Goal: Task Accomplishment & Management: Use online tool/utility

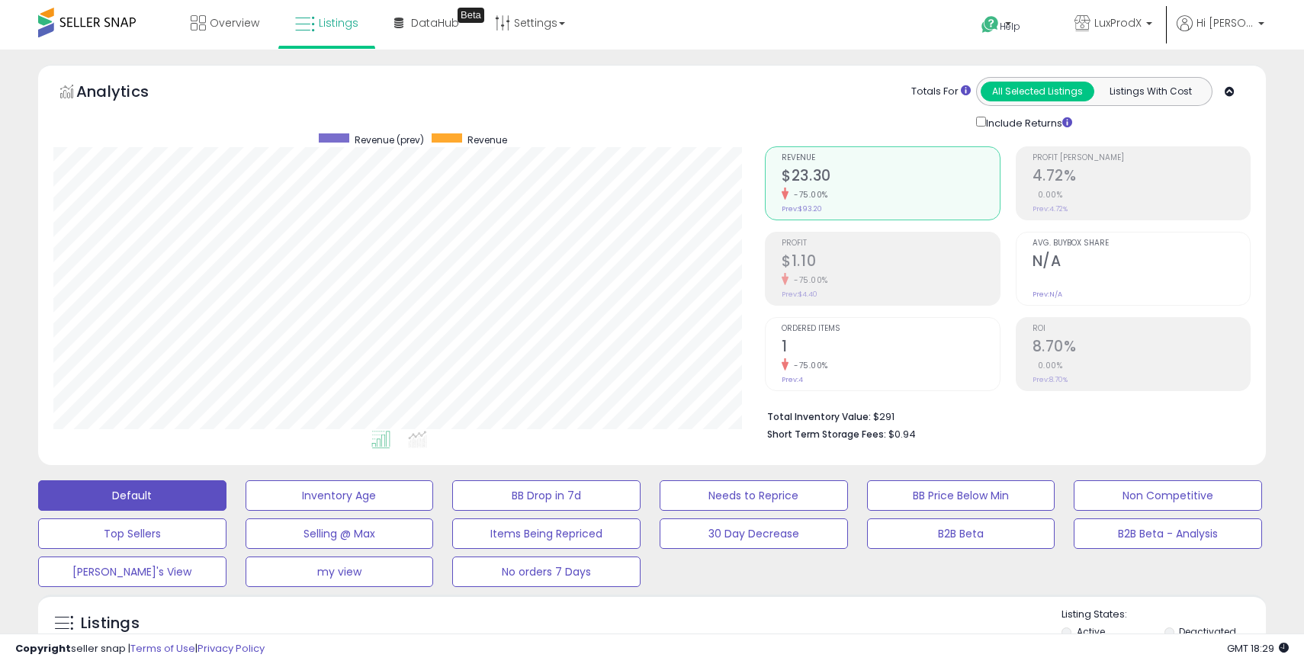
select select "**"
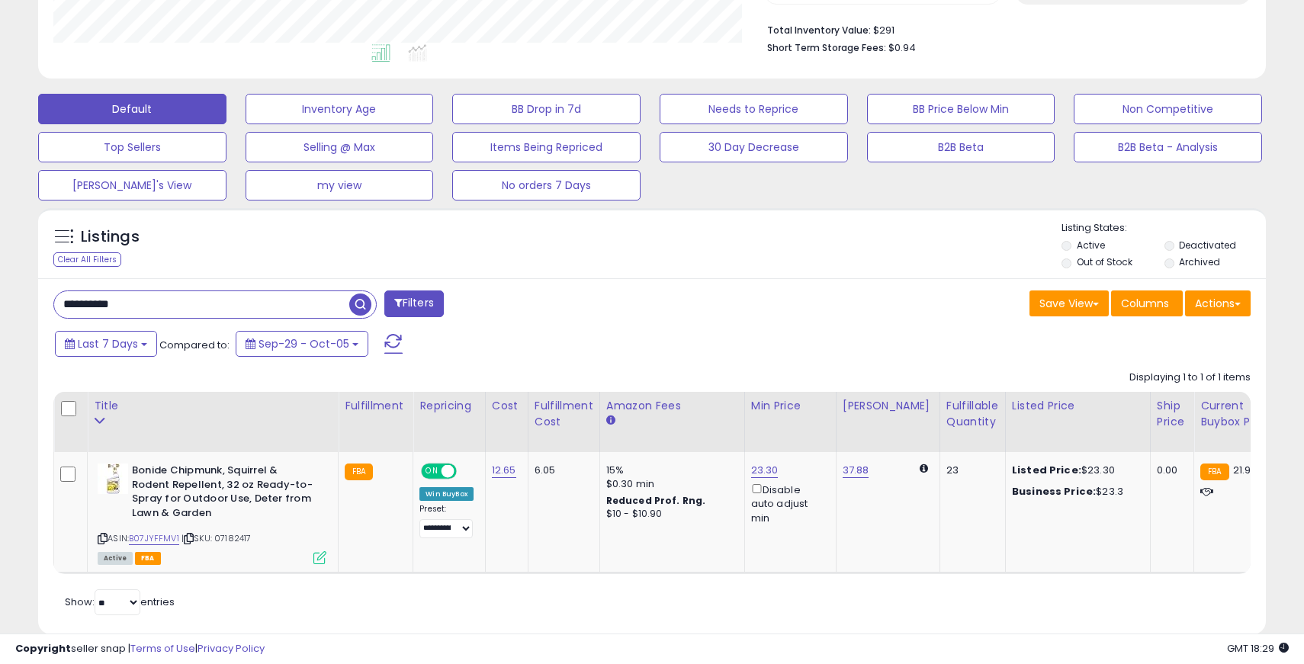
scroll to position [313, 712]
click at [757, 467] on link "23.30" at bounding box center [764, 470] width 27 height 15
click at [669, 416] on input "*****" at bounding box center [724, 419] width 136 height 26
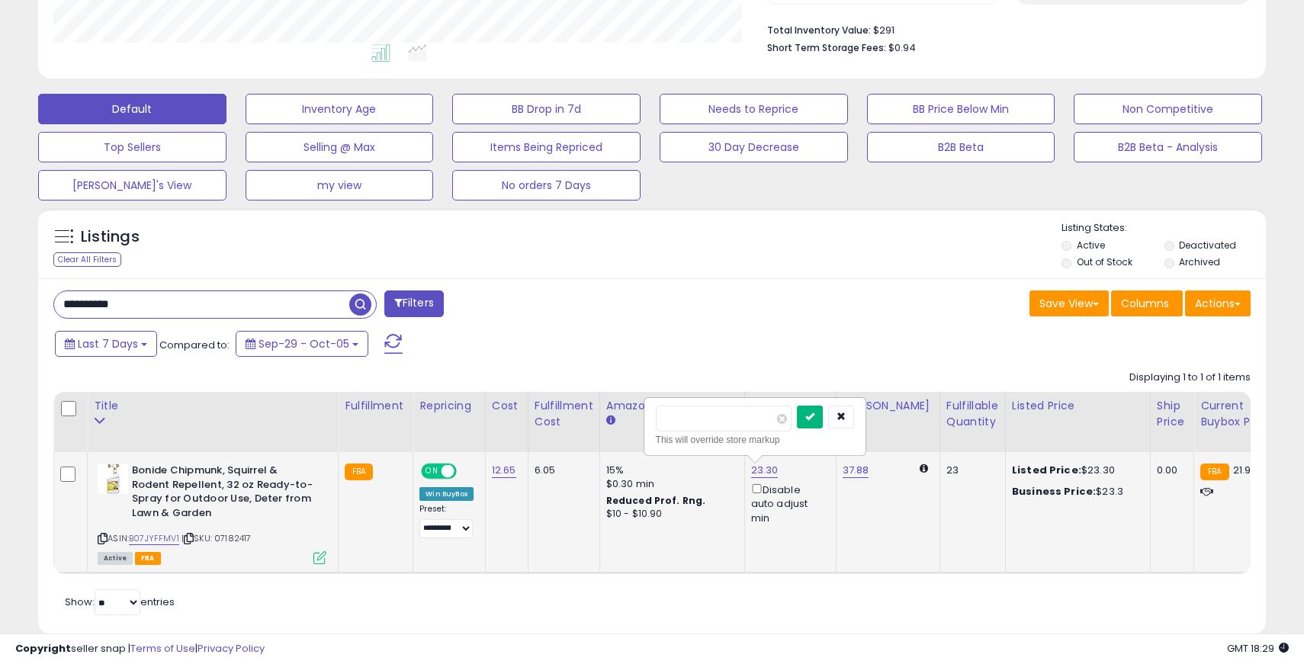
type input "*****"
click at [814, 415] on icon "submit" at bounding box center [809, 416] width 9 height 9
click at [88, 302] on input "**********" at bounding box center [201, 304] width 295 height 27
paste input "text"
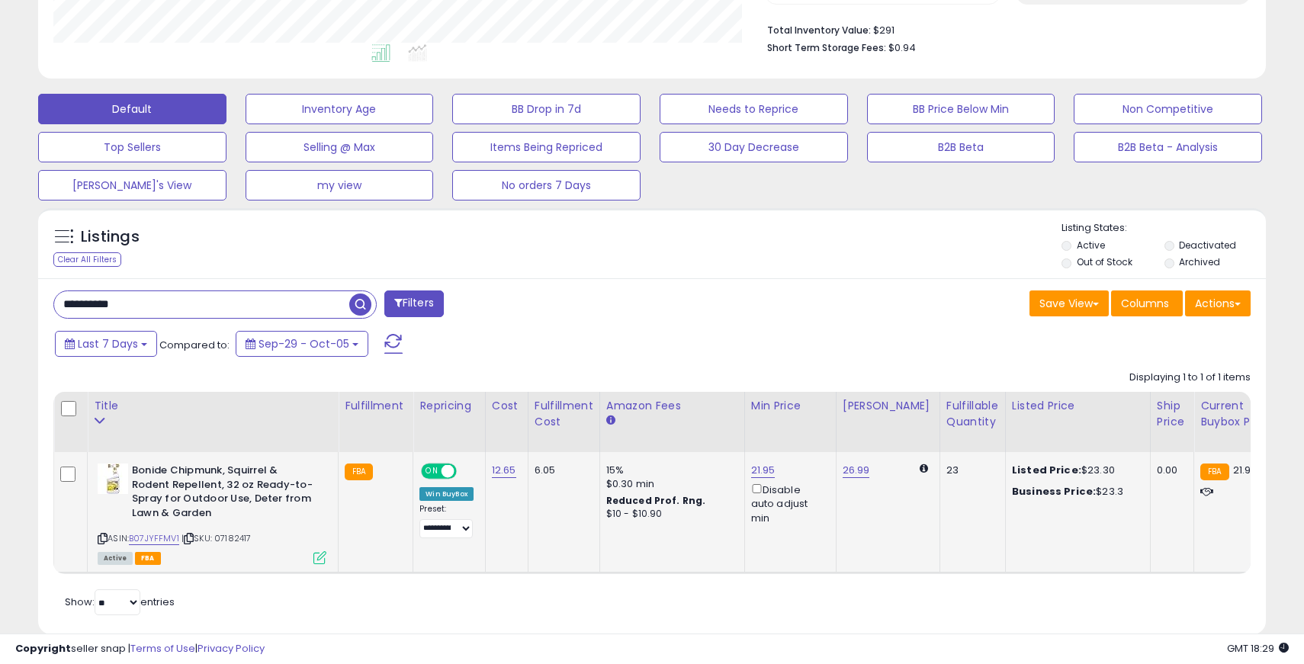
type input "**********"
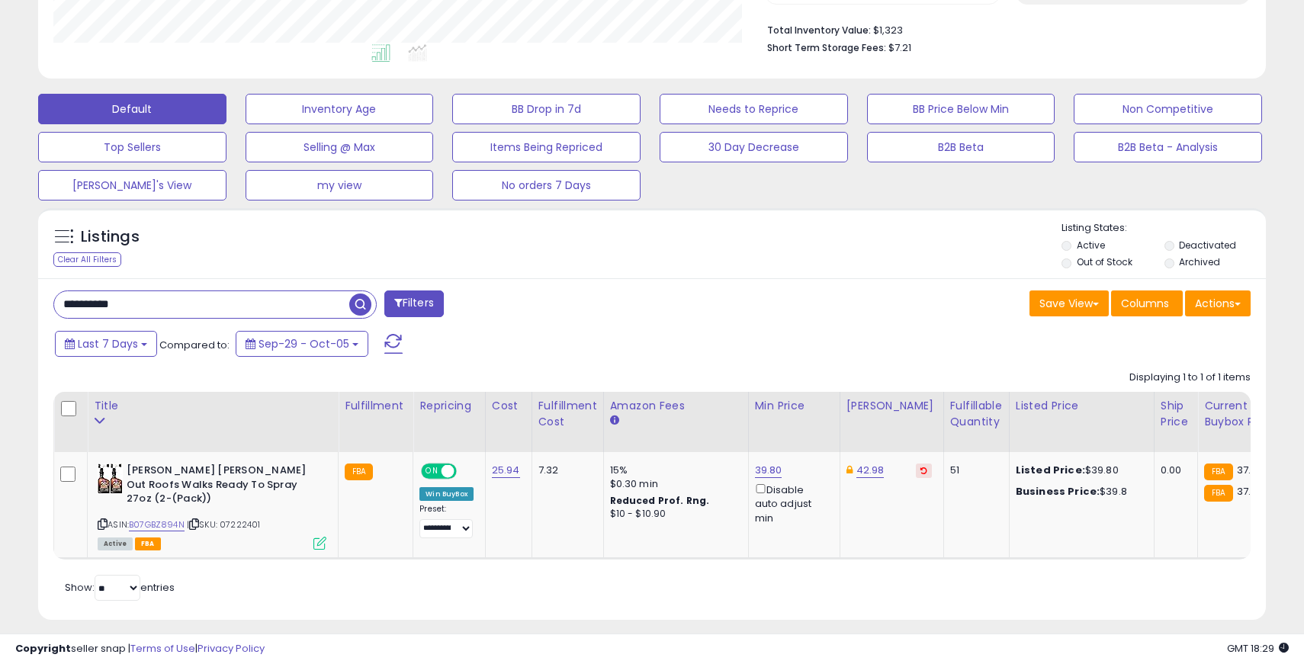
scroll to position [386, 0]
click at [757, 467] on link "39.80" at bounding box center [768, 471] width 27 height 15
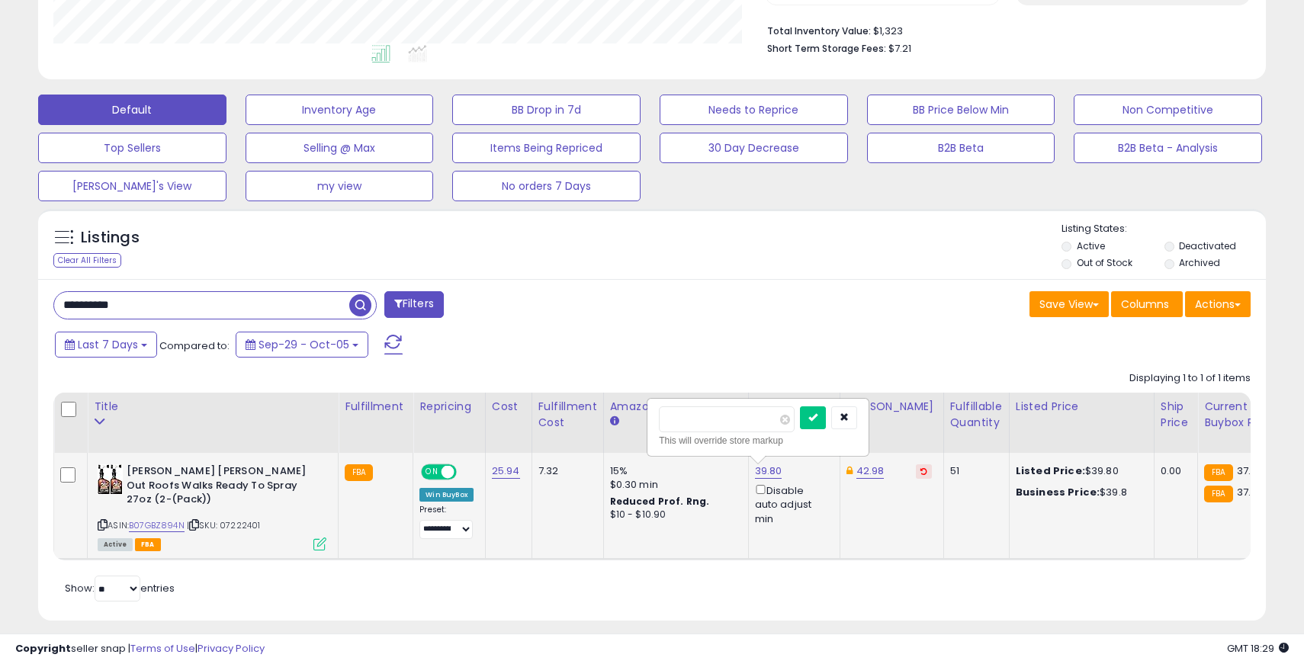
click at [674, 423] on input "*****" at bounding box center [727, 419] width 136 height 26
type input "*****"
click button "submit" at bounding box center [813, 417] width 26 height 23
click at [91, 307] on input "**********" at bounding box center [201, 305] width 295 height 27
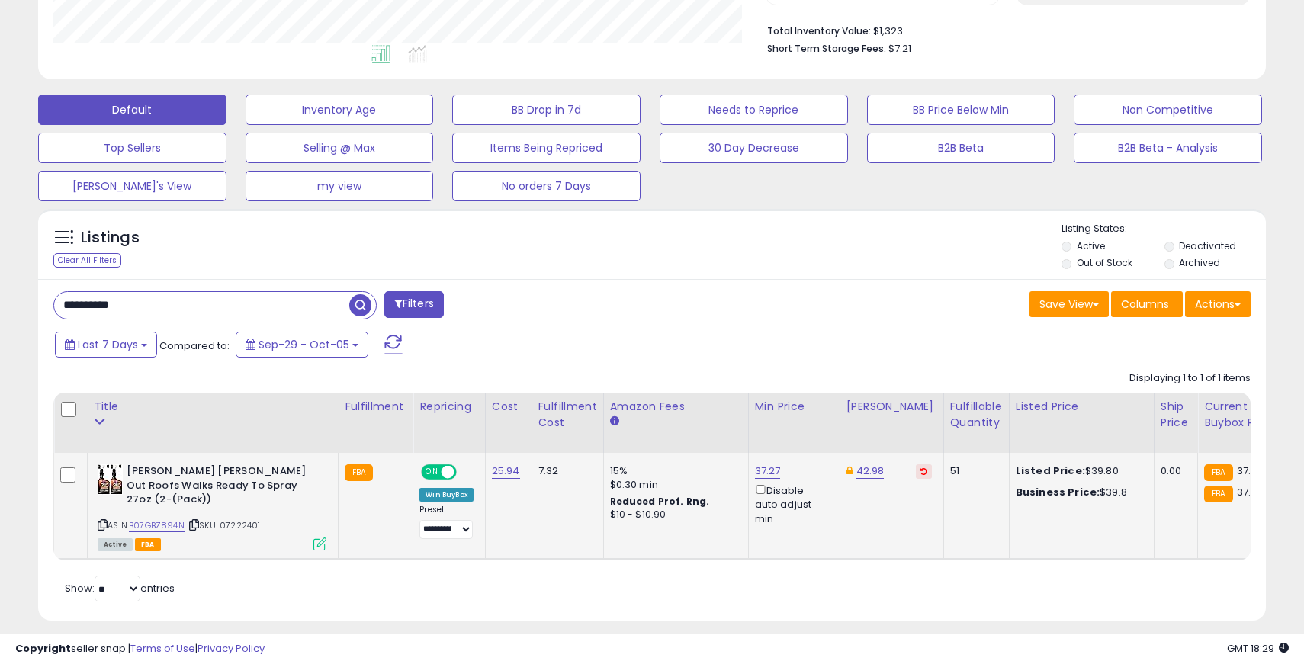
click at [91, 307] on input "**********" at bounding box center [201, 305] width 295 height 27
paste input "text"
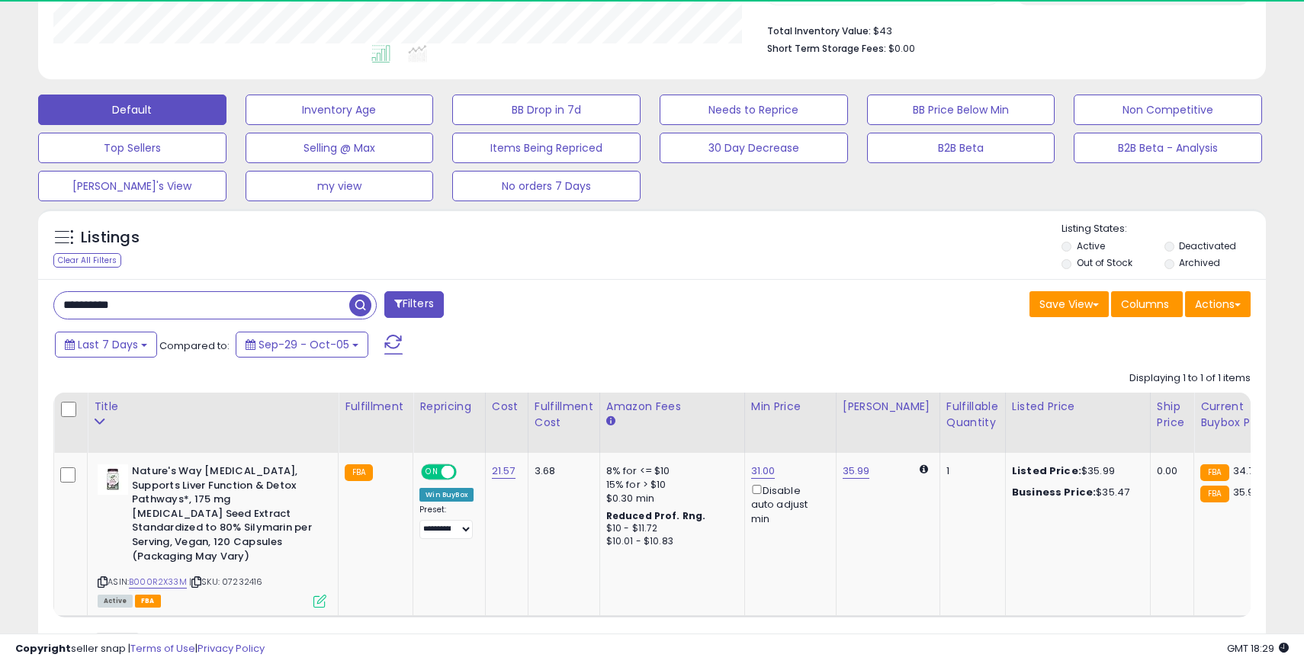
scroll to position [313, 712]
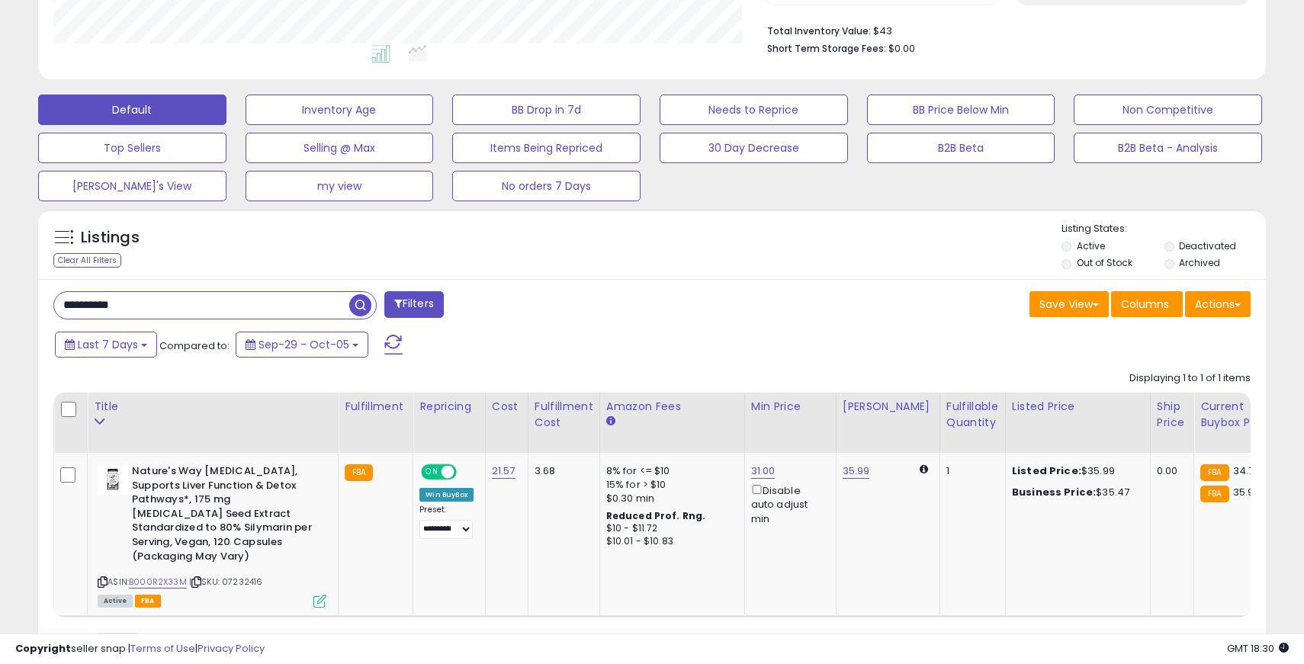
click at [203, 304] on input "**********" at bounding box center [201, 305] width 295 height 27
paste input "text"
type input "**********"
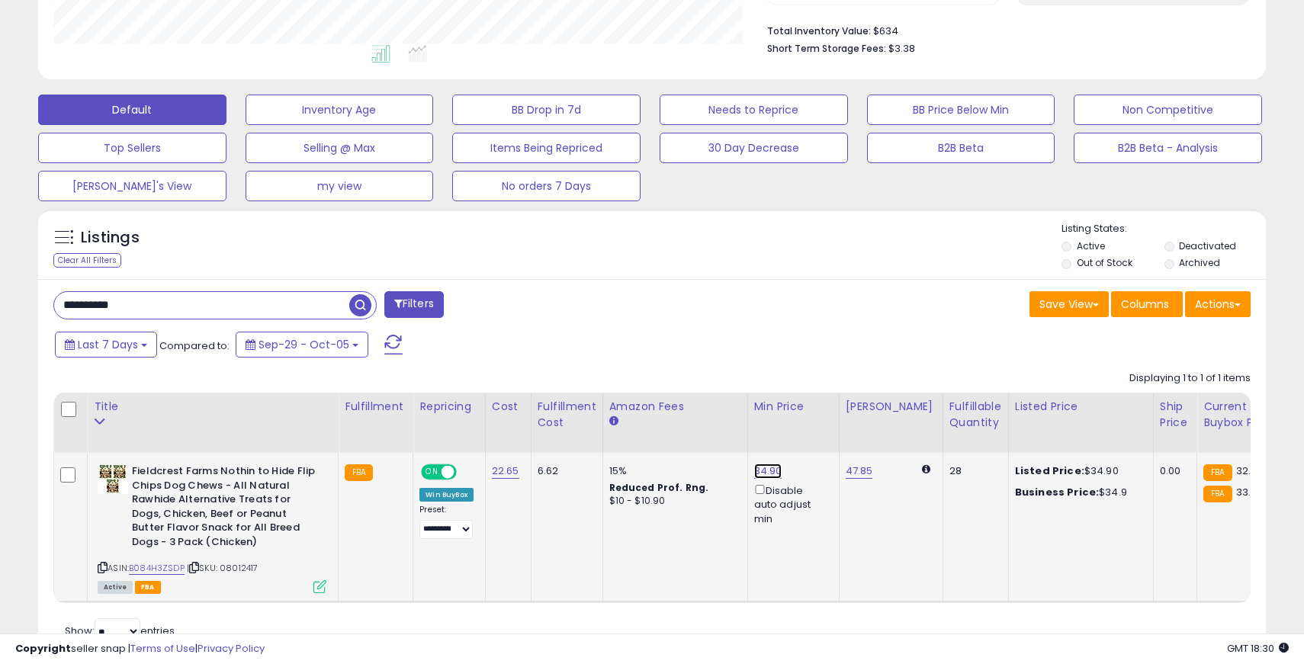
click at [762, 471] on link "34.90" at bounding box center [768, 471] width 28 height 15
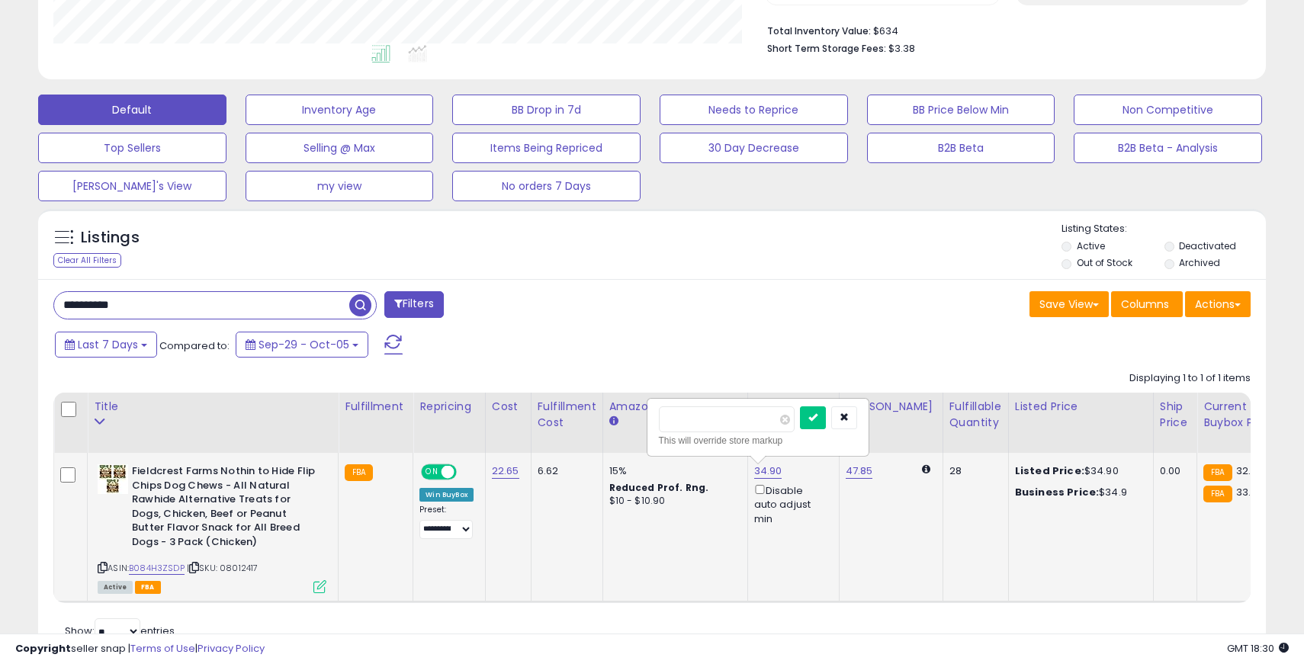
click at [689, 419] on input "*****" at bounding box center [727, 419] width 136 height 26
type input "*****"
click at [825, 409] on button "submit" at bounding box center [813, 417] width 26 height 23
click at [114, 305] on input "**********" at bounding box center [201, 305] width 295 height 27
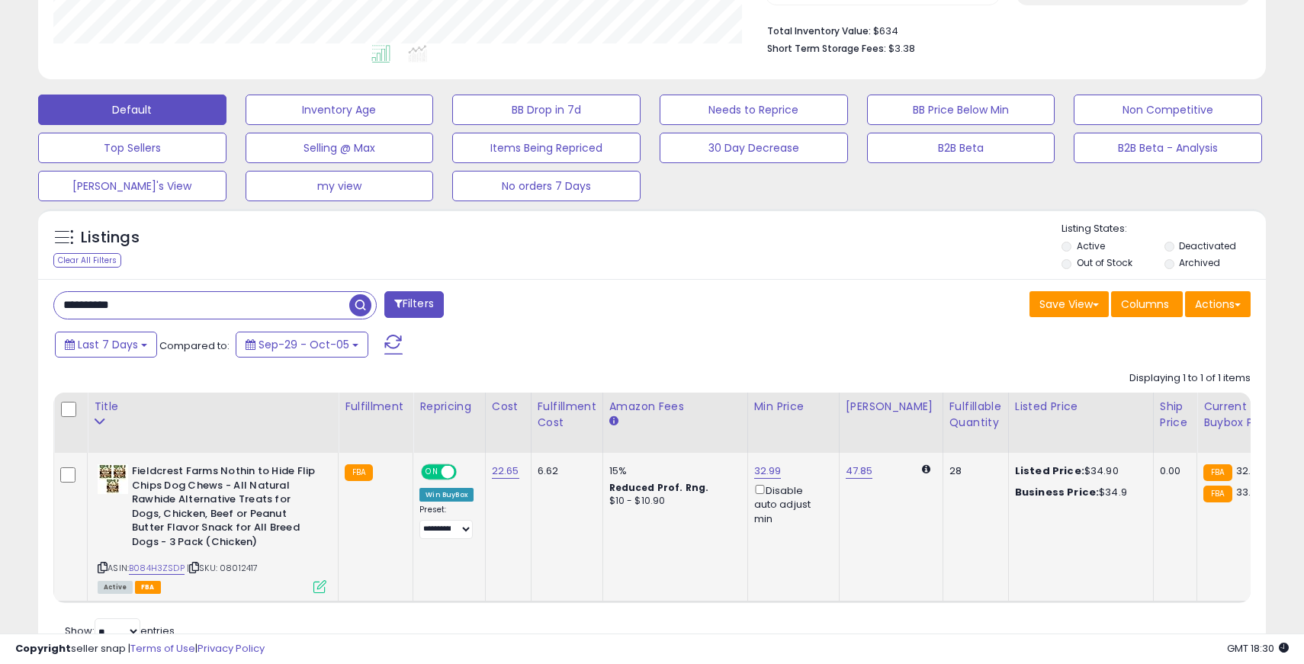
click at [114, 305] on input "**********" at bounding box center [201, 305] width 295 height 27
paste input "text"
type input "**********"
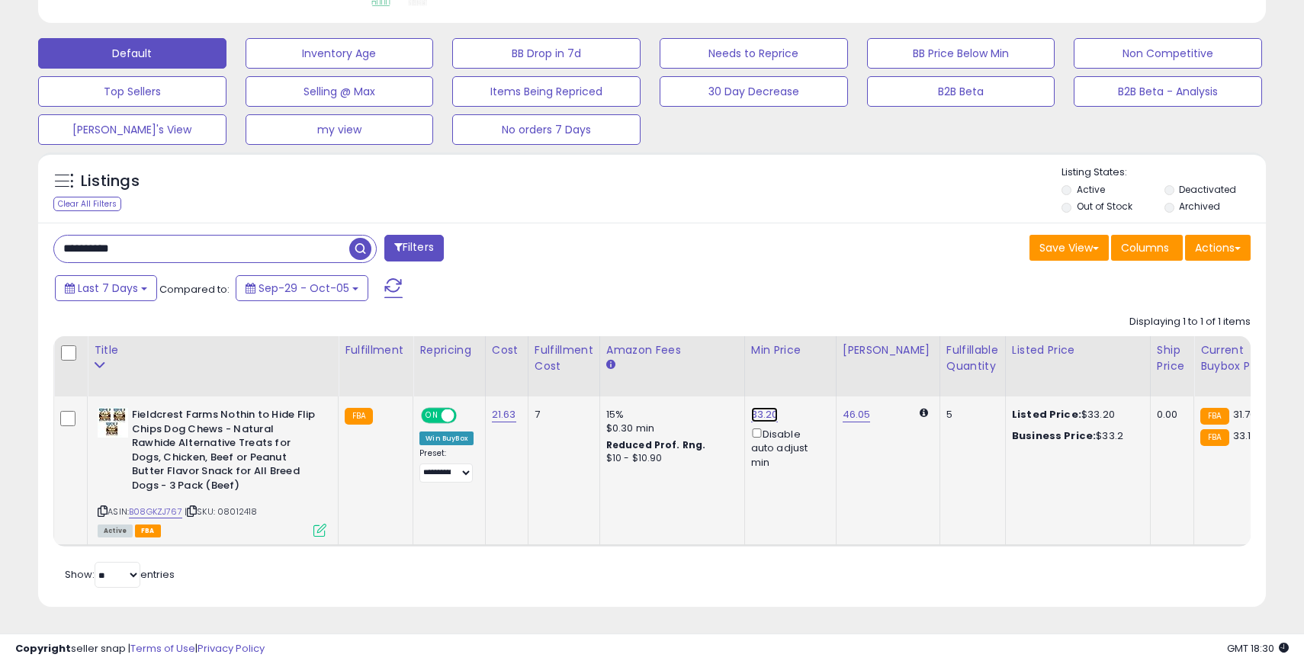
click at [754, 411] on link "33.20" at bounding box center [764, 414] width 27 height 15
click at [678, 355] on input "*****" at bounding box center [723, 363] width 136 height 26
type input "*****"
click button "submit" at bounding box center [809, 361] width 26 height 23
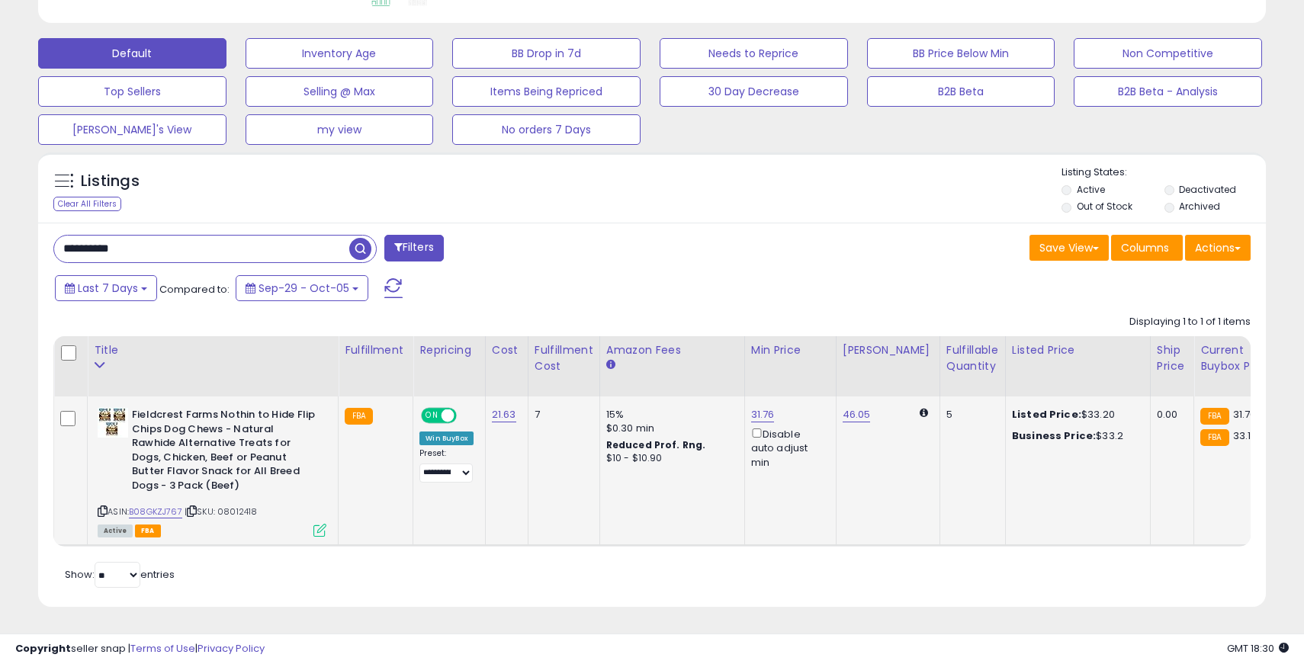
click at [151, 249] on input "**********" at bounding box center [201, 249] width 295 height 27
paste input "text"
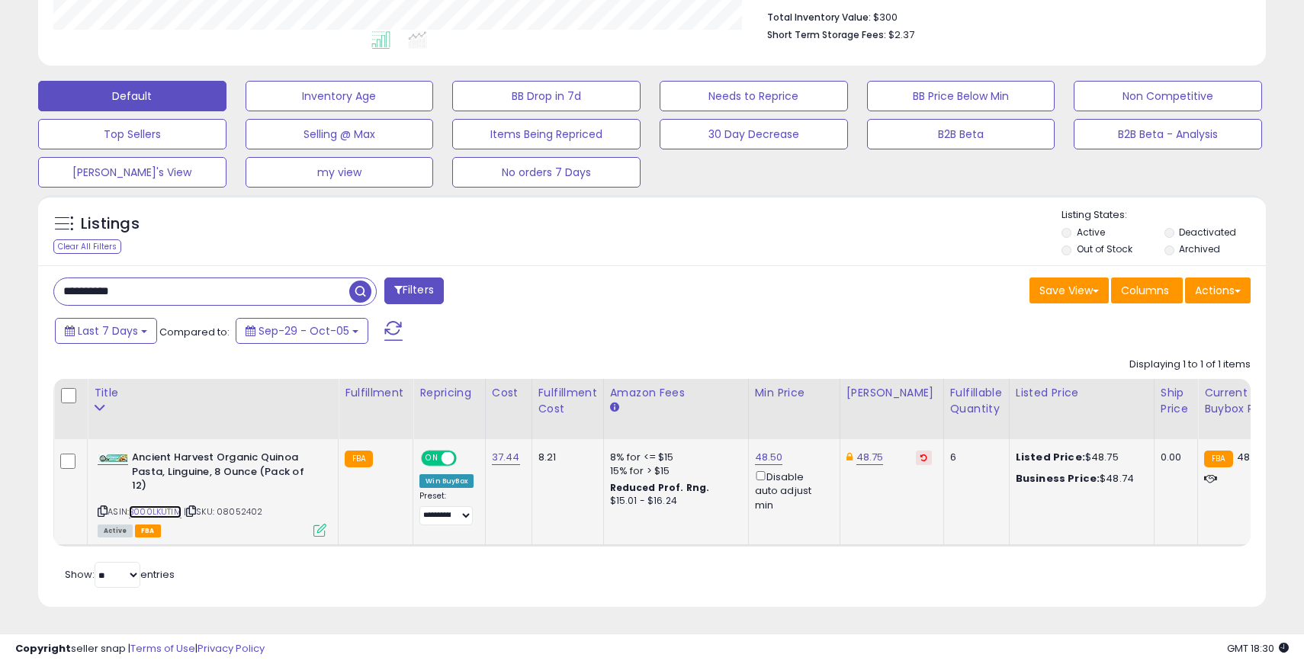
click at [170, 511] on link "B000LKUTIM" at bounding box center [155, 512] width 53 height 13
click at [95, 284] on input "**********" at bounding box center [201, 291] width 295 height 27
paste input "text"
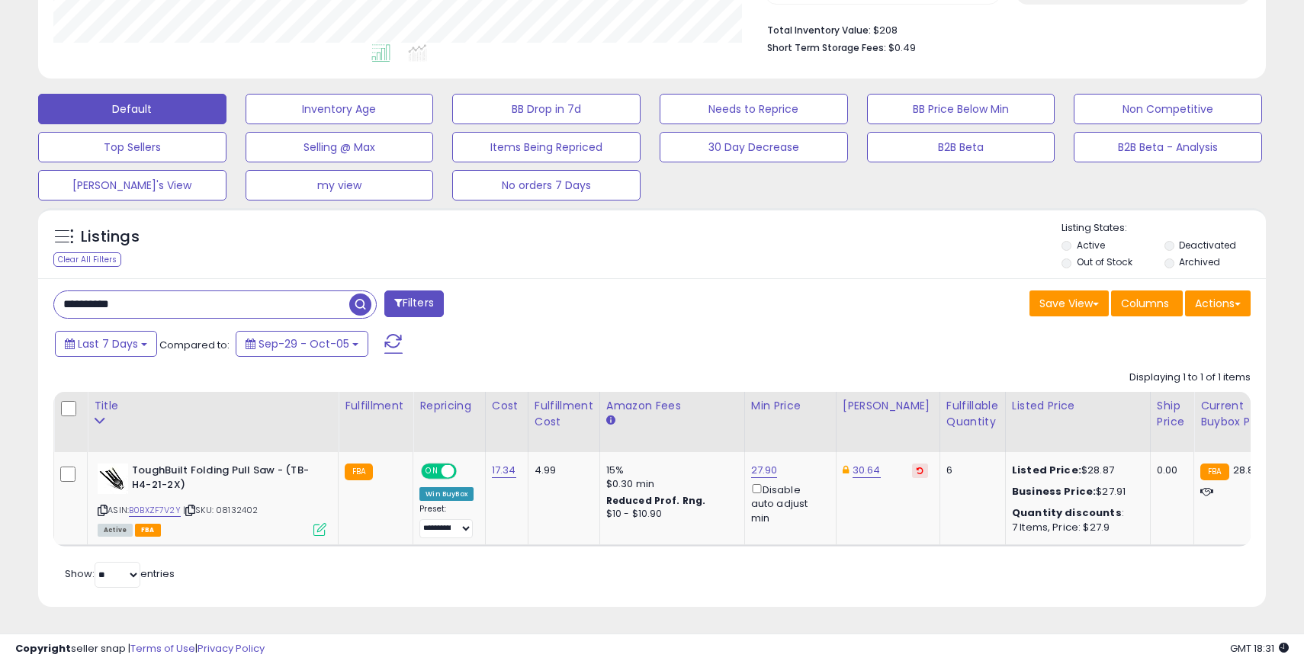
click at [284, 308] on input "**********" at bounding box center [201, 304] width 295 height 27
paste input "text"
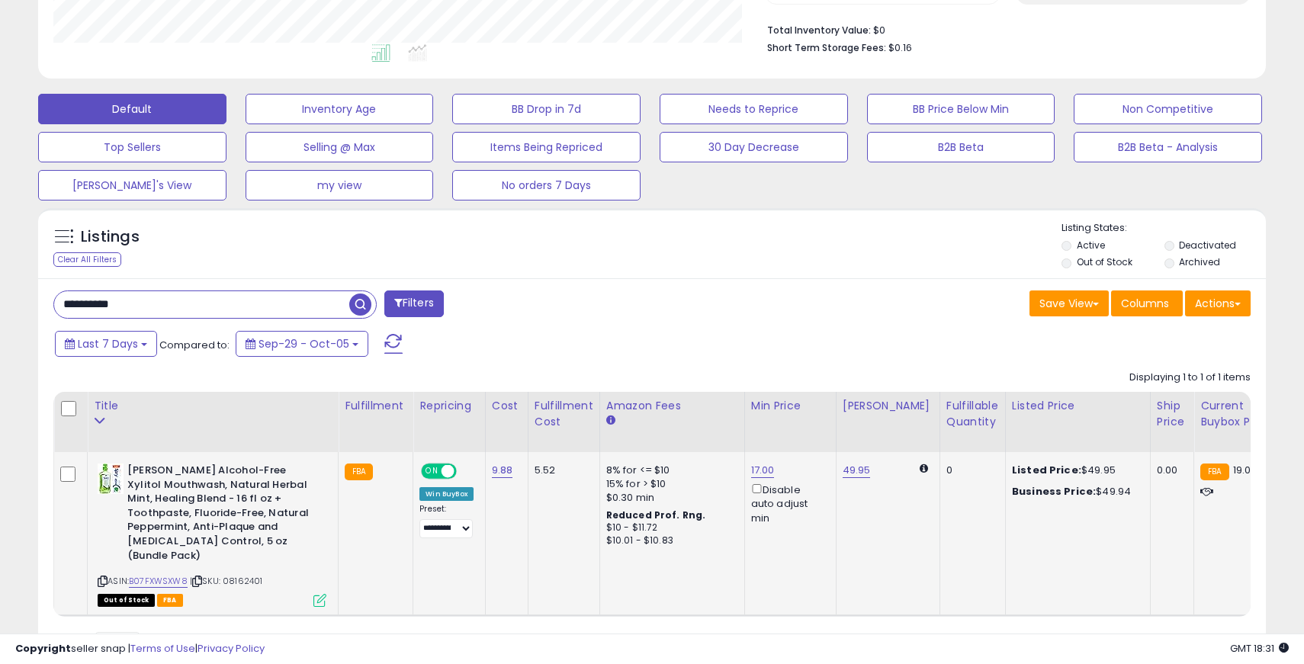
click at [433, 471] on span "ON" at bounding box center [432, 471] width 19 height 13
click at [76, 298] on input "**********" at bounding box center [201, 304] width 295 height 27
paste input "text"
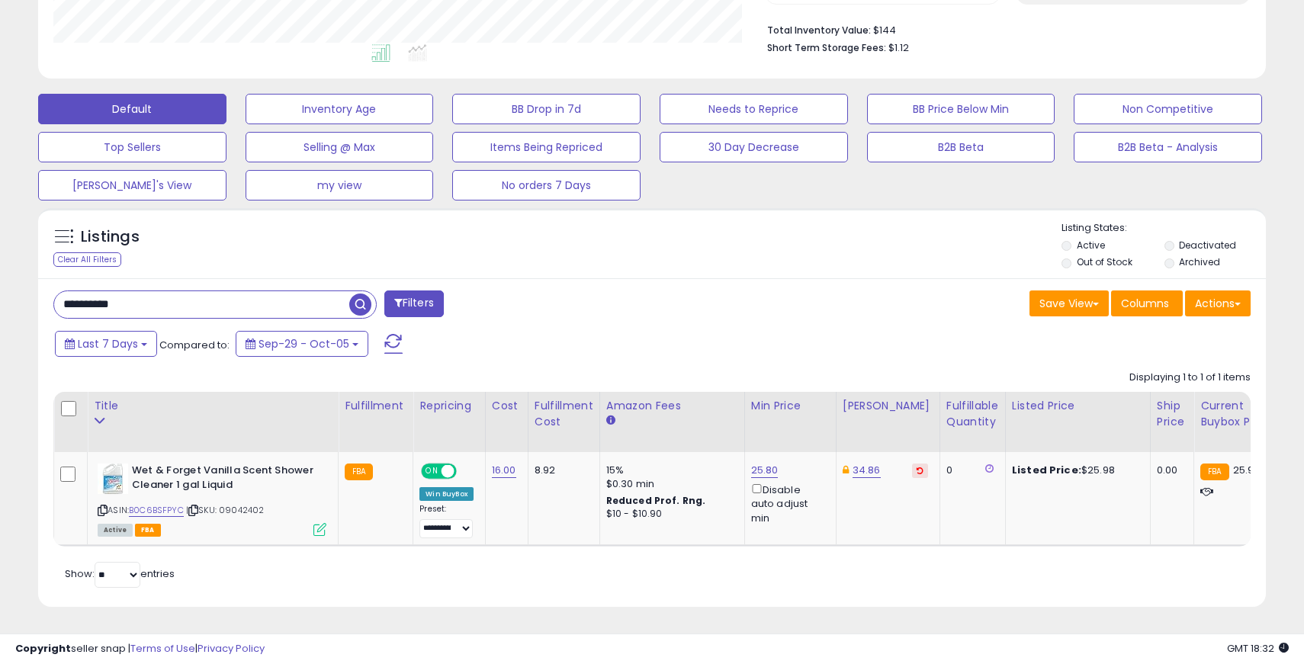
click at [182, 301] on input "**********" at bounding box center [201, 304] width 295 height 27
paste input "text"
type input "**********"
click at [760, 470] on link "21.00" at bounding box center [763, 470] width 24 height 15
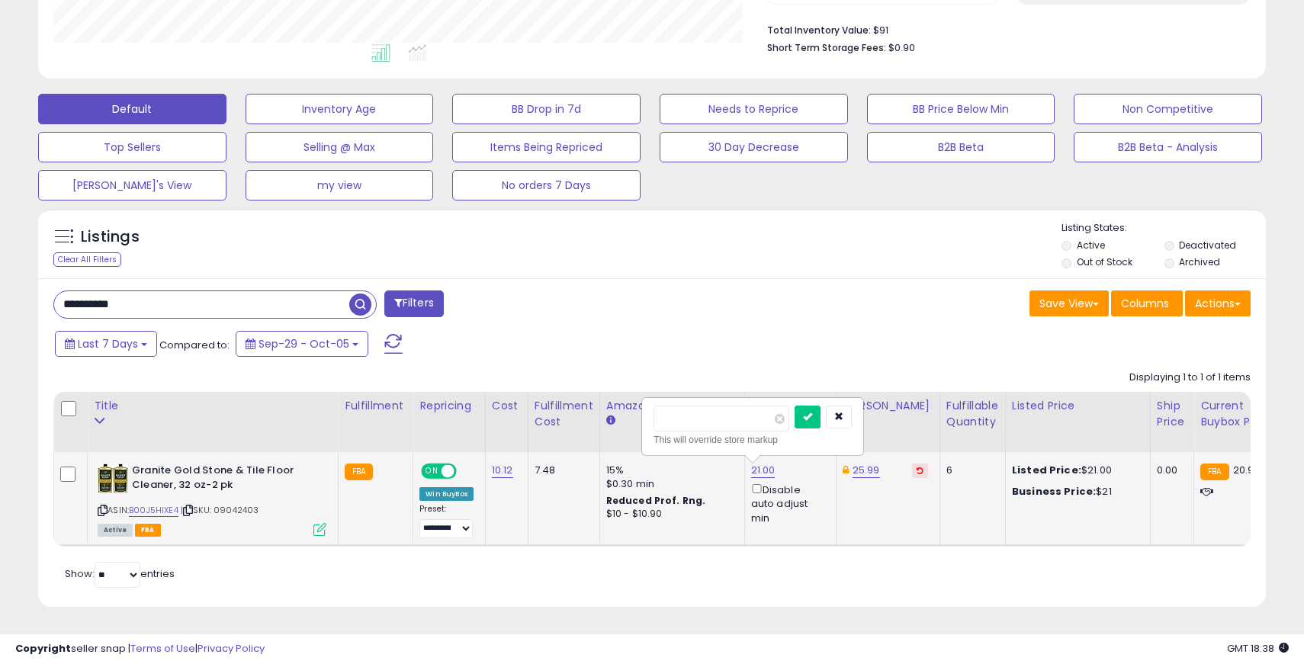
click at [671, 410] on input "*****" at bounding box center [722, 419] width 136 height 26
type input "*****"
click button "submit" at bounding box center [808, 417] width 26 height 23
click at [91, 298] on input "**********" at bounding box center [201, 304] width 295 height 27
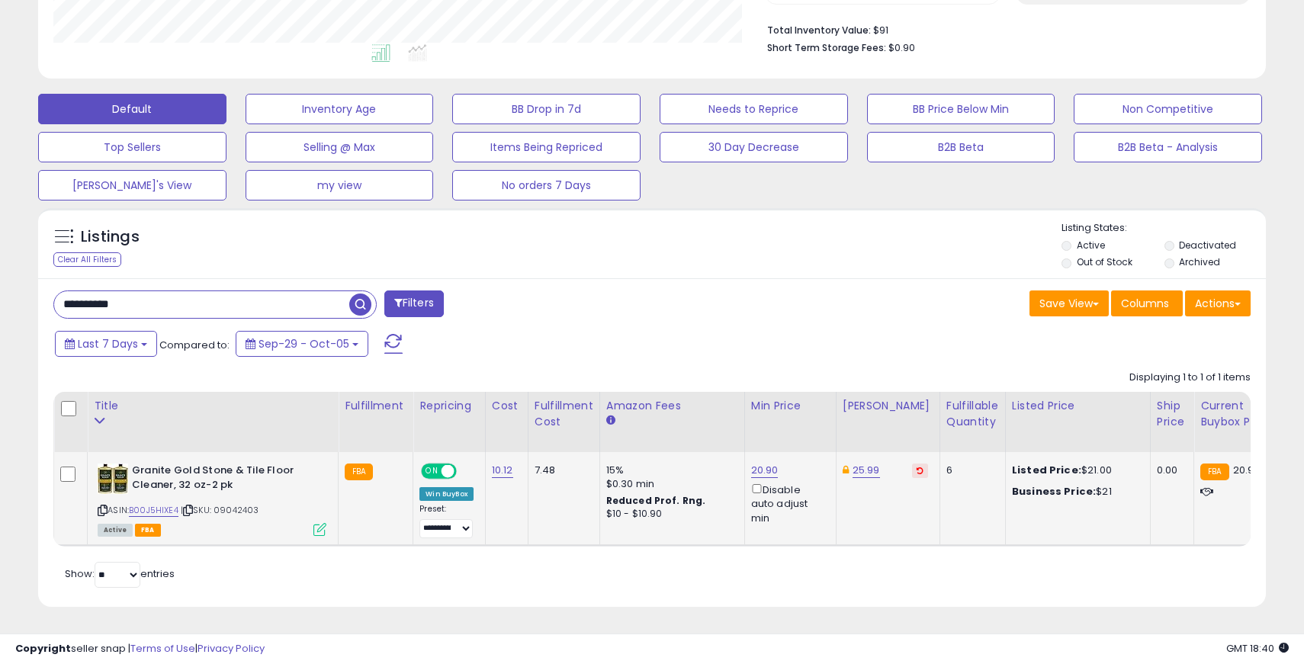
click at [91, 298] on input "**********" at bounding box center [201, 304] width 295 height 27
paste input "text"
type input "**********"
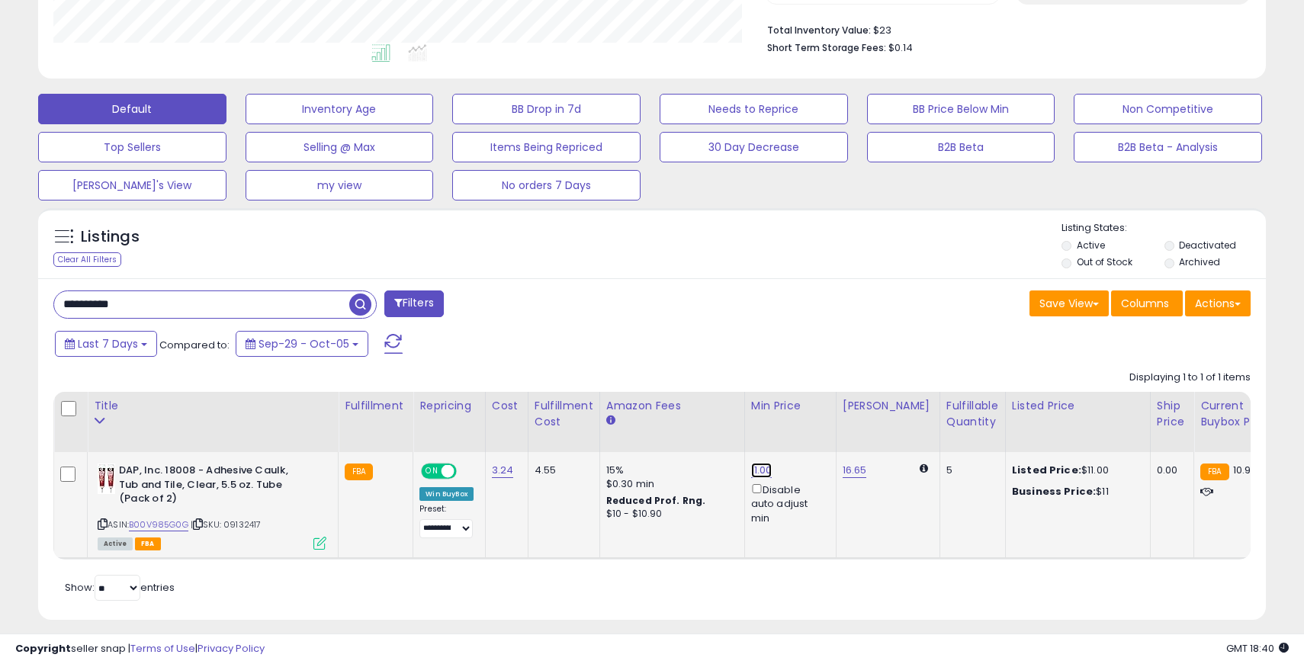
click at [757, 471] on link "11.00" at bounding box center [761, 470] width 21 height 15
click at [679, 419] on input "*****" at bounding box center [721, 419] width 136 height 26
type input "*****"
click button "submit" at bounding box center [807, 417] width 26 height 23
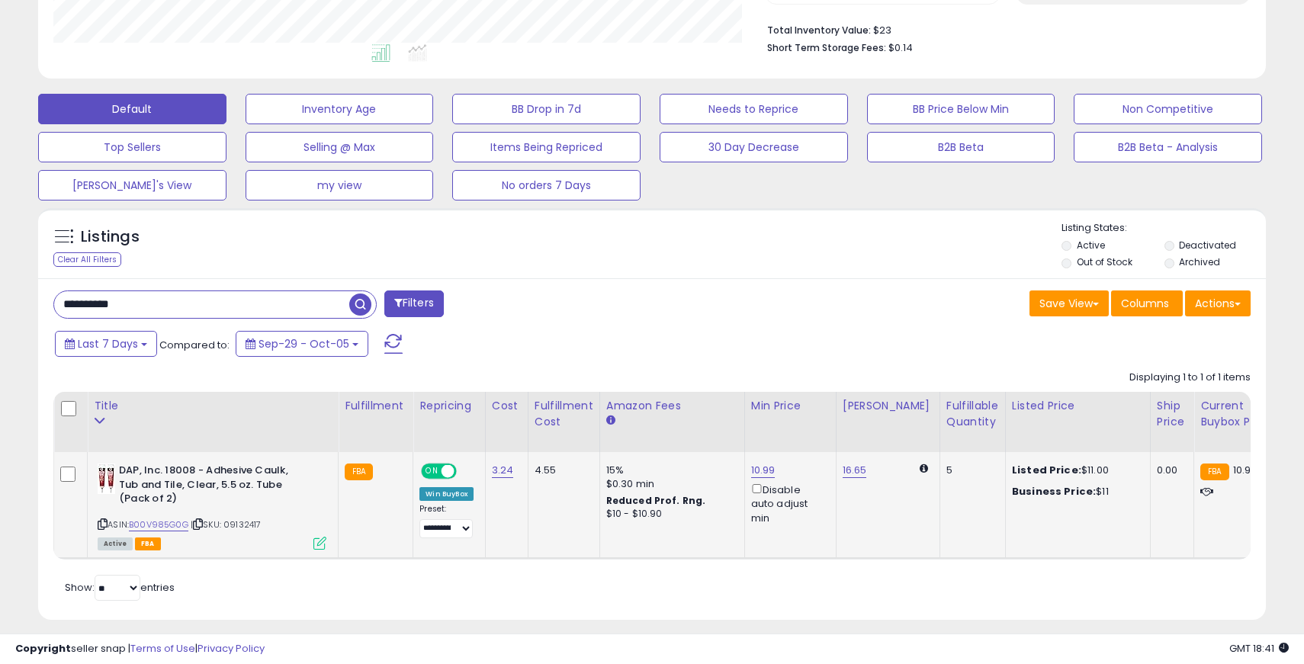
click at [243, 303] on input "**********" at bounding box center [201, 304] width 295 height 27
paste input "text"
type input "**********"
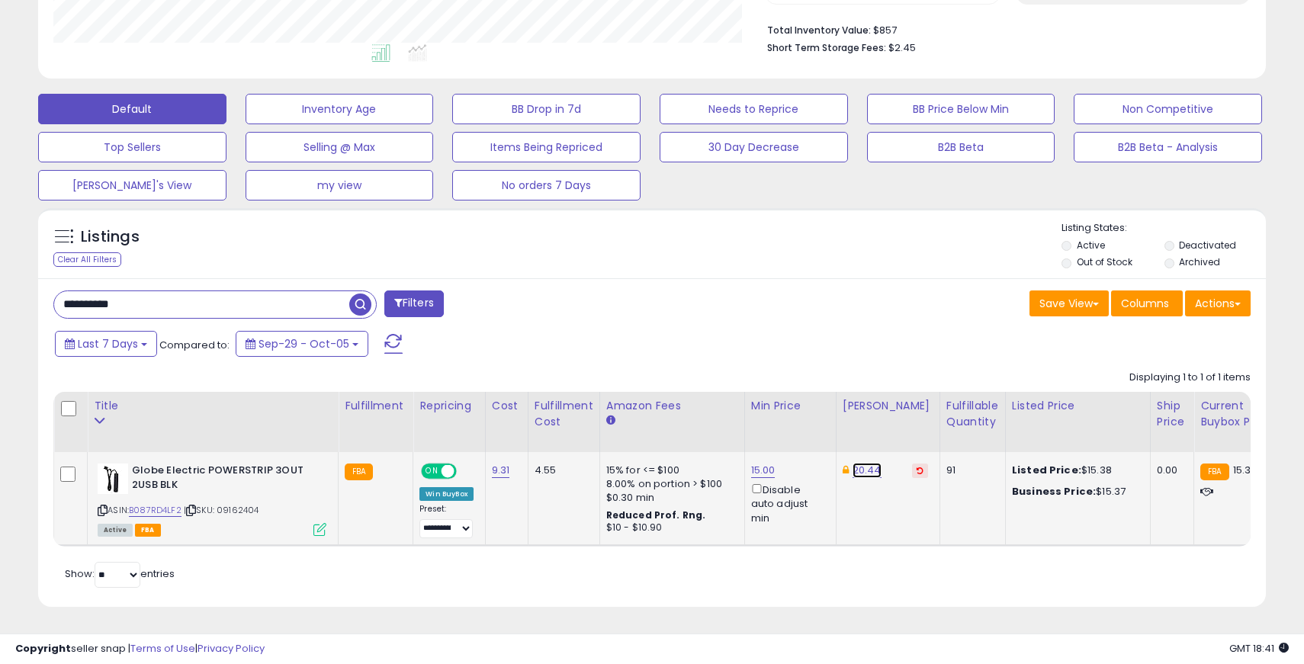
click at [858, 470] on link "20.44" at bounding box center [867, 470] width 29 height 15
click at [781, 416] on input "*****" at bounding box center [825, 419] width 136 height 26
type input "****"
click at [916, 413] on icon "submit" at bounding box center [911, 416] width 9 height 9
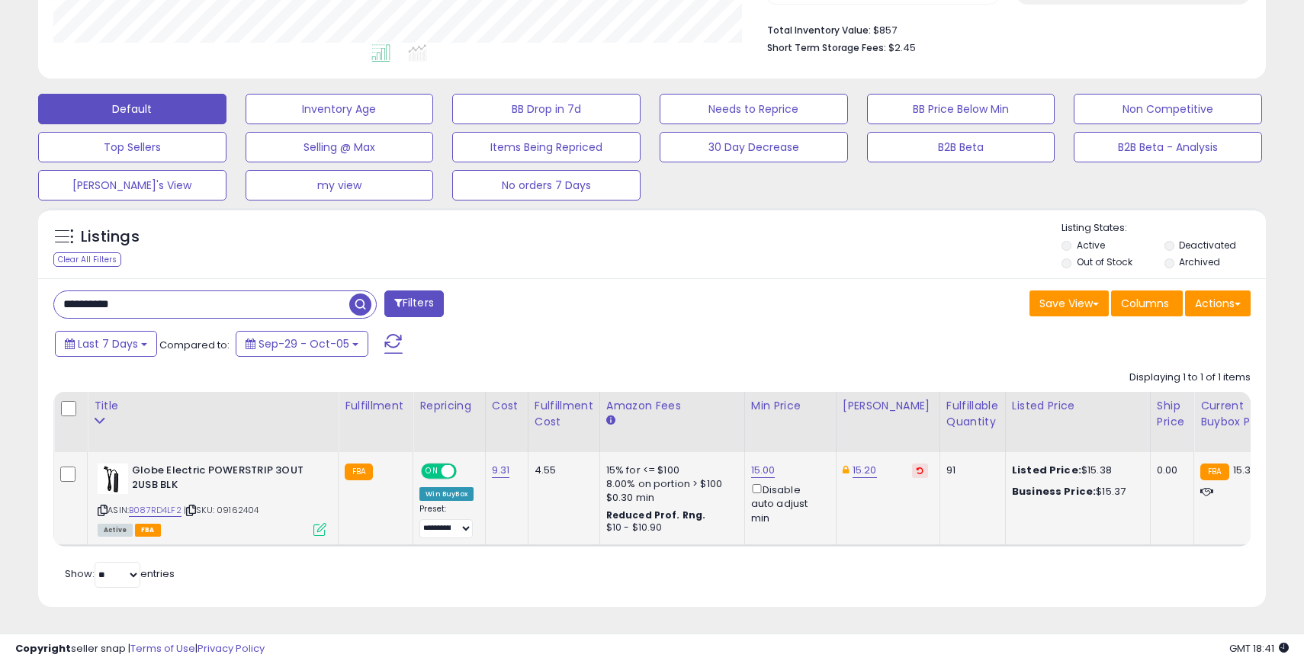
click at [113, 300] on input "**********" at bounding box center [201, 304] width 295 height 27
paste input "text"
type input "**********"
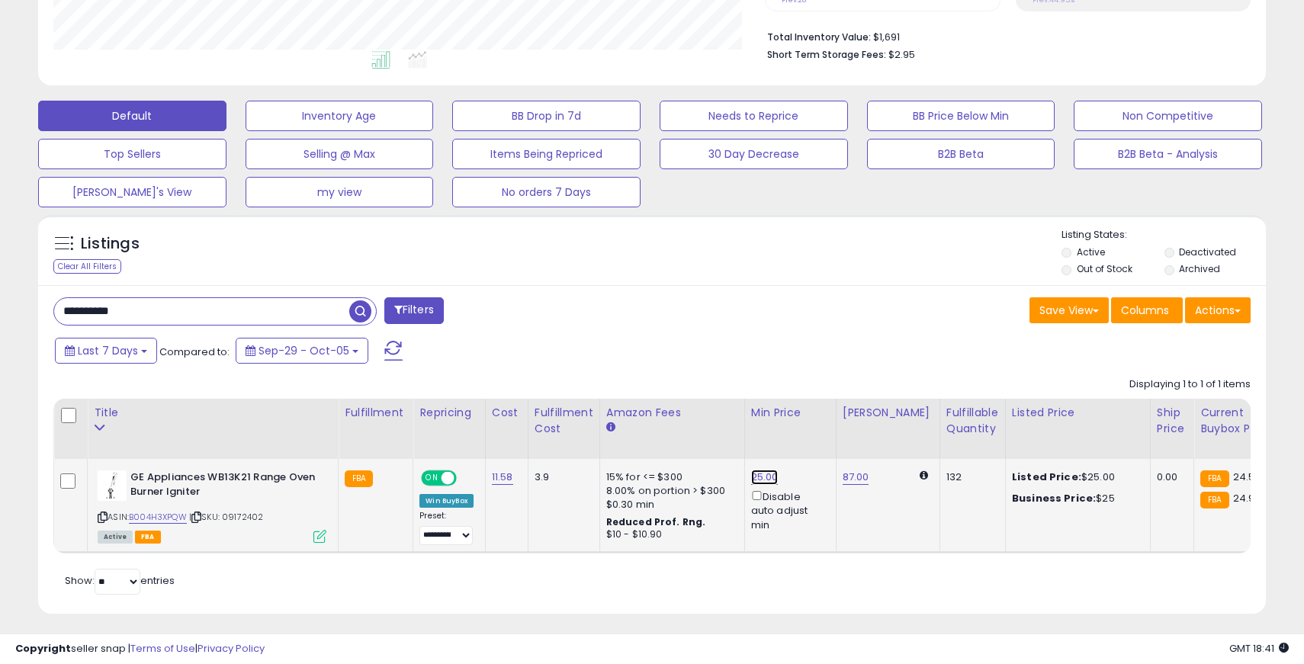
click at [756, 477] on link "25.00" at bounding box center [764, 477] width 27 height 15
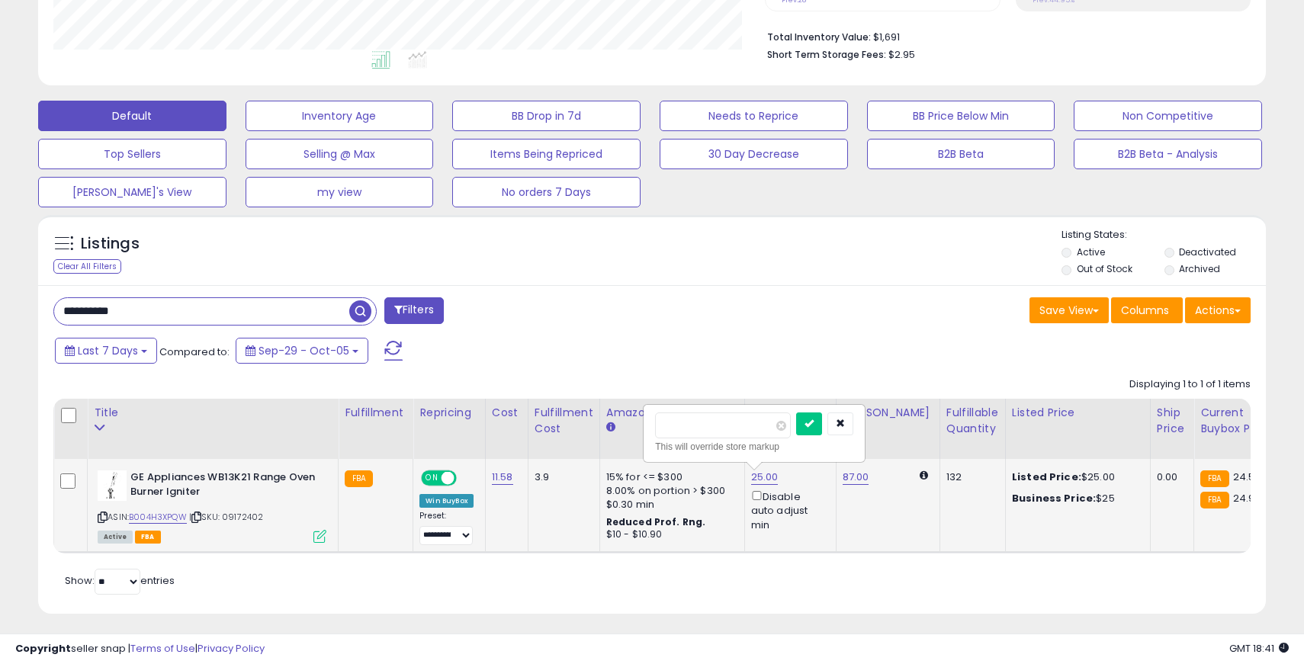
click at [670, 419] on input "*****" at bounding box center [723, 426] width 136 height 26
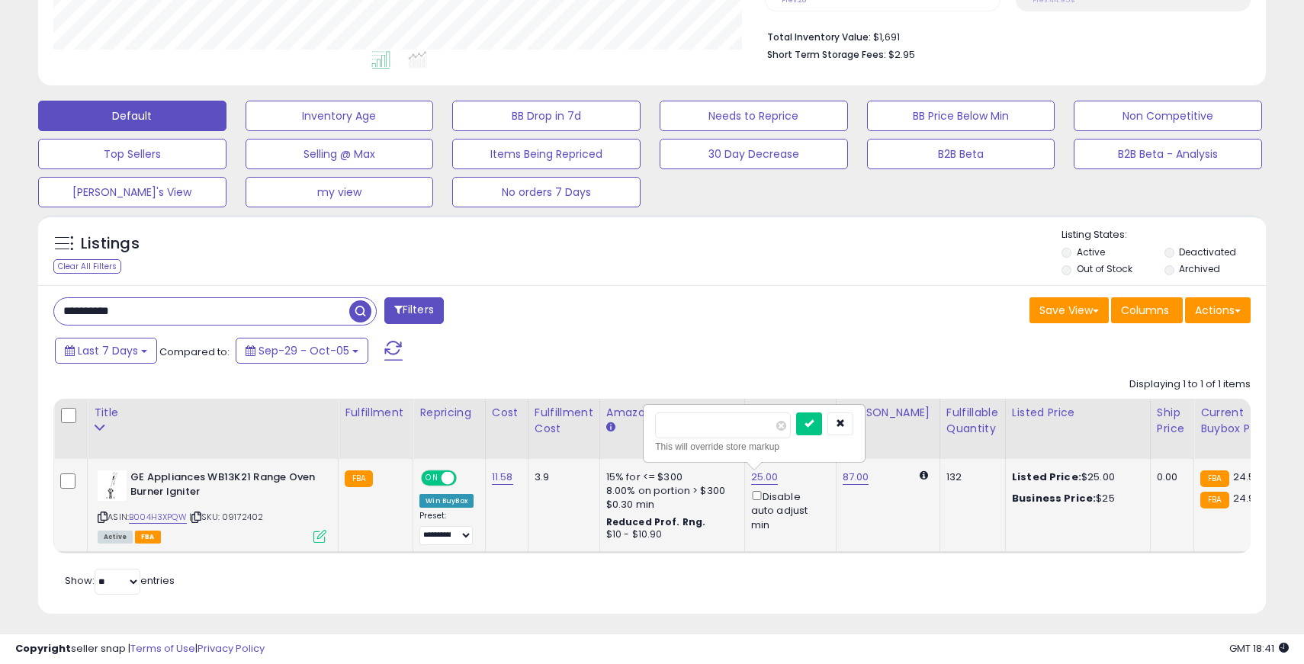
type input "**"
click button "submit" at bounding box center [809, 424] width 26 height 23
click at [81, 309] on input "**********" at bounding box center [201, 311] width 295 height 27
paste input "text"
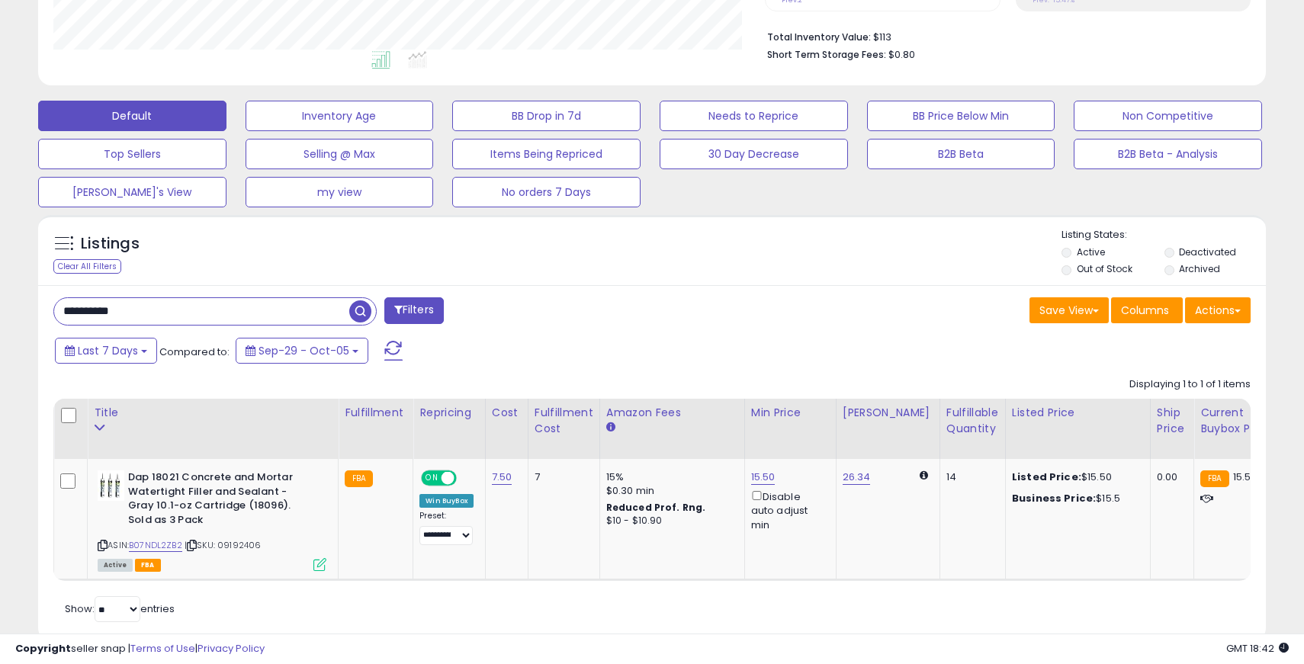
click at [101, 306] on input "**********" at bounding box center [201, 311] width 295 height 27
paste input "text"
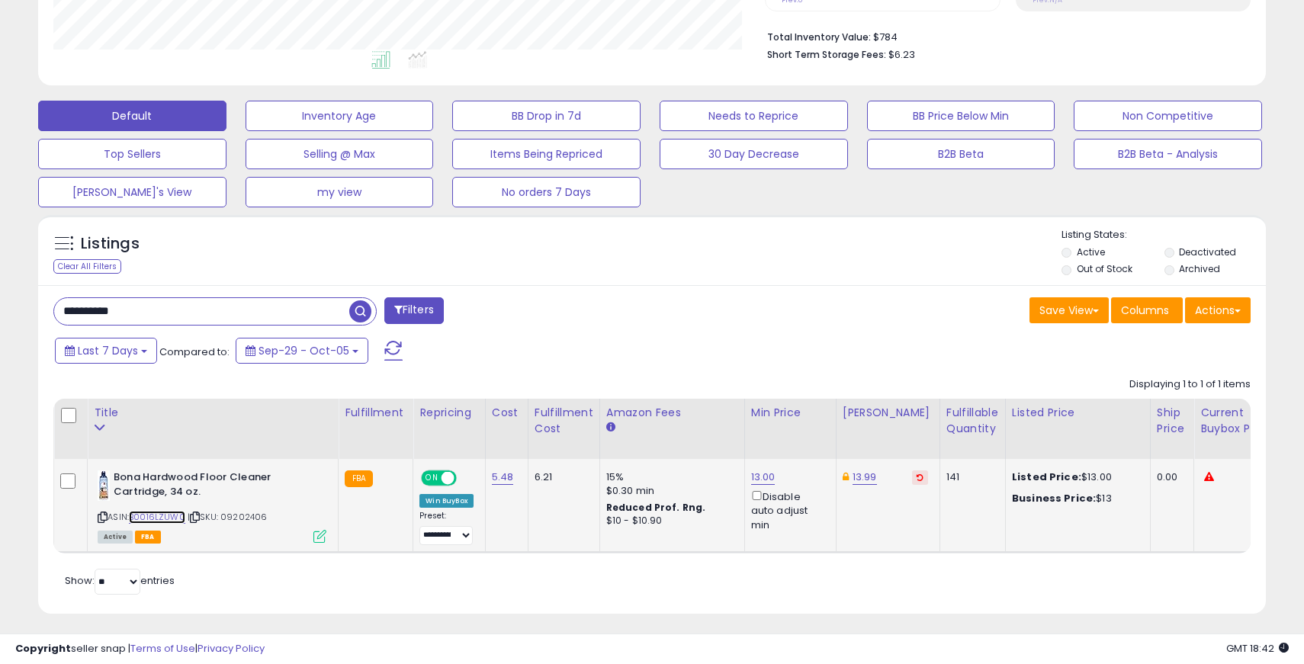
click at [163, 518] on link "B0016LZUW0" at bounding box center [157, 517] width 56 height 13
click at [95, 308] on input "**********" at bounding box center [201, 311] width 295 height 27
paste input "text"
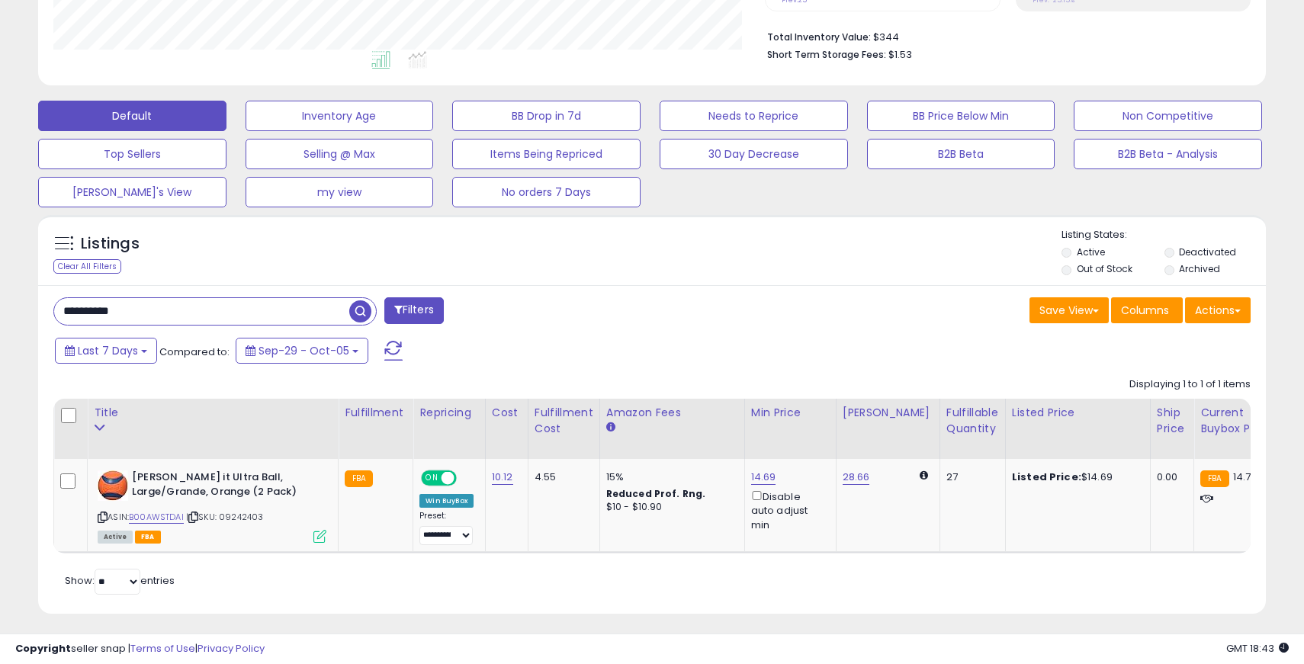
click at [103, 313] on input "**********" at bounding box center [201, 311] width 295 height 27
paste input "text"
type input "**********"
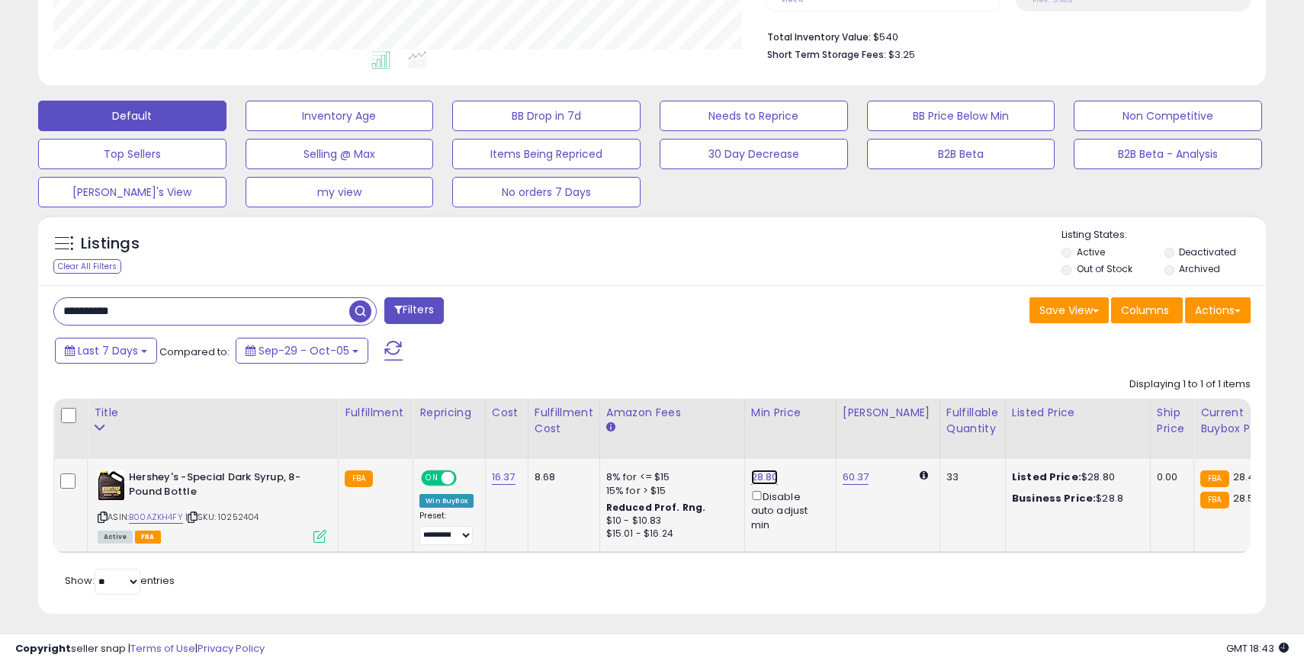
click at [765, 474] on link "28.80" at bounding box center [764, 477] width 27 height 15
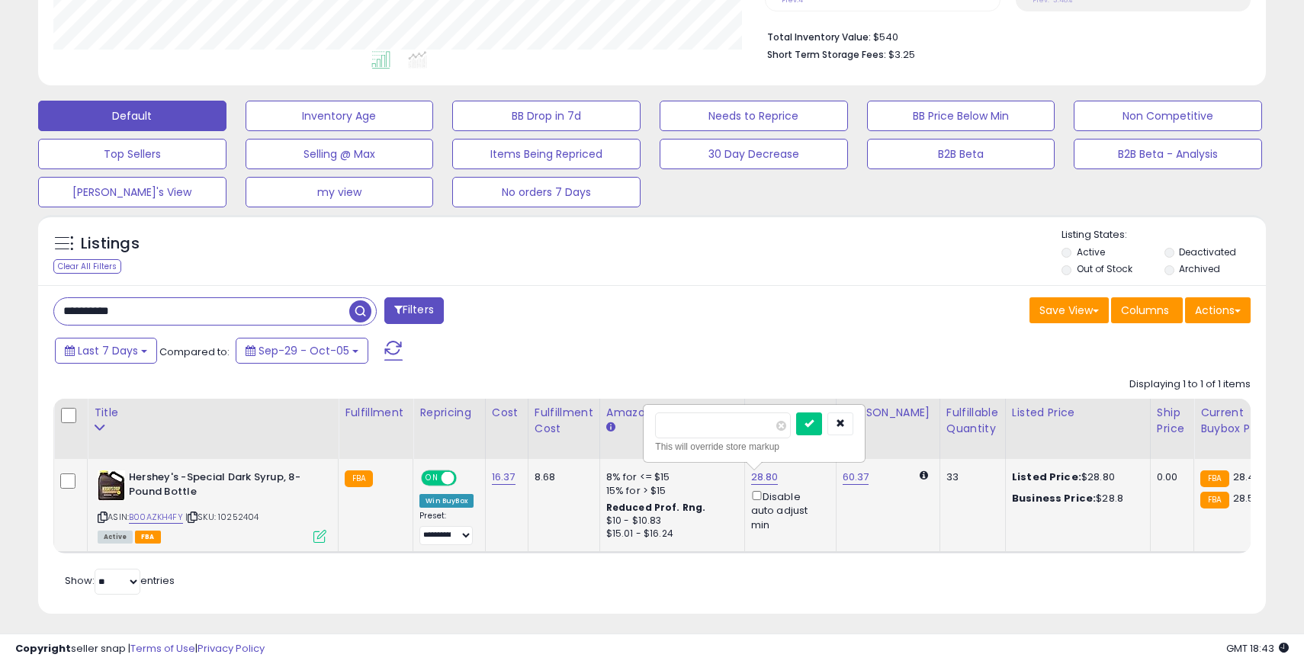
type input "****"
click button "submit" at bounding box center [809, 424] width 26 height 23
click at [92, 307] on input "**********" at bounding box center [201, 311] width 295 height 27
paste input "text"
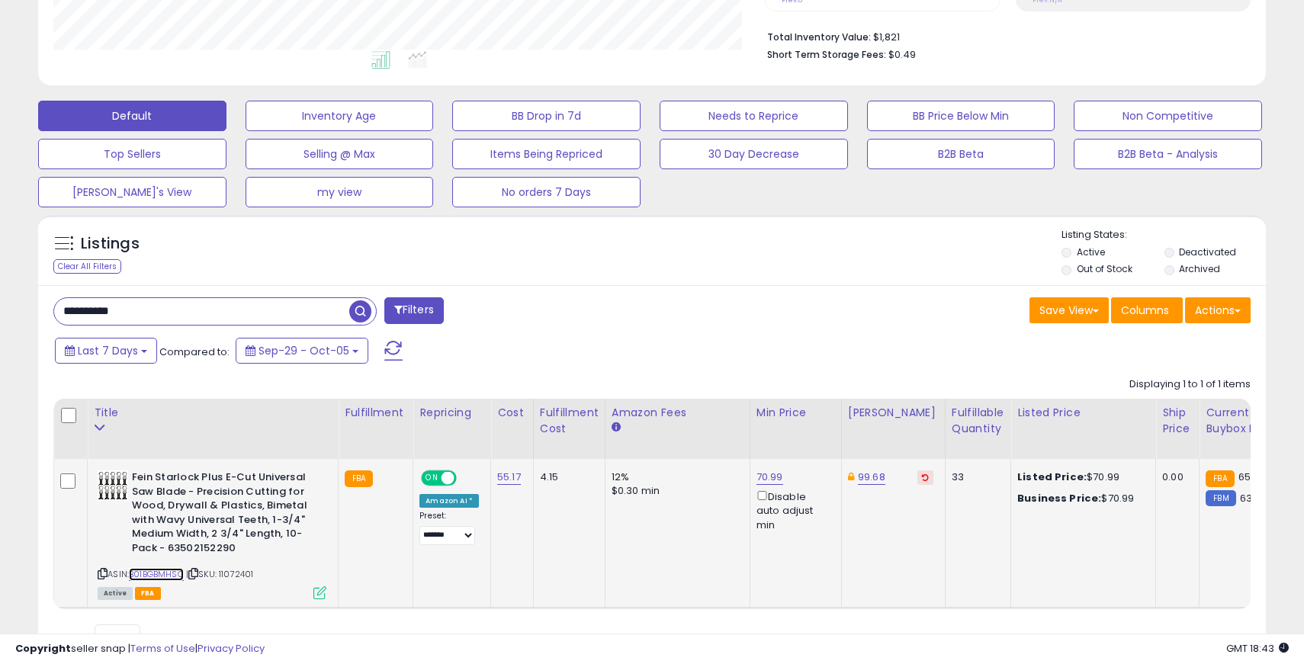
click at [141, 575] on link "B01BGBMHSO" at bounding box center [156, 574] width 55 height 13
click at [97, 313] on input "**********" at bounding box center [201, 311] width 295 height 27
paste input "text"
type input "**********"
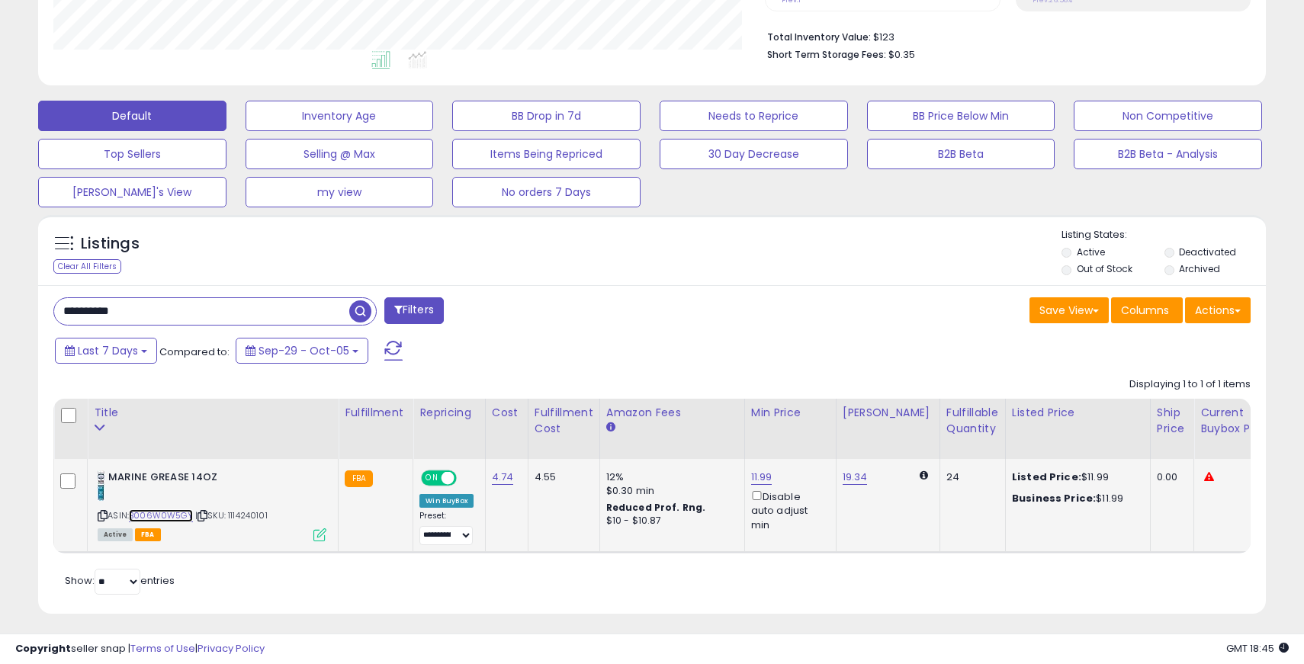
click at [173, 519] on link "B006W0W5GY" at bounding box center [161, 515] width 64 height 13
click at [758, 475] on link "11.99" at bounding box center [761, 477] width 21 height 15
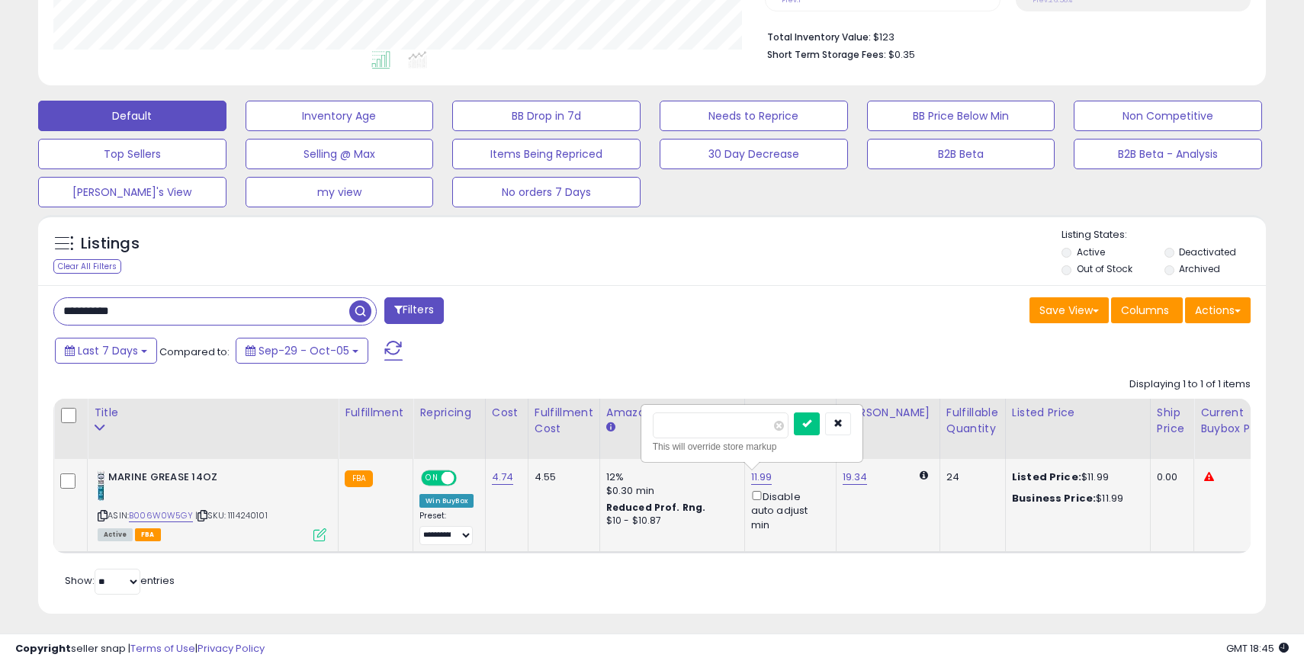
type input "****"
click button "submit" at bounding box center [807, 424] width 26 height 23
click at [851, 480] on link "19.34" at bounding box center [855, 477] width 25 height 15
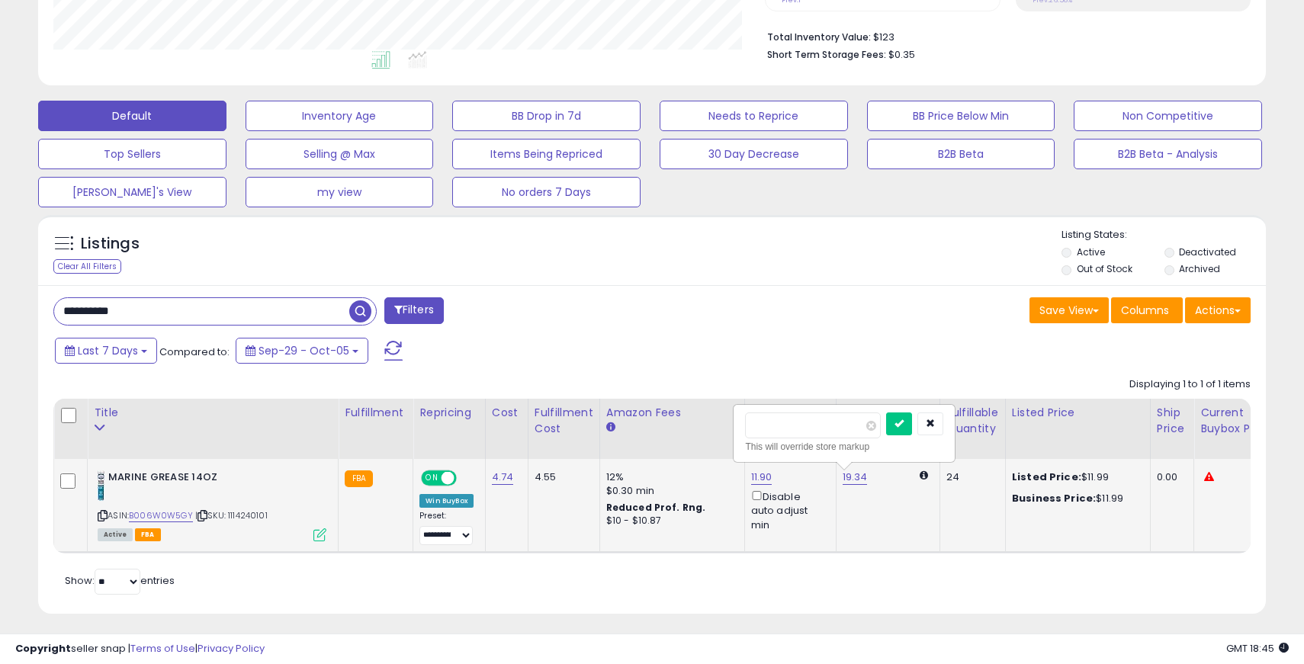
click at [784, 424] on input "*****" at bounding box center [813, 426] width 136 height 26
type input "*****"
click button "submit" at bounding box center [899, 424] width 26 height 23
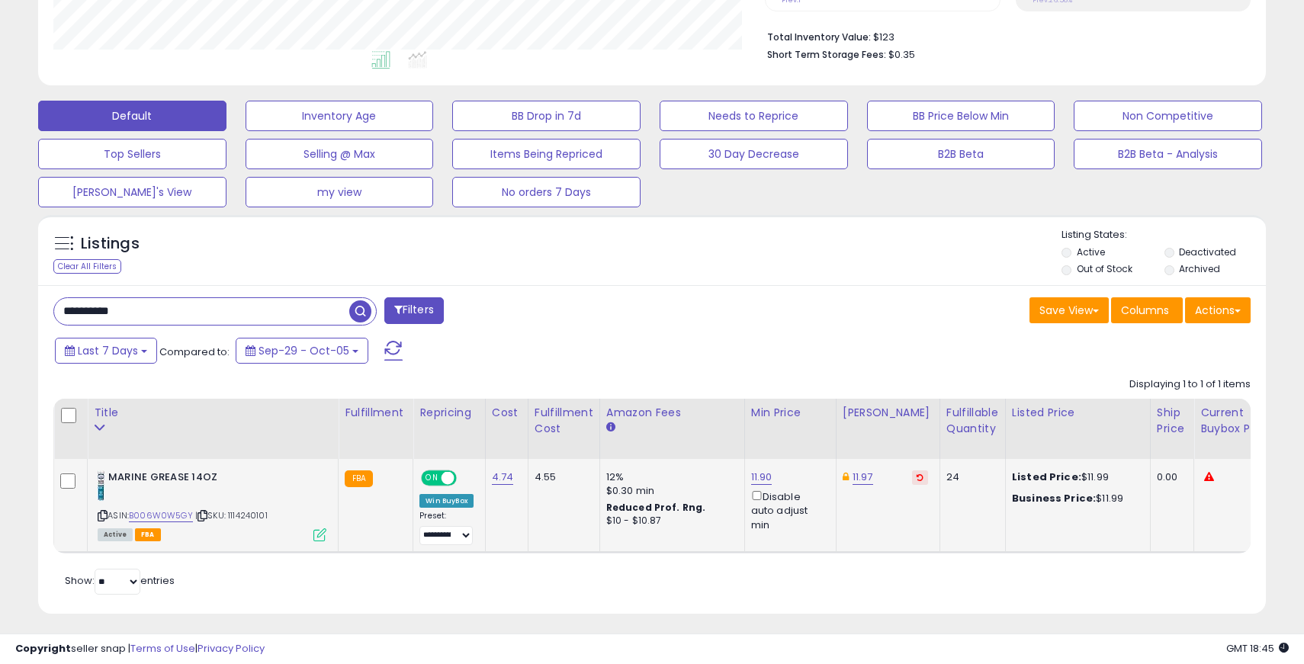
click at [96, 315] on input "**********" at bounding box center [201, 311] width 295 height 27
paste input "text"
click at [141, 519] on link "B0D47PZY1R" at bounding box center [154, 517] width 50 height 13
click at [100, 315] on input "**********" at bounding box center [201, 311] width 295 height 27
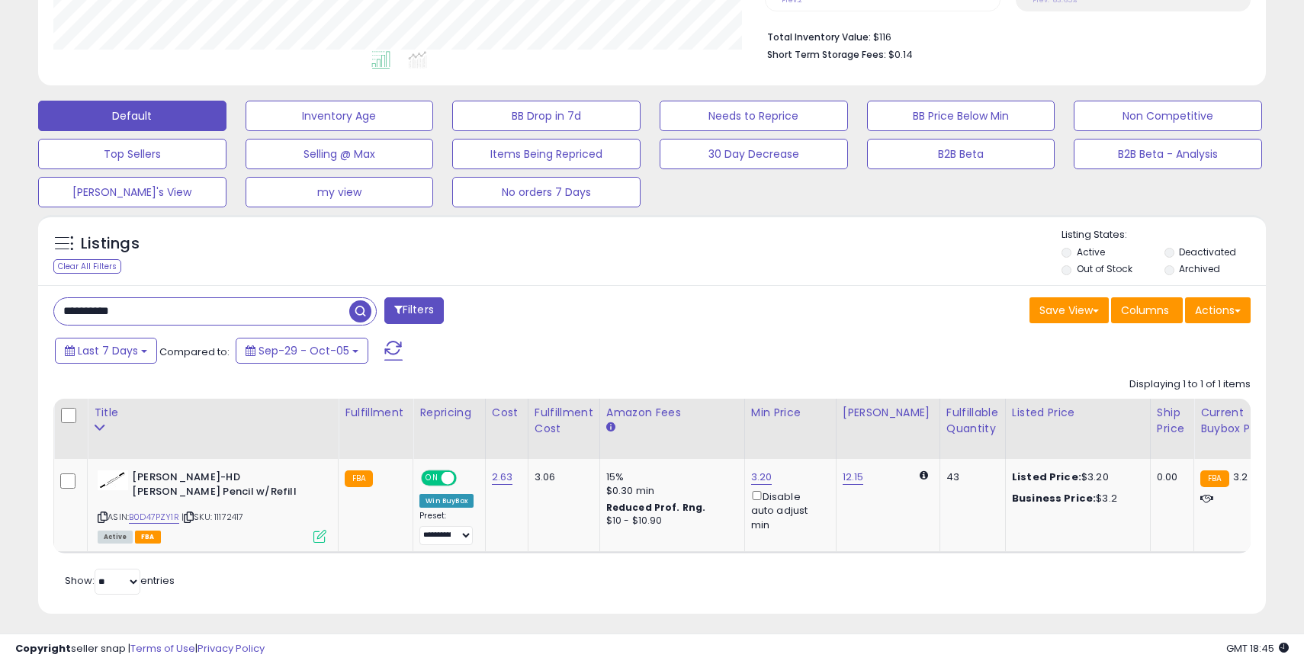
click at [100, 315] on input "**********" at bounding box center [201, 311] width 295 height 27
paste input "text"
type input "**********"
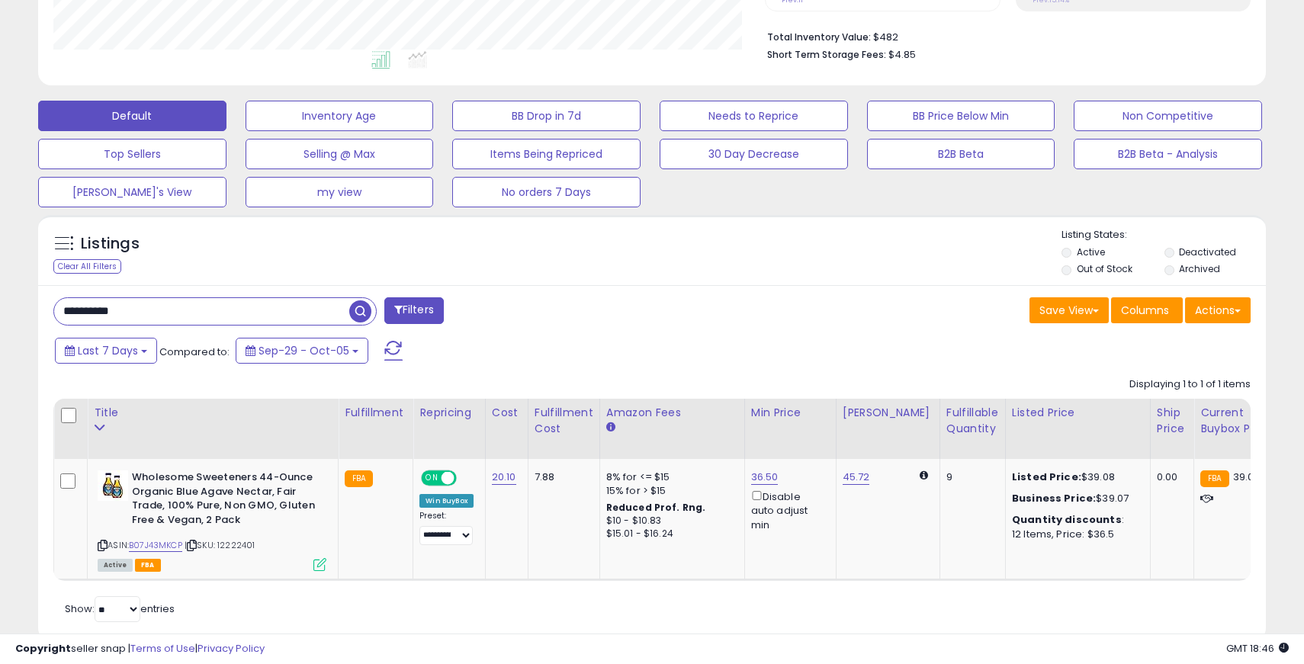
scroll to position [414, 0]
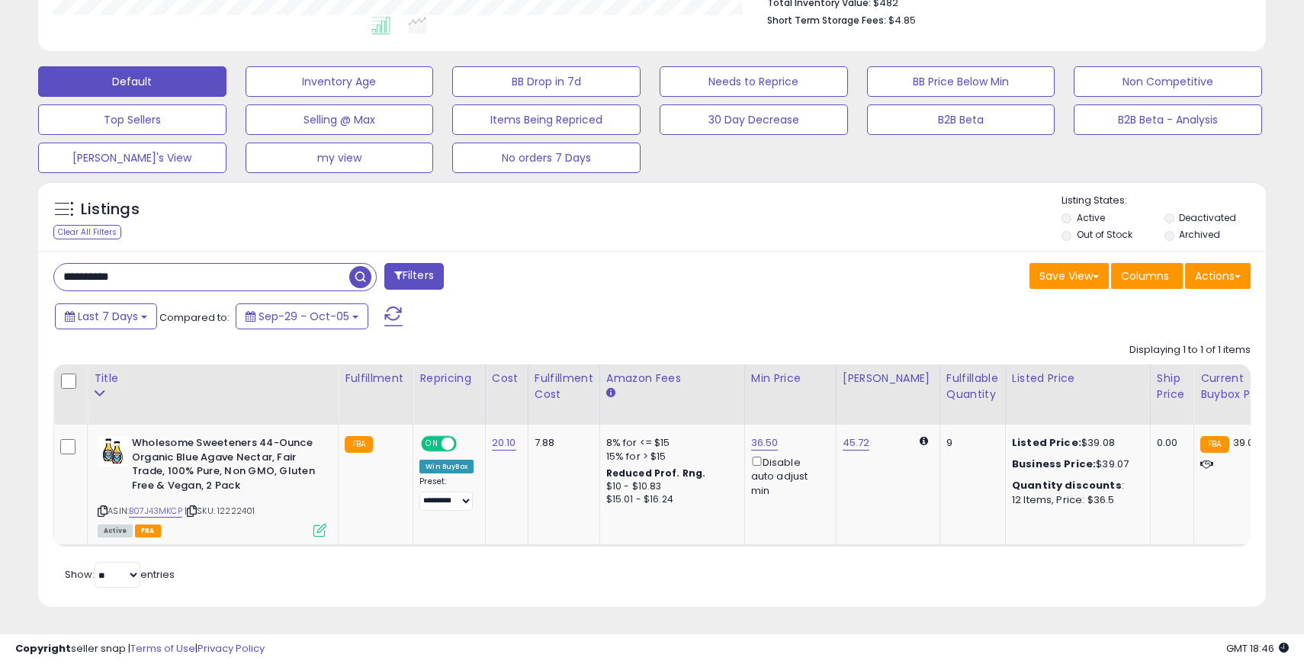
click at [142, 278] on input "**********" at bounding box center [201, 277] width 295 height 27
click at [358, 269] on span "button" at bounding box center [360, 277] width 22 height 22
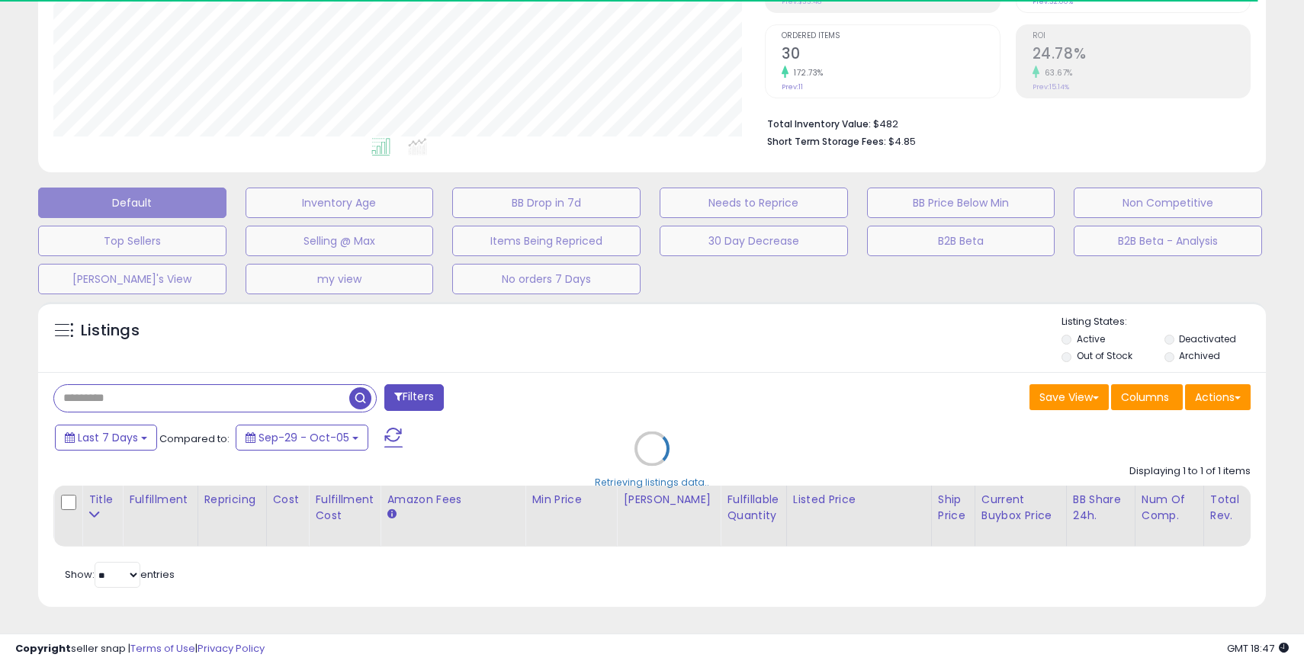
click at [1067, 337] on div "Retrieving listings data.." at bounding box center [652, 460] width 1251 height 332
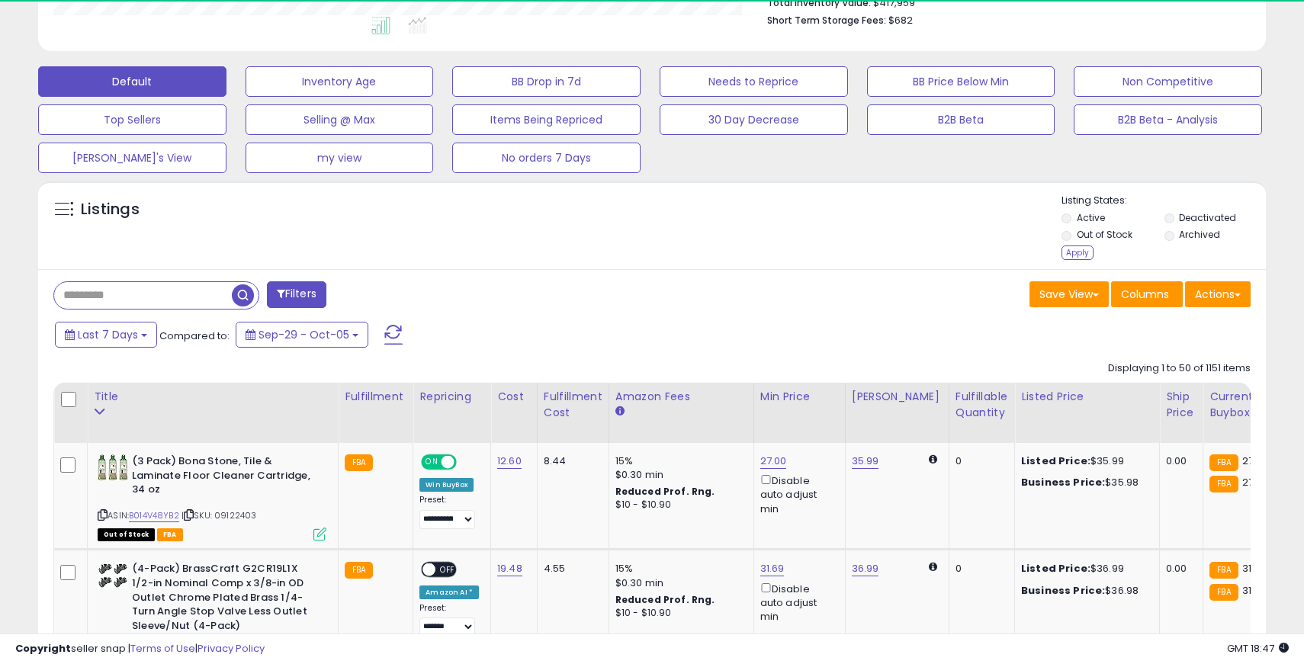
scroll to position [313, 712]
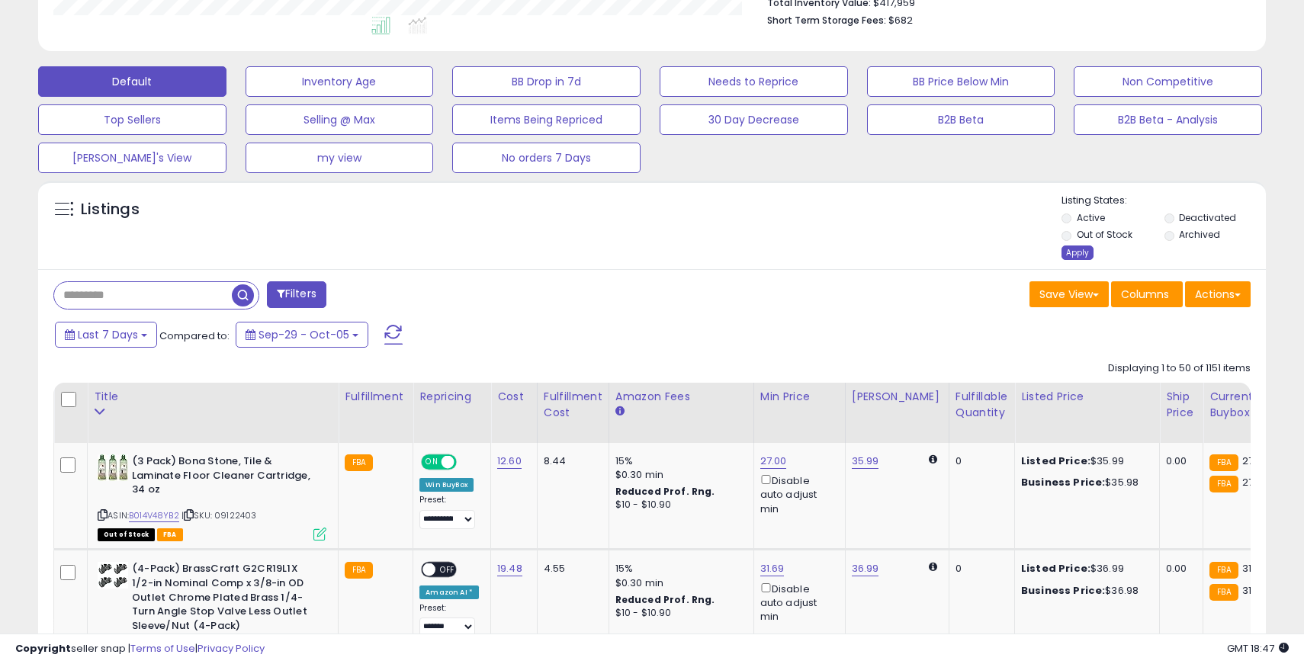
click at [1078, 253] on div "Apply" at bounding box center [1078, 253] width 32 height 14
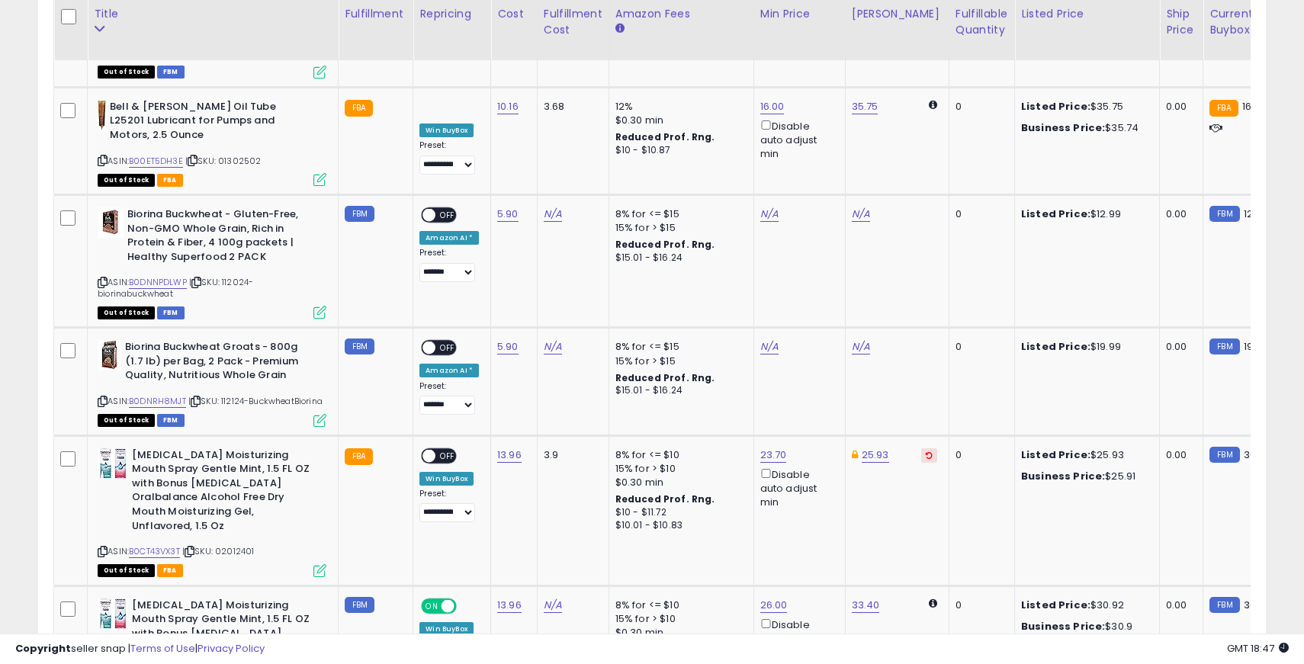
scroll to position [6119, 0]
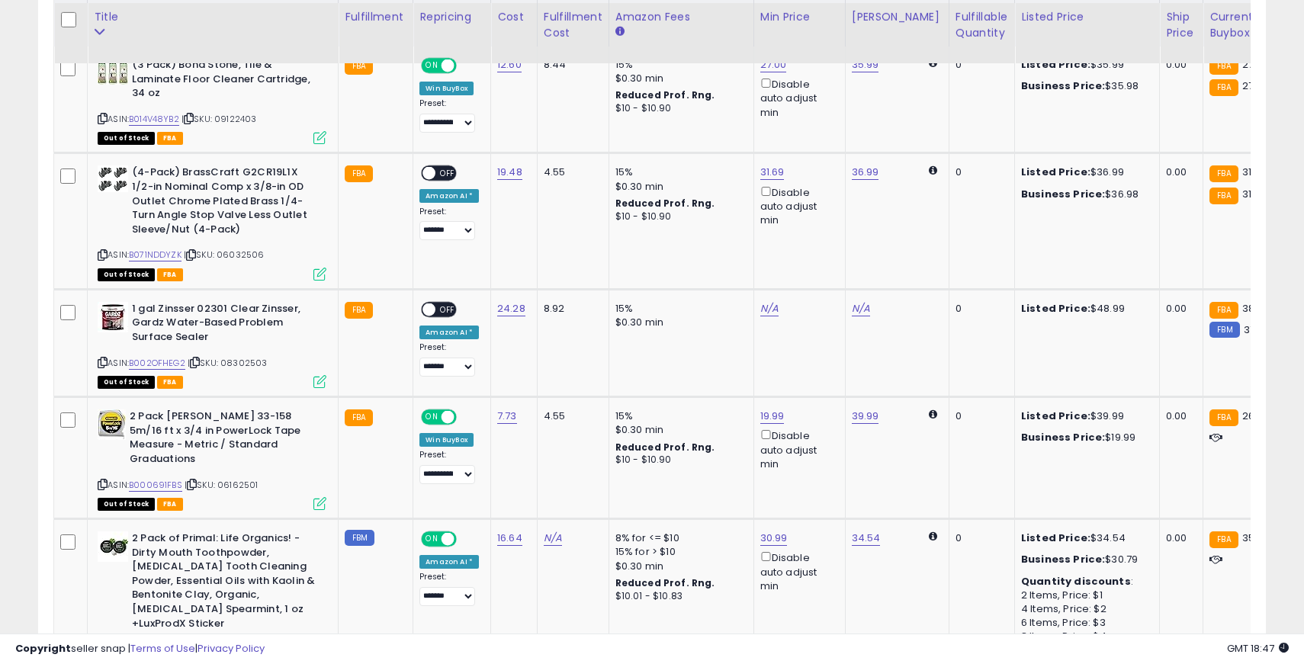
scroll to position [795, 0]
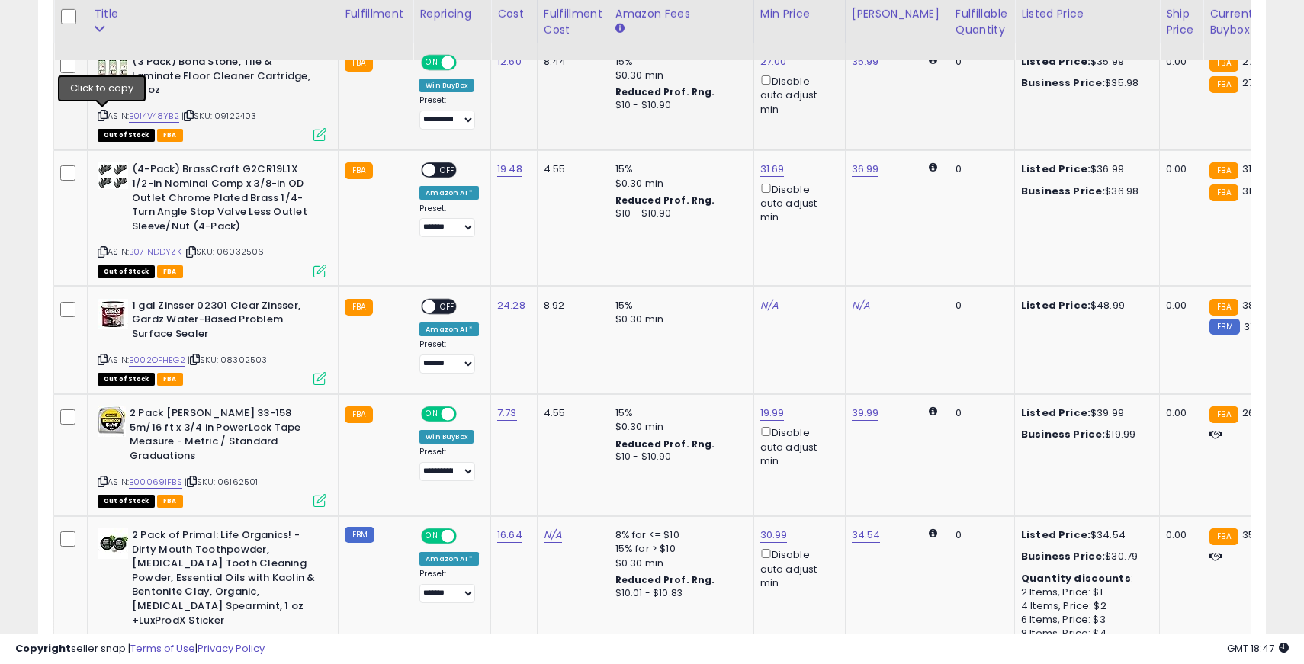
click at [103, 116] on icon at bounding box center [103, 115] width 10 height 8
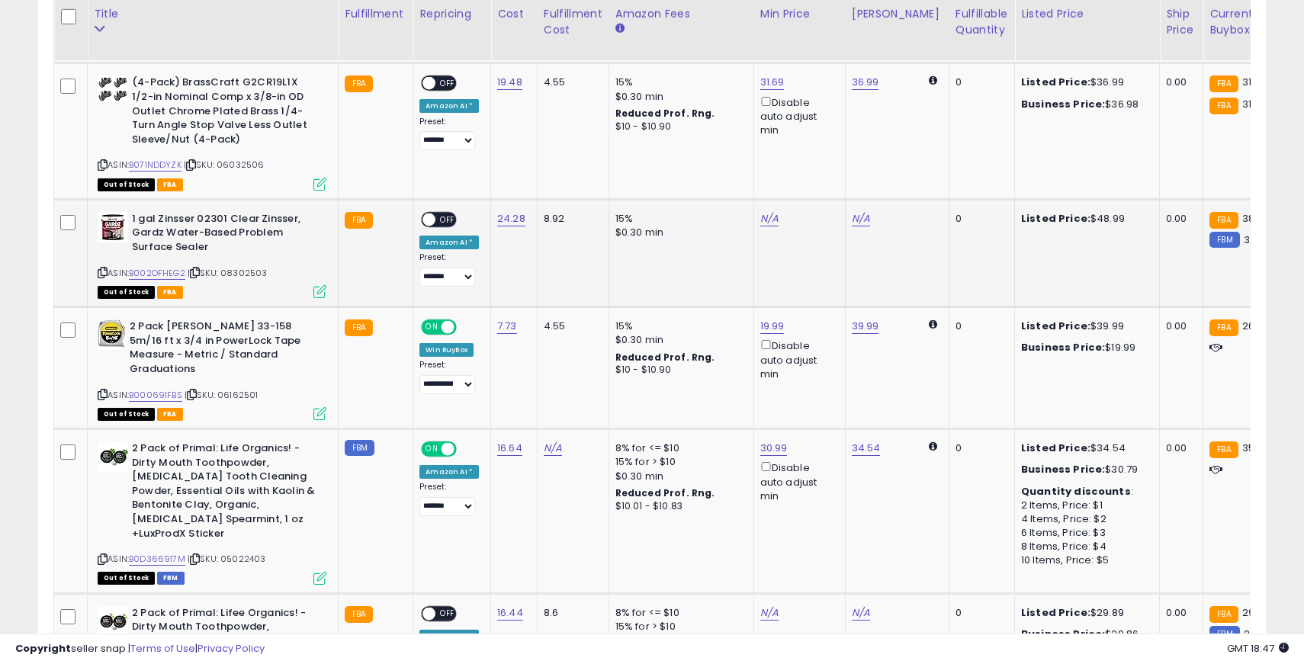
scroll to position [882, 0]
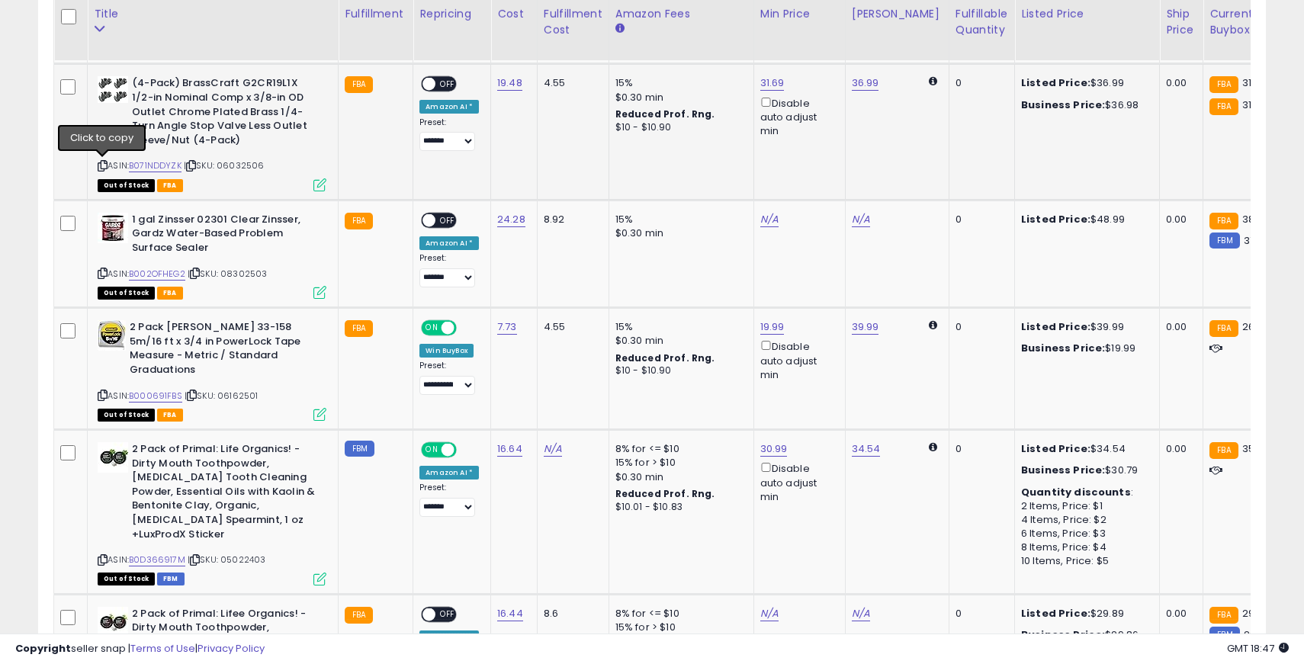
click at [102, 163] on icon at bounding box center [103, 166] width 10 height 8
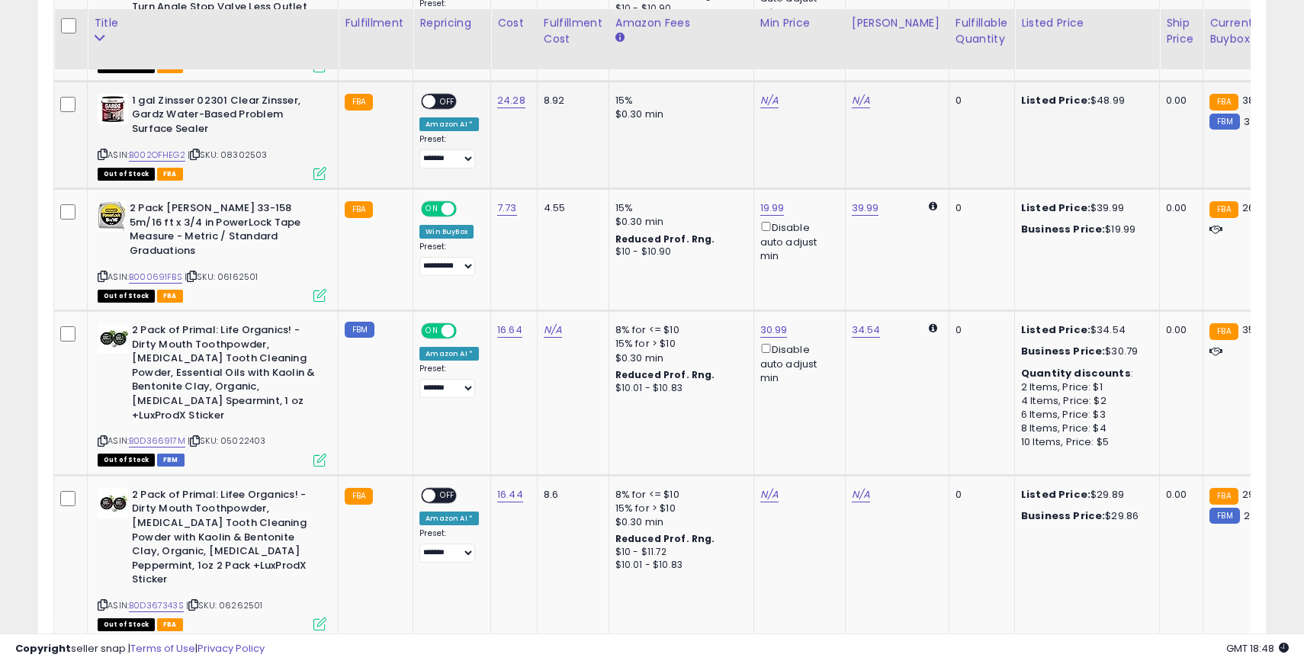
scroll to position [1013, 0]
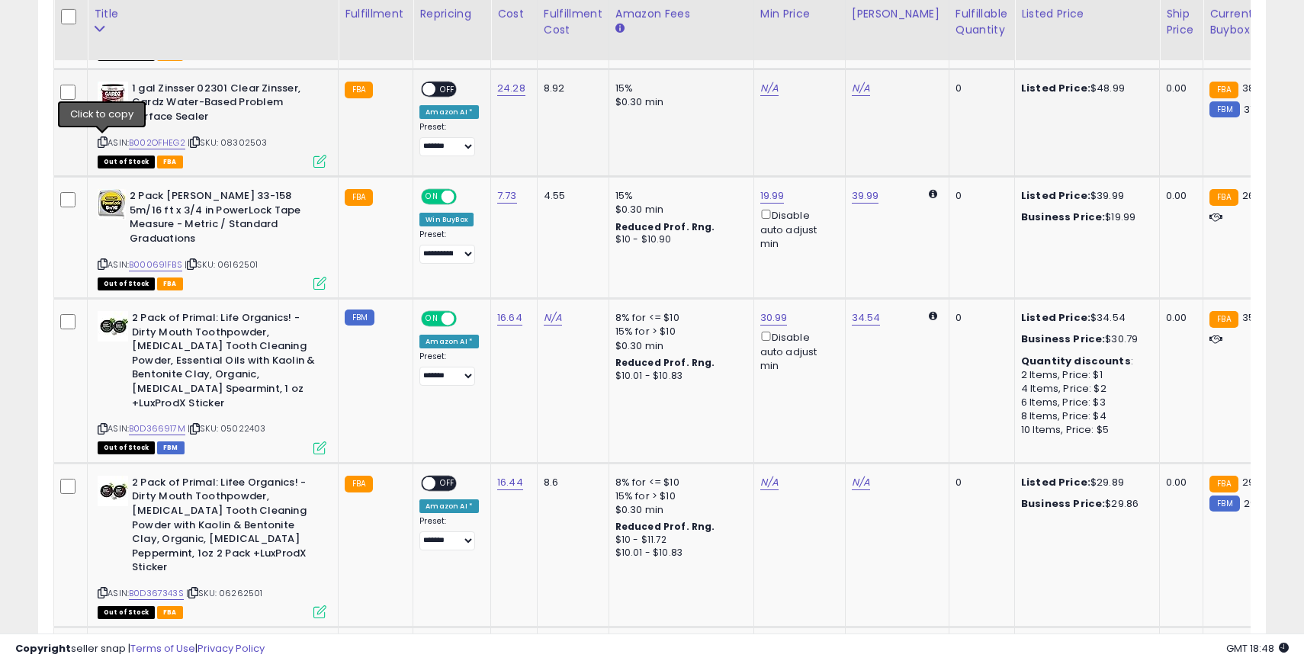
click at [103, 138] on icon at bounding box center [103, 142] width 10 height 8
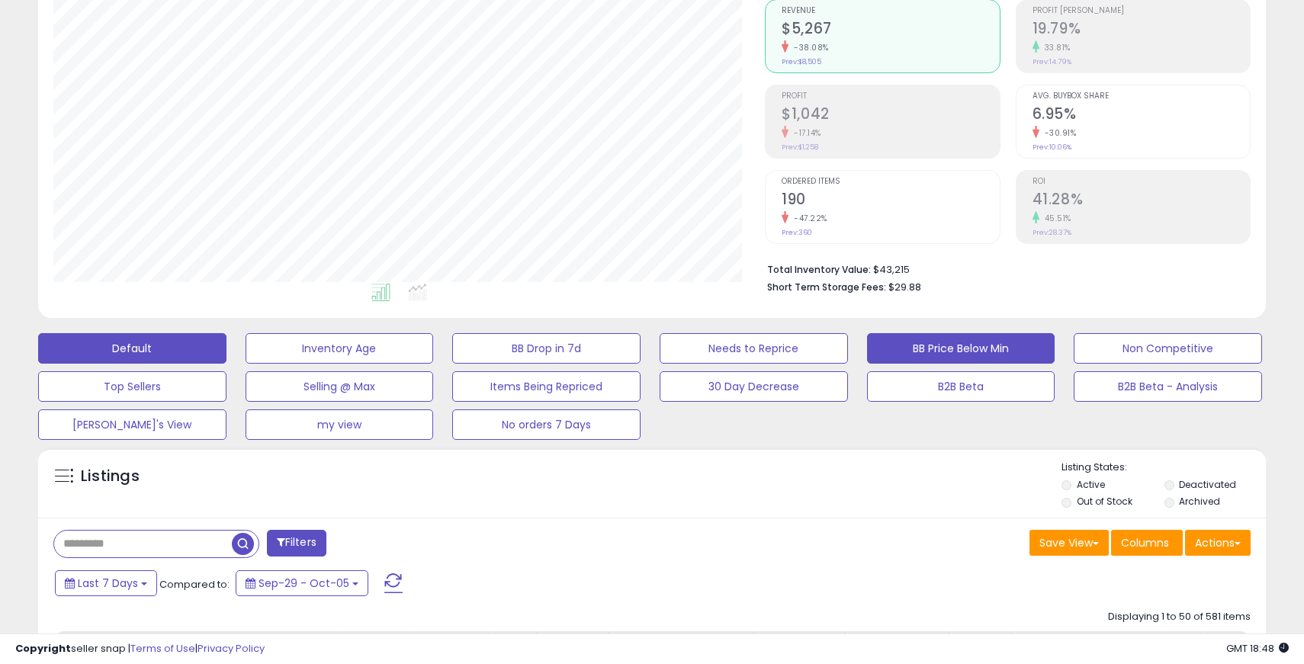
scroll to position [228, 0]
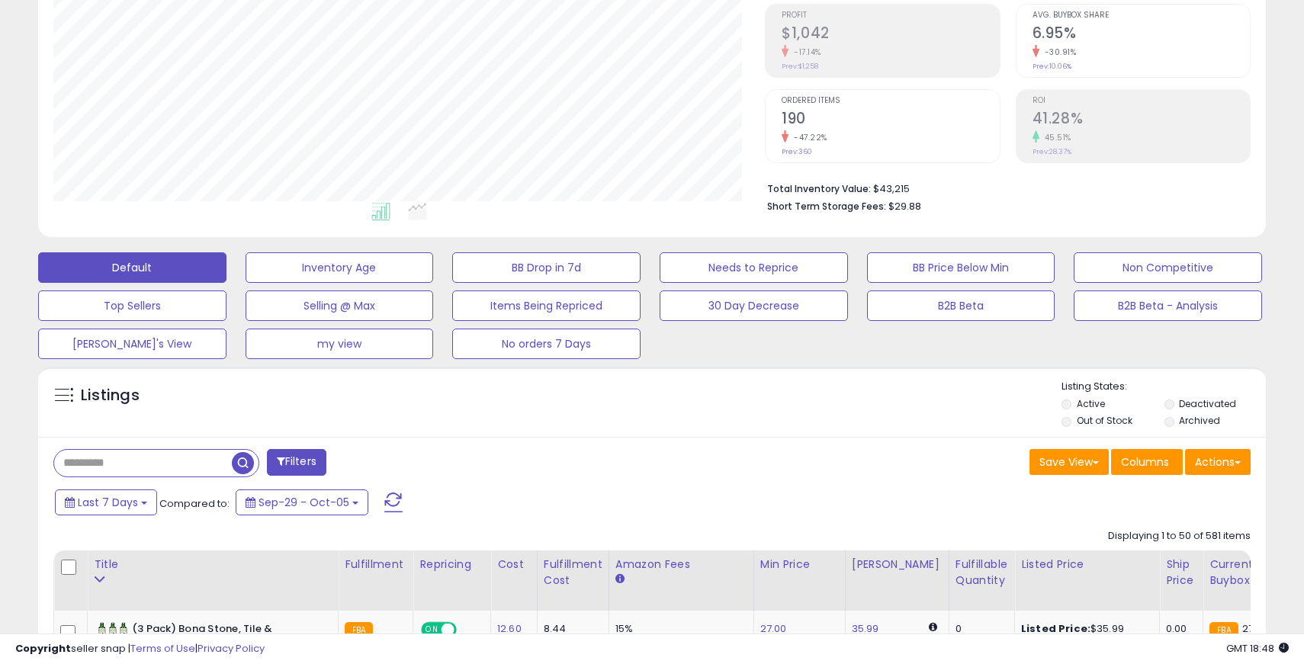
click at [313, 458] on button "Filters" at bounding box center [296, 462] width 59 height 27
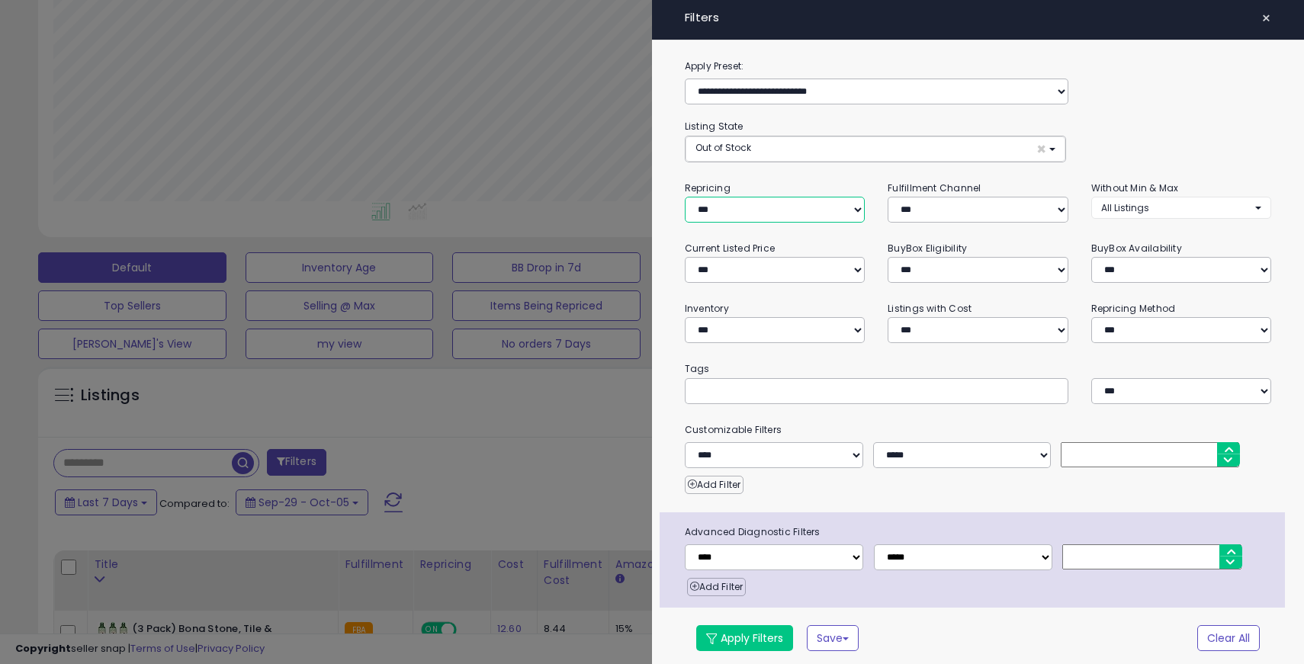
click at [753, 215] on select "**********" at bounding box center [775, 210] width 180 height 26
select select "**"
click at [685, 197] on select "**********" at bounding box center [775, 210] width 180 height 26
click at [752, 635] on button "Apply Filters" at bounding box center [744, 638] width 97 height 26
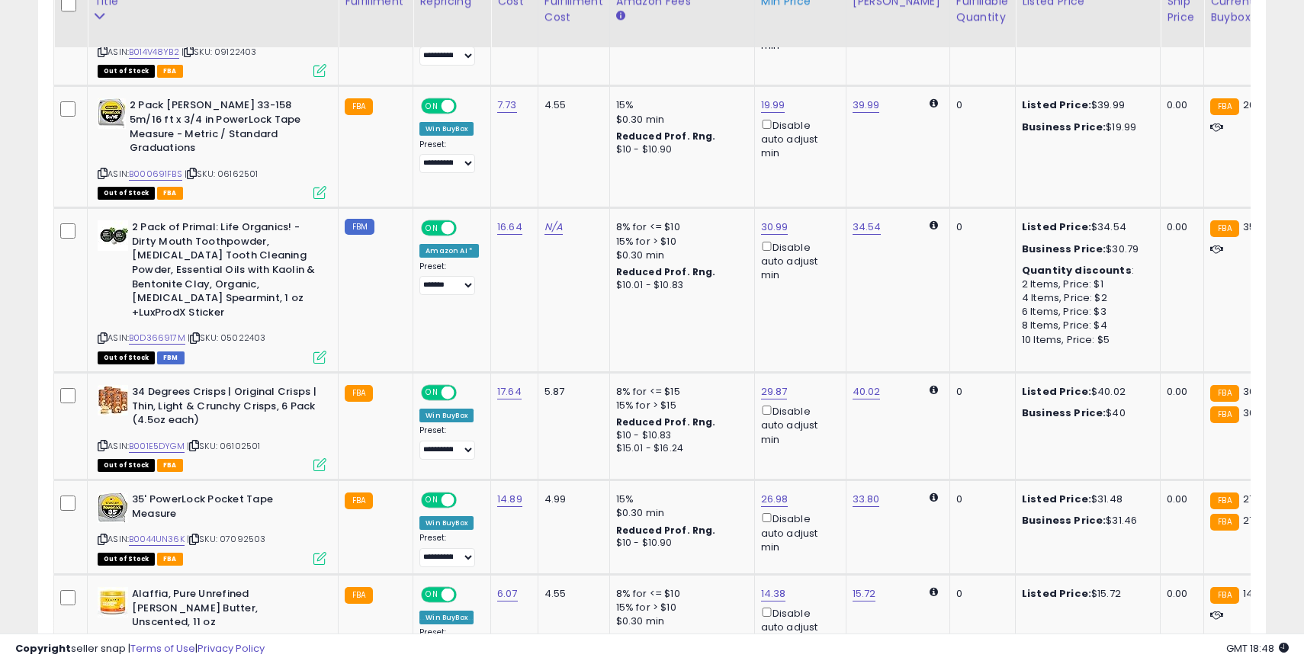
scroll to position [876, 0]
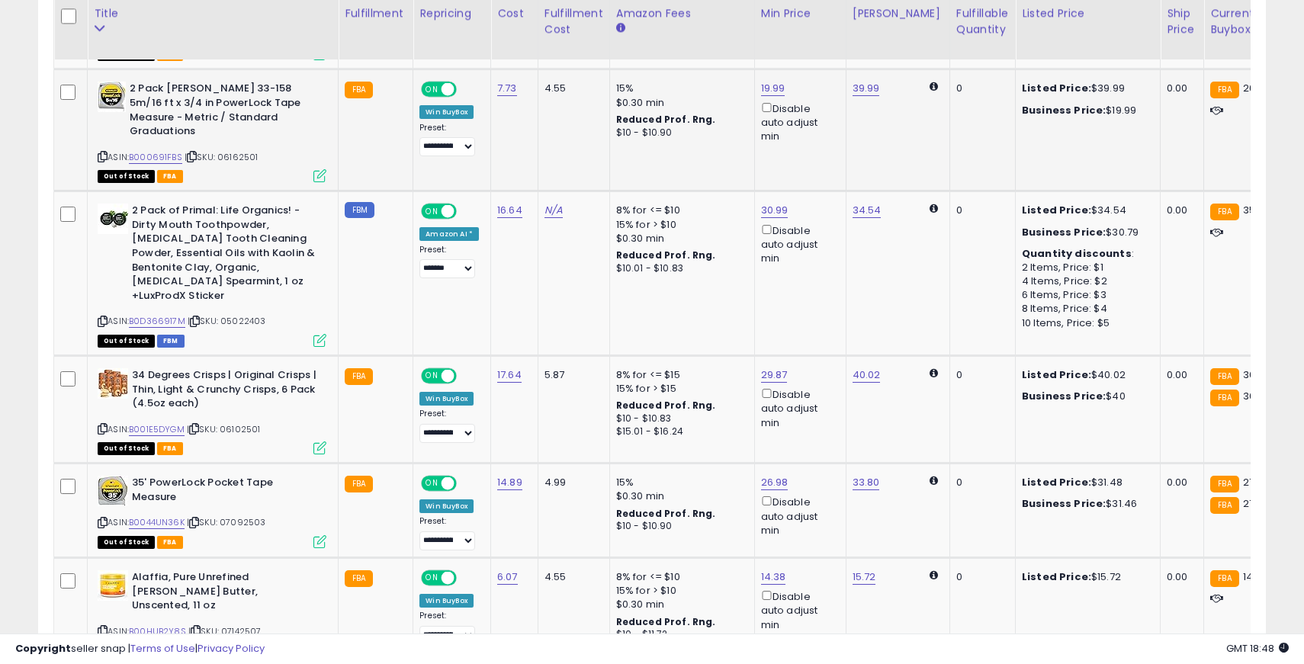
click at [103, 153] on icon at bounding box center [103, 157] width 10 height 8
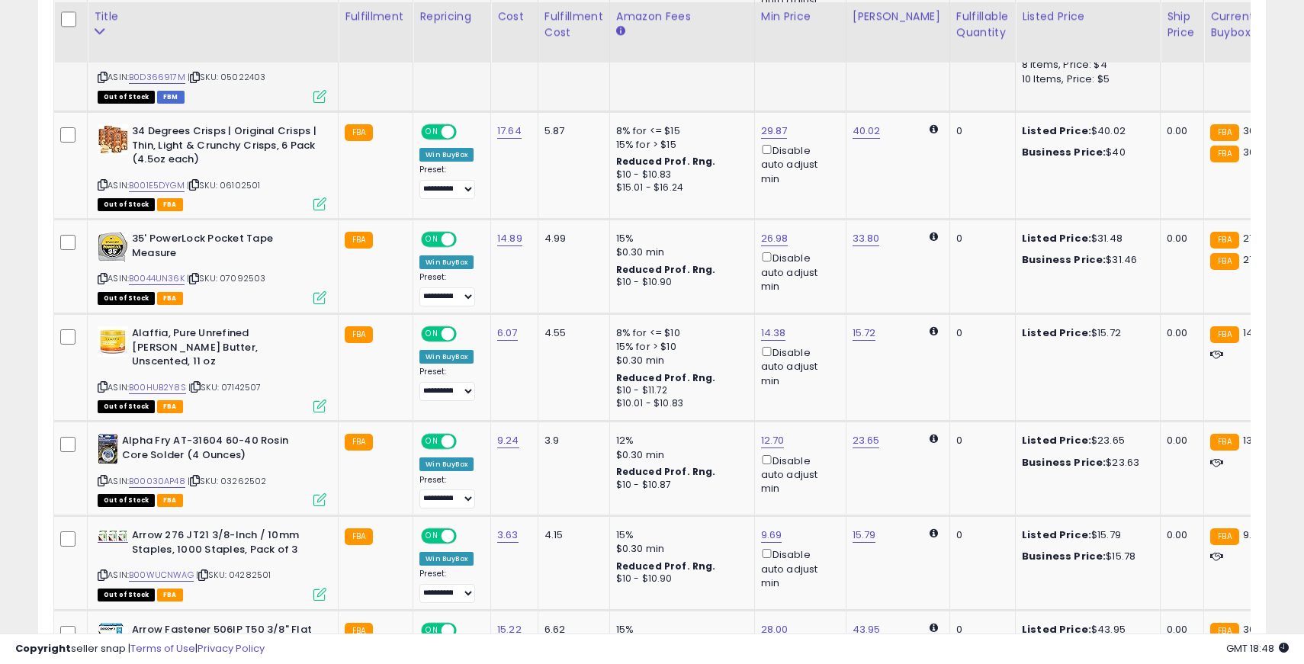
scroll to position [1123, 0]
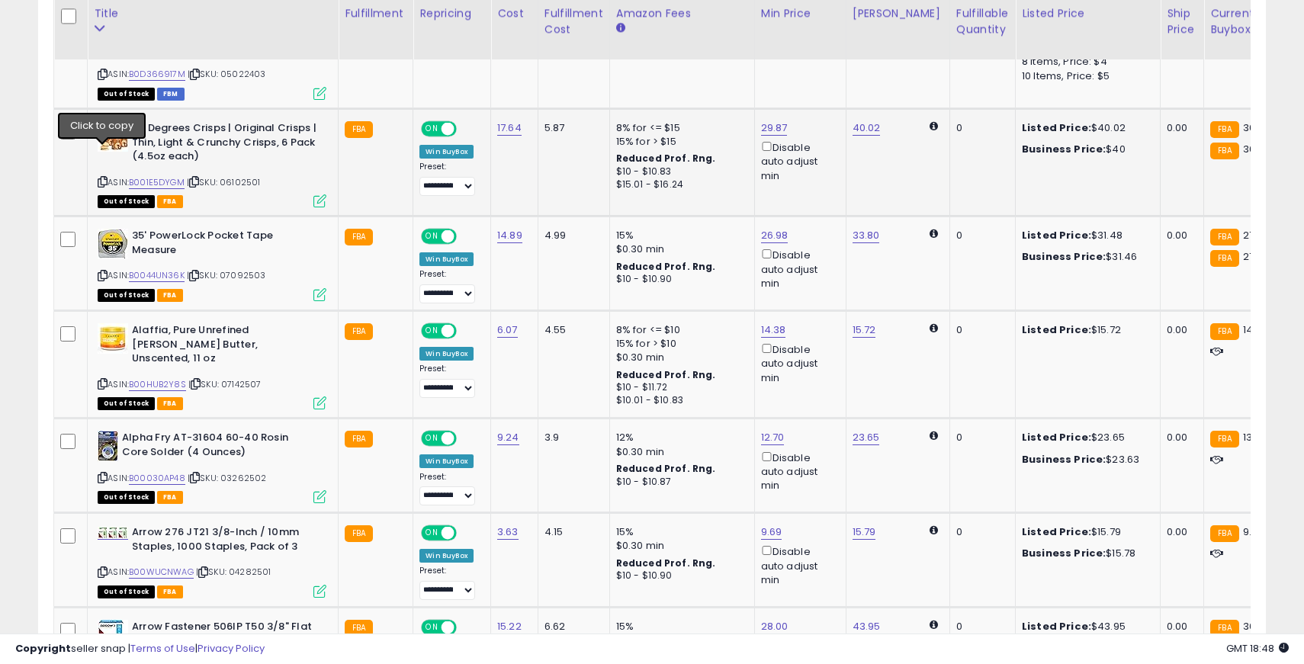
click at [104, 178] on icon at bounding box center [103, 182] width 10 height 8
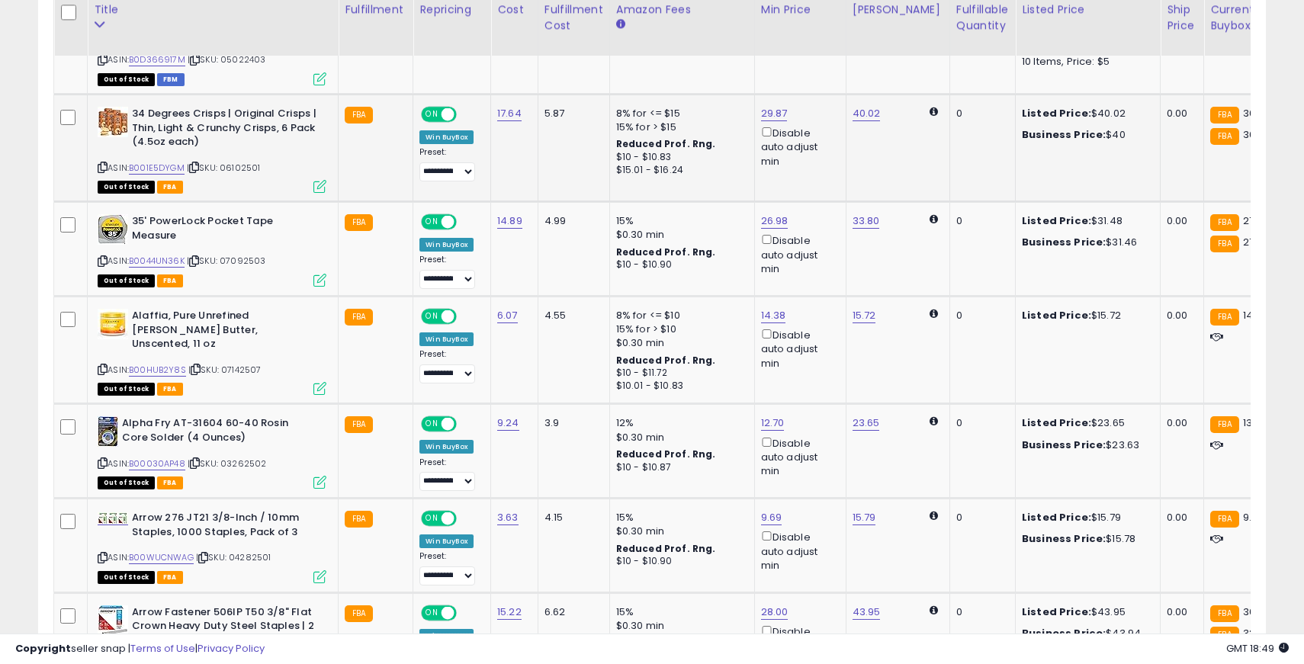
scroll to position [1134, 0]
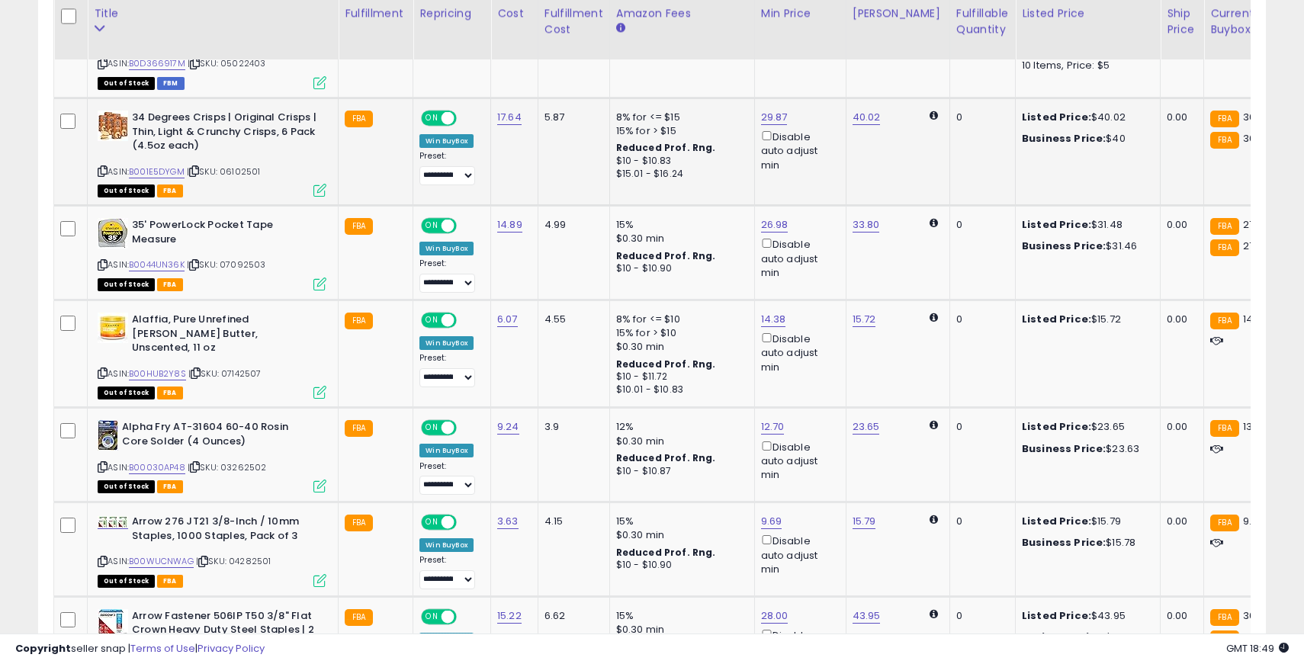
click at [432, 112] on span "ON" at bounding box center [432, 118] width 19 height 13
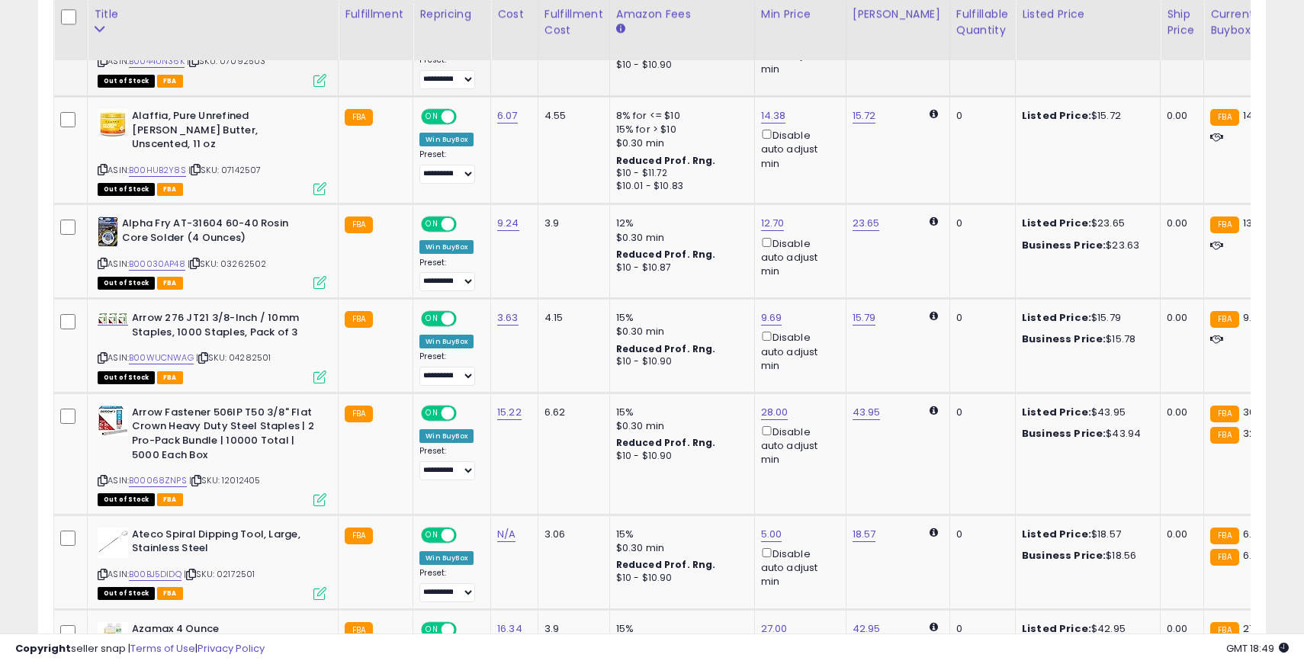
scroll to position [1338, 0]
click at [102, 165] on icon at bounding box center [103, 169] width 10 height 8
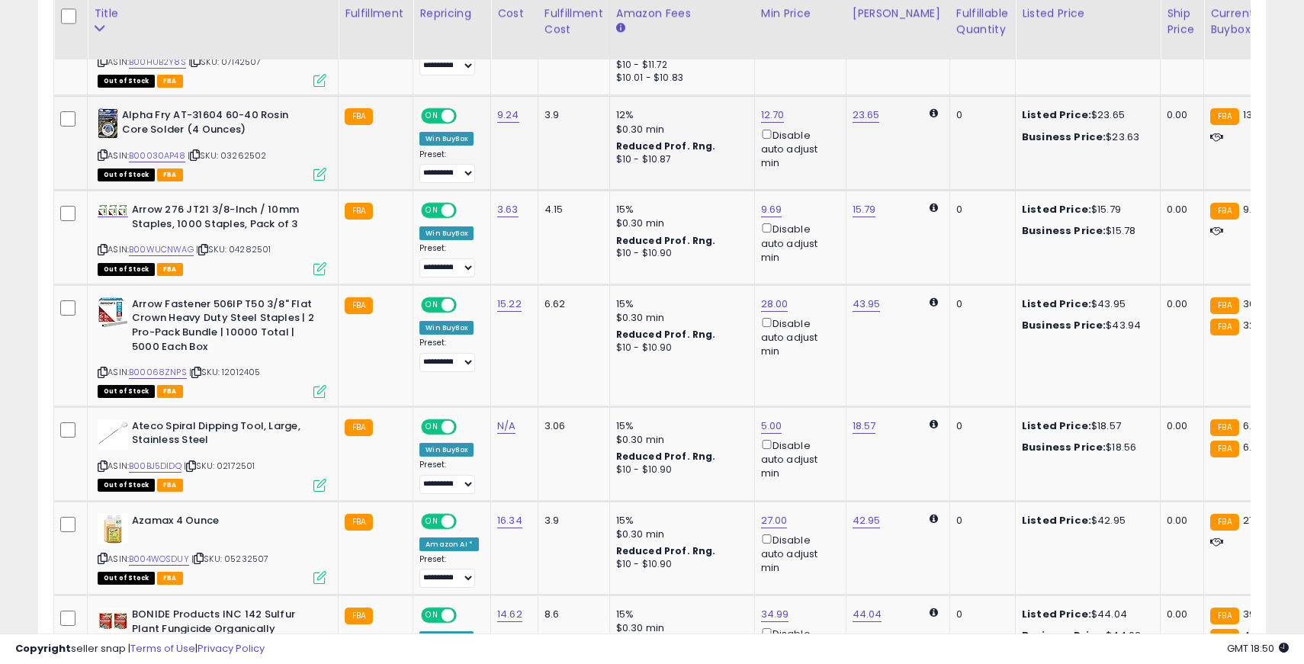
scroll to position [1447, 0]
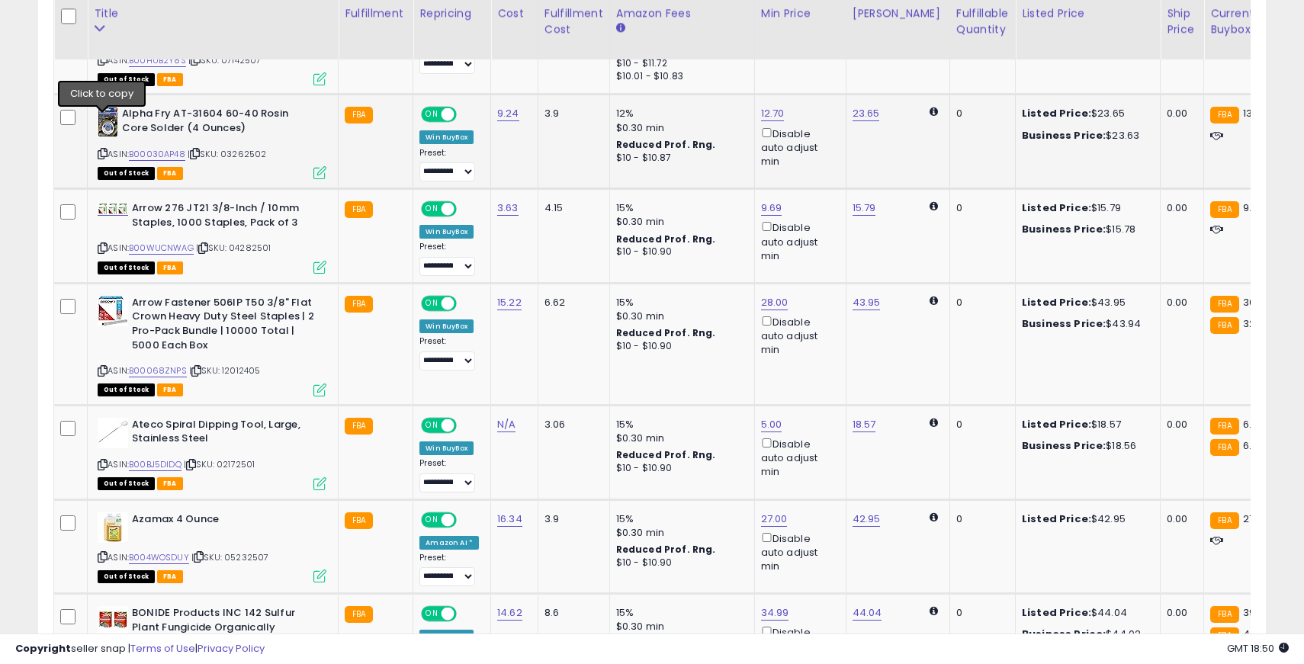
click at [102, 149] on icon at bounding box center [103, 153] width 10 height 8
click at [432, 108] on span "ON" at bounding box center [432, 114] width 19 height 13
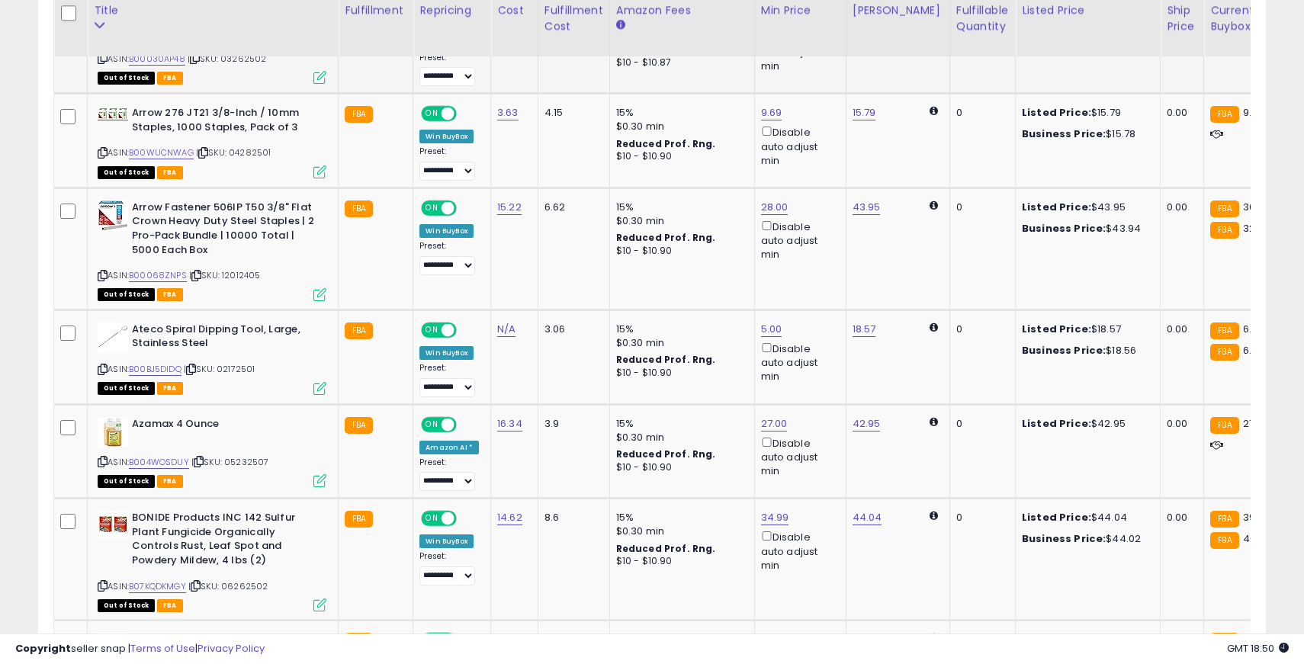
scroll to position [1548, 0]
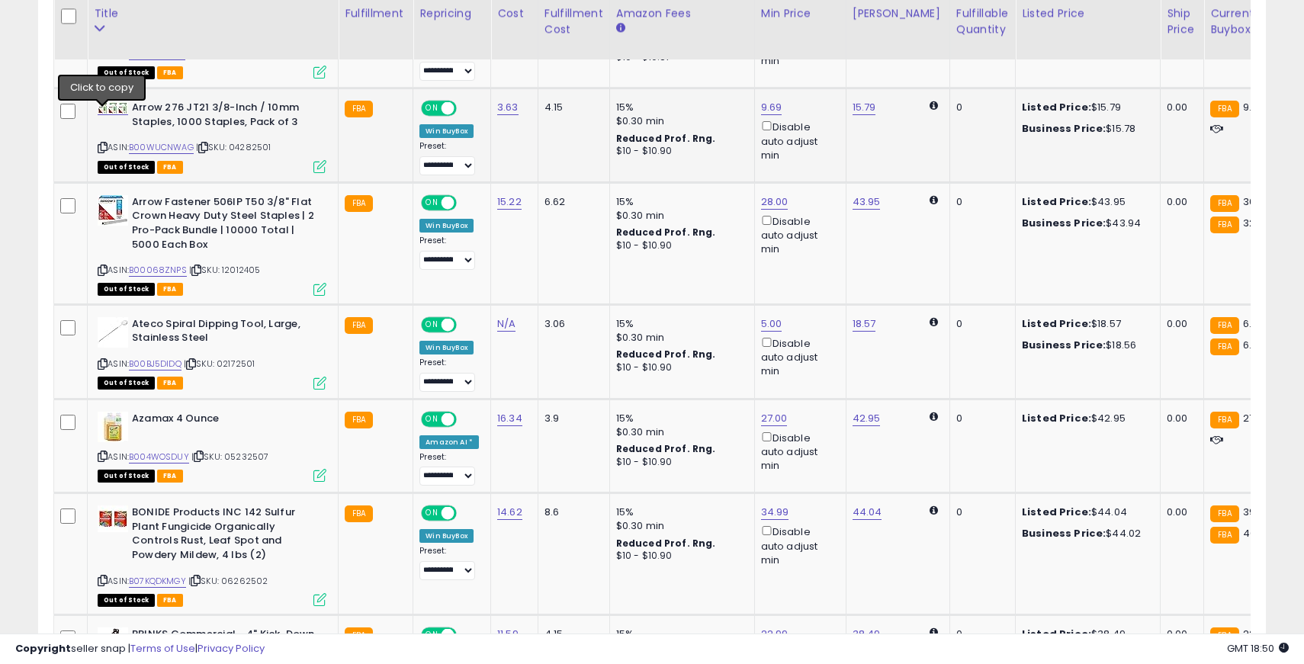
click at [101, 143] on icon at bounding box center [103, 147] width 10 height 8
click at [426, 102] on span "ON" at bounding box center [432, 108] width 19 height 13
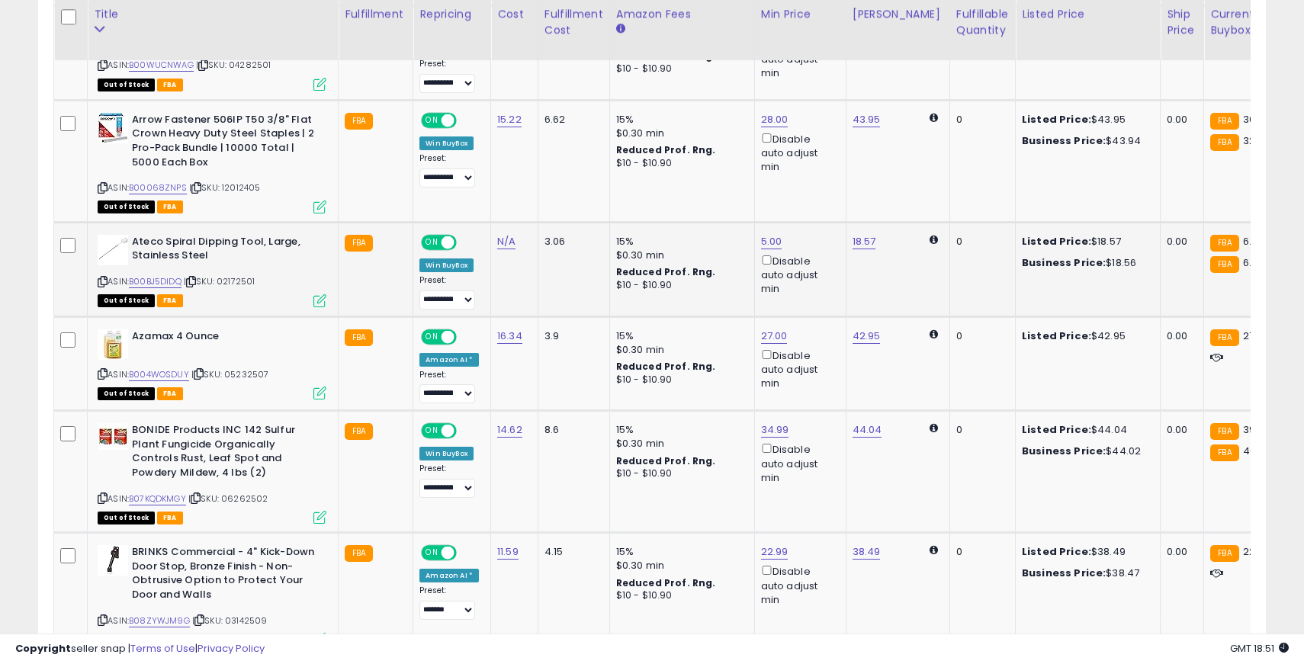
scroll to position [1631, 0]
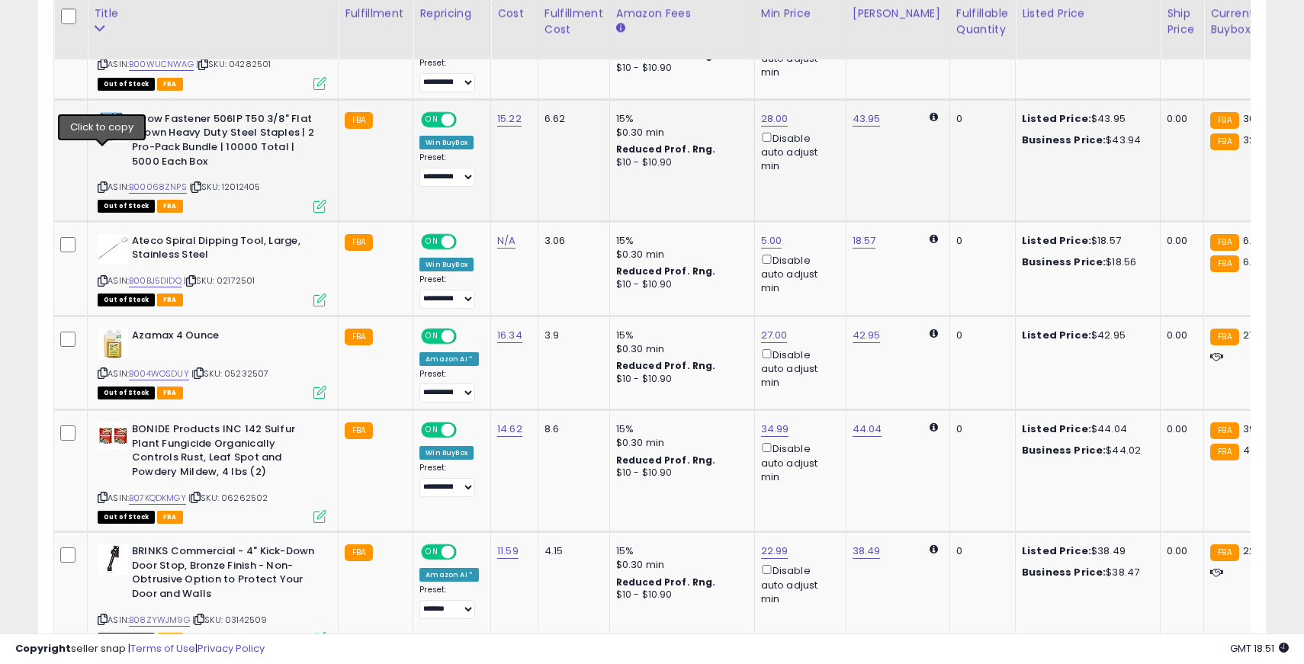
click at [104, 183] on icon at bounding box center [103, 187] width 10 height 8
click at [433, 113] on span "ON" at bounding box center [432, 119] width 19 height 13
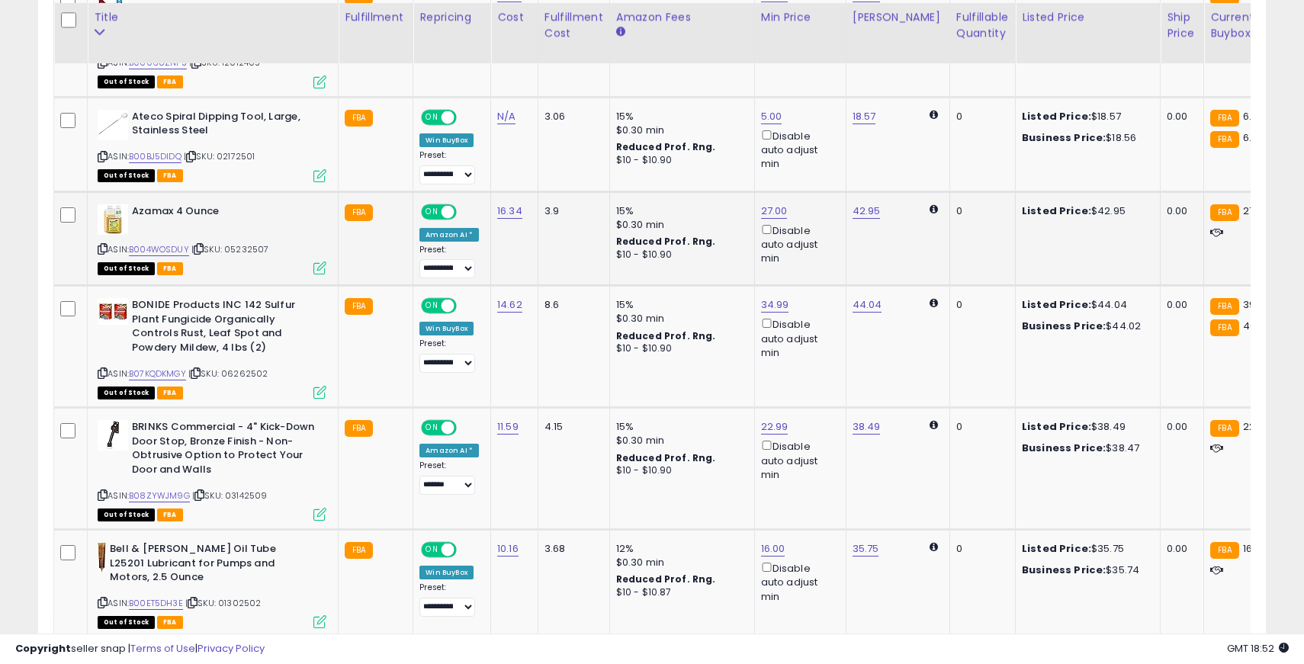
scroll to position [1762, 0]
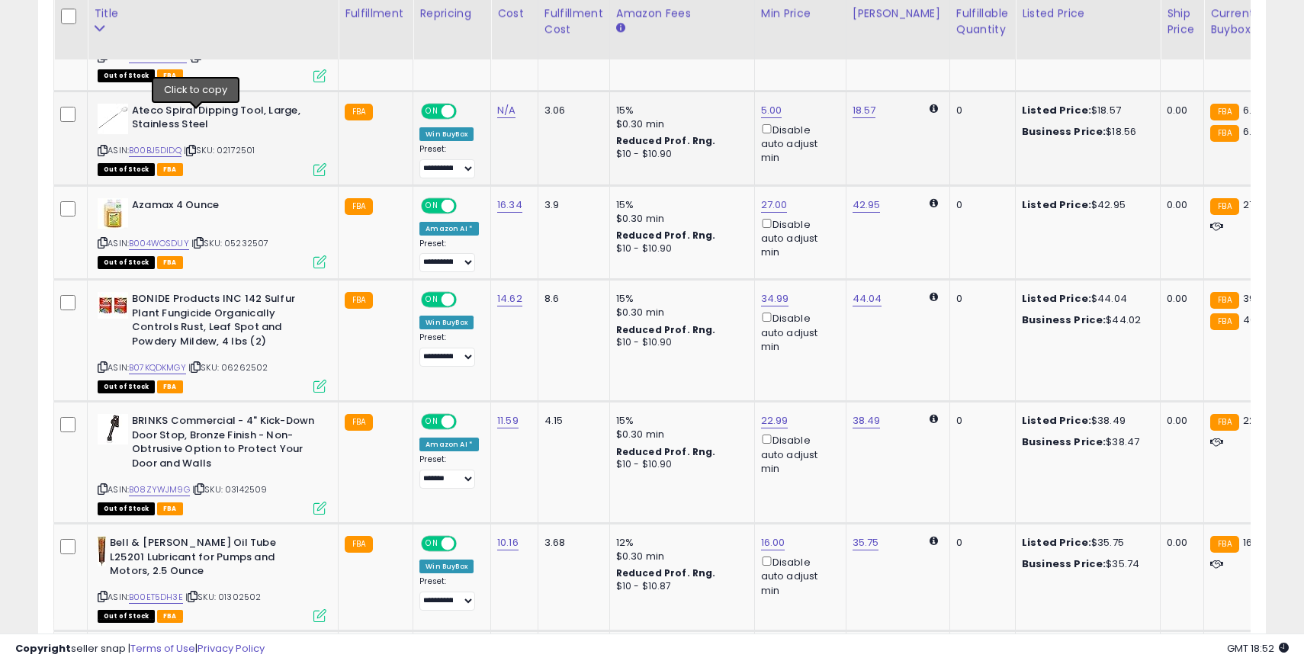
click at [196, 146] on icon at bounding box center [191, 150] width 10 height 8
click at [102, 146] on icon at bounding box center [103, 150] width 10 height 8
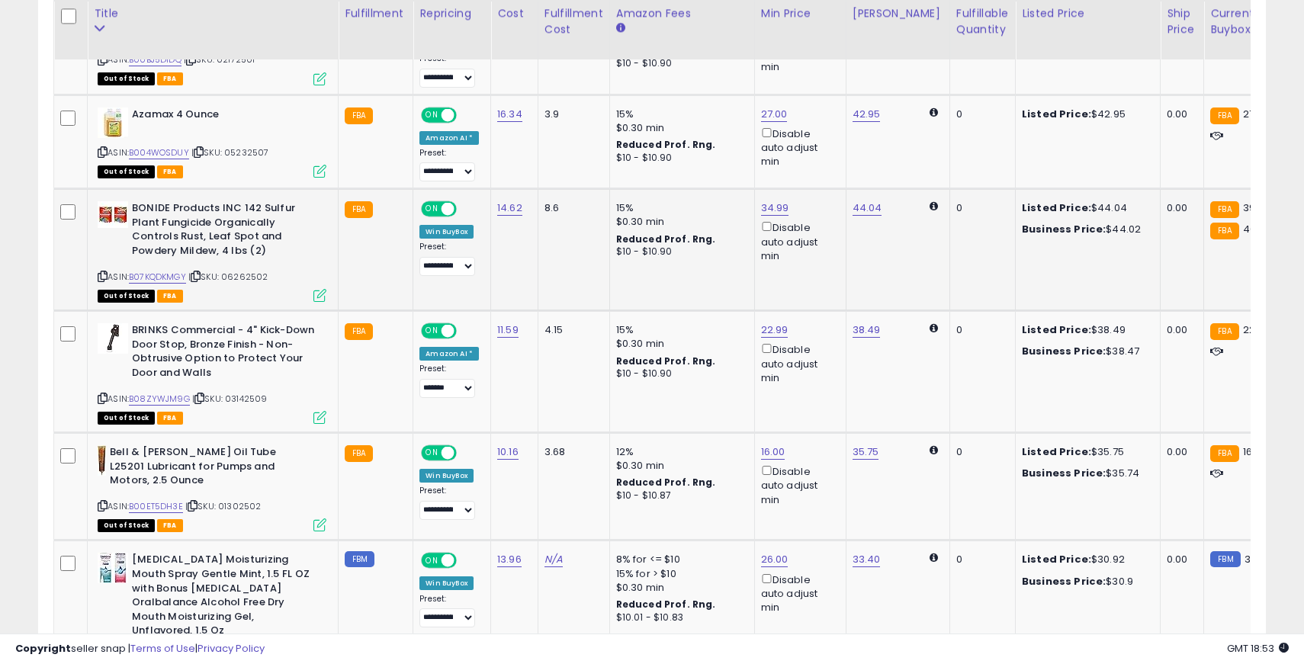
scroll to position [1853, 0]
click at [202, 147] on icon at bounding box center [199, 151] width 10 height 8
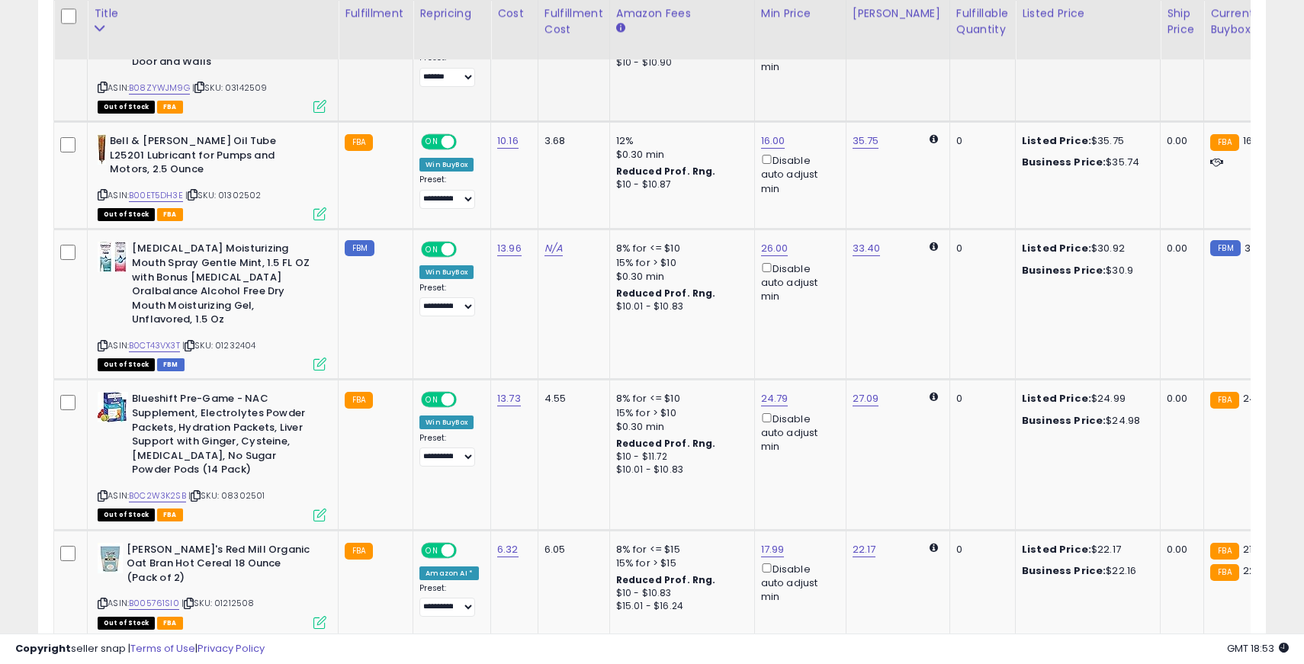
scroll to position [2164, 0]
click at [198, 190] on icon at bounding box center [193, 194] width 10 height 8
click at [429, 135] on span "ON" at bounding box center [432, 141] width 19 height 13
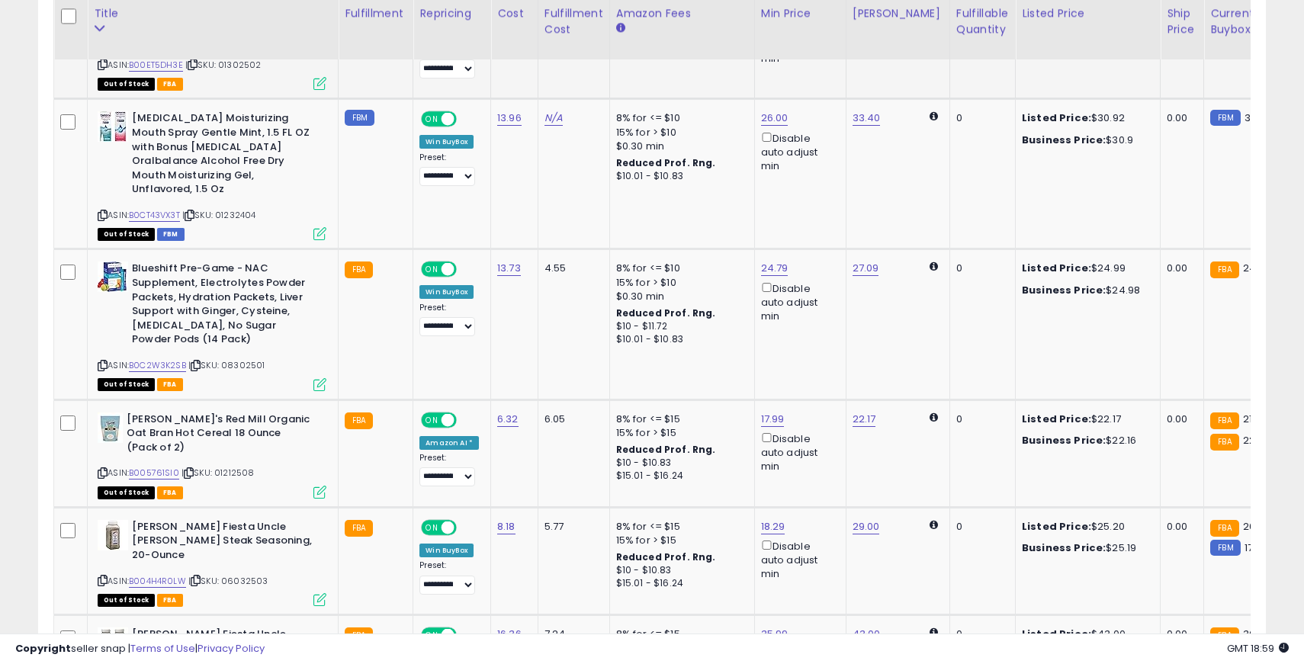
scroll to position [2295, 0]
click at [100, 210] on icon at bounding box center [103, 214] width 10 height 8
click at [432, 112] on span "ON" at bounding box center [432, 118] width 19 height 13
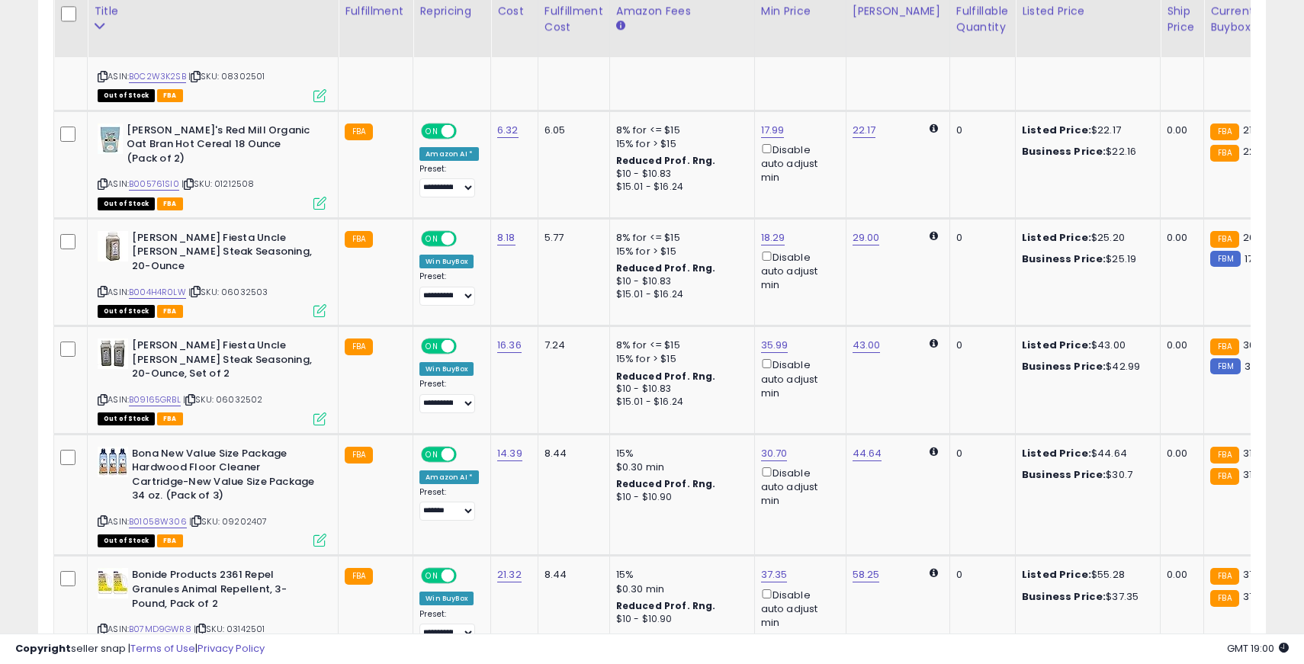
scroll to position [2588, 0]
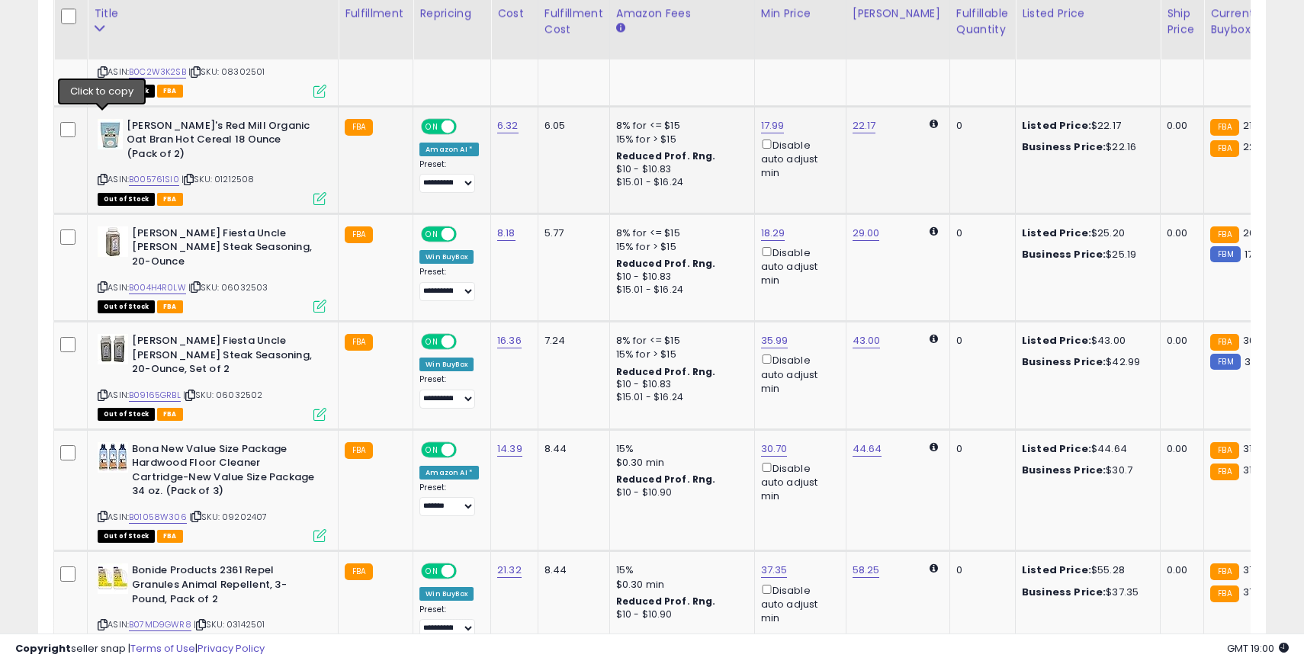
click at [104, 175] on icon at bounding box center [103, 179] width 10 height 8
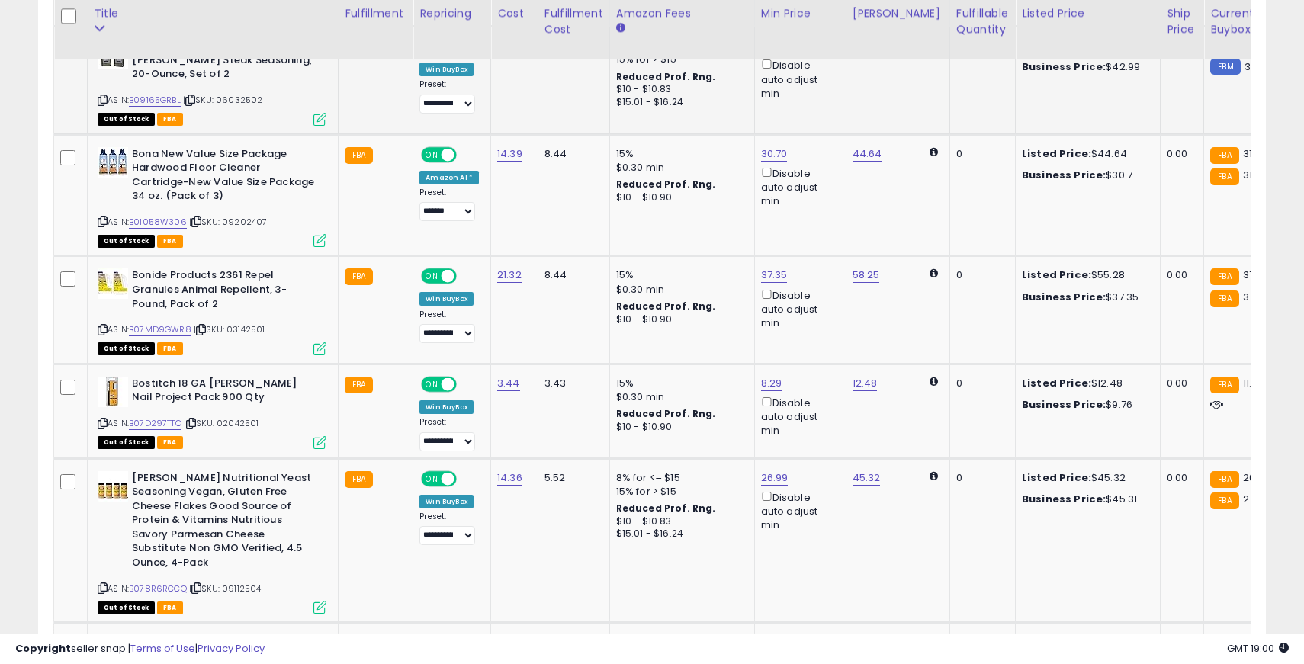
scroll to position [2882, 0]
click at [104, 218] on icon at bounding box center [103, 222] width 10 height 8
click at [423, 149] on span "ON" at bounding box center [432, 155] width 19 height 13
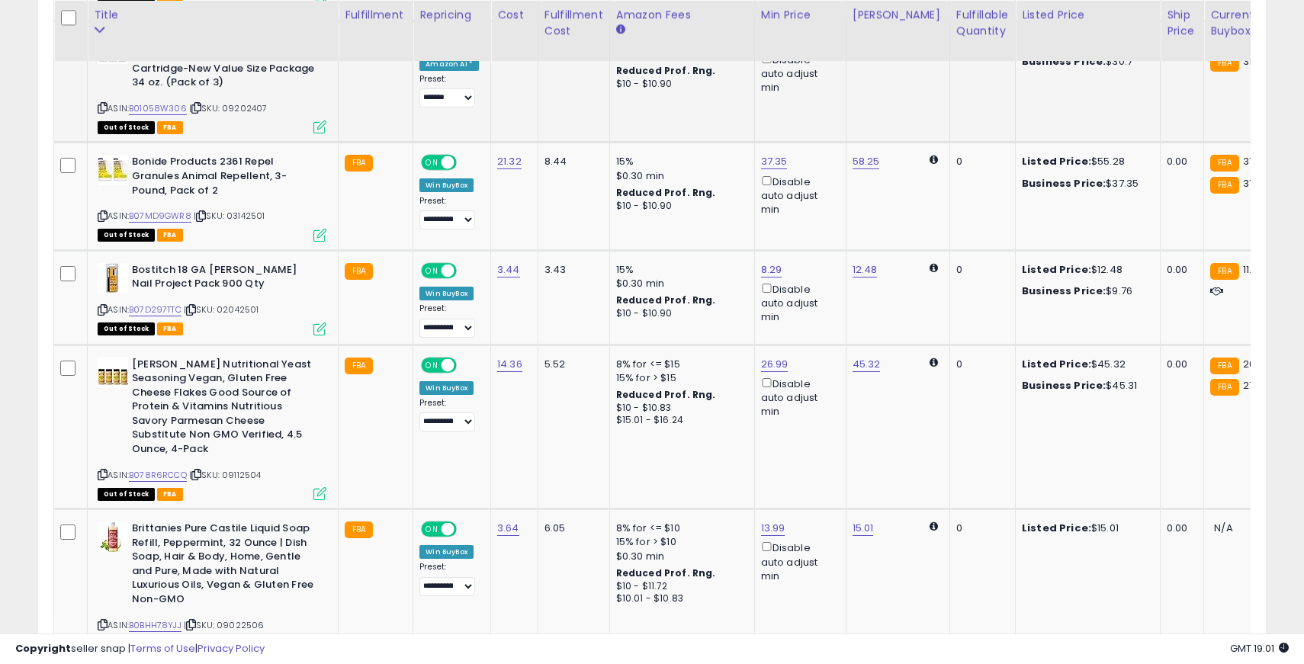
scroll to position [2999, 0]
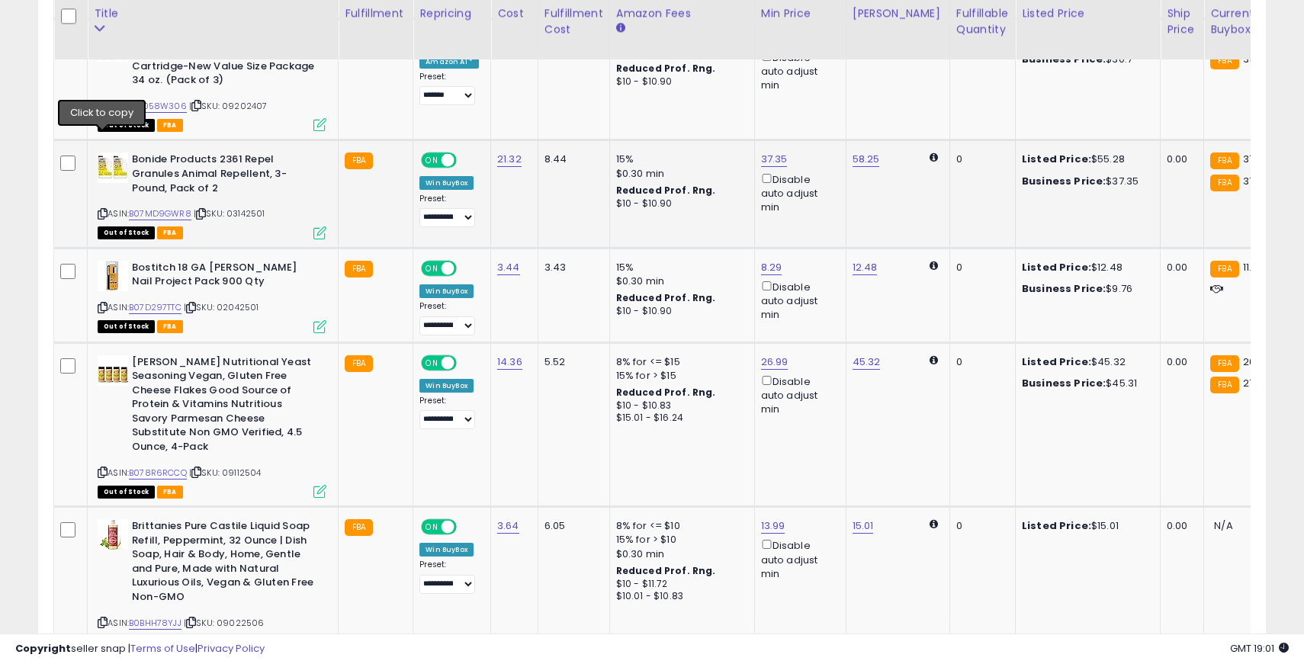
click at [103, 210] on icon at bounding box center [103, 214] width 10 height 8
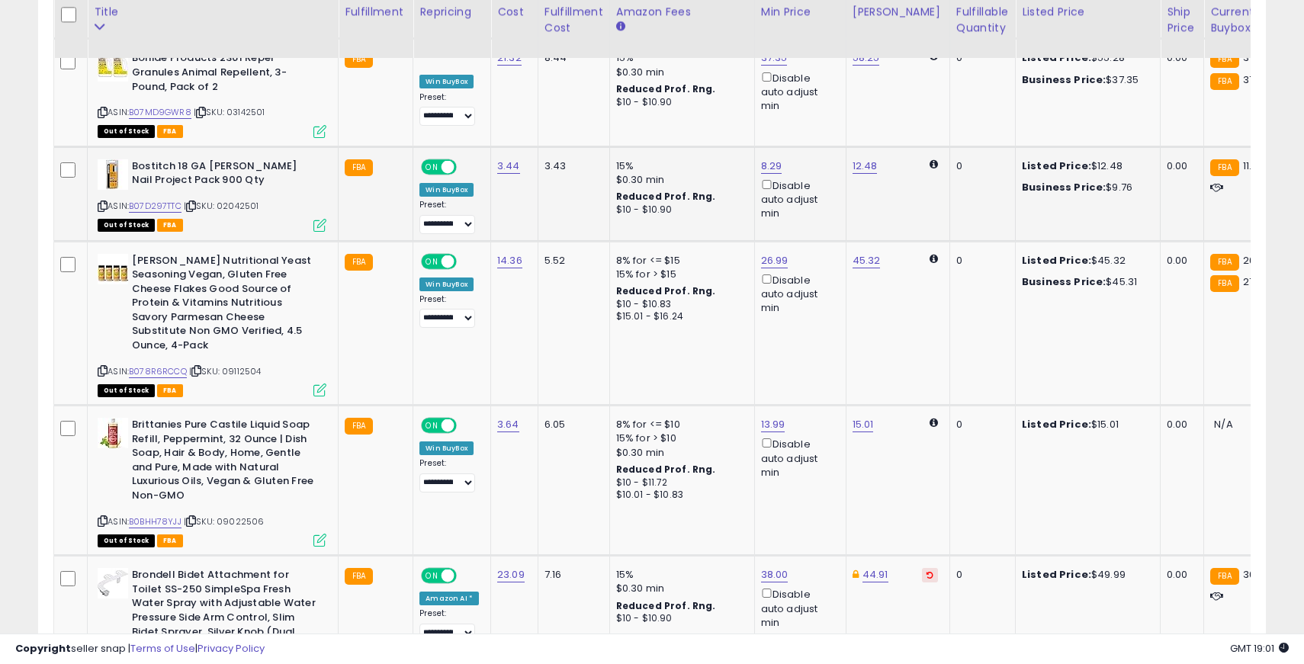
scroll to position [3098, 0]
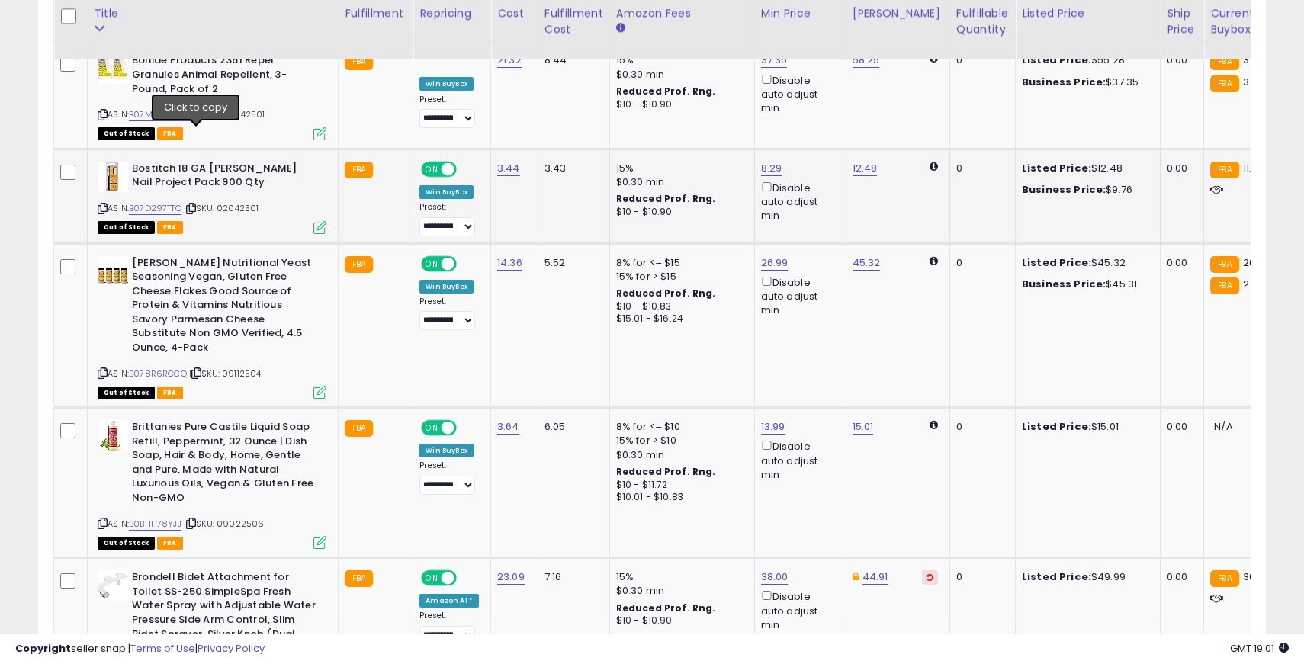
click at [196, 204] on icon at bounding box center [191, 208] width 10 height 8
click at [101, 204] on icon at bounding box center [103, 208] width 10 height 8
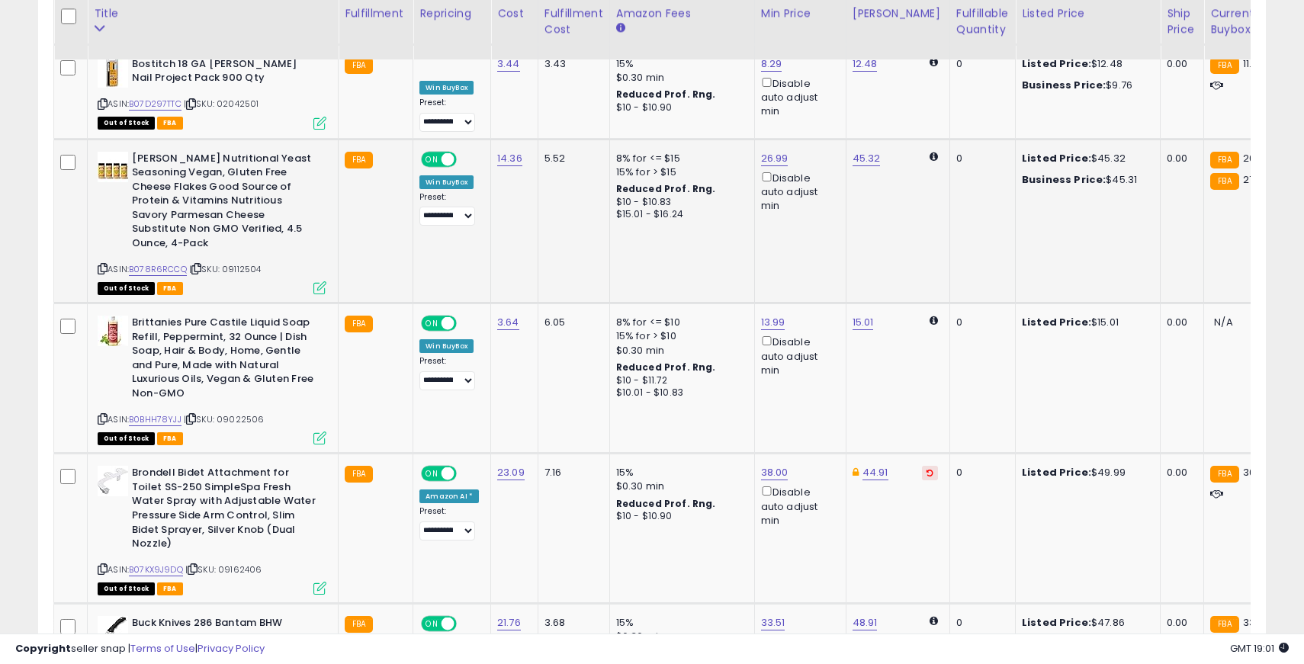
scroll to position [3210, 0]
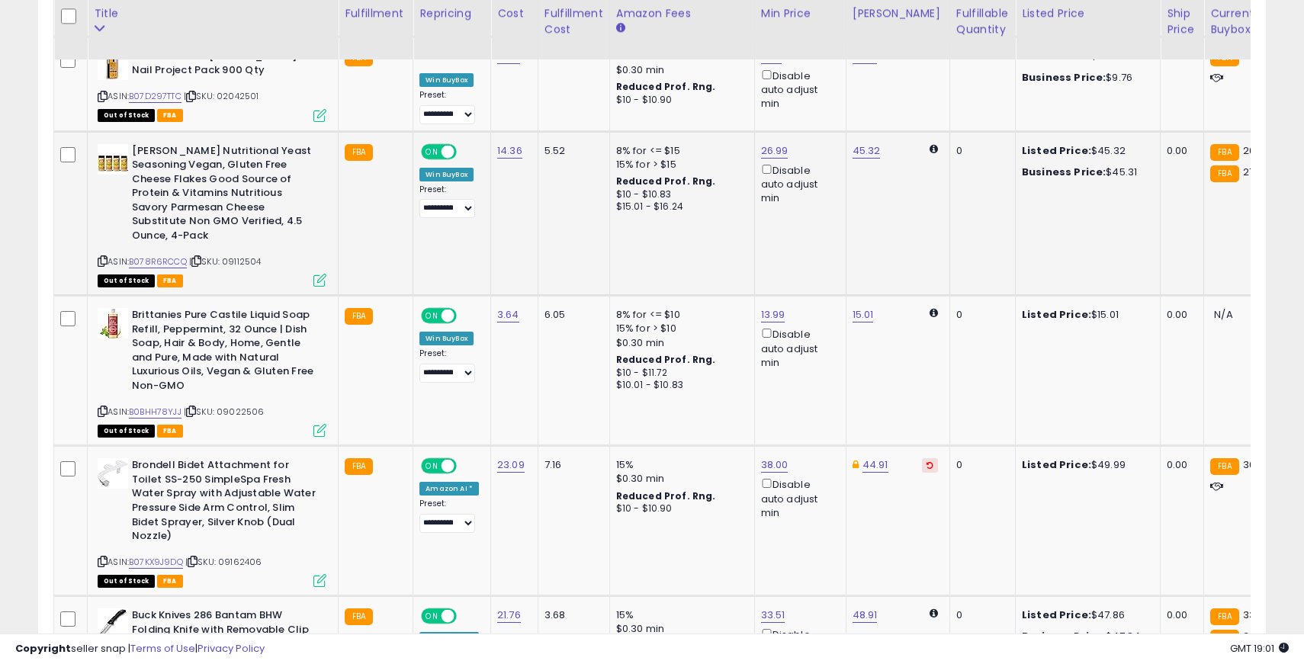
click at [104, 257] on icon at bounding box center [103, 261] width 10 height 8
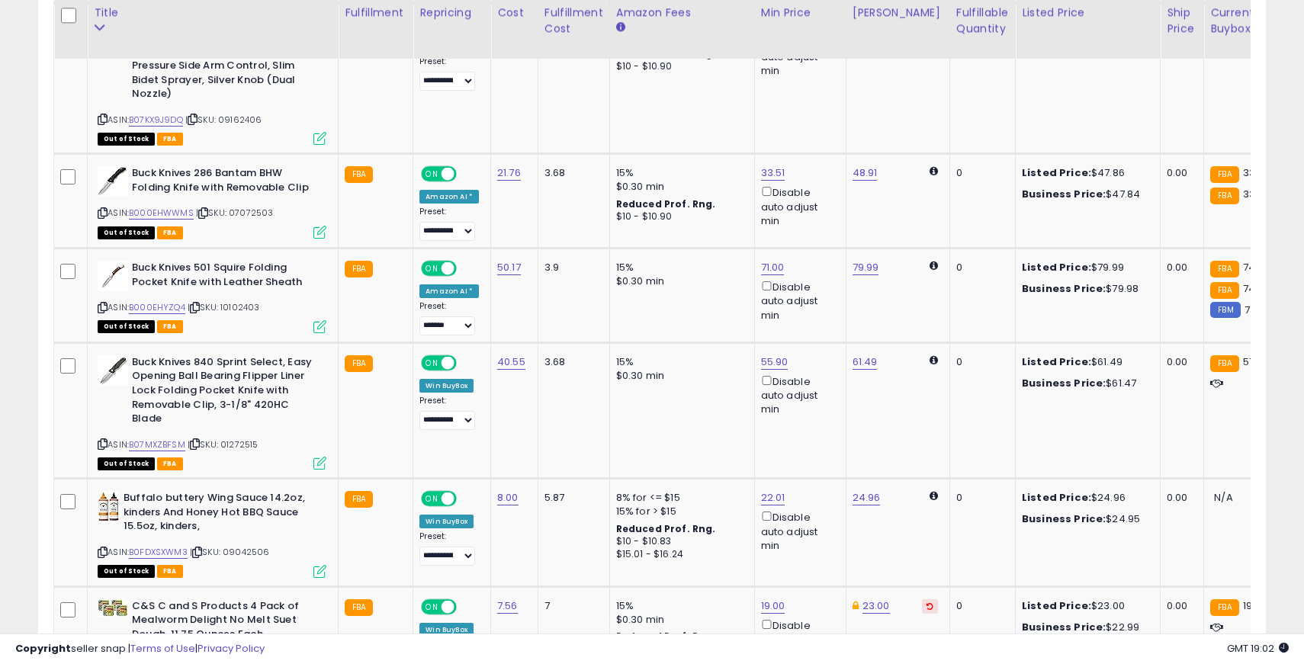
scroll to position [3649, 0]
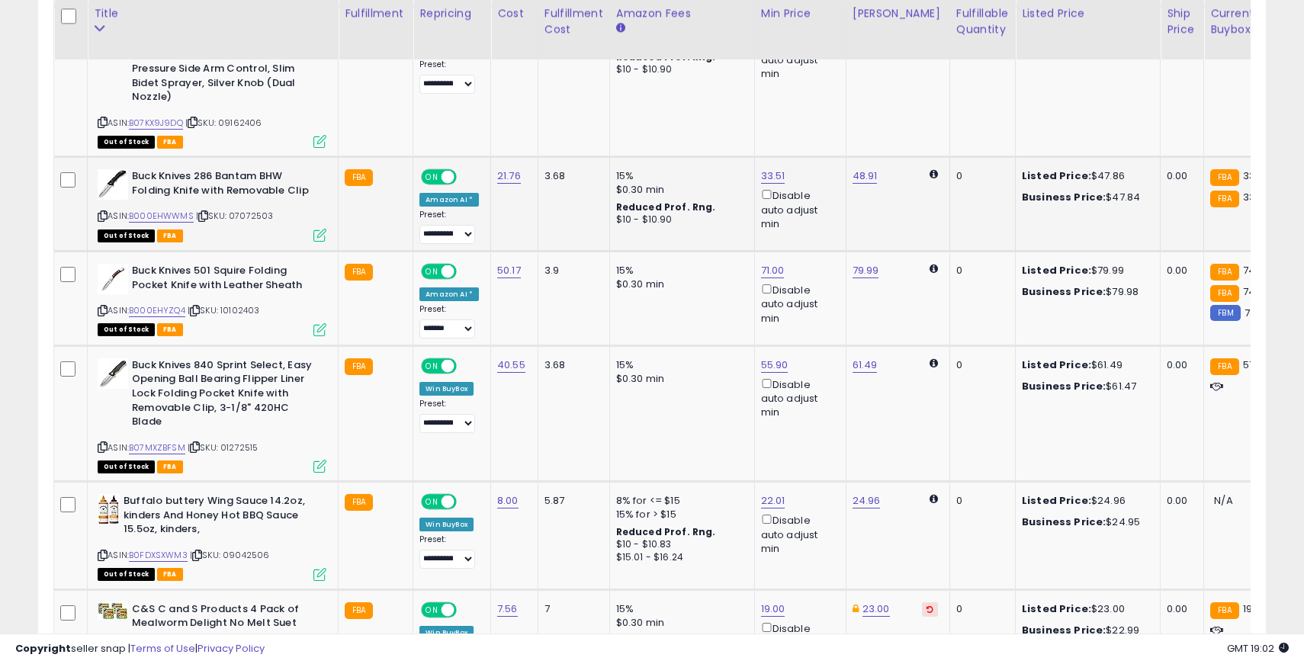
click at [104, 212] on icon at bounding box center [103, 216] width 10 height 8
click at [436, 171] on span "ON" at bounding box center [432, 177] width 19 height 13
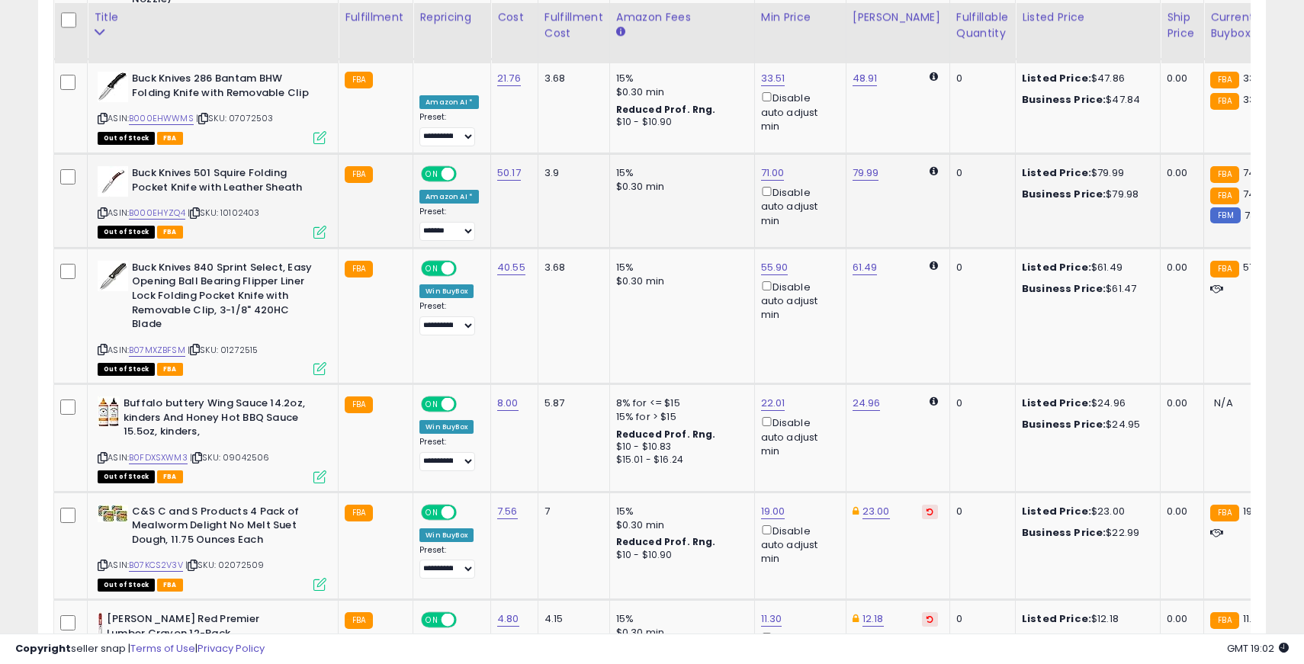
scroll to position [3751, 0]
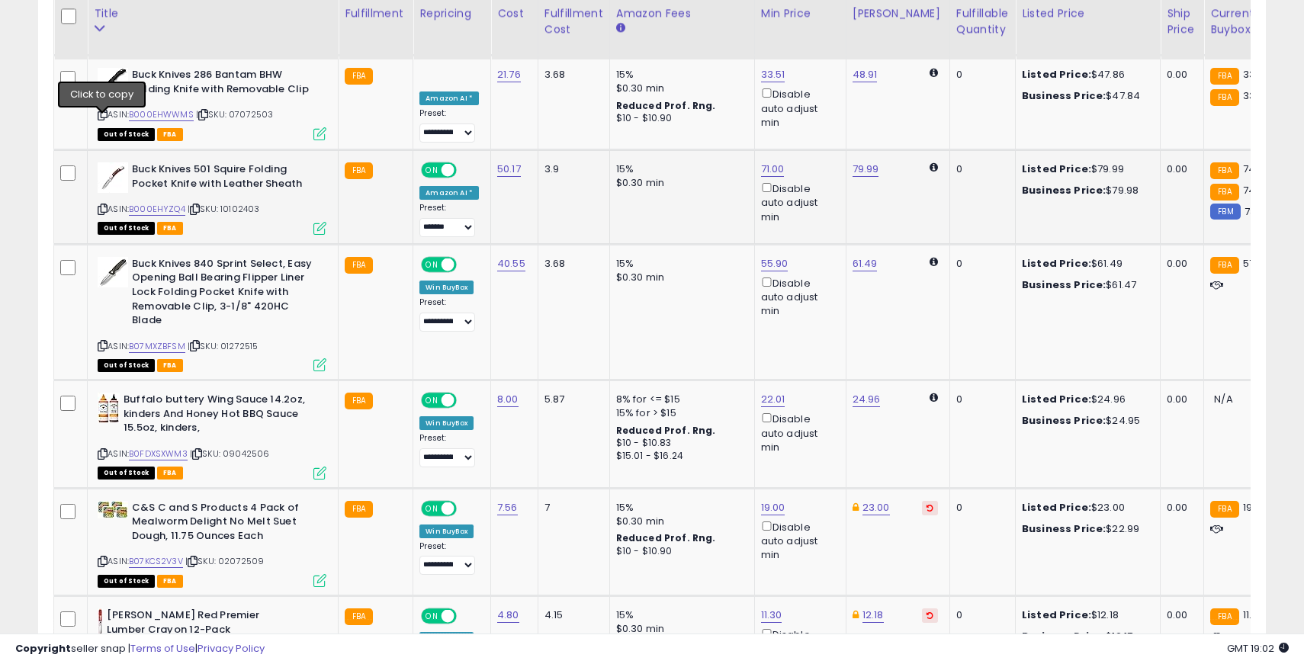
click at [104, 205] on icon at bounding box center [103, 209] width 10 height 8
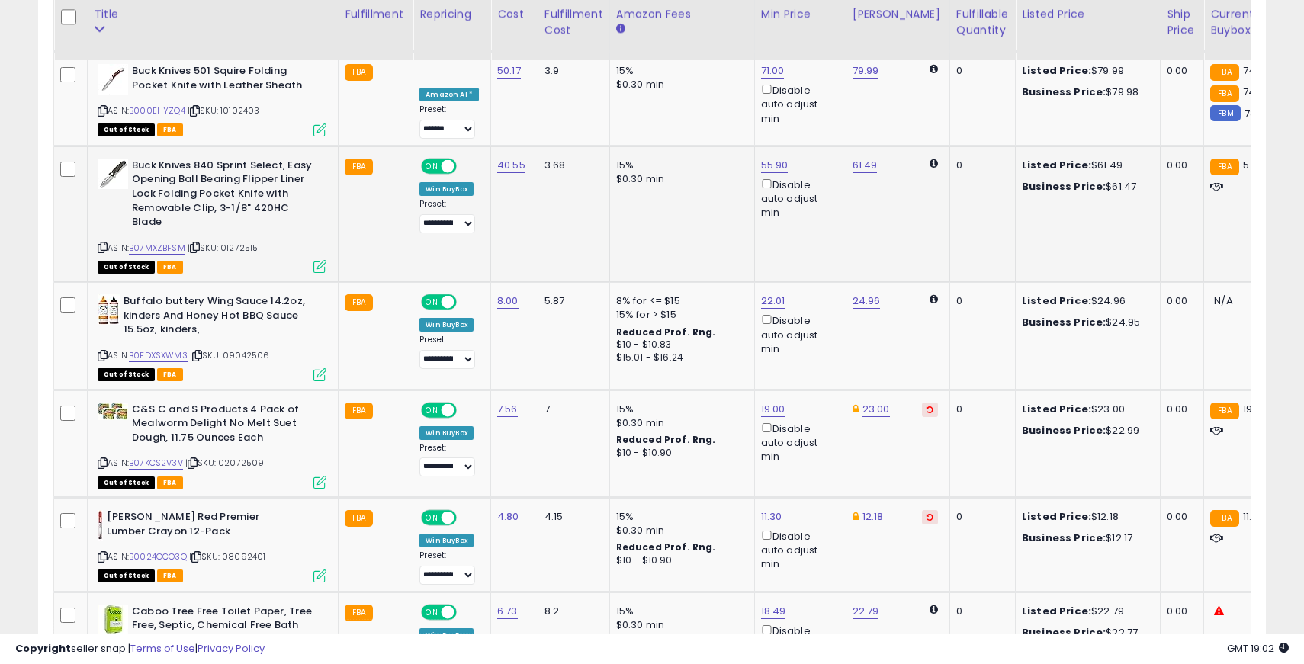
scroll to position [3850, 0]
click at [102, 243] on icon at bounding box center [103, 247] width 10 height 8
click at [427, 159] on span "ON" at bounding box center [432, 165] width 19 height 13
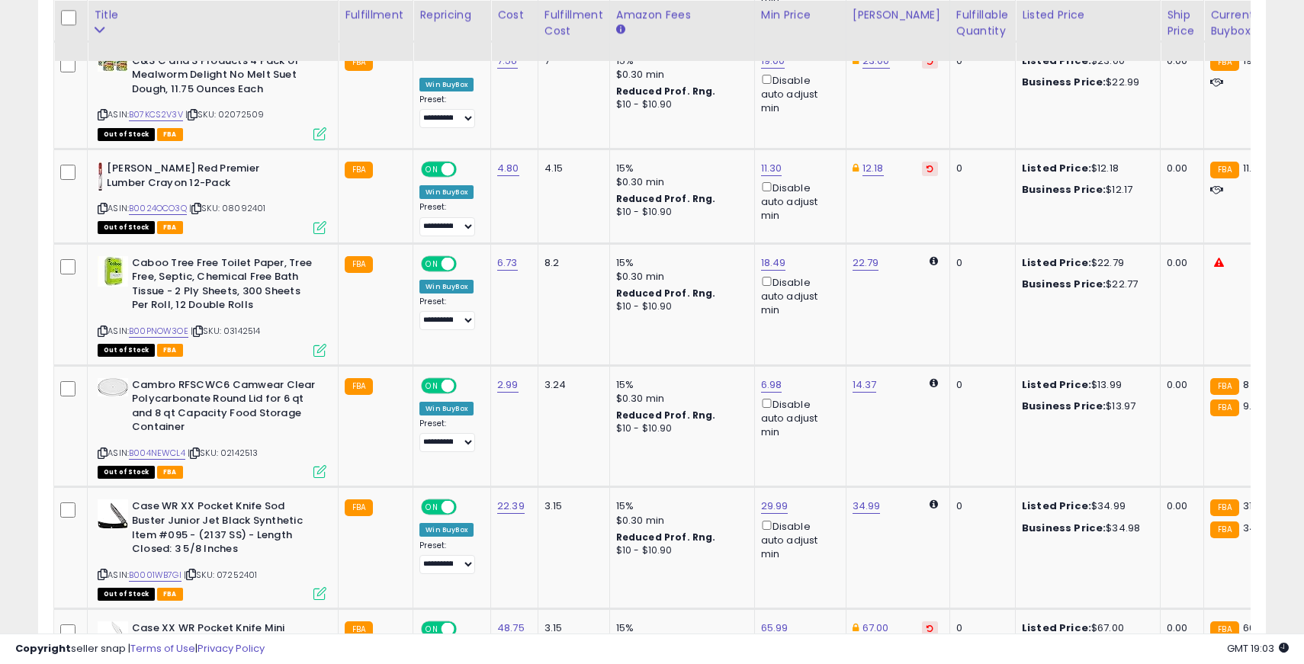
scroll to position [4199, 0]
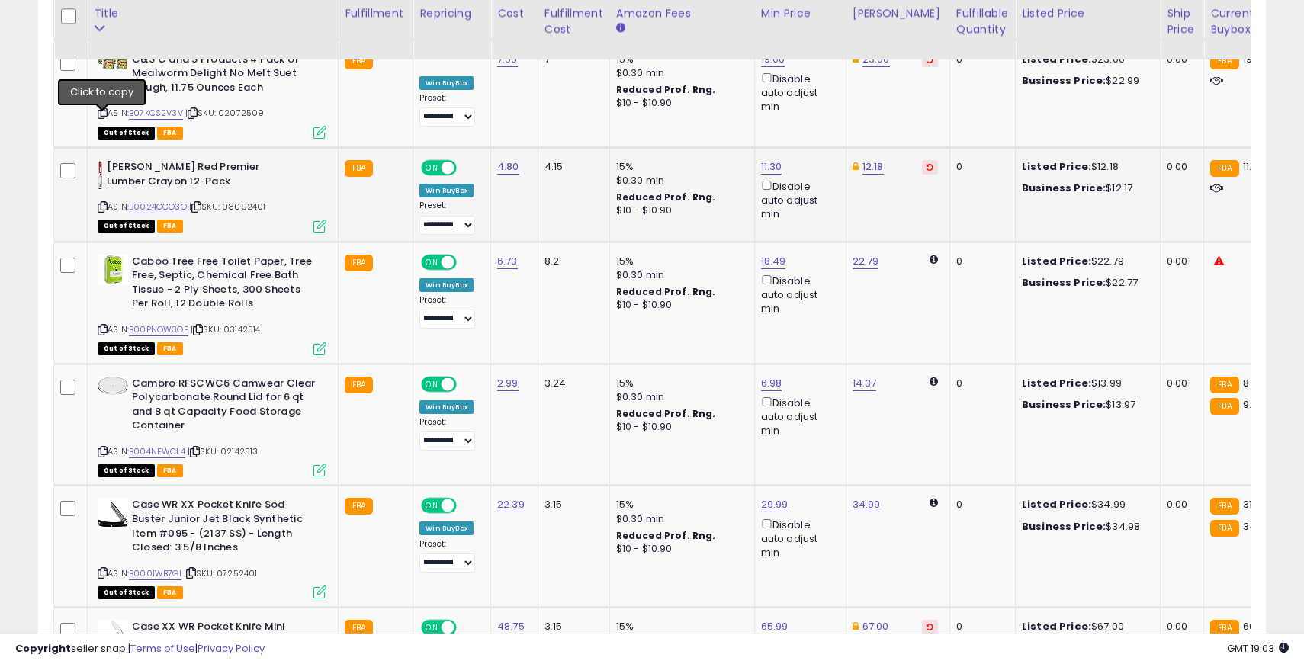
click at [102, 203] on icon at bounding box center [103, 207] width 10 height 8
click at [430, 159] on div "ON OFF" at bounding box center [439, 167] width 36 height 16
click at [431, 162] on span "ON" at bounding box center [432, 168] width 19 height 13
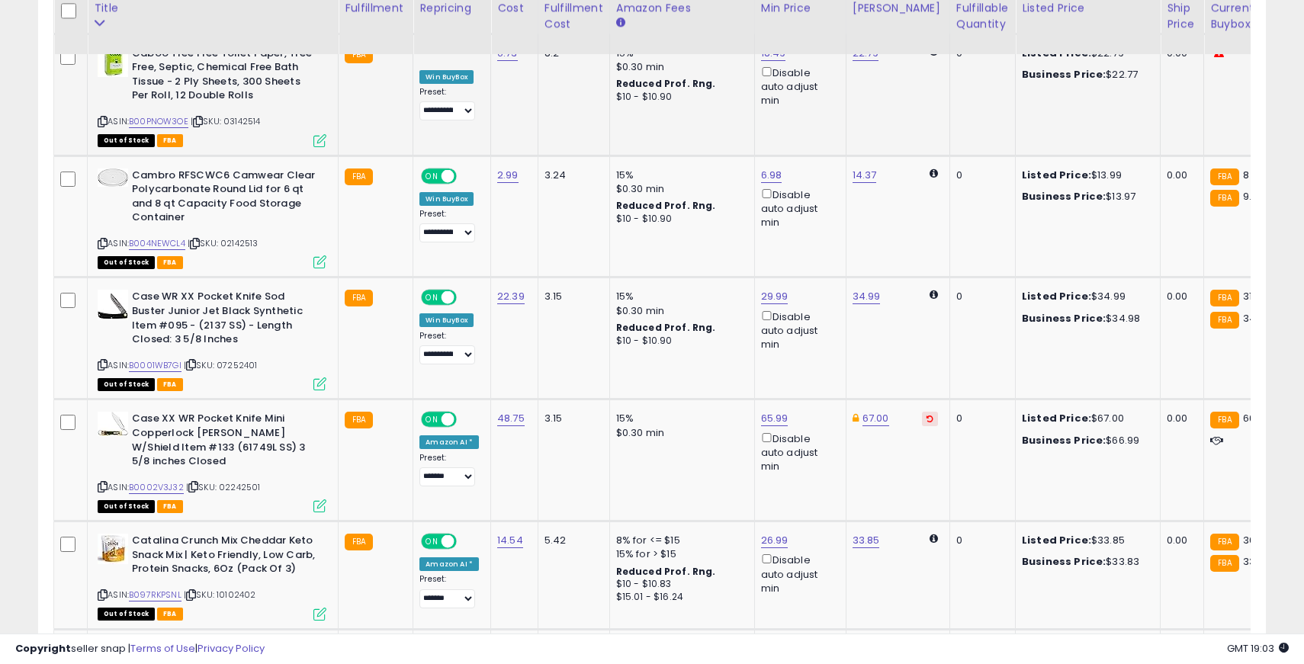
scroll to position [4409, 0]
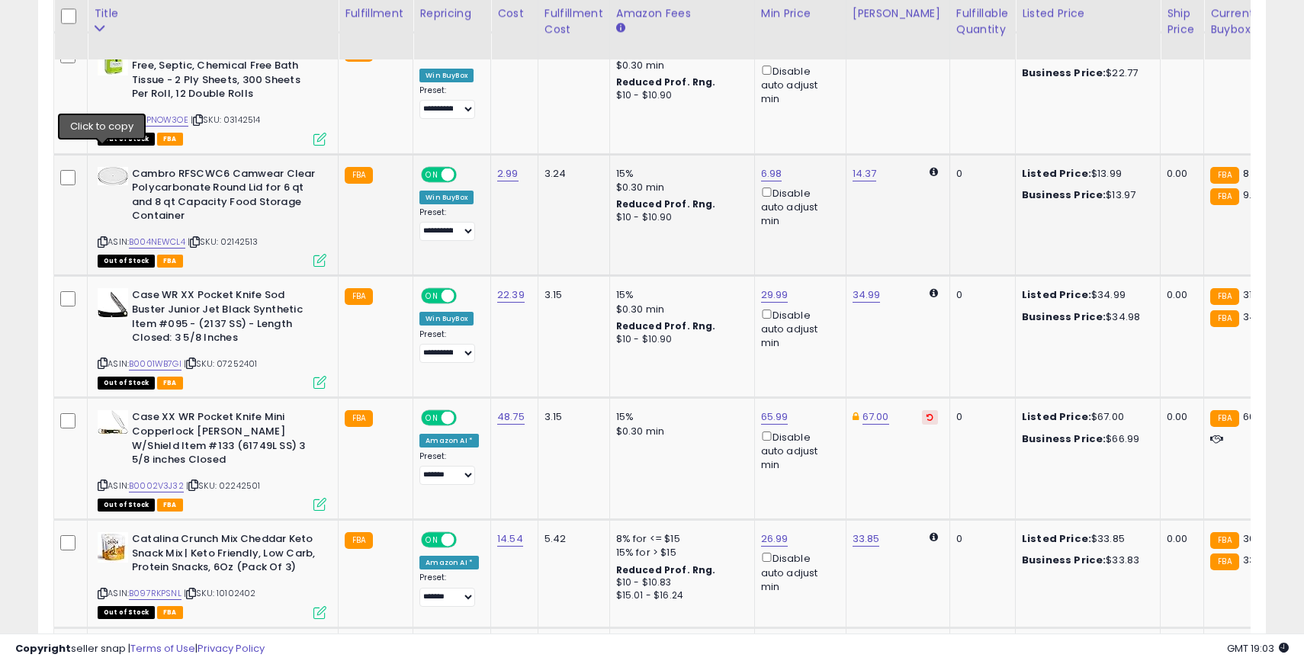
click at [104, 238] on icon at bounding box center [103, 242] width 10 height 8
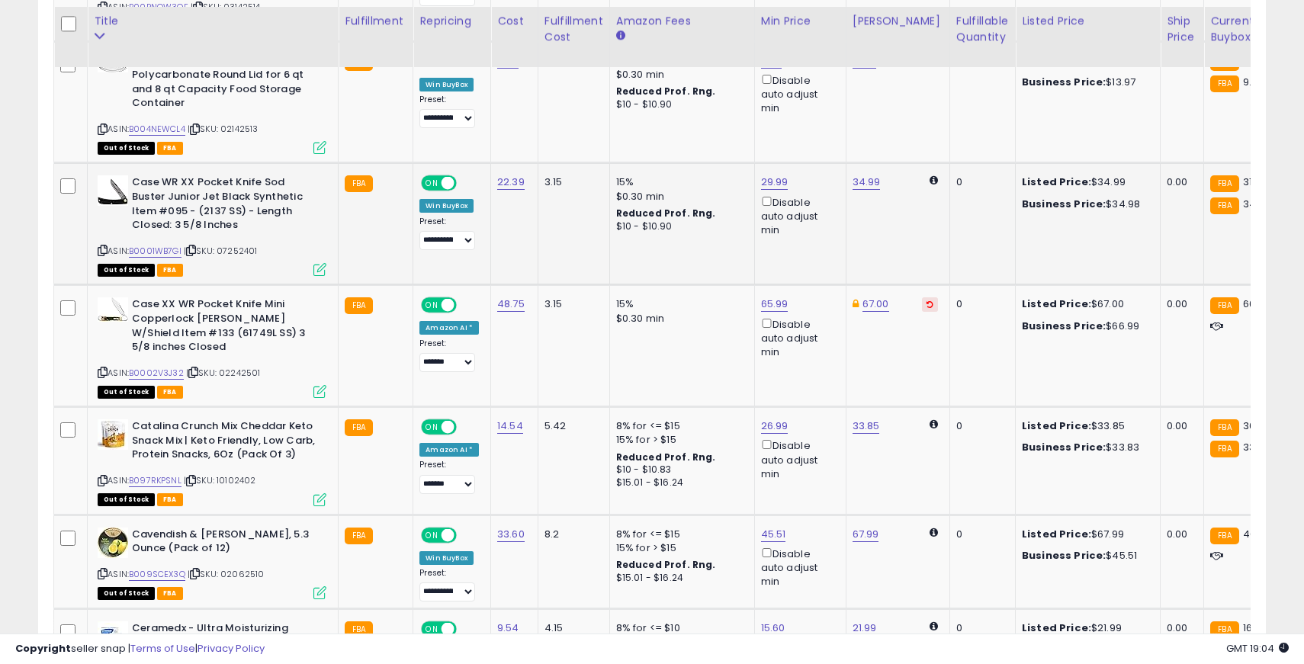
scroll to position [4532, 0]
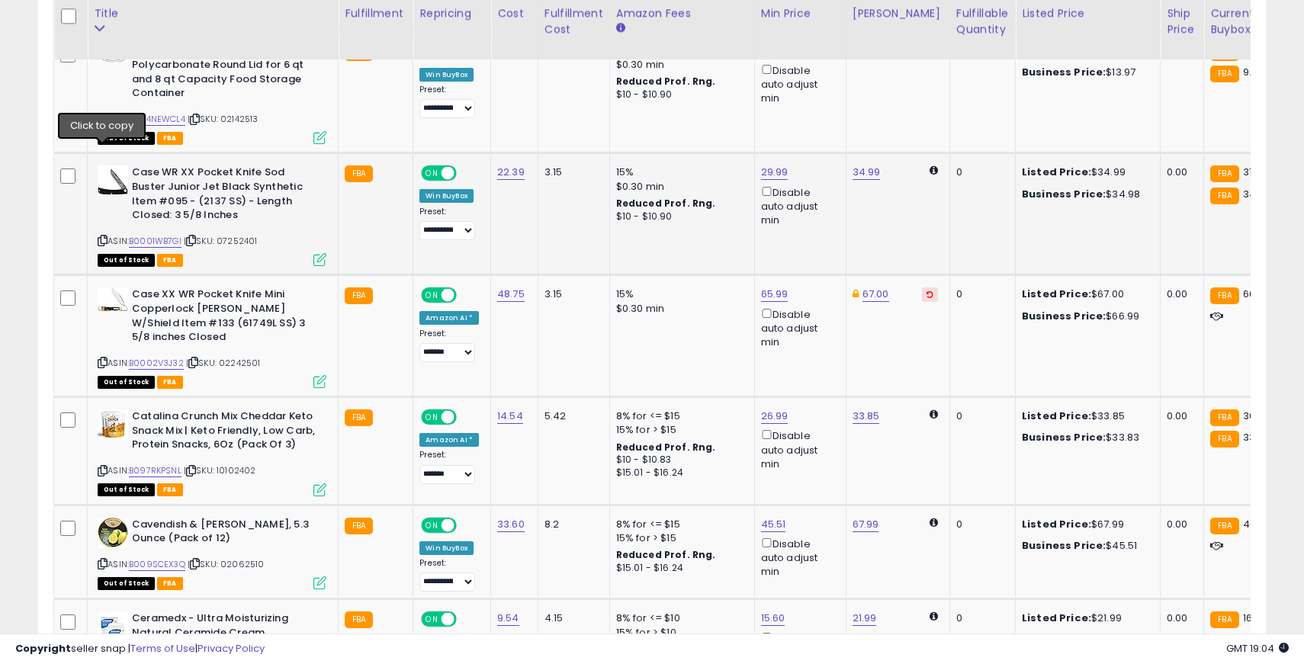
click at [105, 236] on icon at bounding box center [103, 240] width 10 height 8
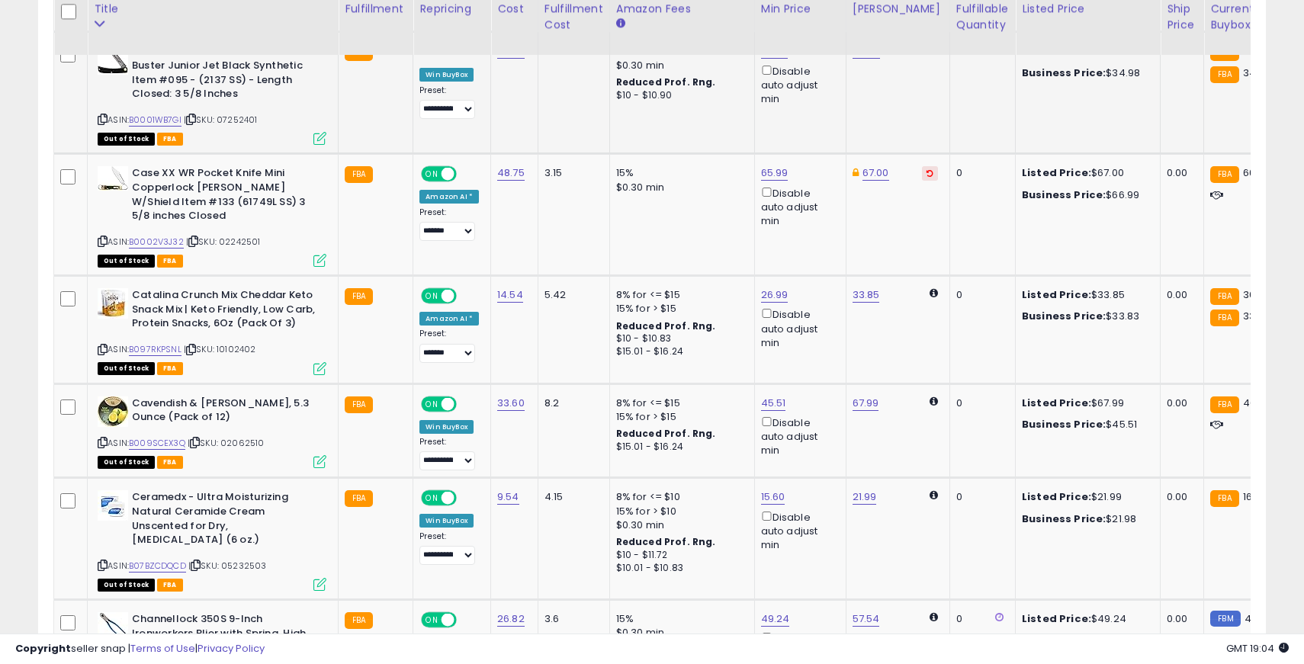
scroll to position [4656, 0]
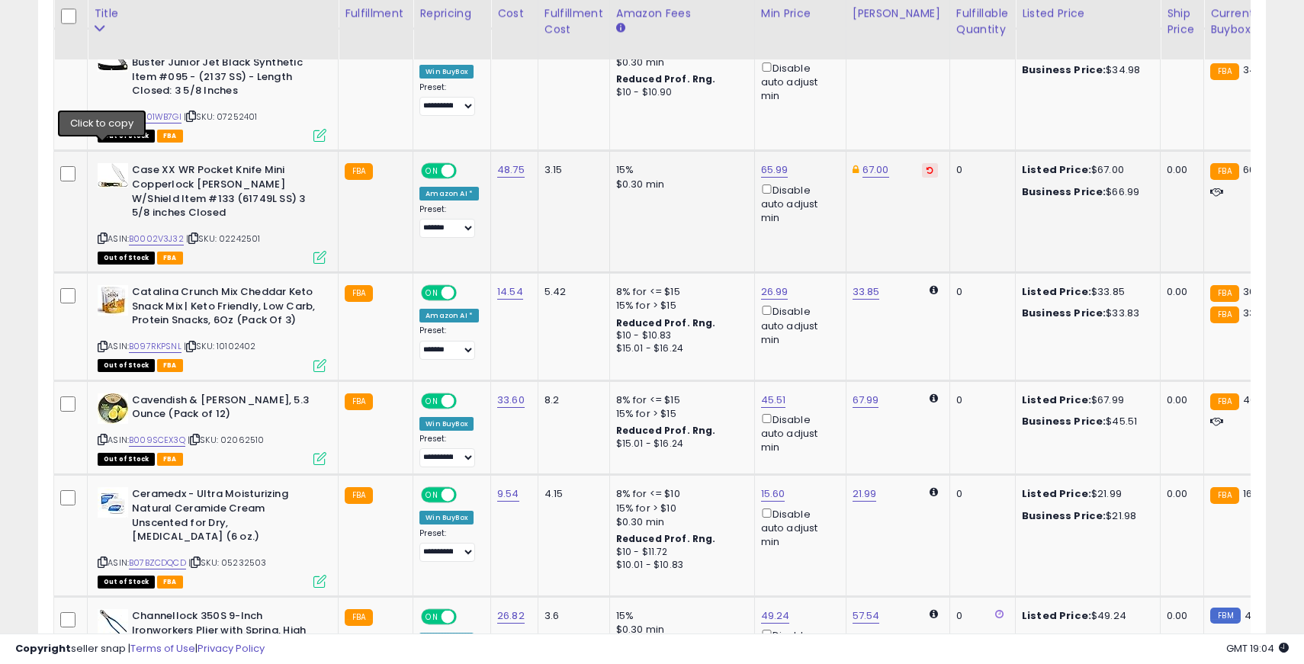
click at [104, 234] on icon at bounding box center [103, 238] width 10 height 8
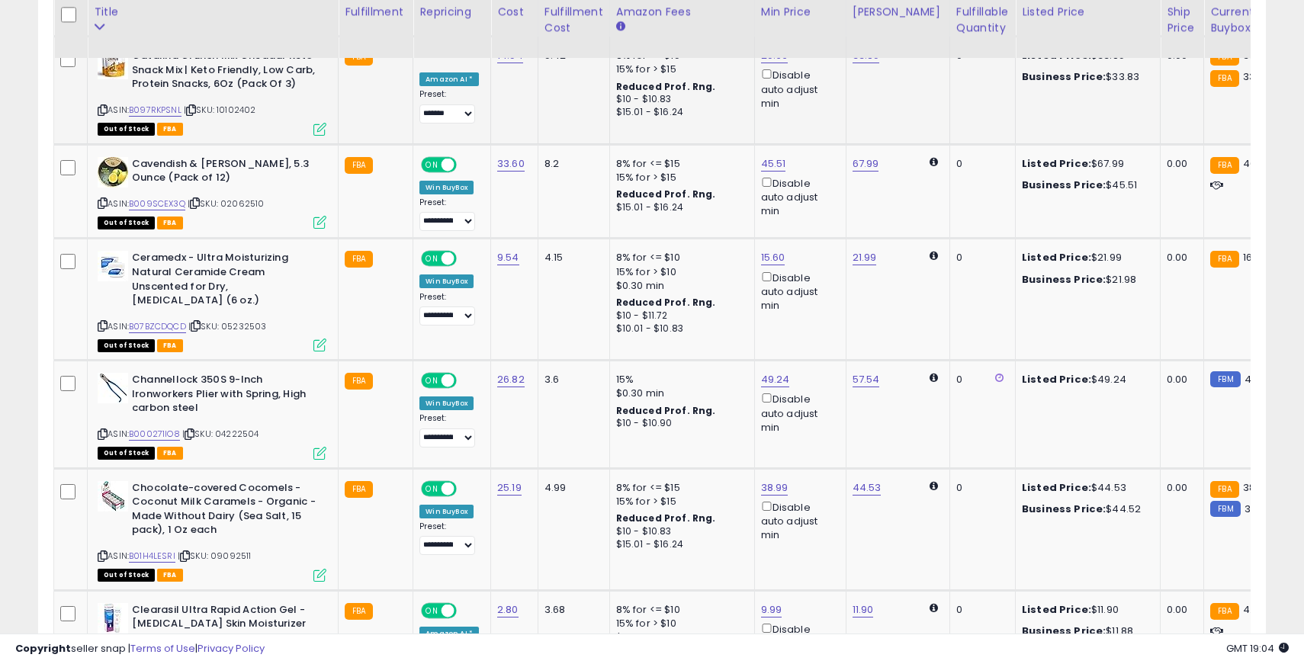
scroll to position [4885, 0]
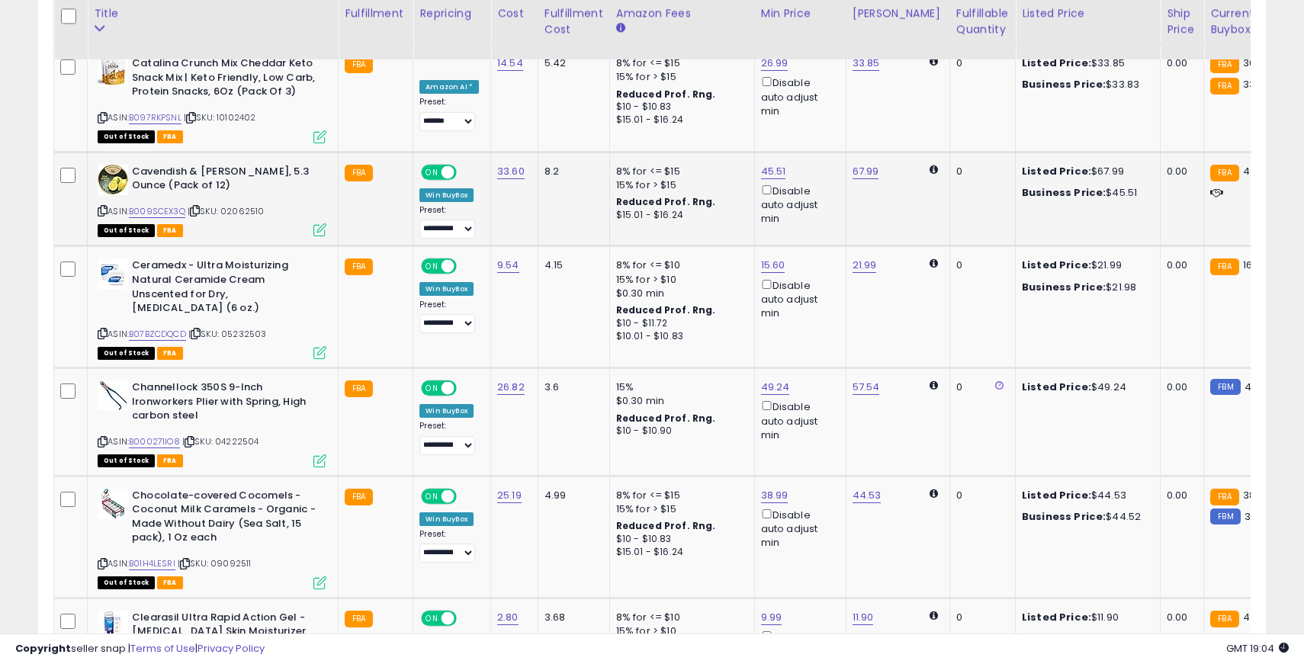
click at [101, 207] on icon at bounding box center [103, 211] width 10 height 8
click at [434, 165] on span "ON" at bounding box center [432, 171] width 19 height 13
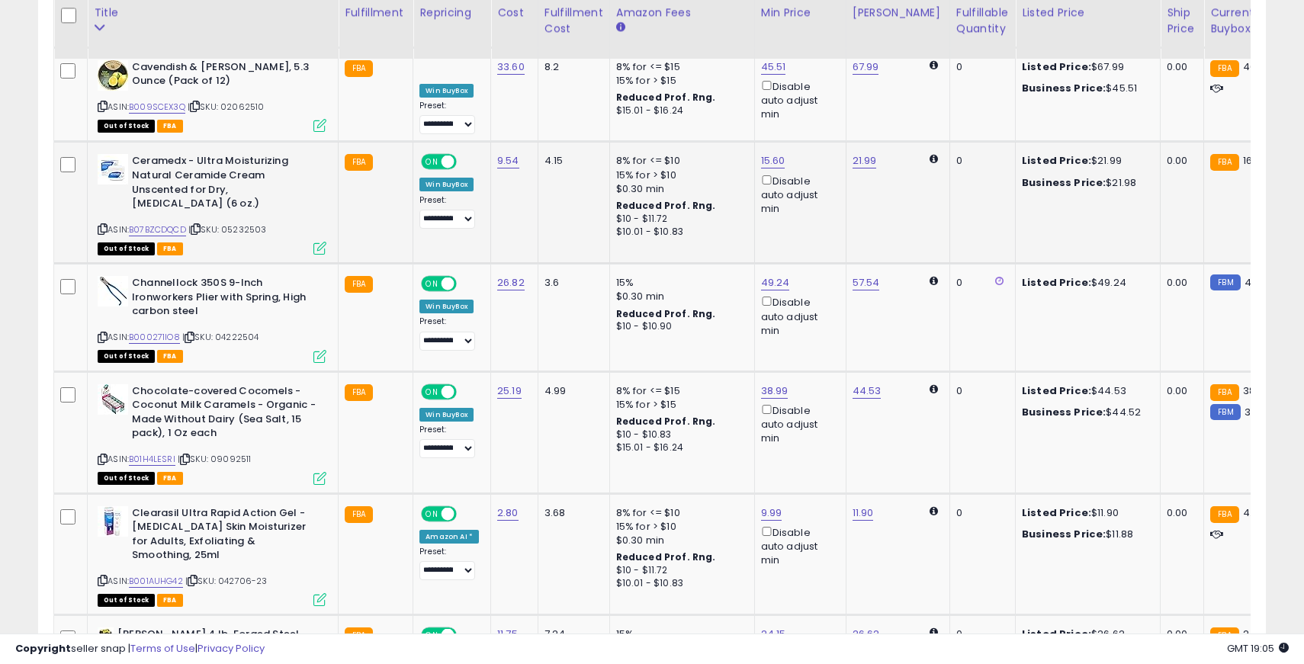
scroll to position [4990, 0]
click at [103, 224] on icon at bounding box center [103, 228] width 10 height 8
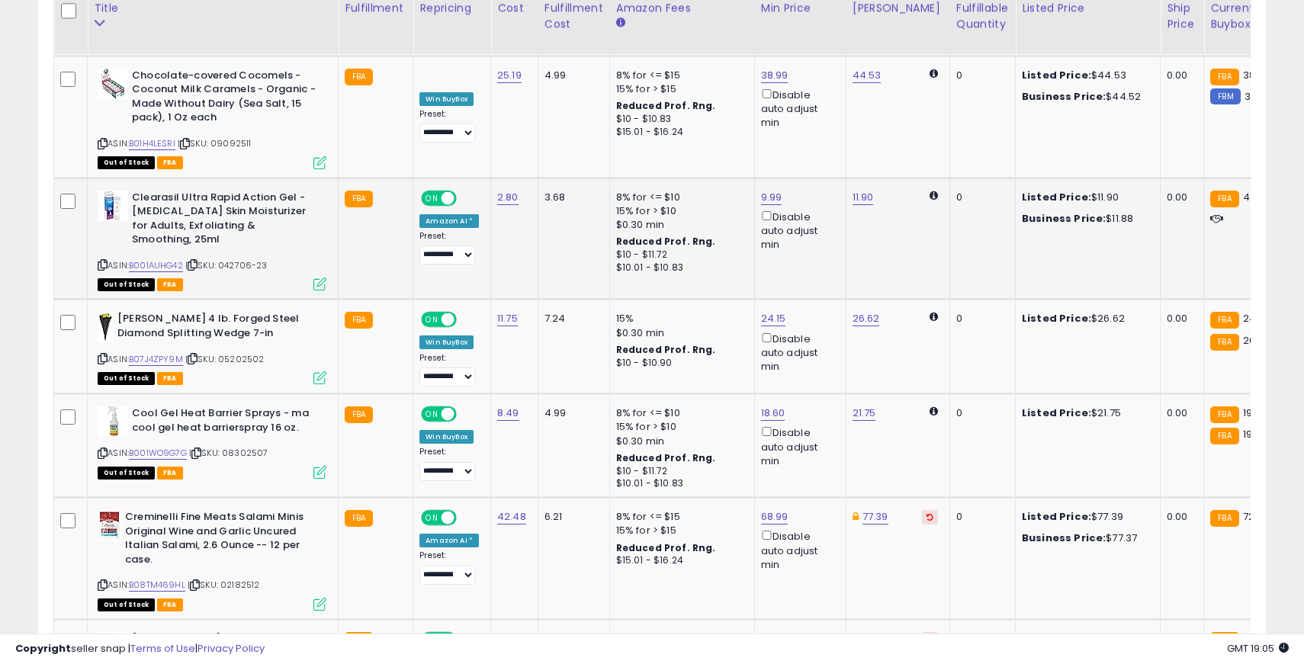
scroll to position [5306, 0]
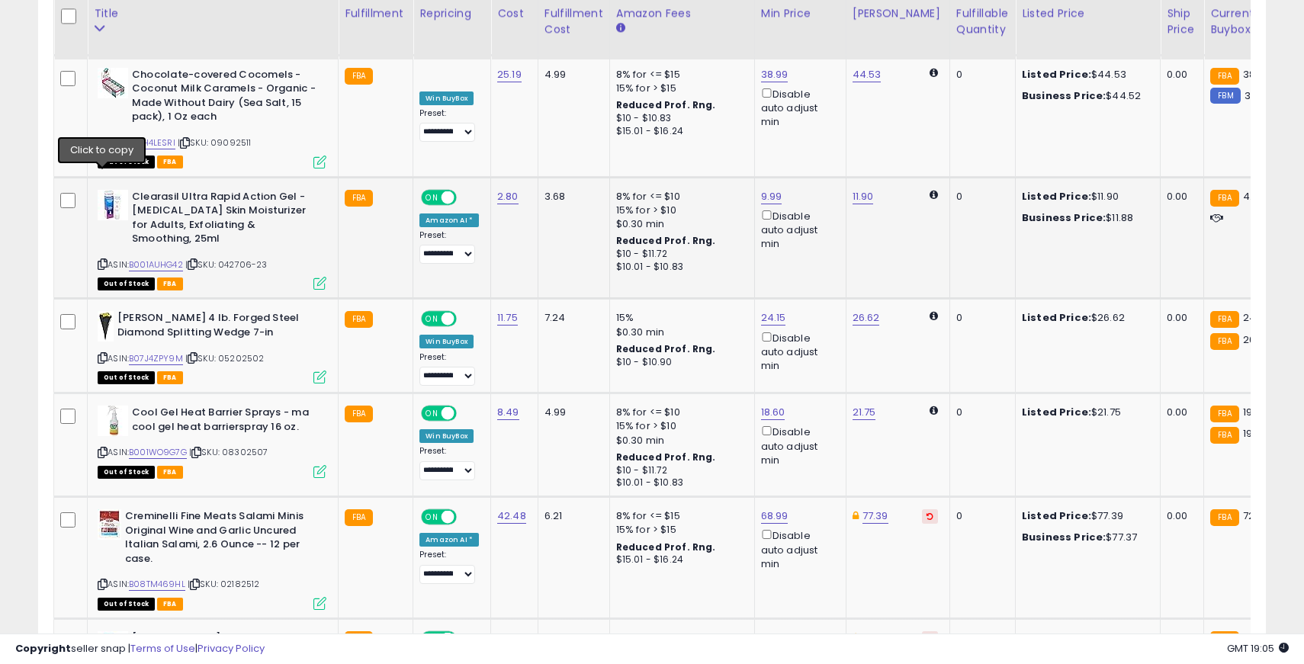
click at [104, 260] on icon at bounding box center [103, 264] width 10 height 8
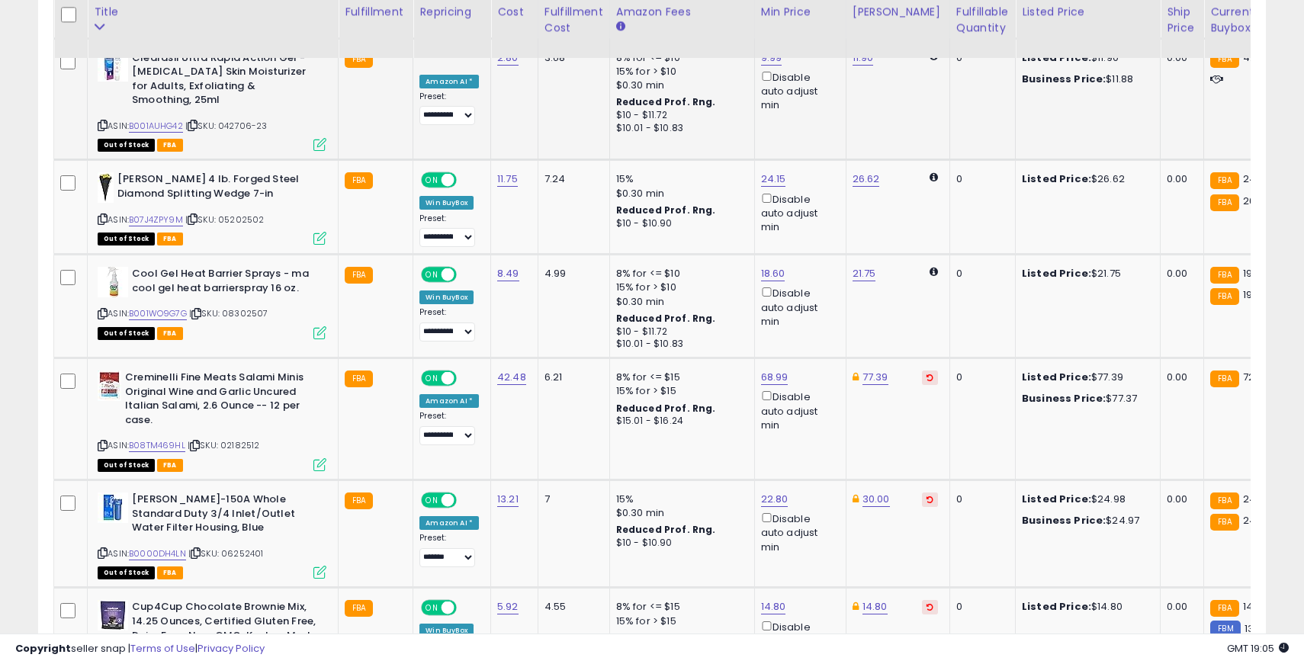
scroll to position [5445, 0]
click at [104, 214] on icon at bounding box center [103, 218] width 10 height 8
click at [426, 173] on span "ON" at bounding box center [432, 179] width 19 height 13
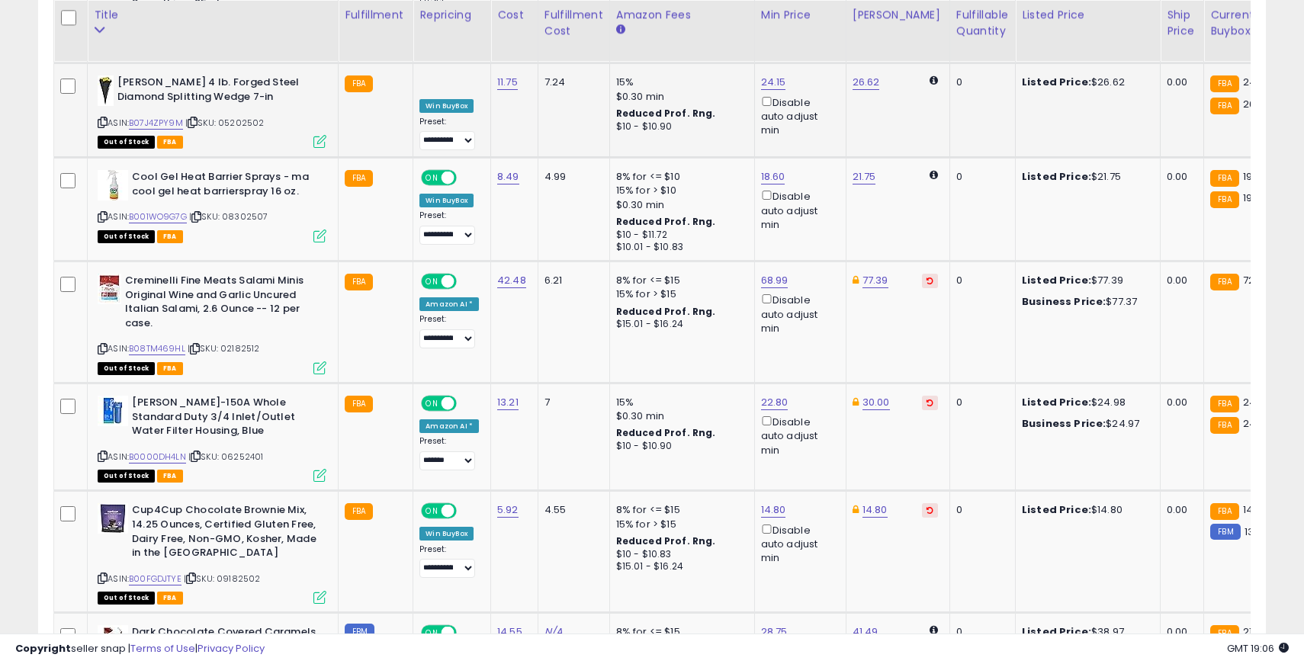
scroll to position [5543, 0]
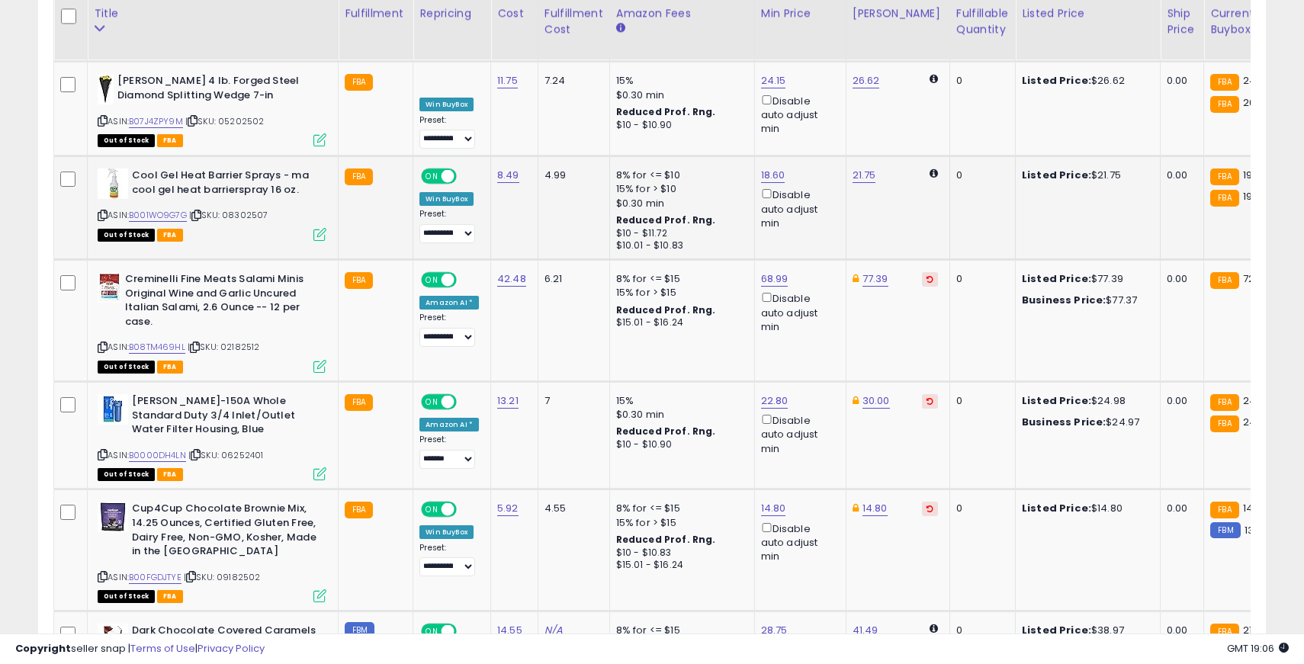
click at [104, 211] on icon at bounding box center [103, 215] width 10 height 8
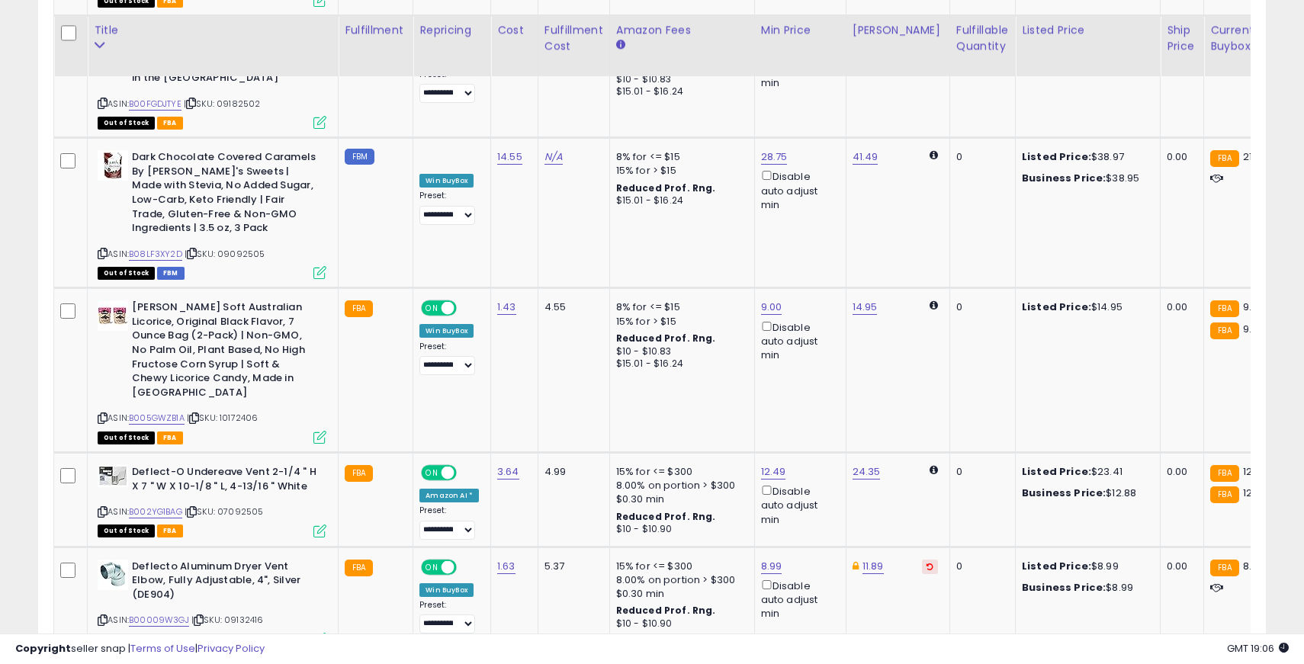
scroll to position [6040, 0]
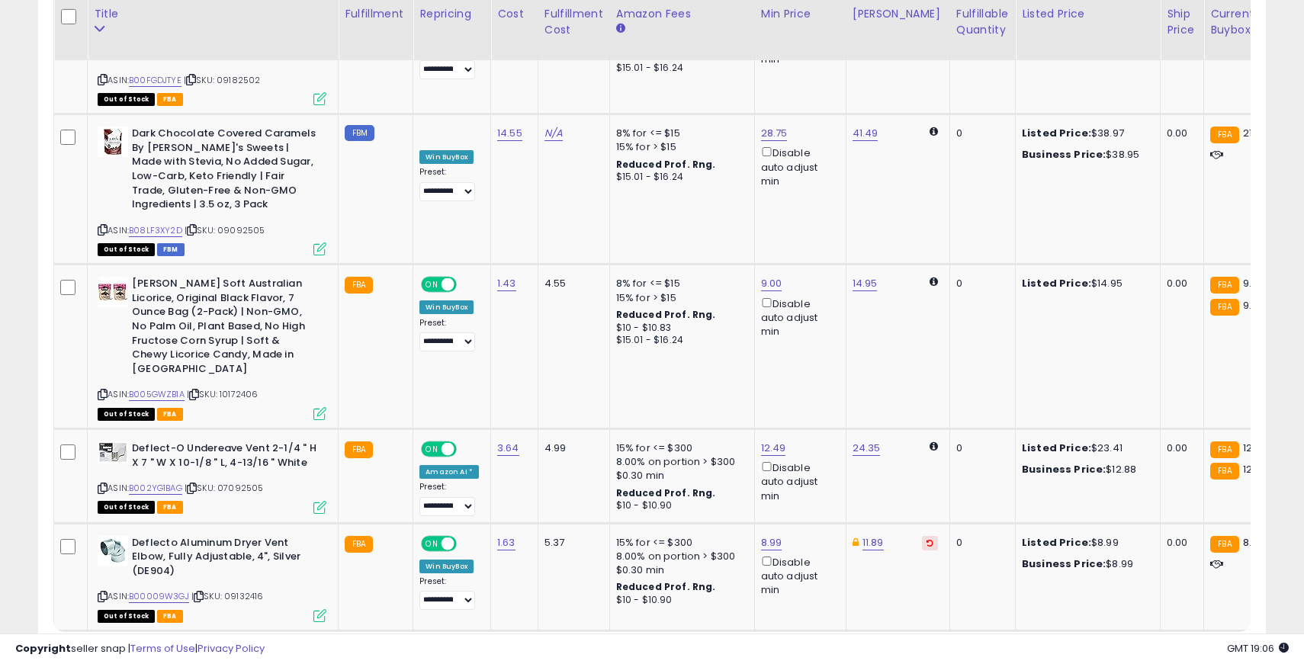
click at [1102, 647] on link "2" at bounding box center [1107, 660] width 26 height 26
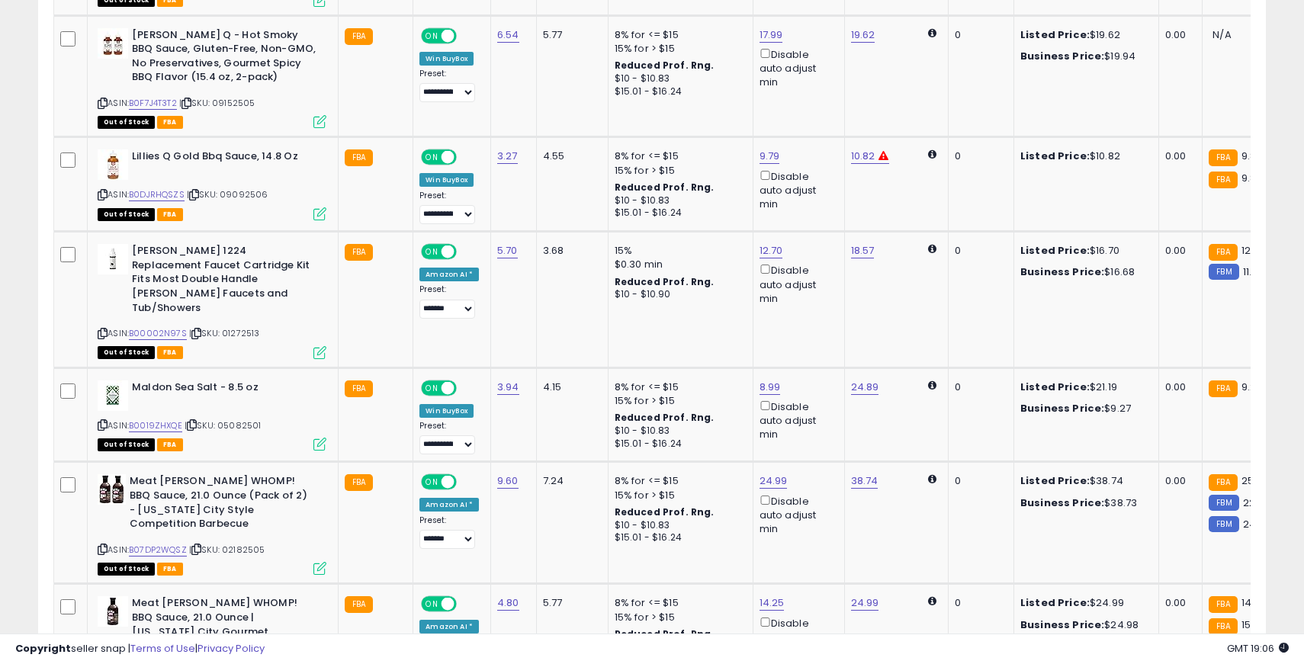
scroll to position [6061, 0]
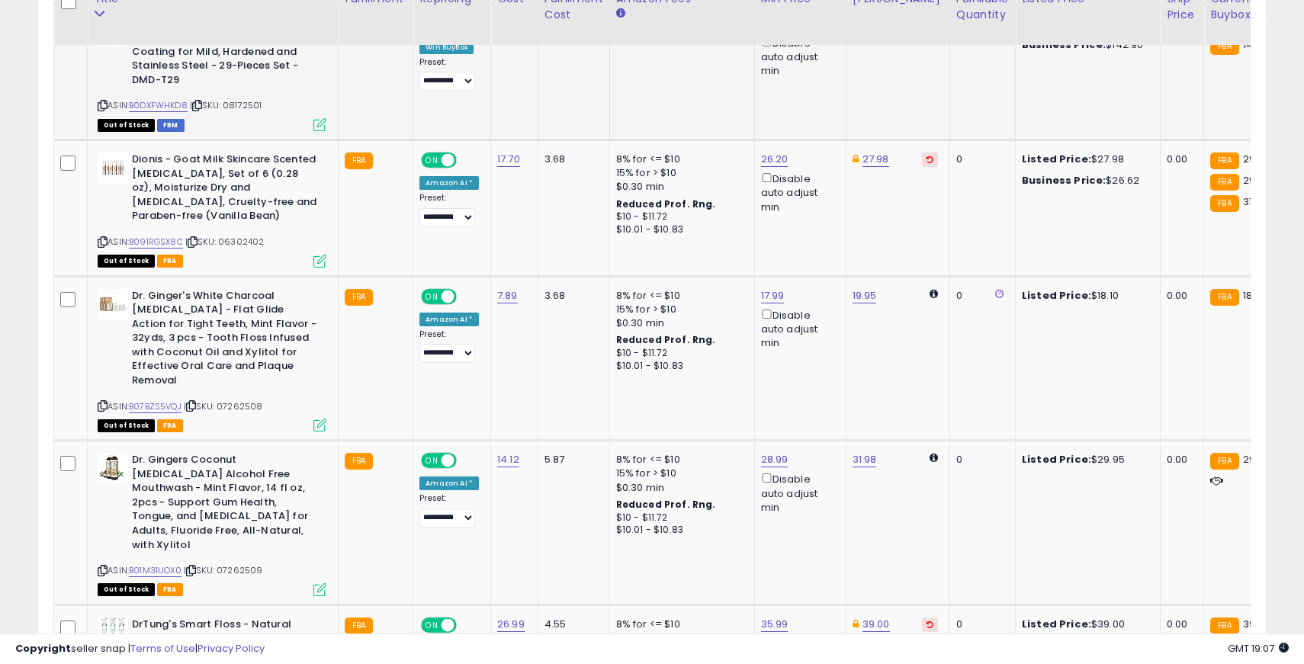
scroll to position [5358, 0]
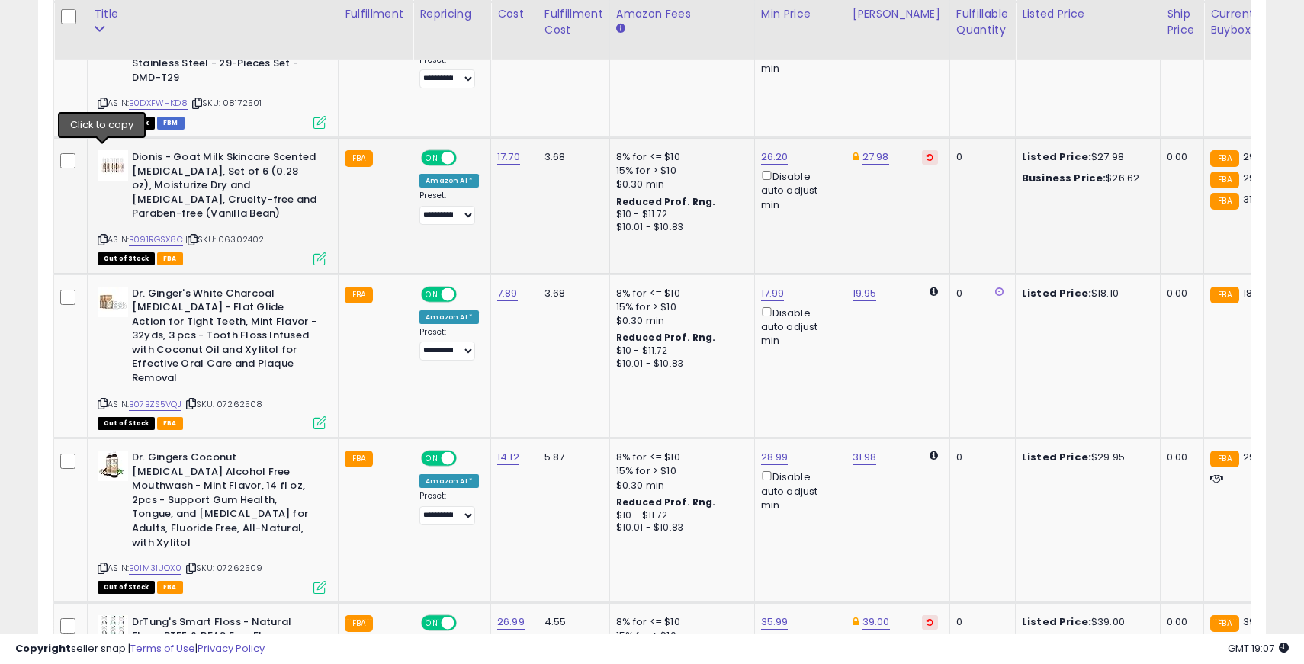
click at [103, 236] on icon at bounding box center [103, 240] width 10 height 8
click at [430, 152] on span "ON" at bounding box center [432, 158] width 19 height 13
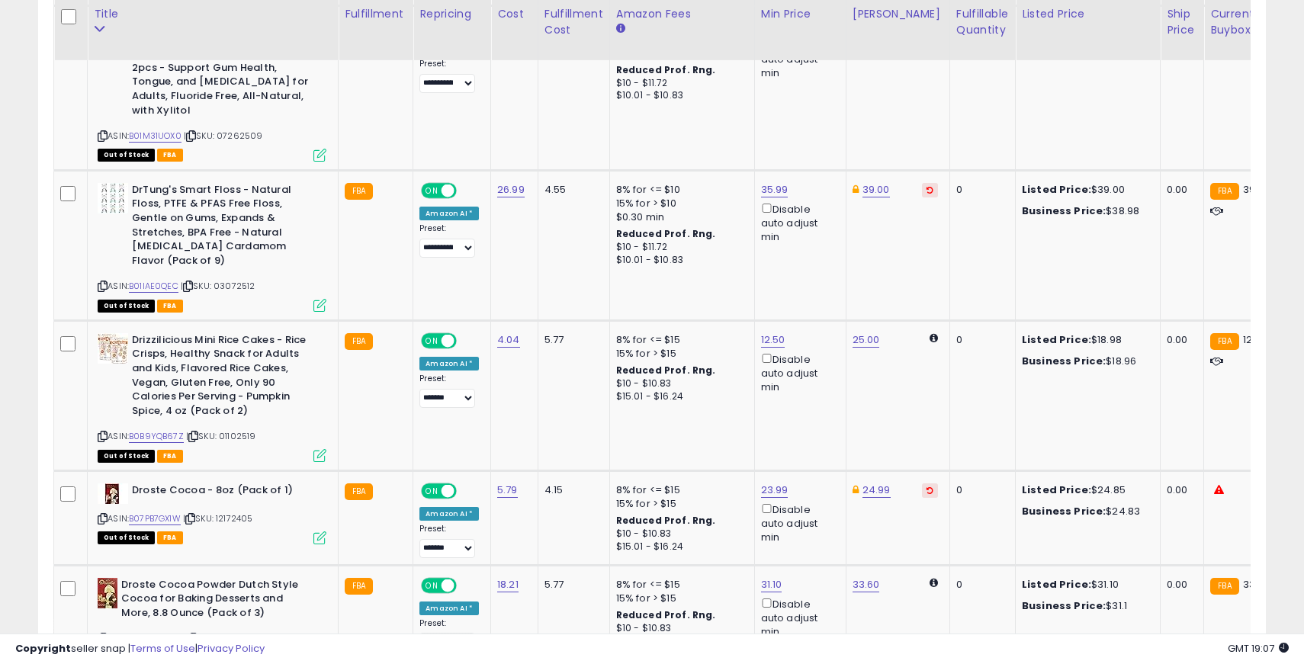
scroll to position [5788, 0]
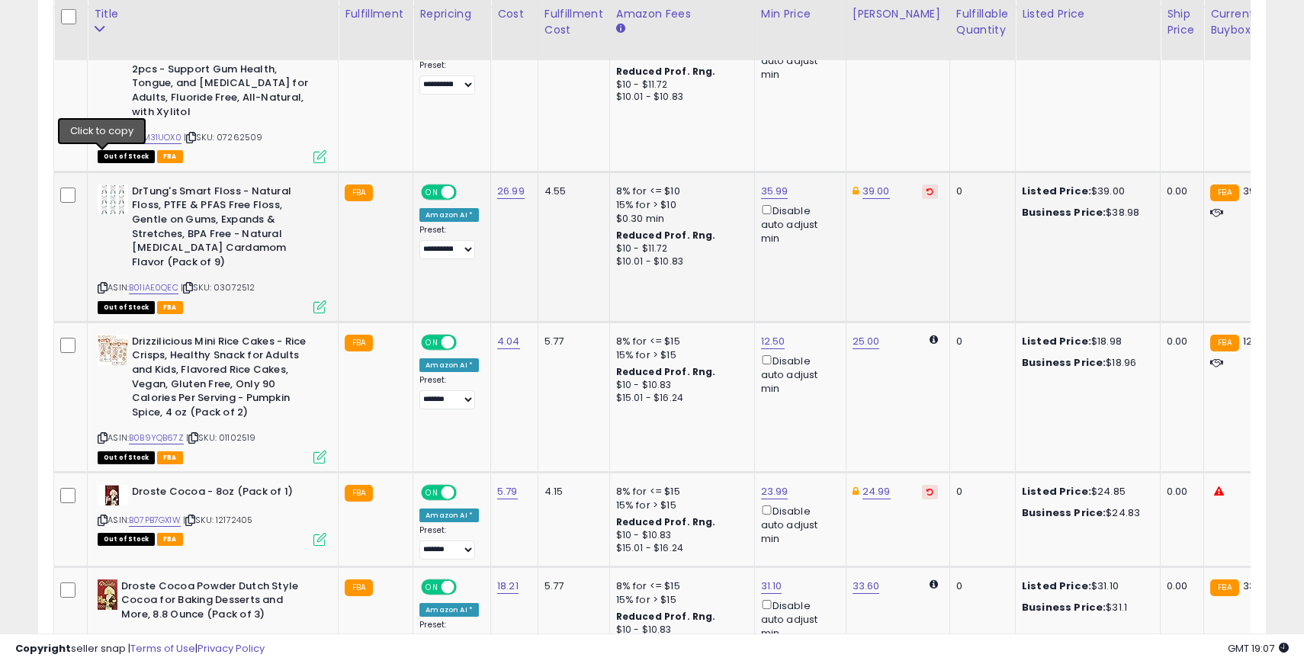
click at [105, 284] on icon at bounding box center [103, 288] width 10 height 8
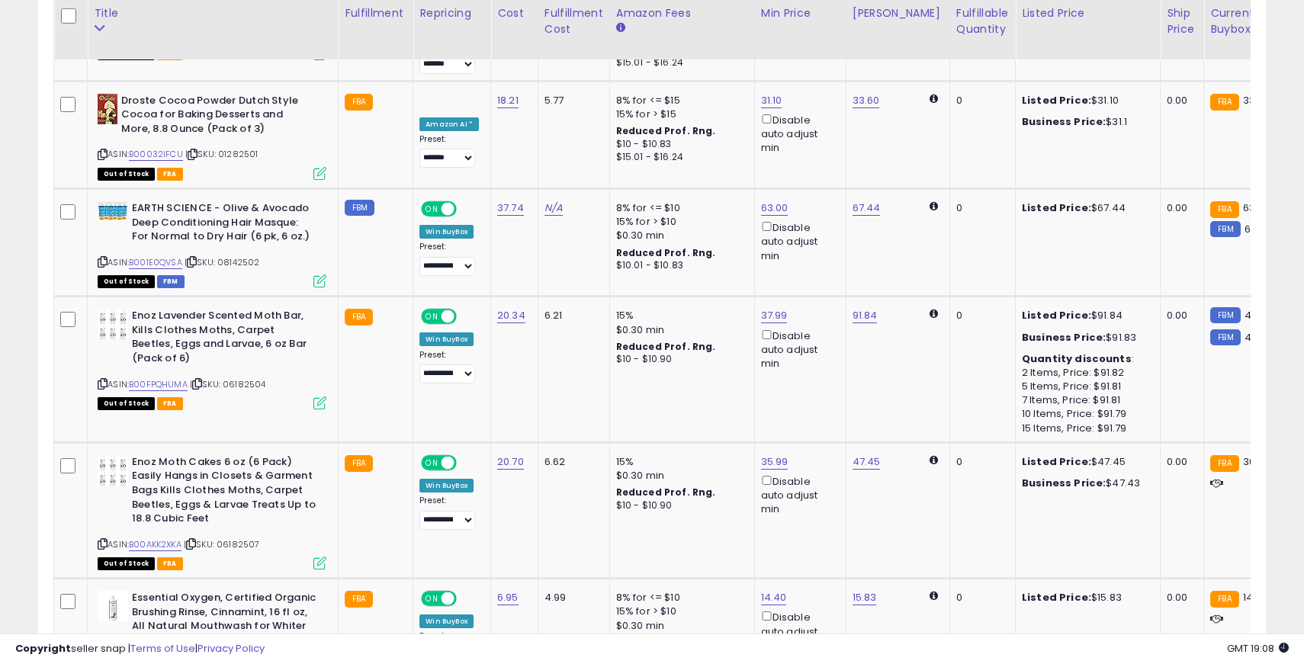
scroll to position [6273, 0]
click at [100, 259] on icon at bounding box center [103, 263] width 10 height 8
click at [435, 204] on span "ON" at bounding box center [432, 210] width 19 height 13
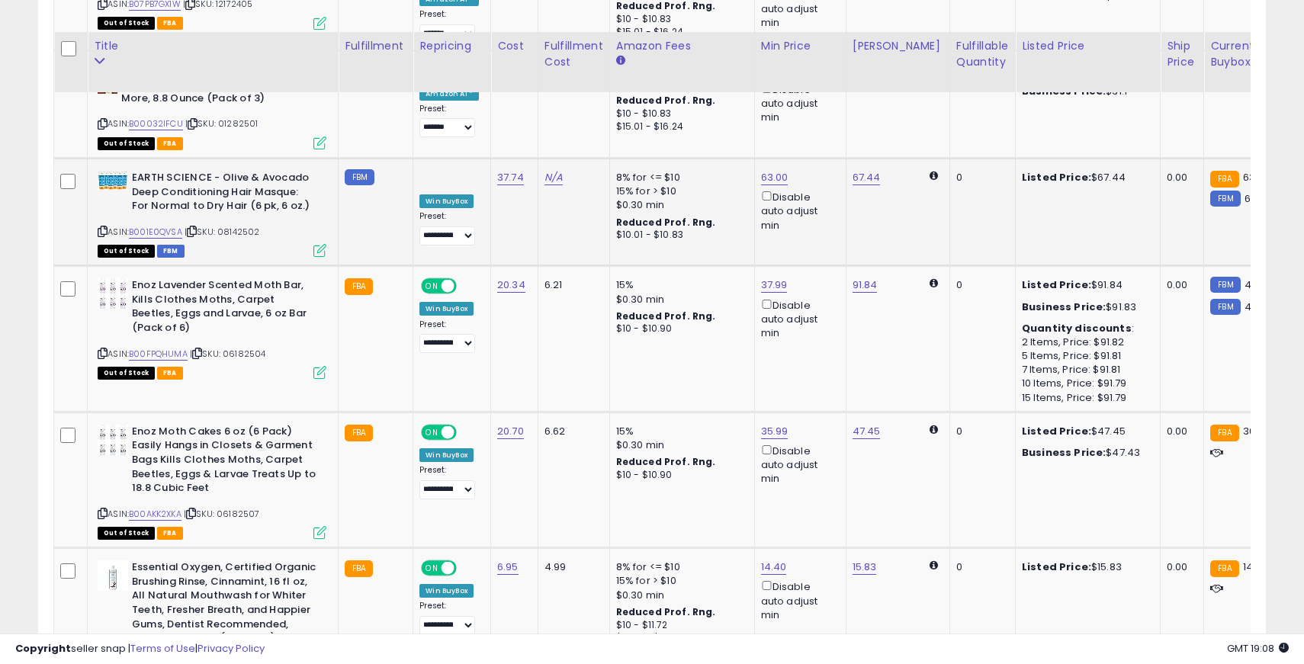
scroll to position [6344, 0]
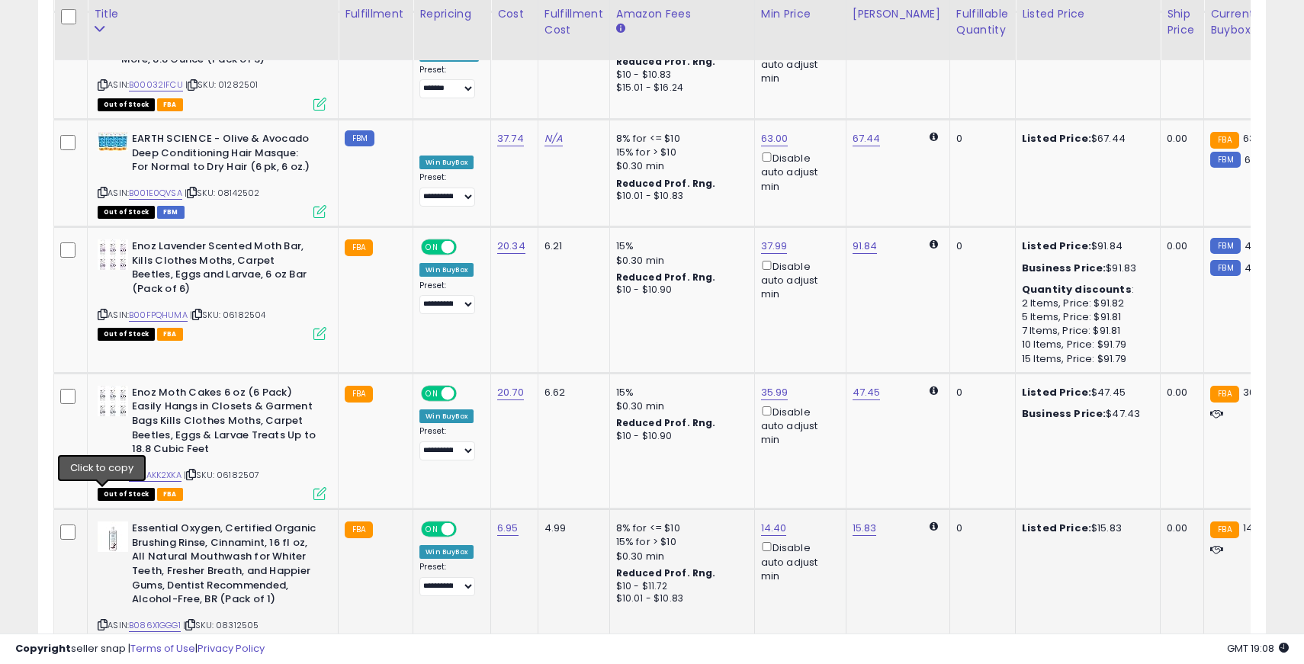
click at [102, 621] on icon at bounding box center [103, 625] width 10 height 8
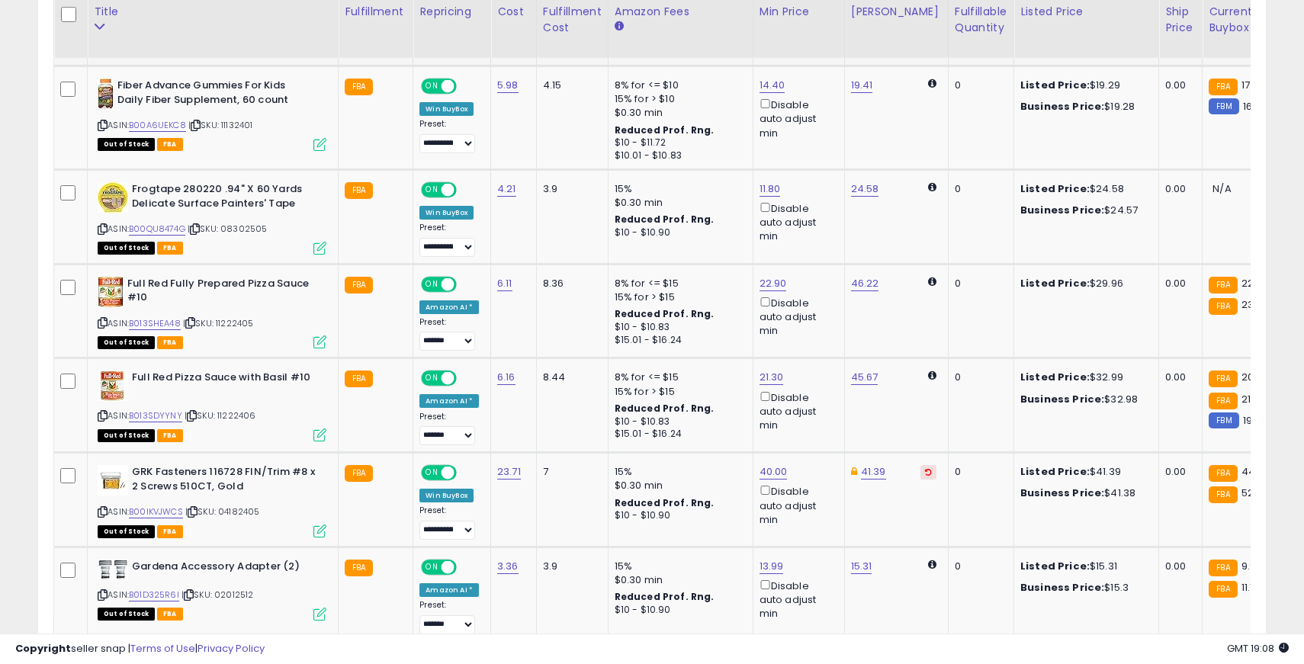
scroll to position [1165, 0]
click at [103, 127] on icon at bounding box center [103, 126] width 10 height 8
click at [429, 82] on span "ON" at bounding box center [432, 87] width 19 height 13
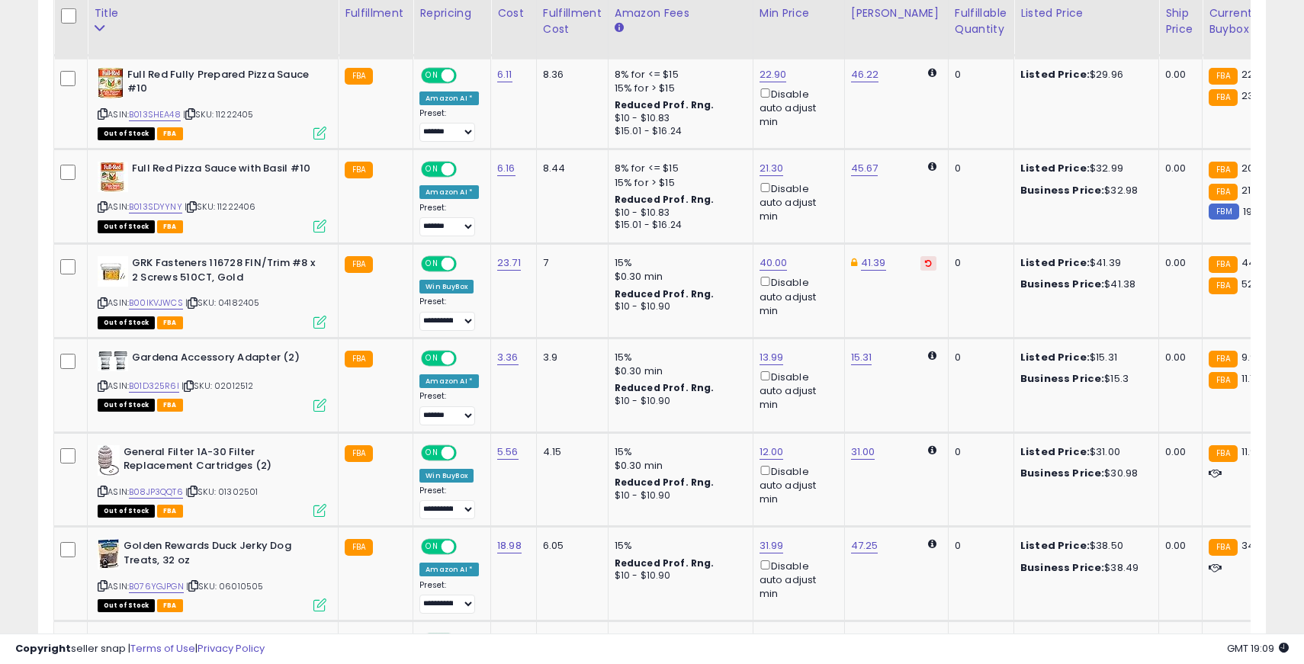
scroll to position [1374, 0]
click at [102, 114] on icon at bounding box center [103, 115] width 10 height 8
click at [427, 74] on span "ON" at bounding box center [432, 75] width 19 height 13
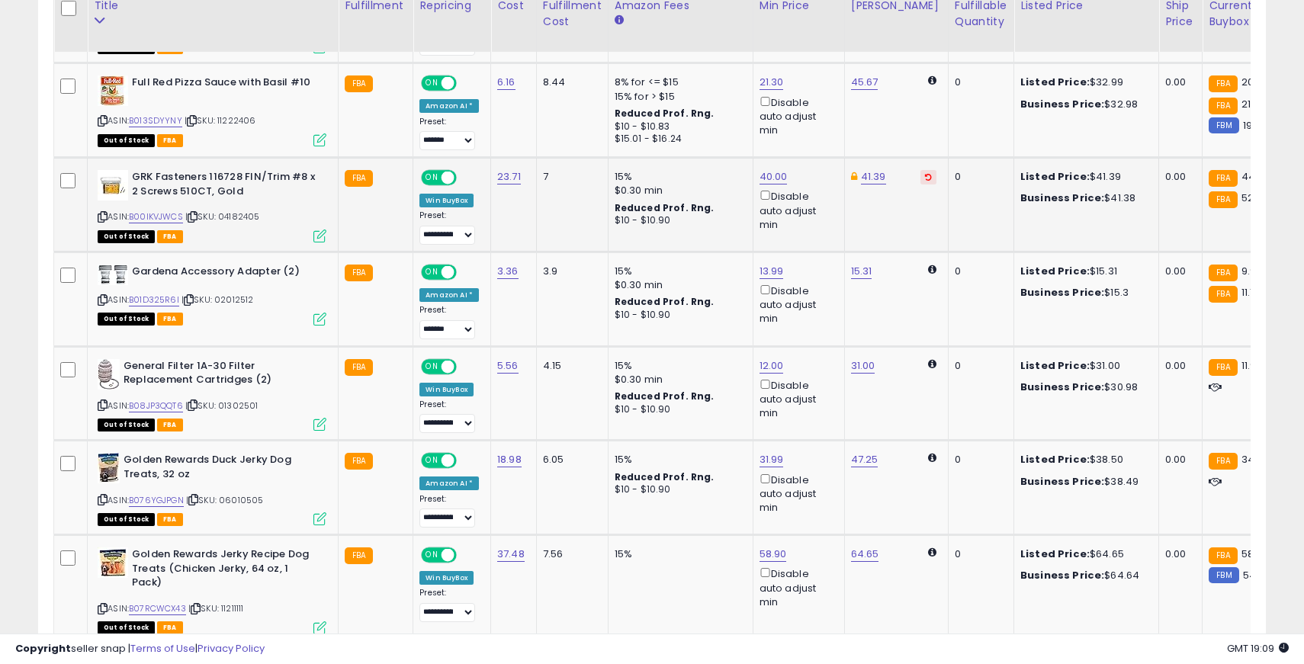
scroll to position [1453, 0]
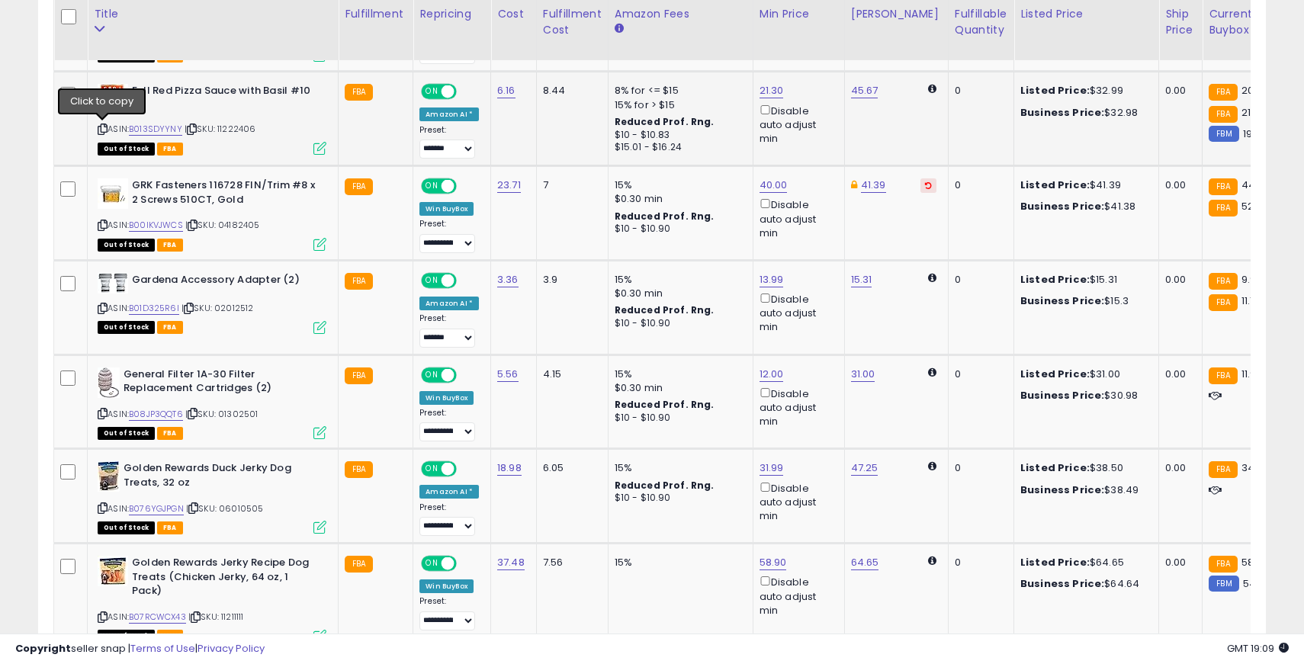
click at [103, 128] on icon at bounding box center [103, 129] width 10 height 8
click at [432, 96] on span "ON" at bounding box center [432, 91] width 19 height 13
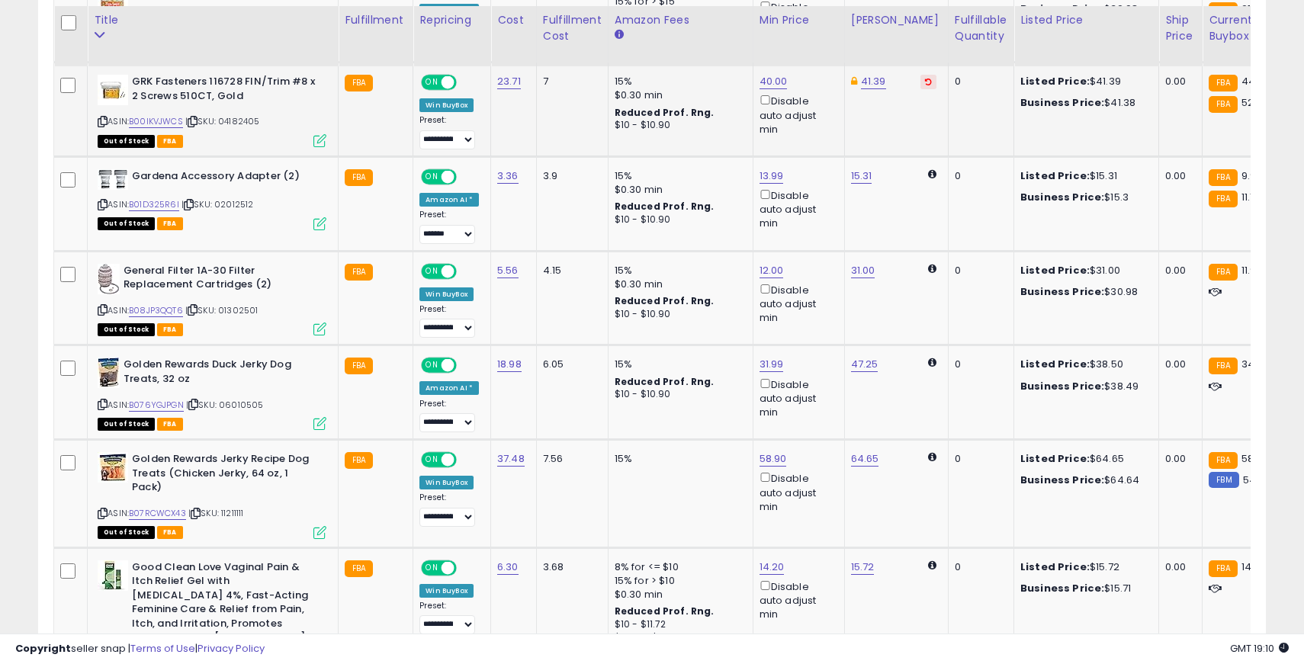
scroll to position [1555, 0]
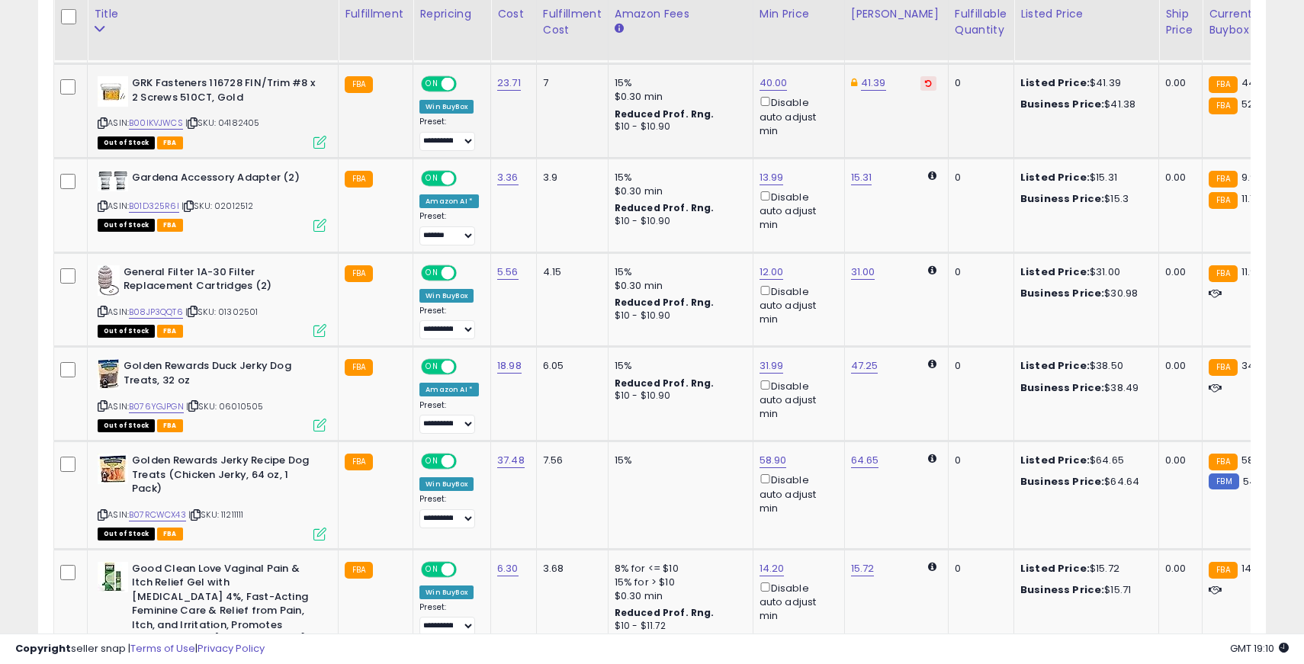
click at [101, 121] on icon at bounding box center [103, 123] width 10 height 8
click at [432, 85] on span "ON" at bounding box center [432, 84] width 19 height 13
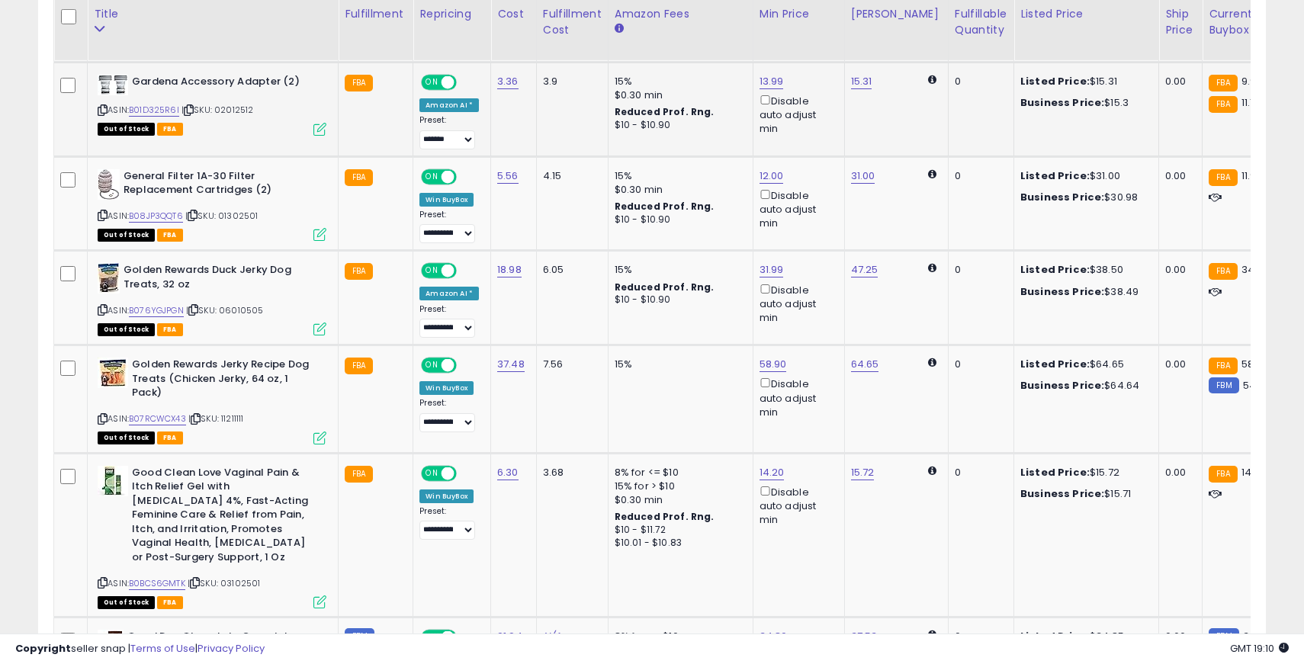
scroll to position [1650, 0]
click at [103, 111] on icon at bounding box center [103, 111] width 10 height 8
click at [430, 83] on span "ON" at bounding box center [432, 83] width 19 height 13
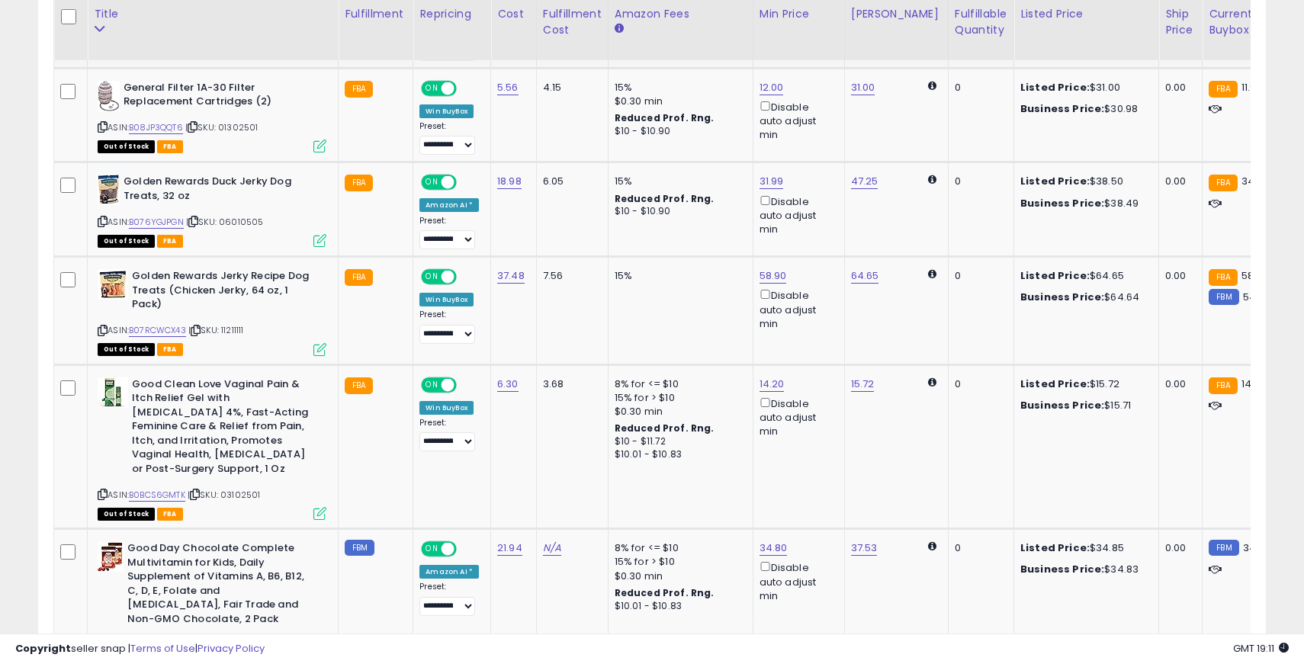
scroll to position [1738, 0]
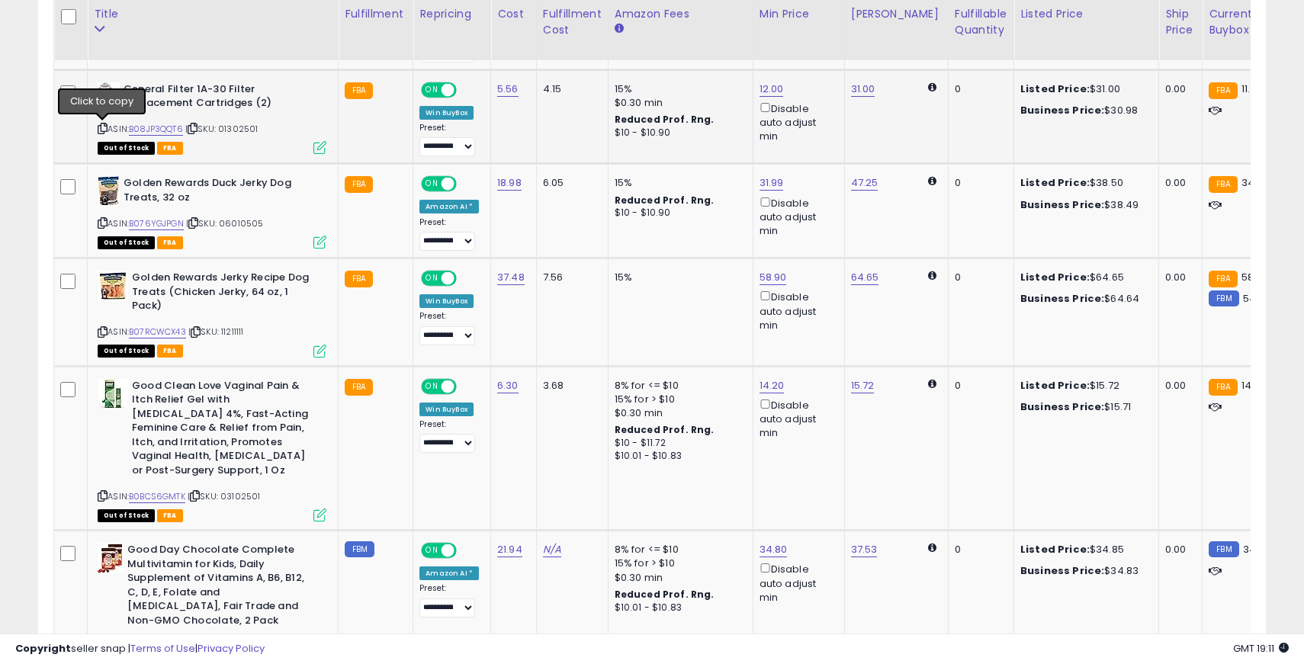
click at [104, 126] on icon at bounding box center [103, 128] width 10 height 8
click at [432, 87] on span "ON" at bounding box center [432, 89] width 19 height 13
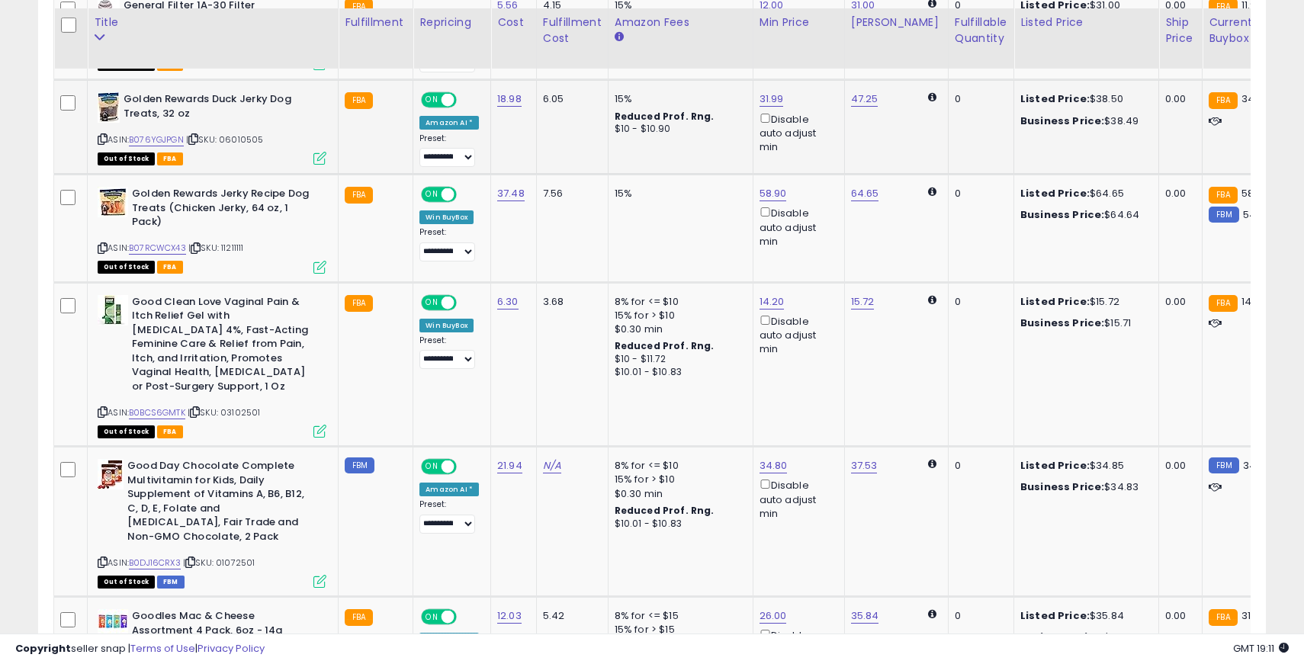
scroll to position [1832, 0]
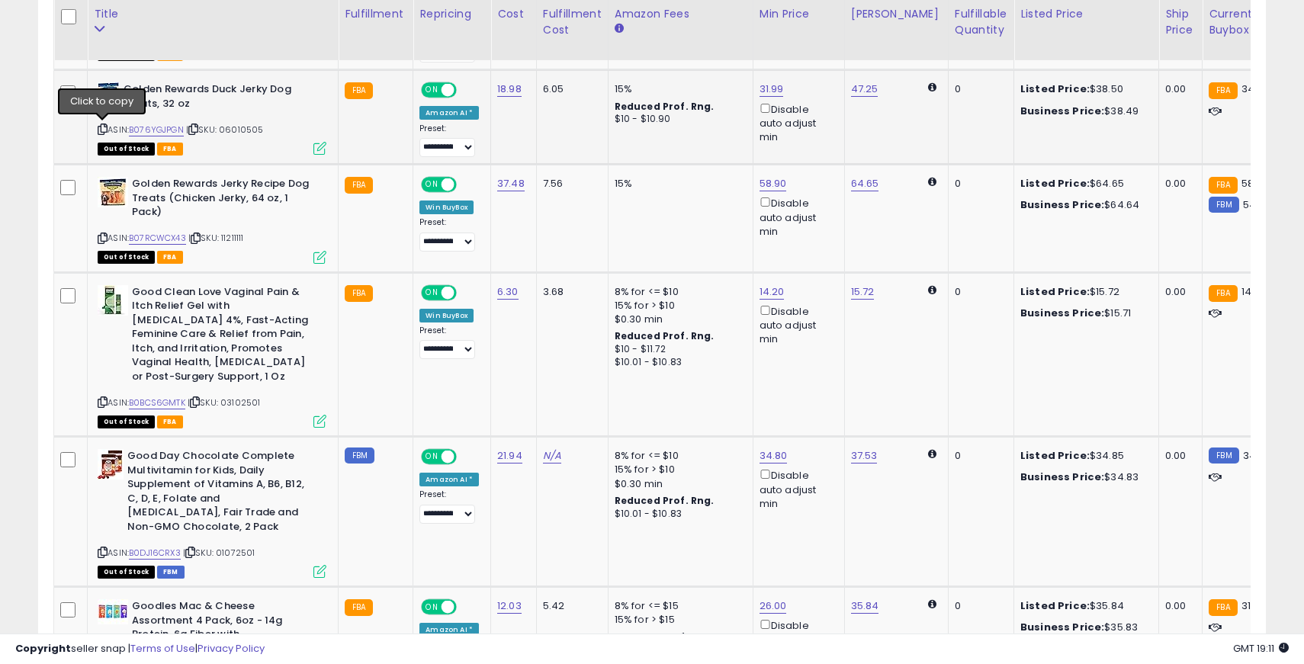
click at [102, 127] on icon at bounding box center [103, 129] width 10 height 8
click at [435, 92] on span "ON" at bounding box center [432, 90] width 19 height 13
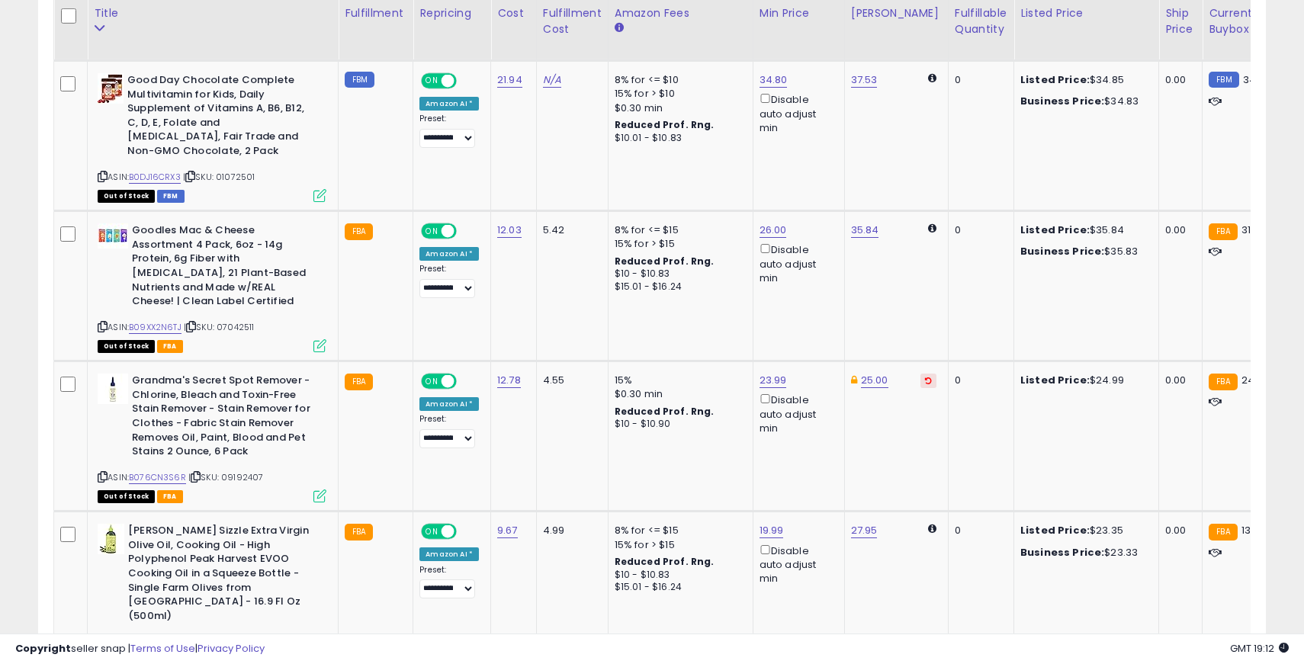
scroll to position [2207, 0]
click at [105, 173] on icon at bounding box center [103, 177] width 10 height 8
click at [432, 82] on span "ON" at bounding box center [432, 82] width 19 height 13
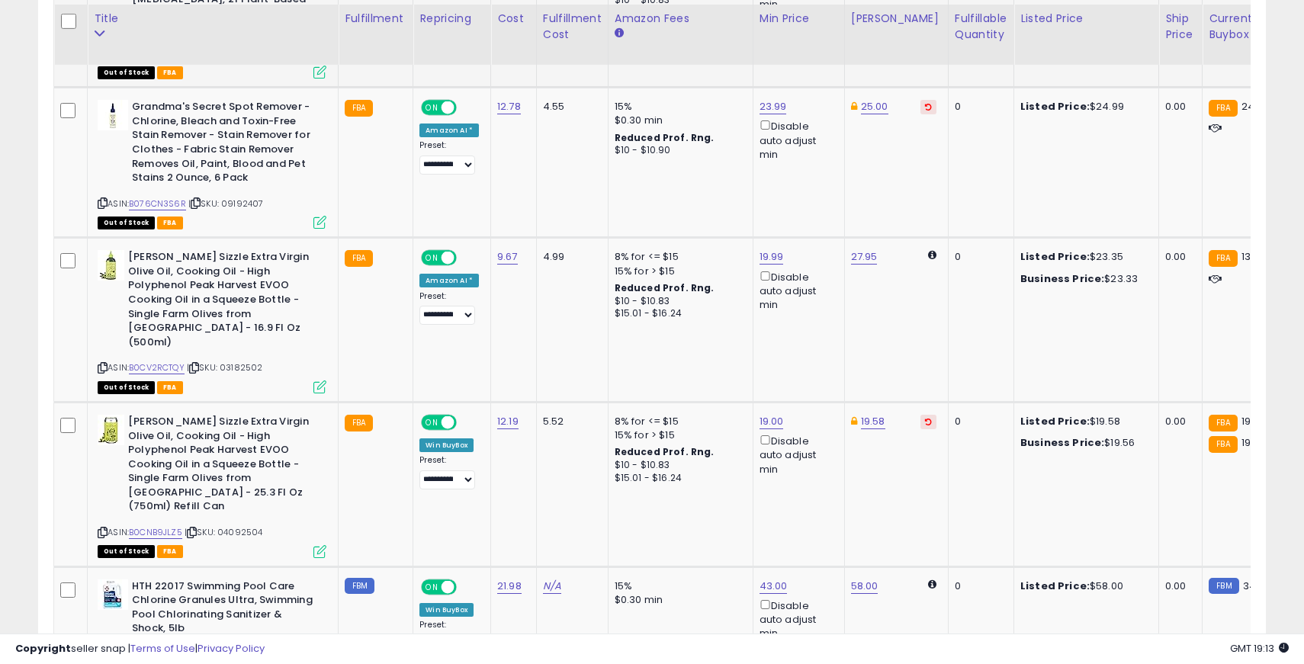
scroll to position [2488, 0]
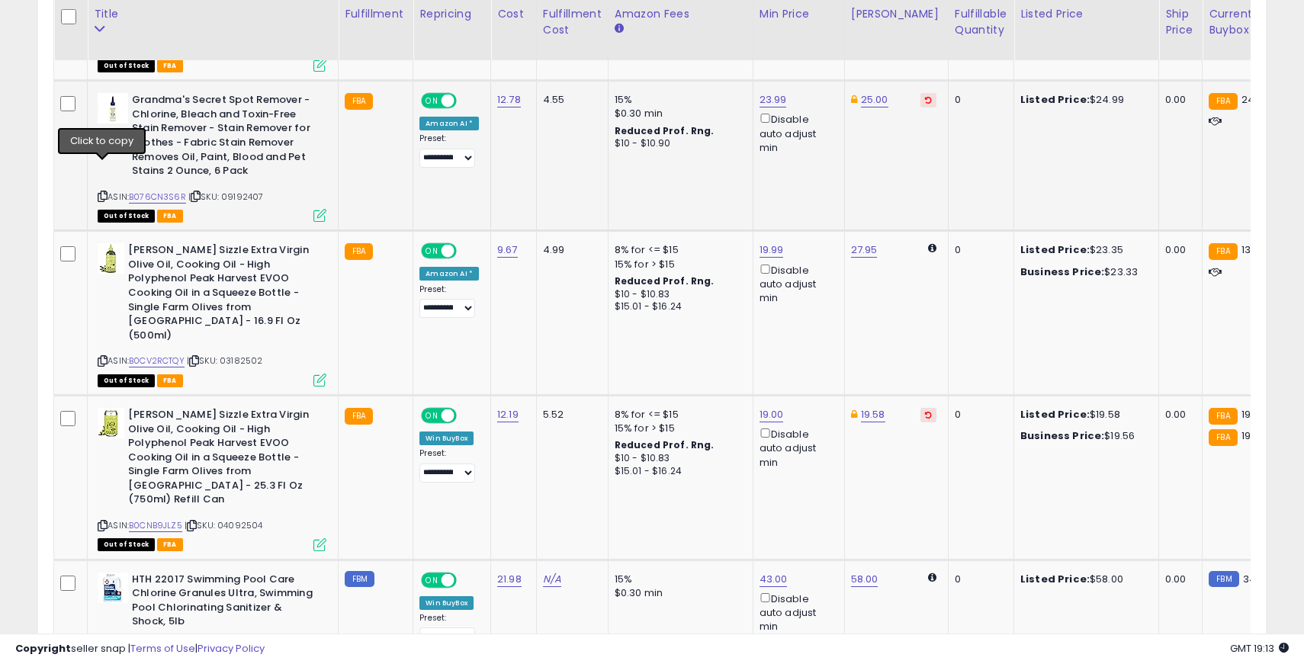
click at [104, 192] on icon at bounding box center [103, 196] width 10 height 8
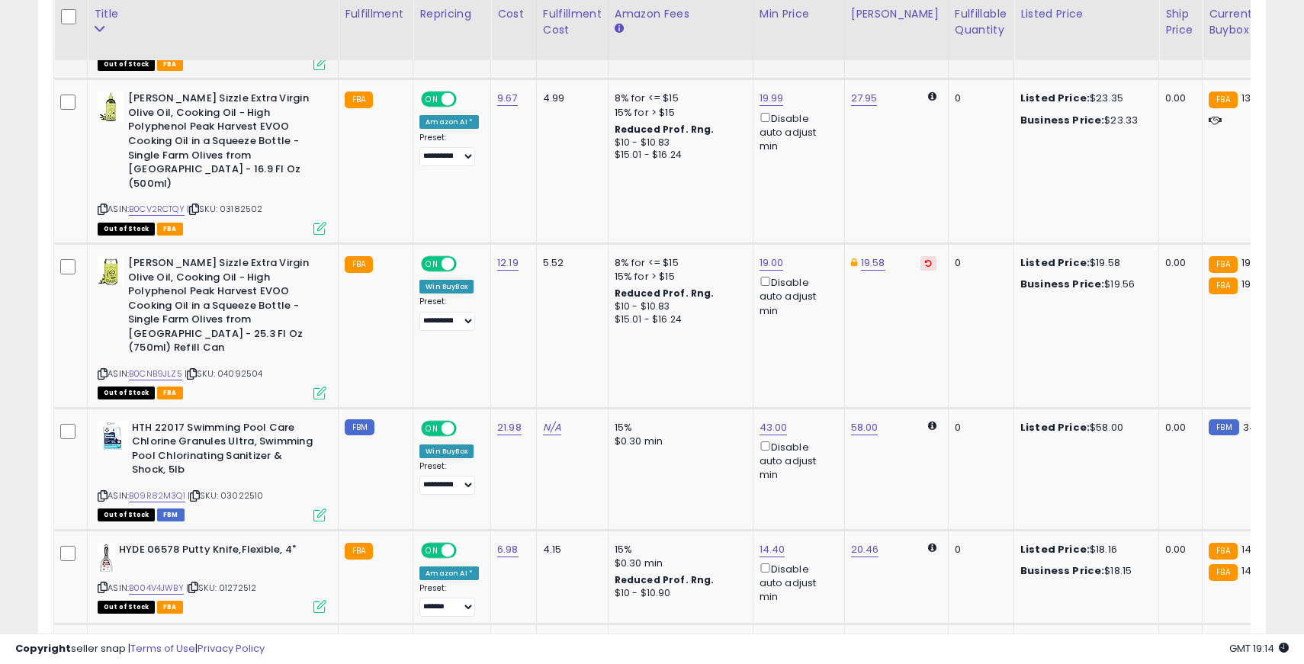
scroll to position [2637, 0]
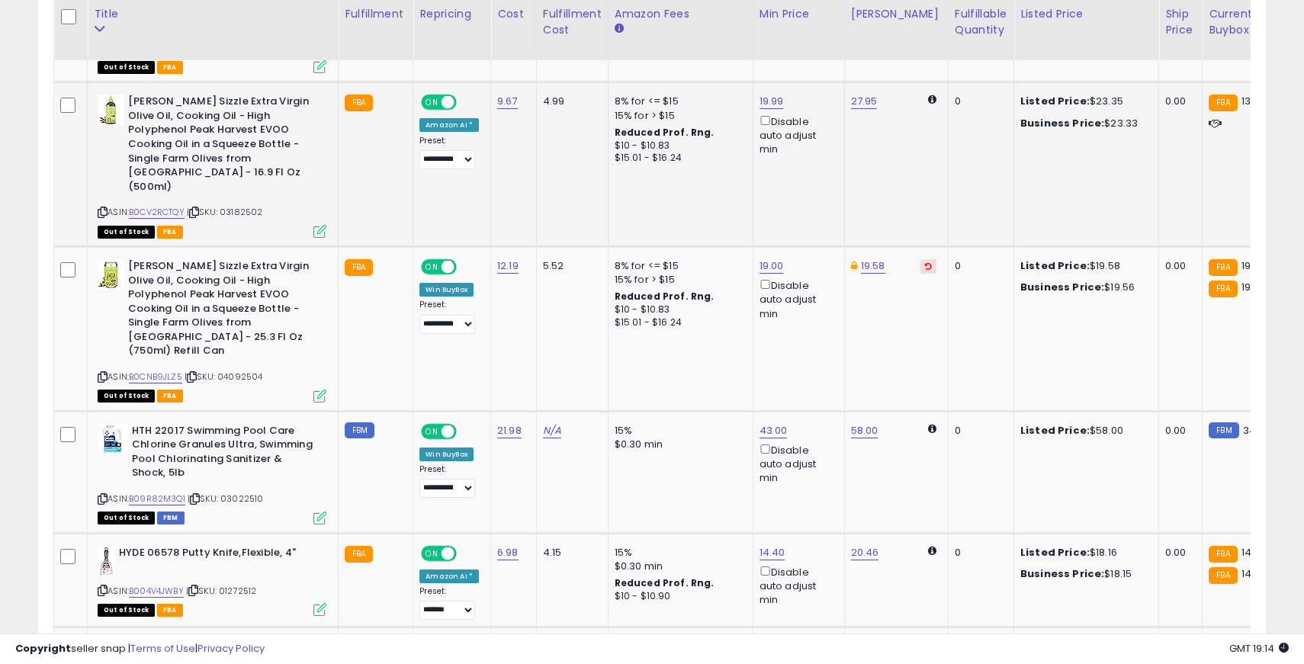
click at [104, 208] on icon at bounding box center [103, 212] width 10 height 8
click at [432, 96] on span "ON" at bounding box center [432, 102] width 19 height 13
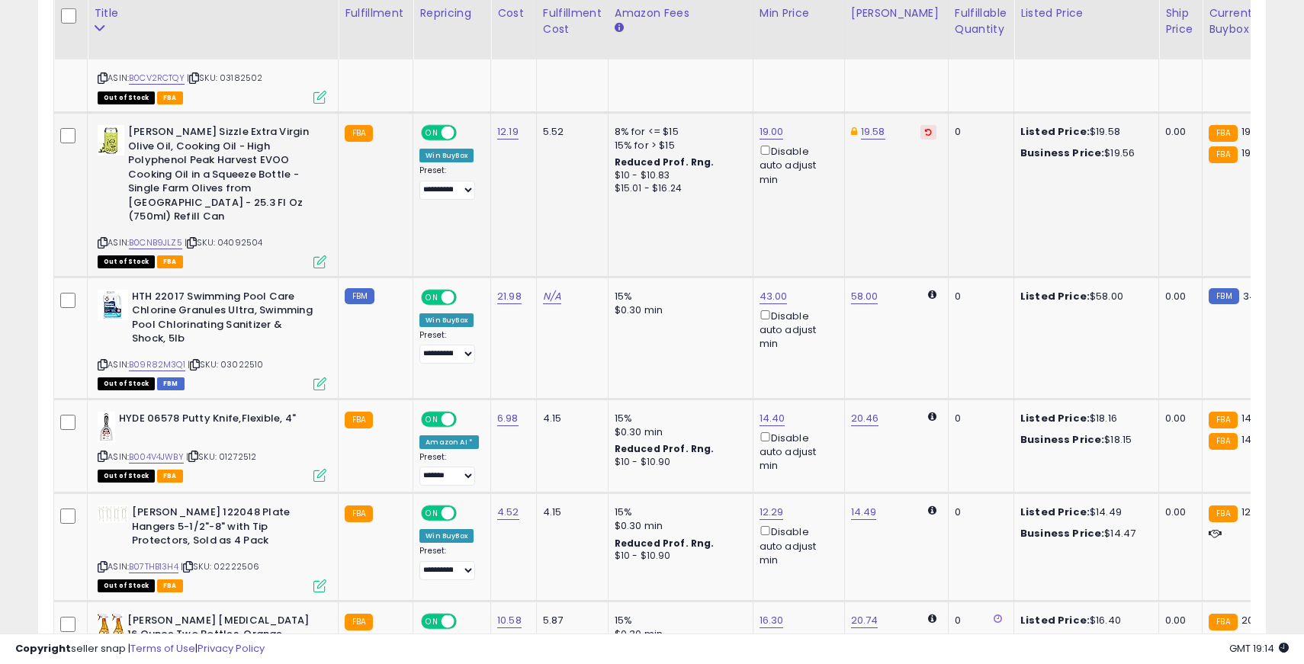
scroll to position [2771, 0]
click at [102, 239] on icon at bounding box center [103, 243] width 10 height 8
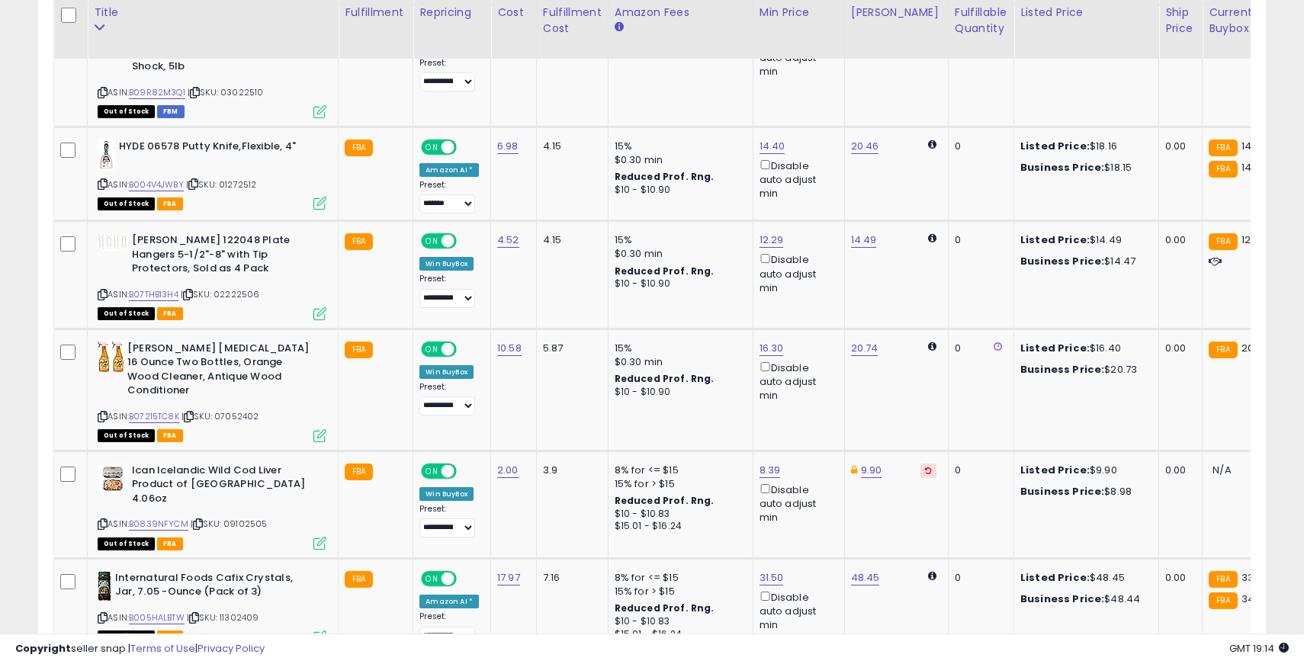
scroll to position [3041, 0]
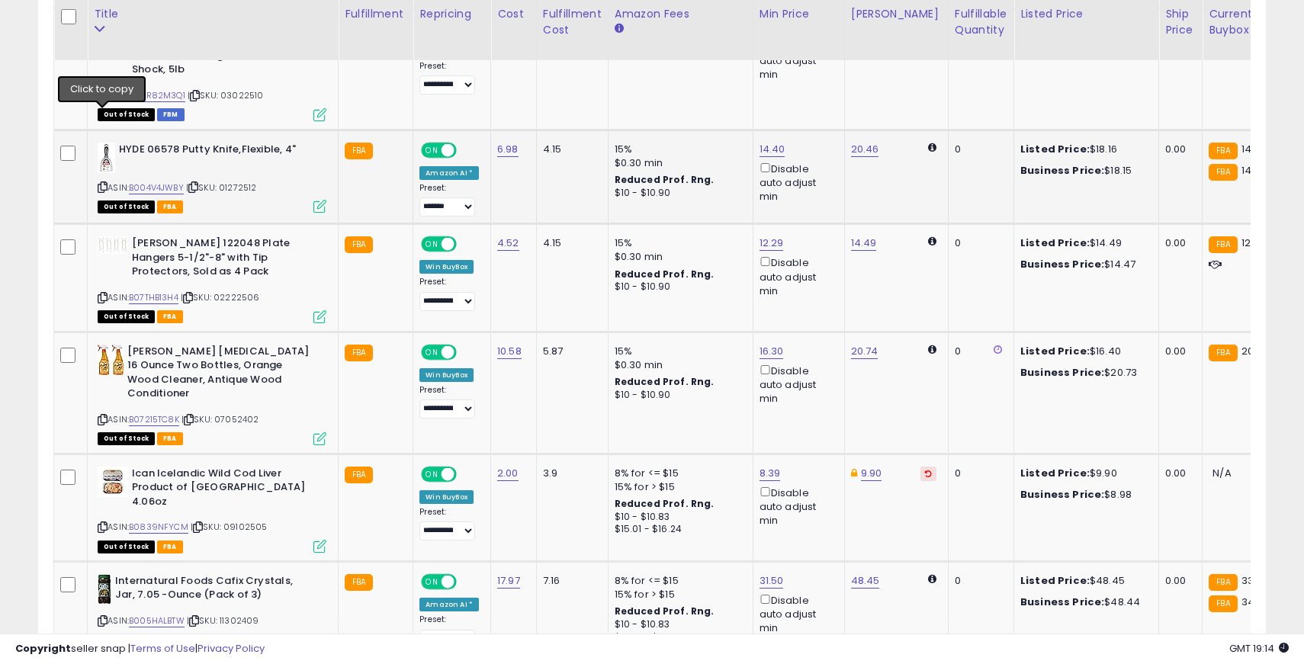
click at [103, 183] on icon at bounding box center [103, 187] width 10 height 8
click at [434, 143] on span "ON" at bounding box center [432, 149] width 19 height 13
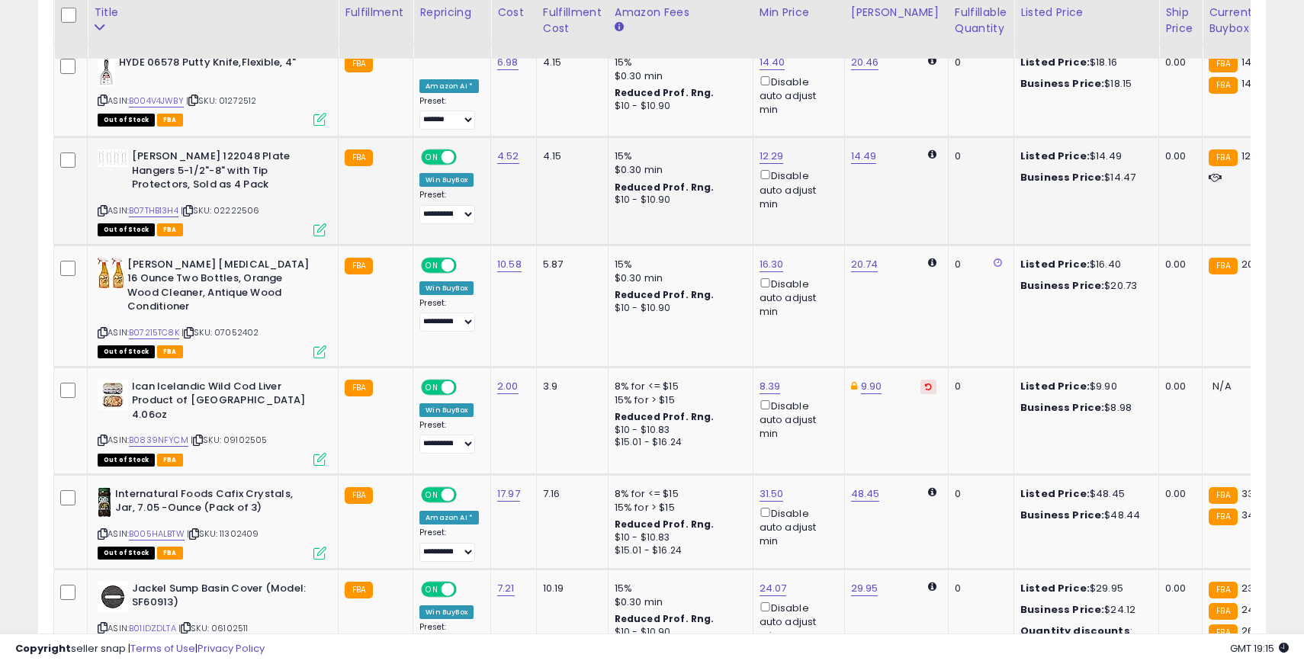
scroll to position [3126, 0]
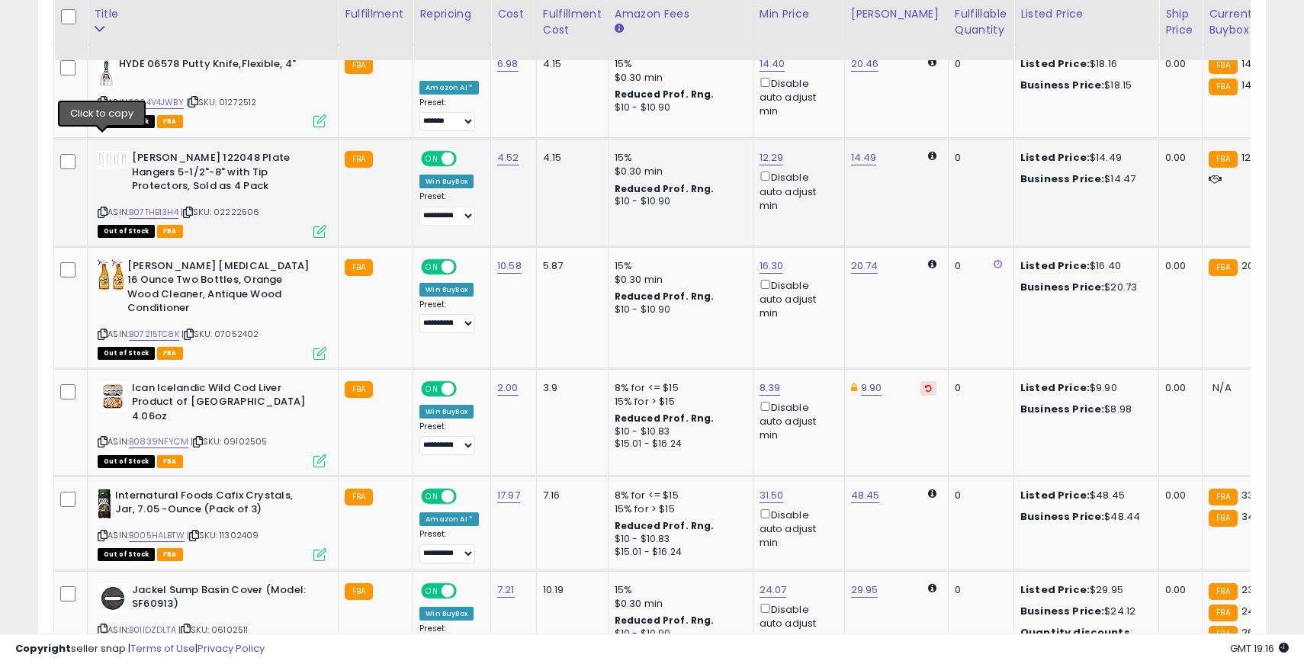
click at [102, 208] on icon at bounding box center [103, 212] width 10 height 8
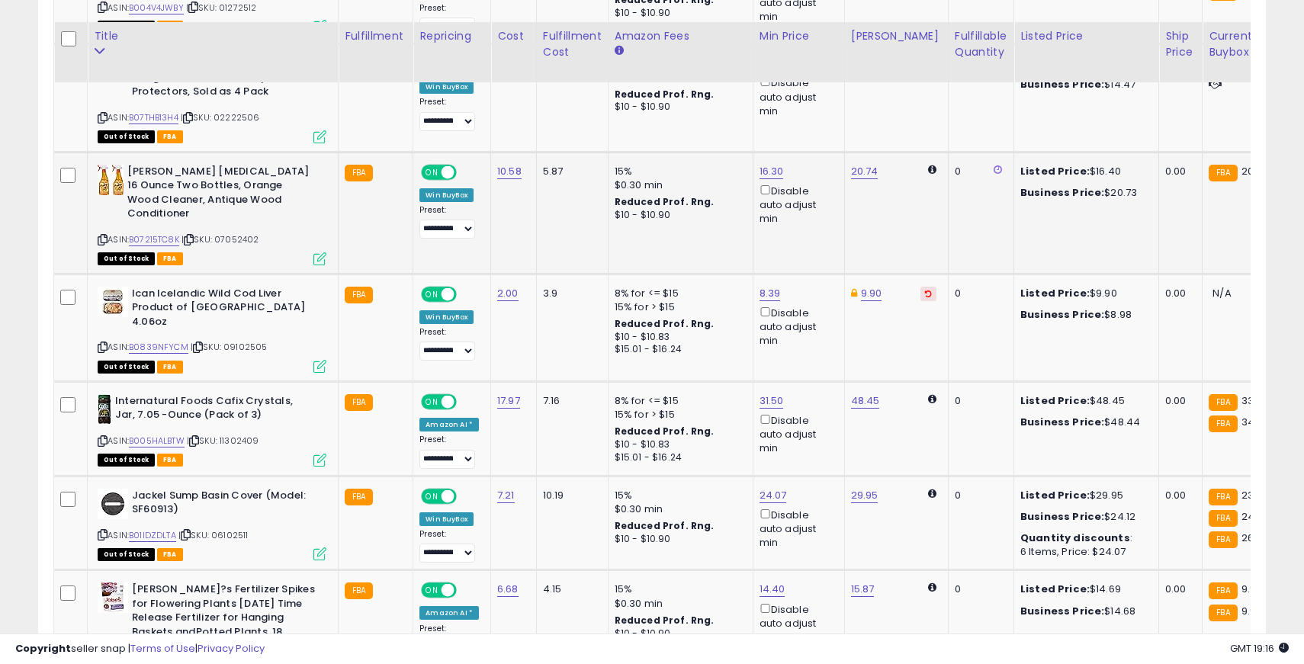
scroll to position [3246, 0]
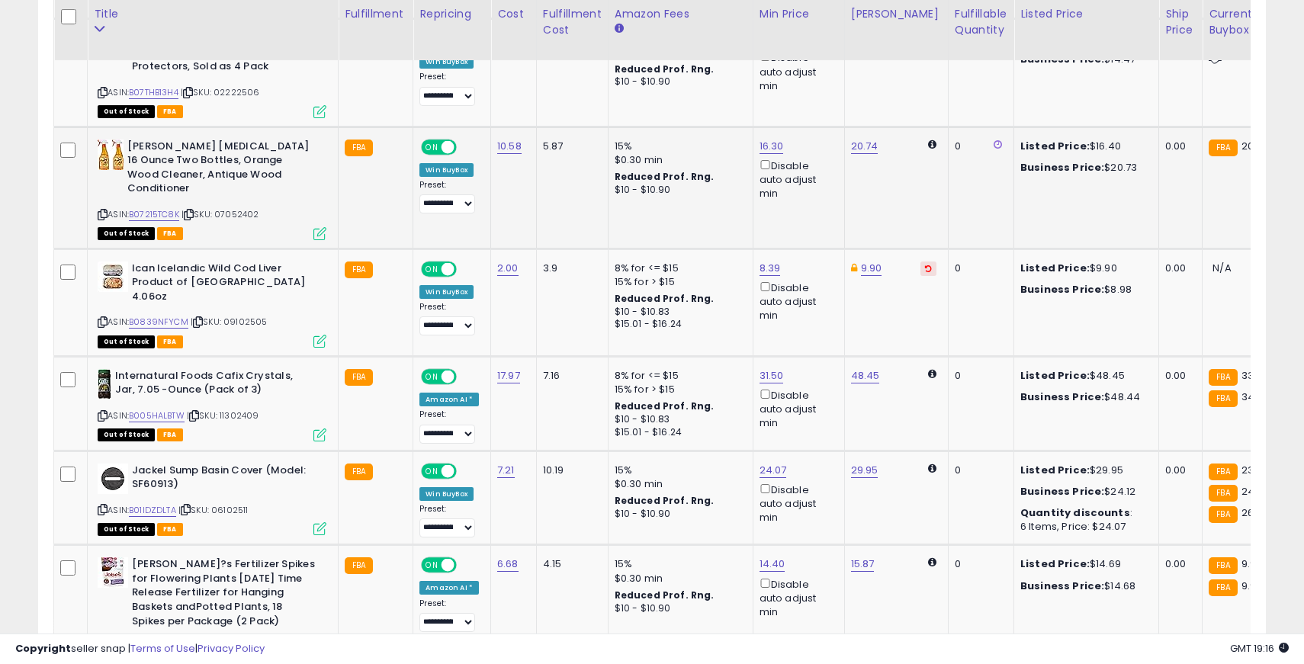
click at [104, 210] on icon at bounding box center [103, 214] width 10 height 8
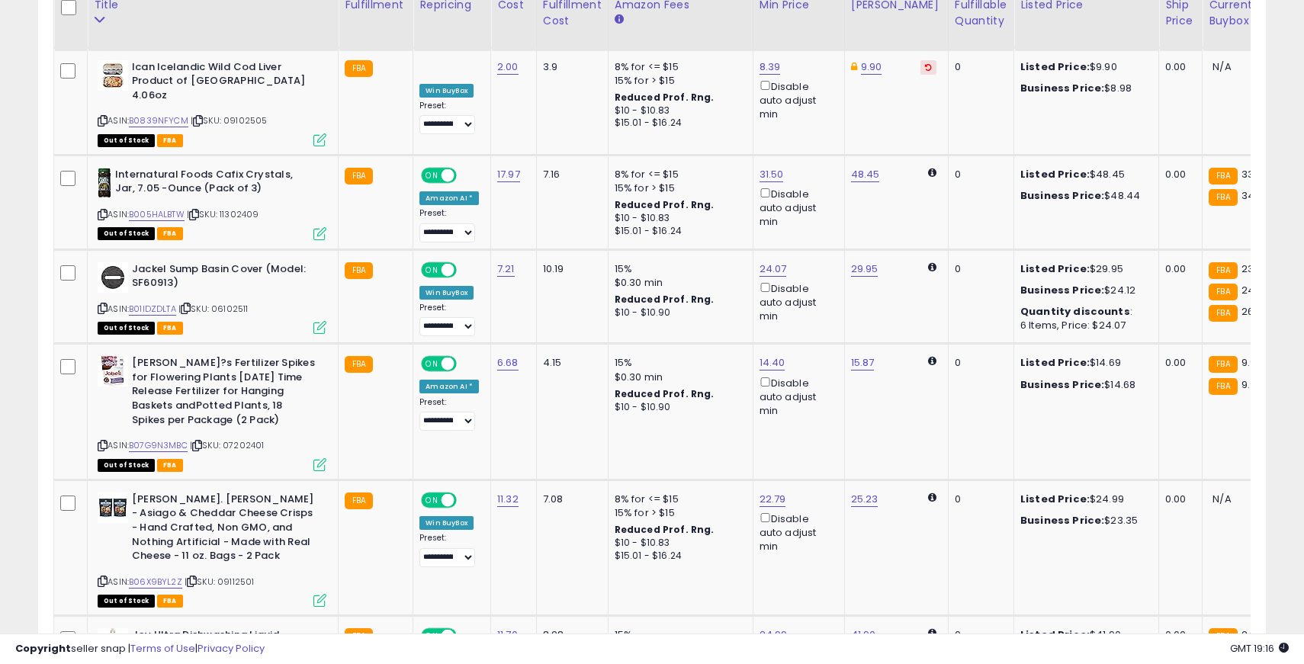
scroll to position [3448, 0]
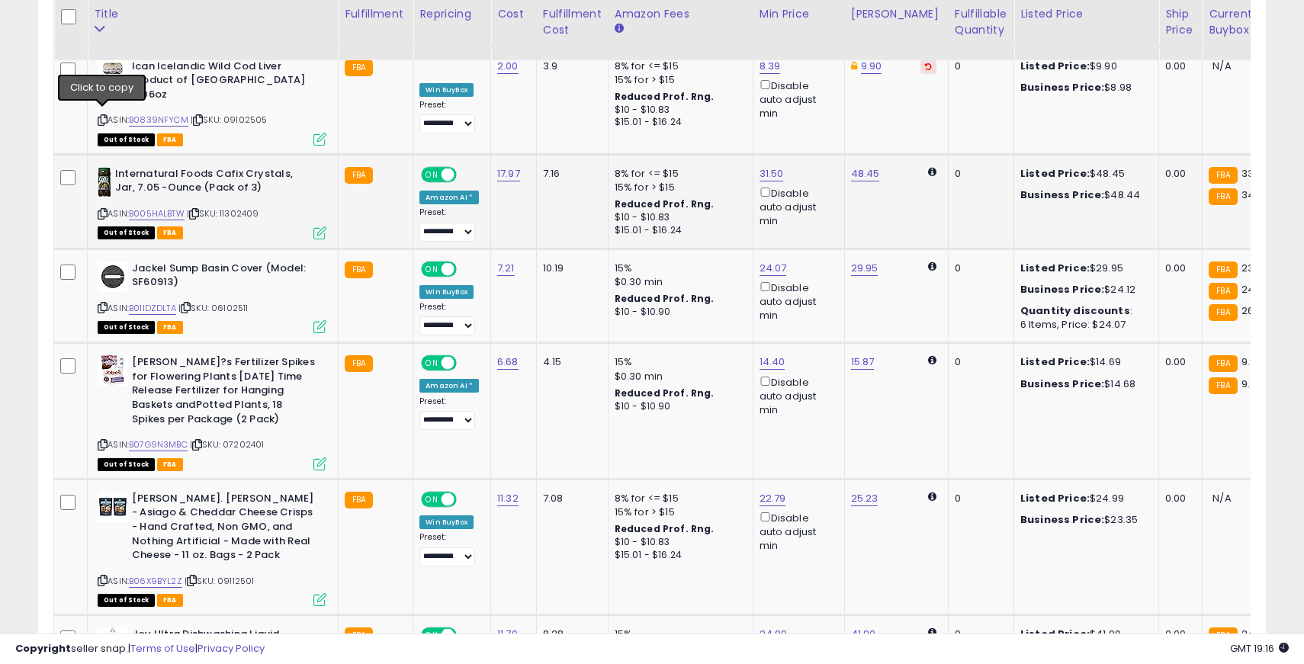
click at [105, 210] on icon at bounding box center [103, 214] width 10 height 8
click at [430, 168] on span "ON" at bounding box center [432, 174] width 19 height 13
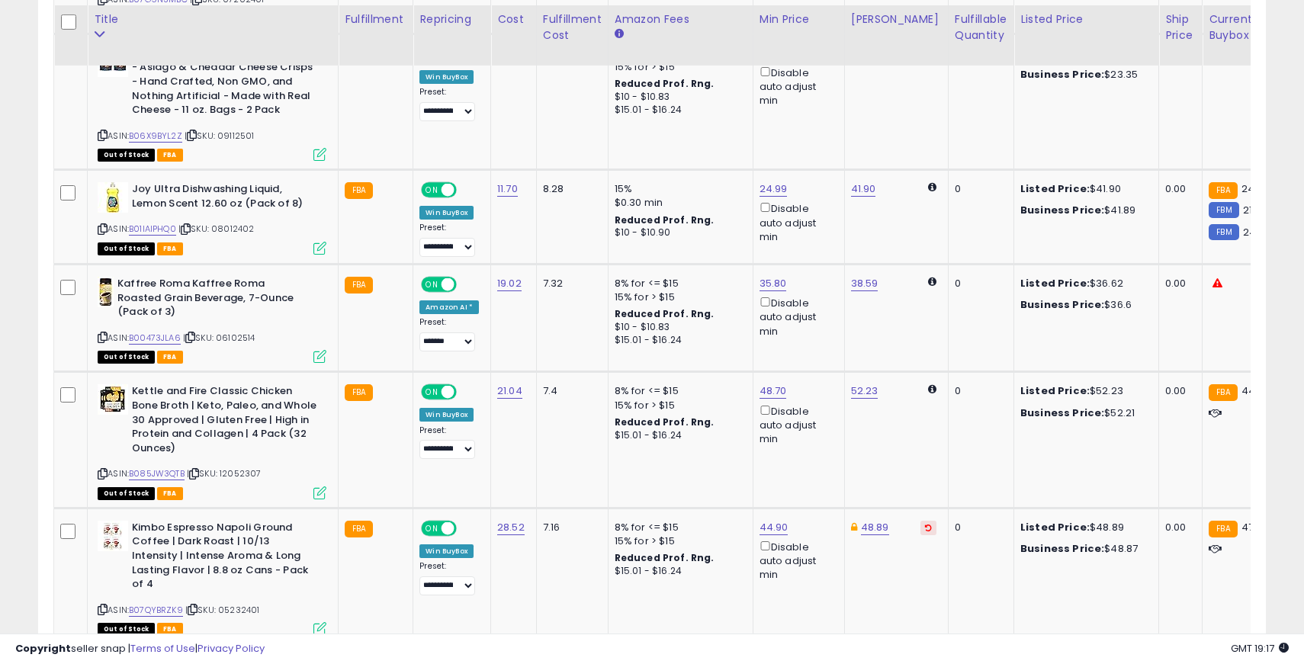
scroll to position [3889, 0]
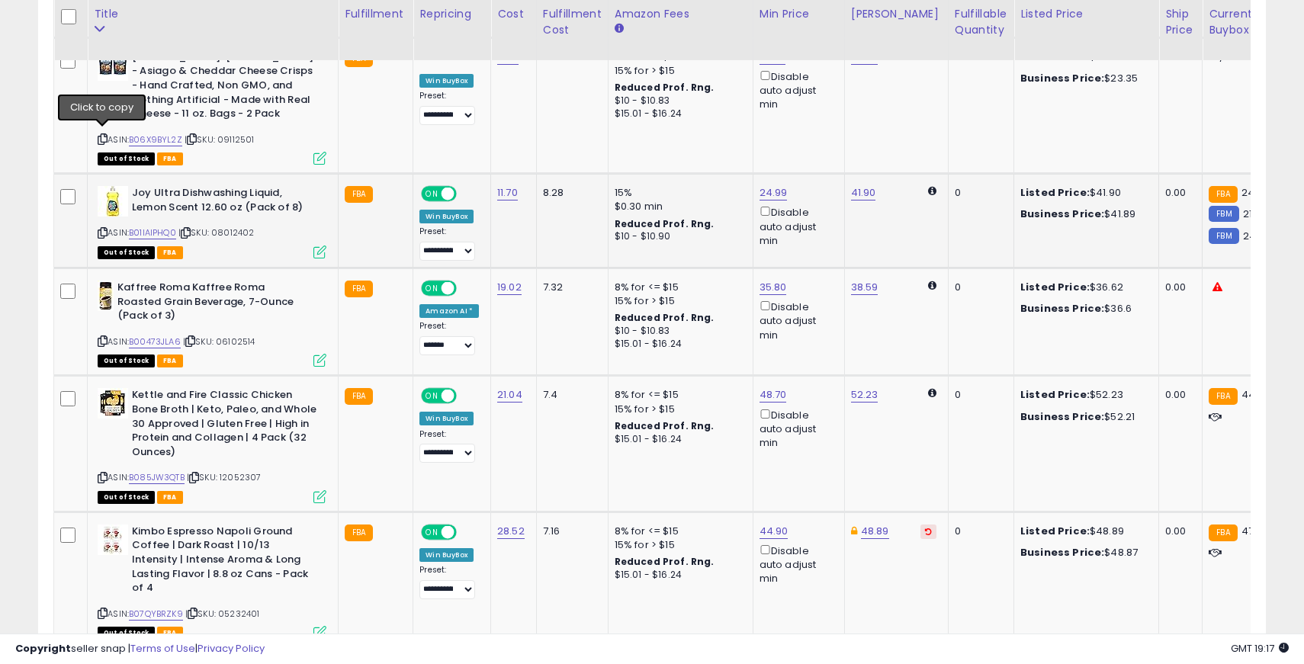
click at [104, 229] on icon at bounding box center [103, 233] width 10 height 8
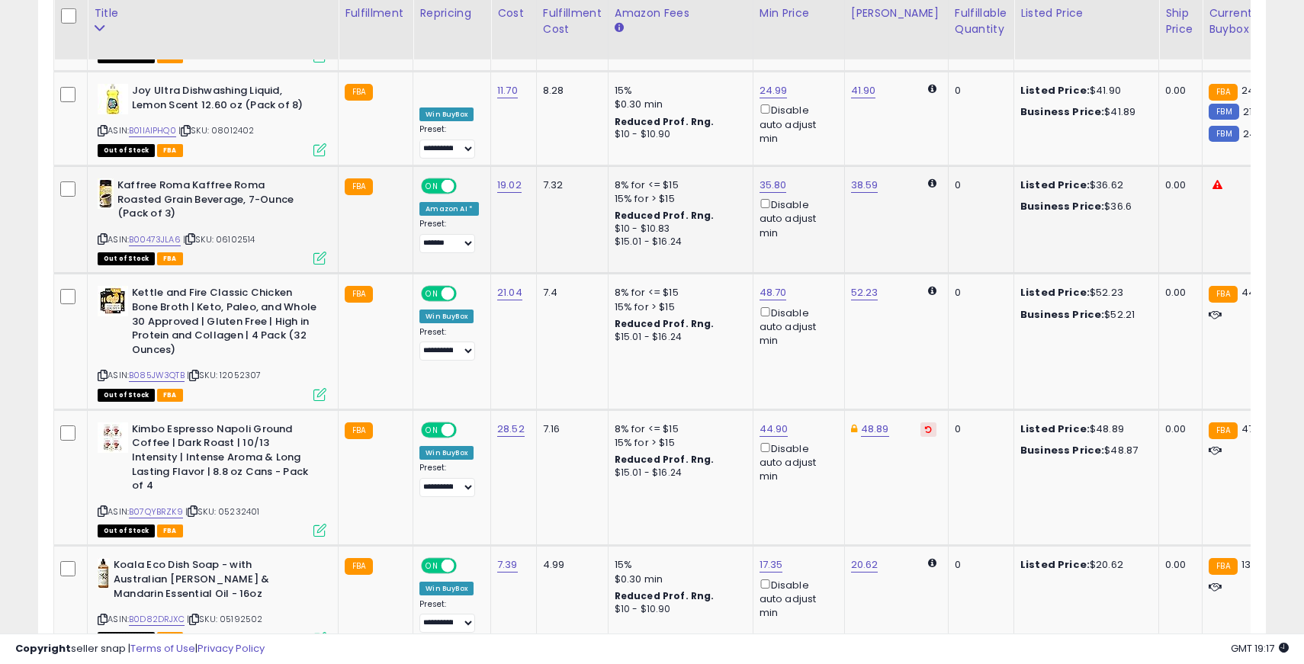
scroll to position [3989, 0]
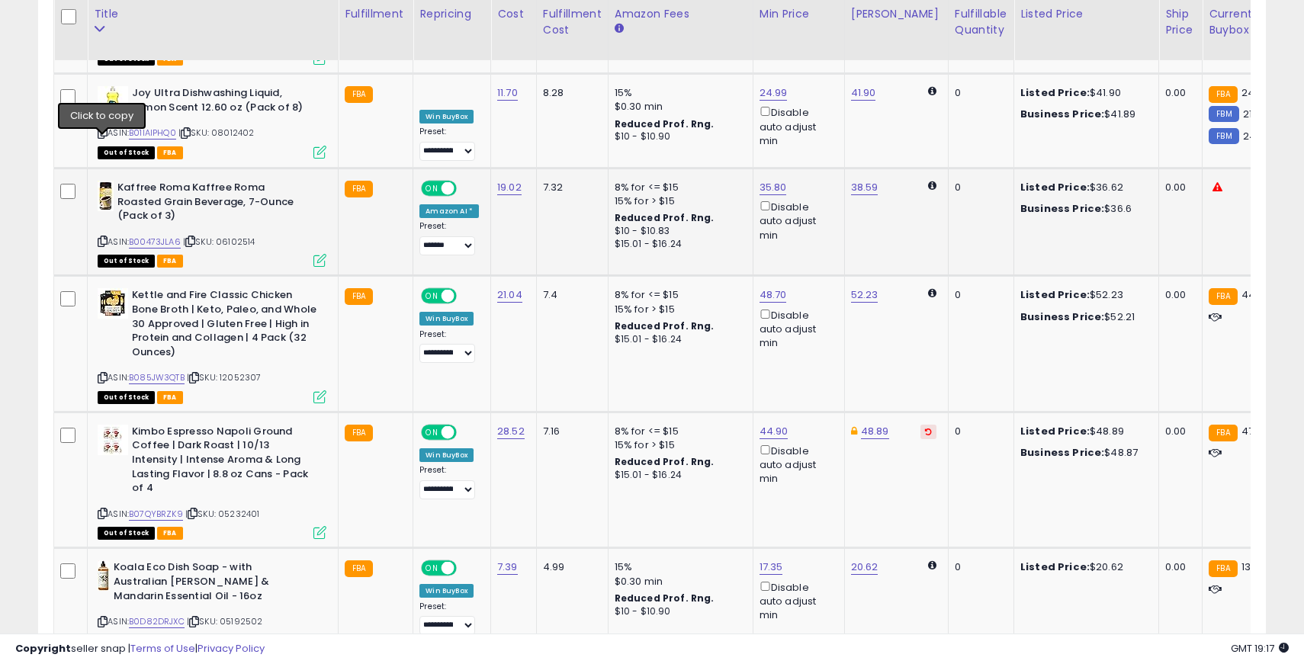
click at [104, 237] on icon at bounding box center [103, 241] width 10 height 8
click at [429, 182] on span "ON" at bounding box center [432, 188] width 19 height 13
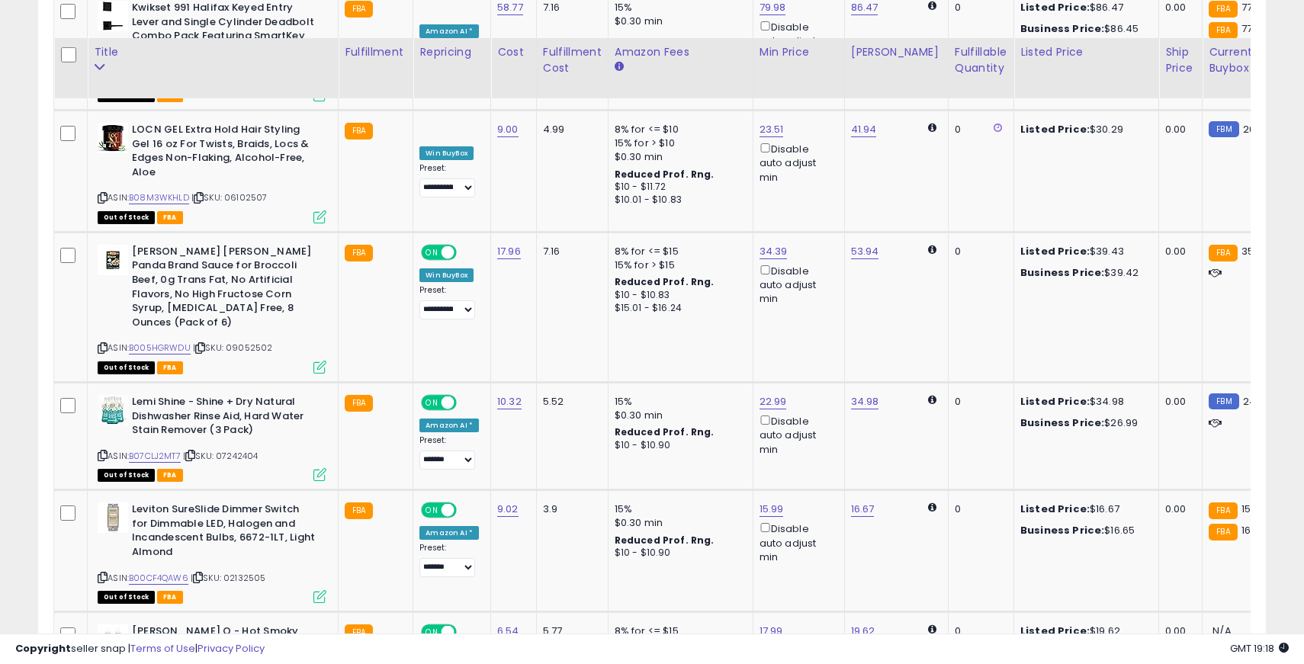
scroll to position [4954, 0]
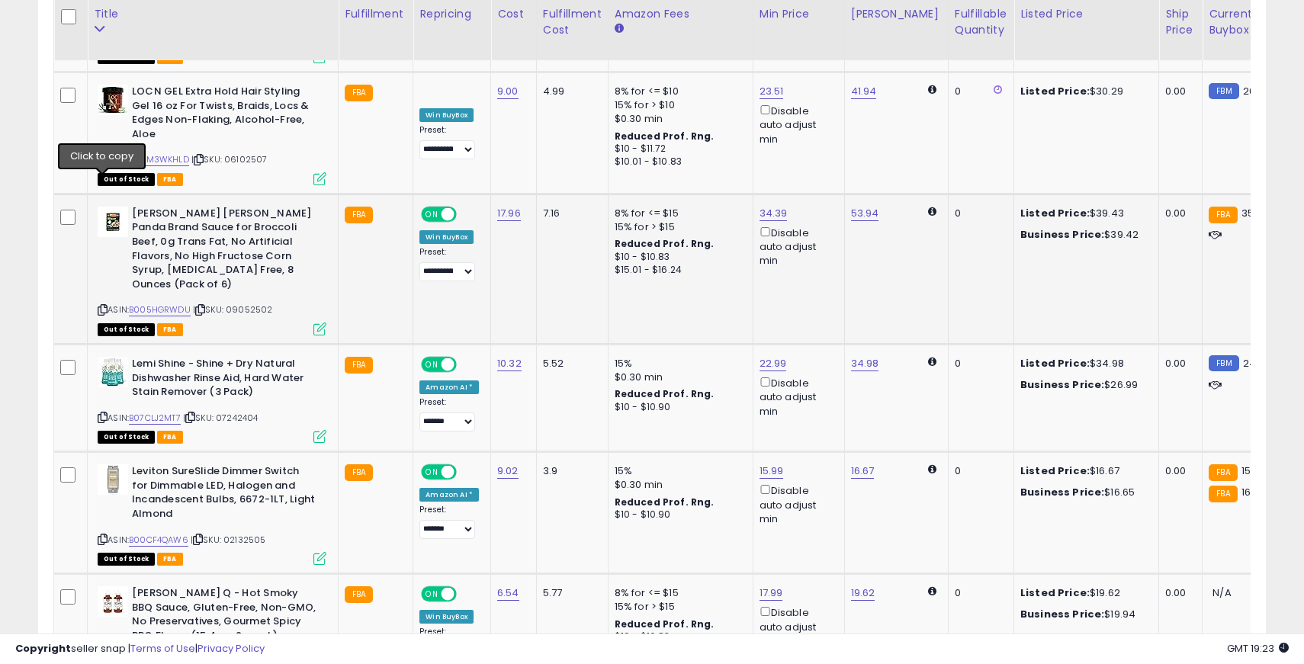
click at [107, 306] on icon at bounding box center [103, 310] width 10 height 8
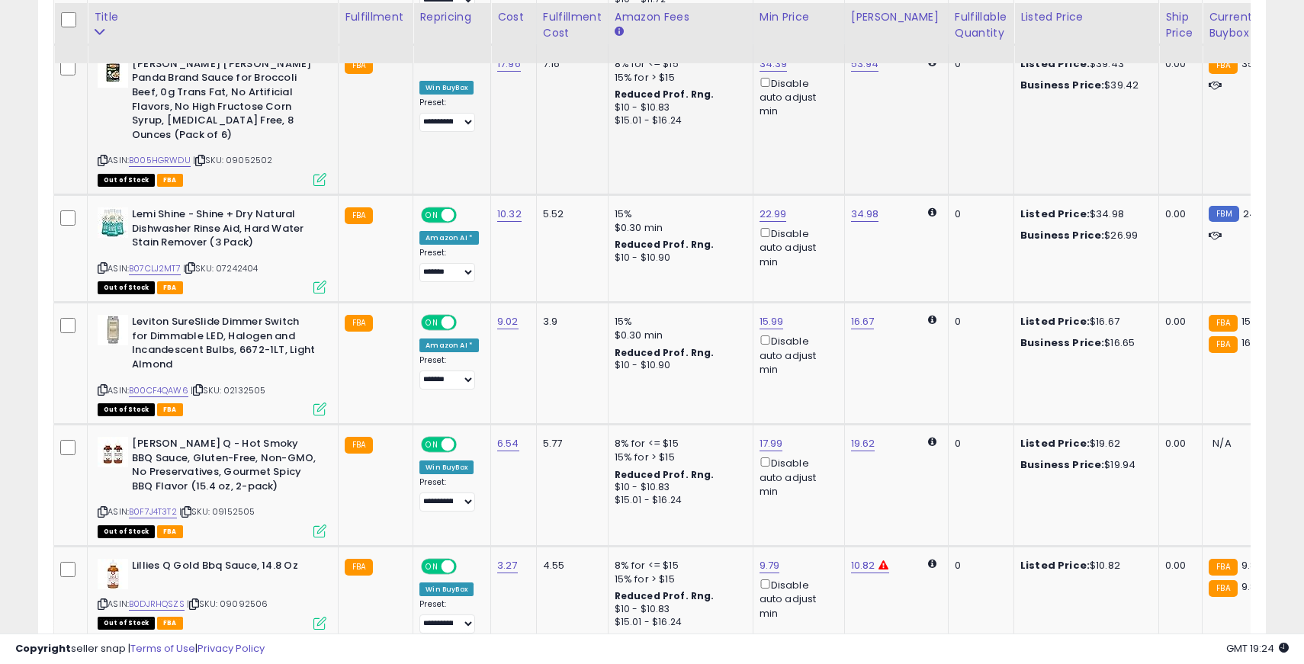
scroll to position [5107, 0]
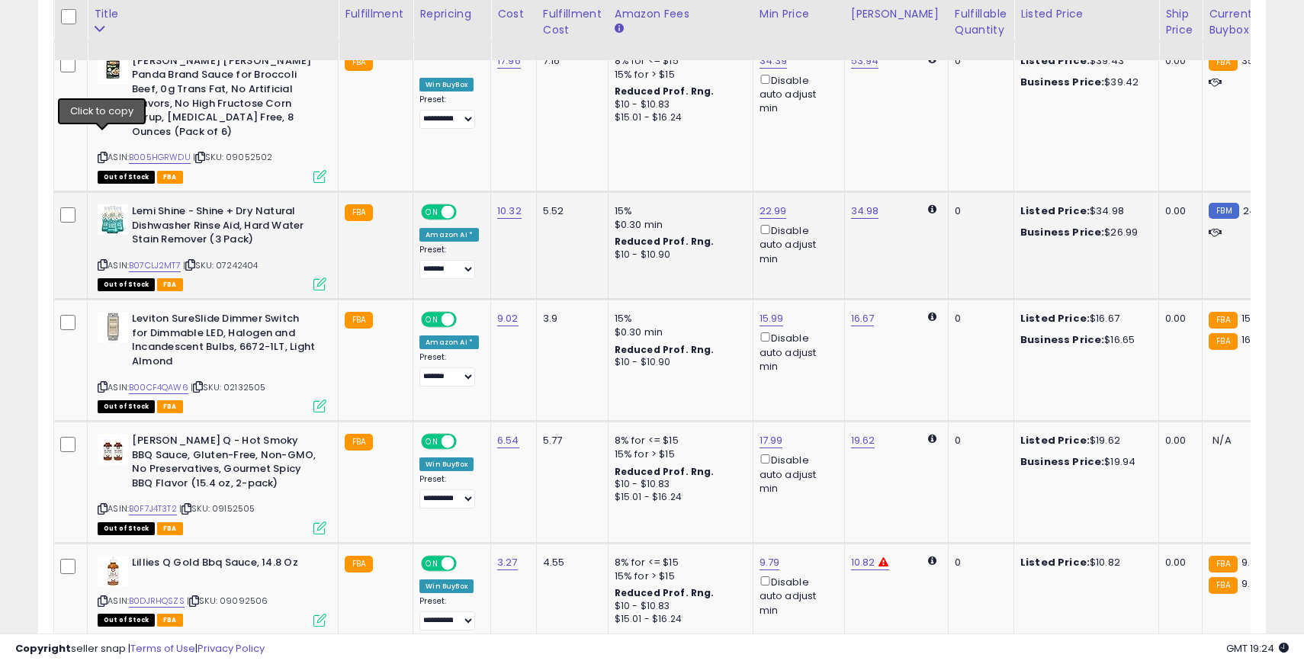
click at [101, 261] on icon at bounding box center [103, 265] width 10 height 8
click at [437, 206] on span "ON" at bounding box center [432, 212] width 19 height 13
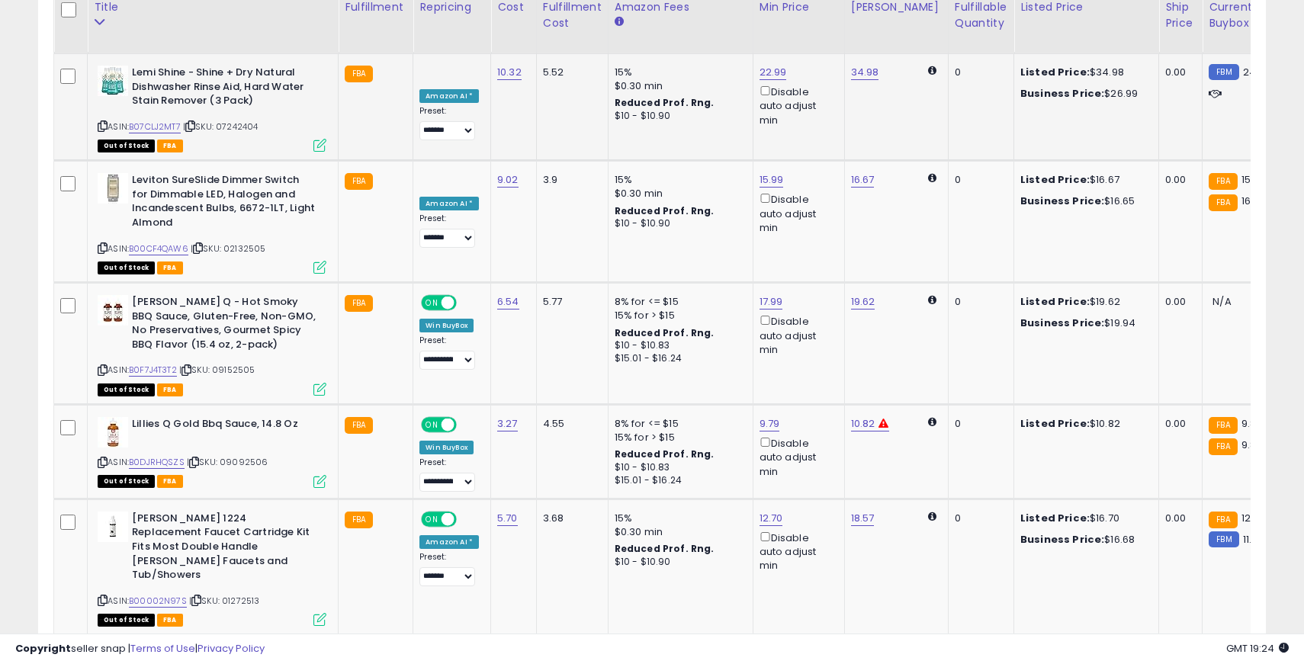
scroll to position [5217, 0]
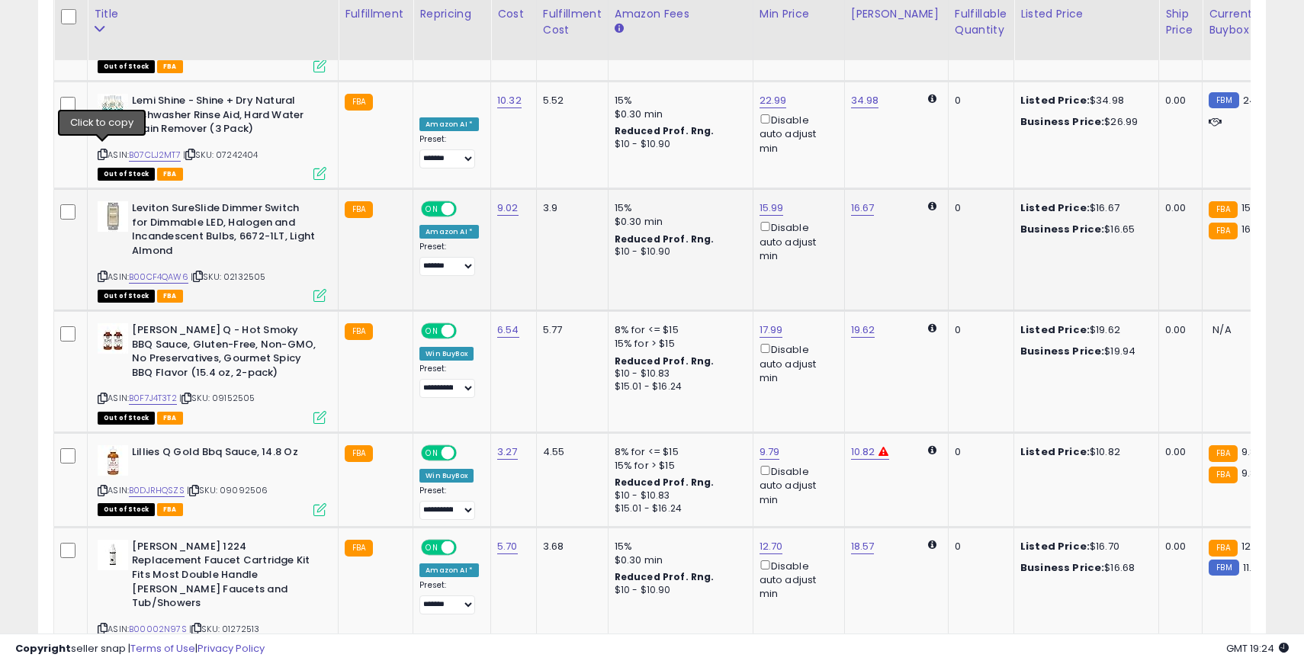
click at [103, 272] on icon at bounding box center [103, 276] width 10 height 8
click at [429, 203] on span "ON" at bounding box center [432, 209] width 19 height 13
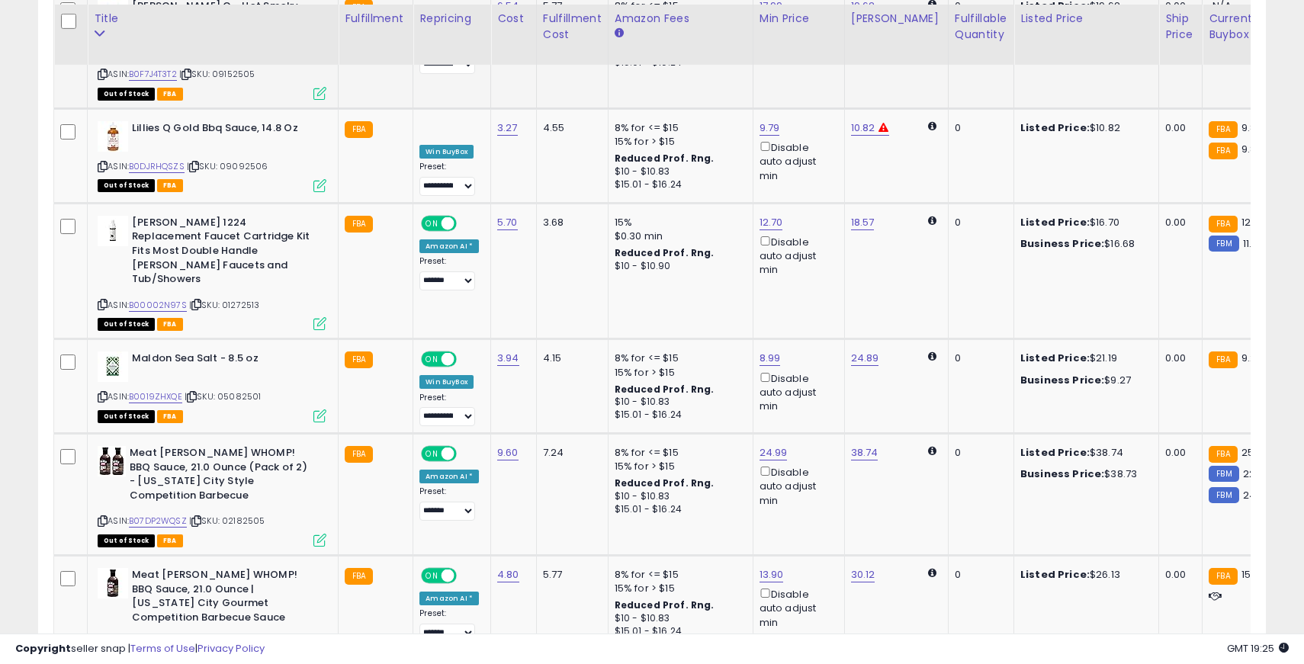
scroll to position [5546, 0]
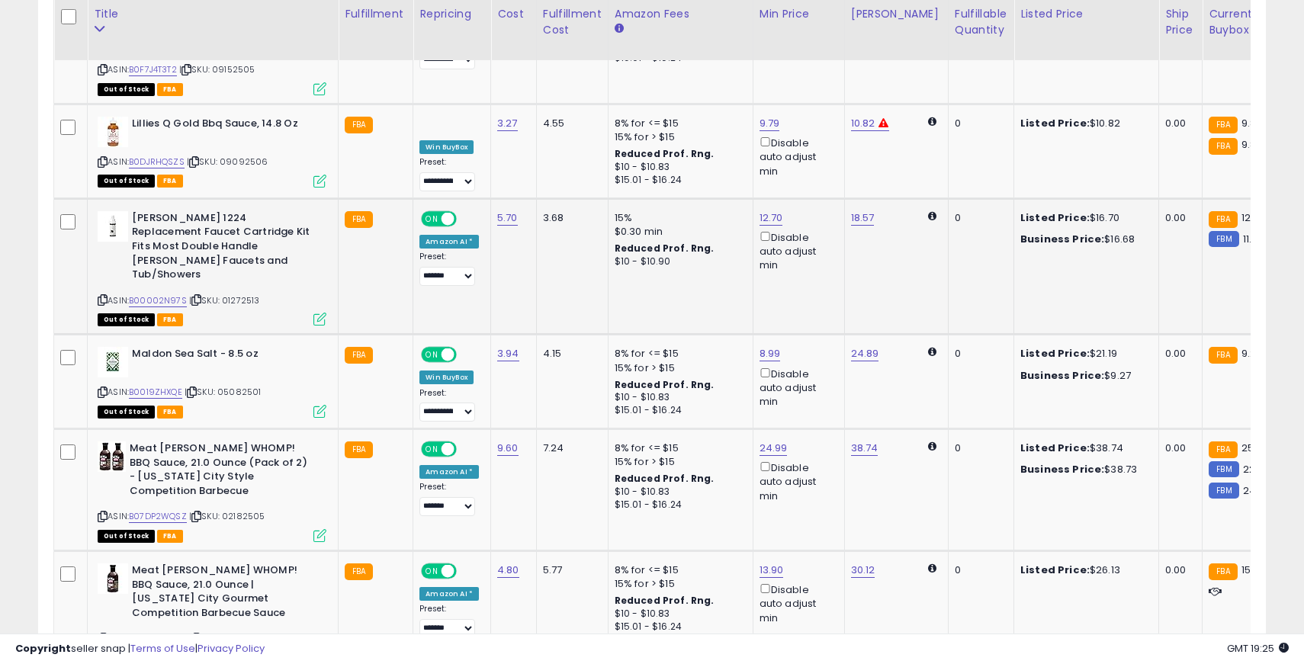
click at [99, 296] on icon at bounding box center [103, 300] width 10 height 8
click at [434, 212] on span "ON" at bounding box center [432, 218] width 19 height 13
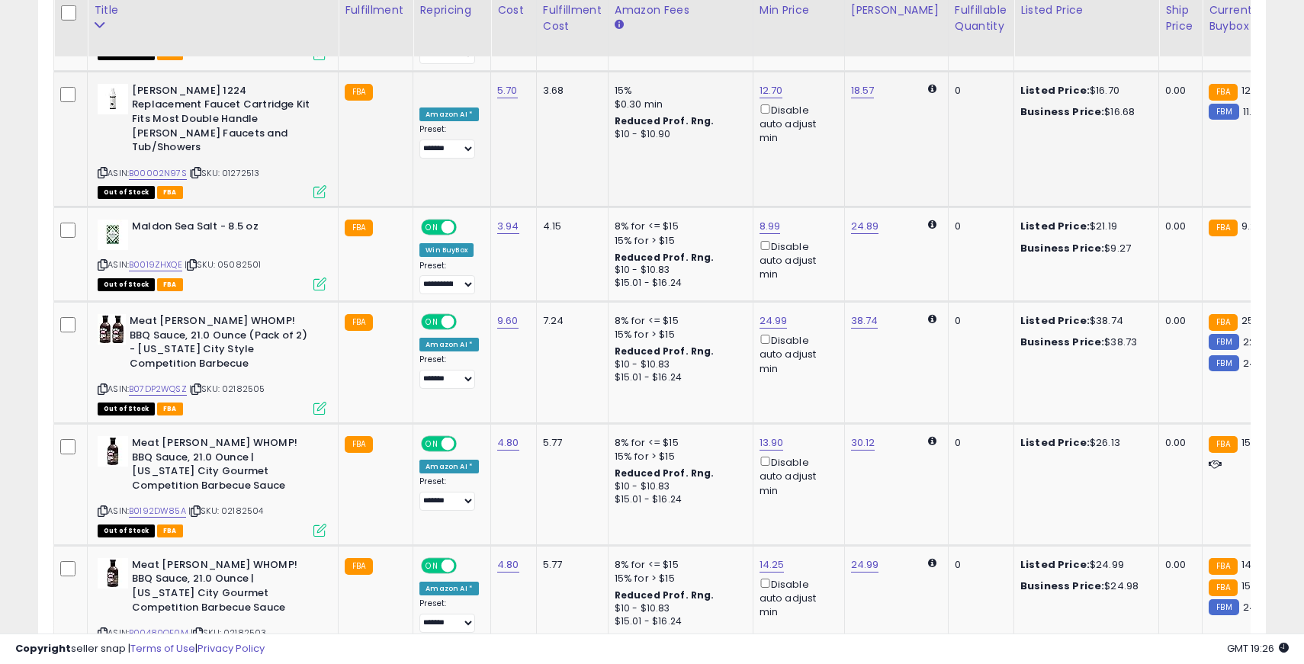
scroll to position [5674, 0]
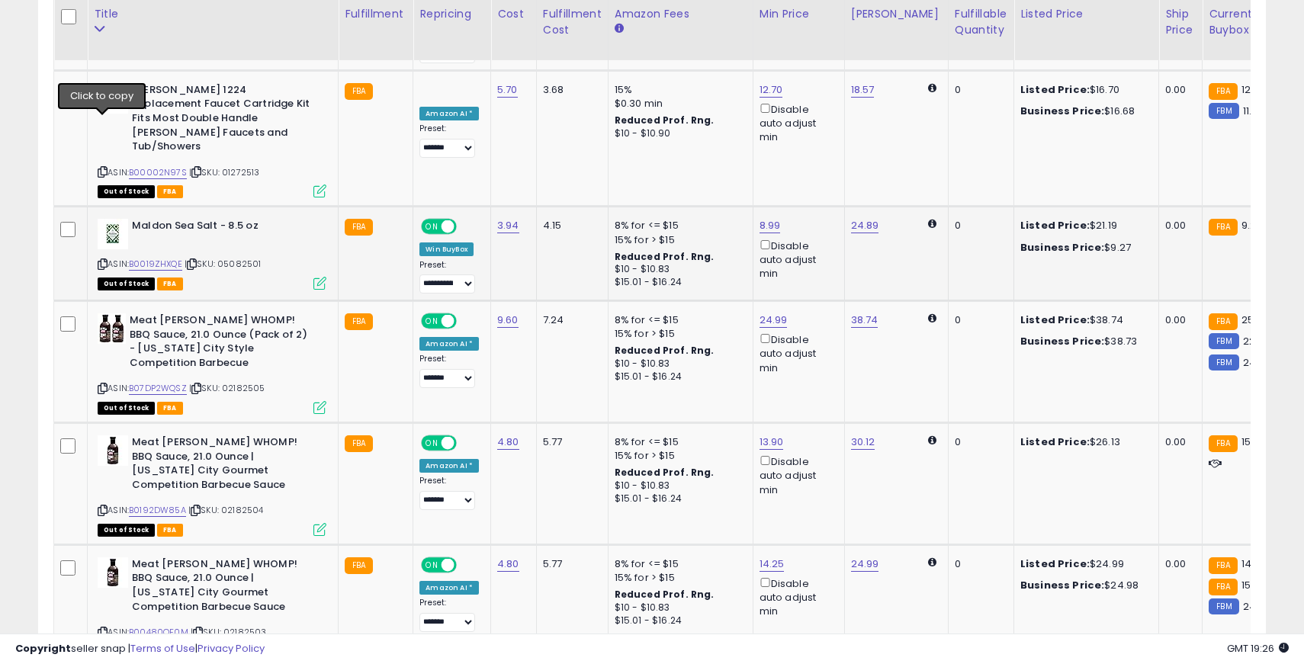
click at [103, 260] on icon at bounding box center [103, 264] width 10 height 8
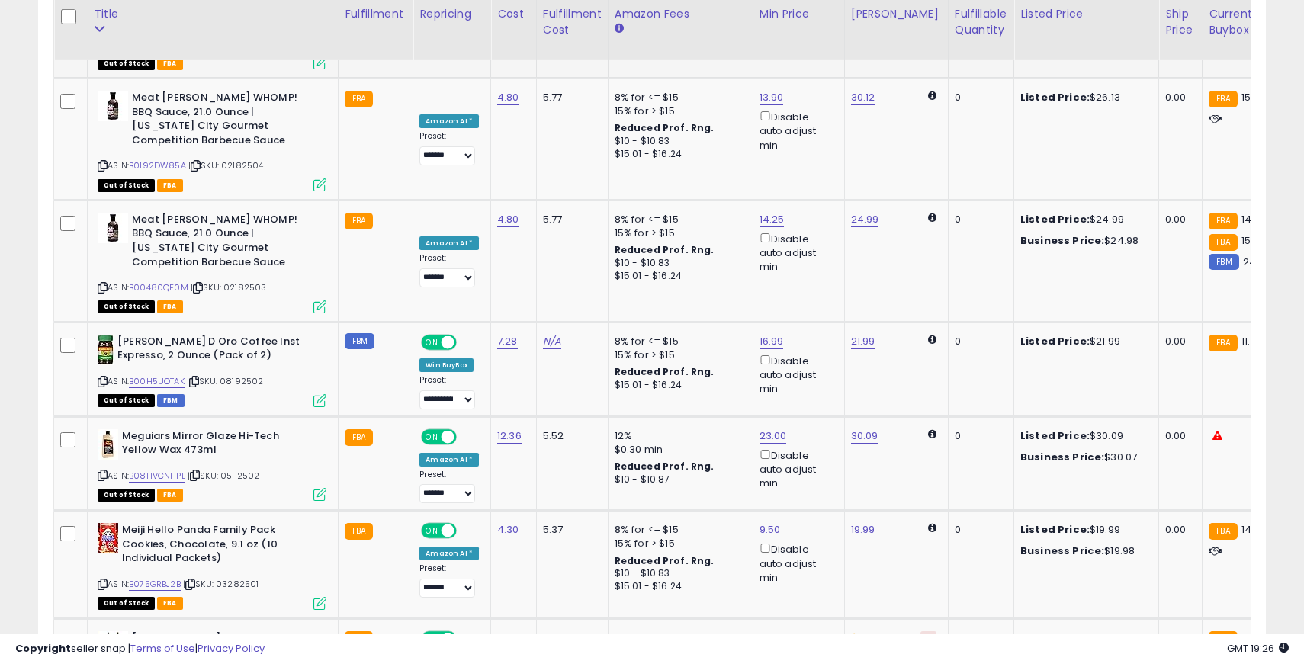
scroll to position [6032, 0]
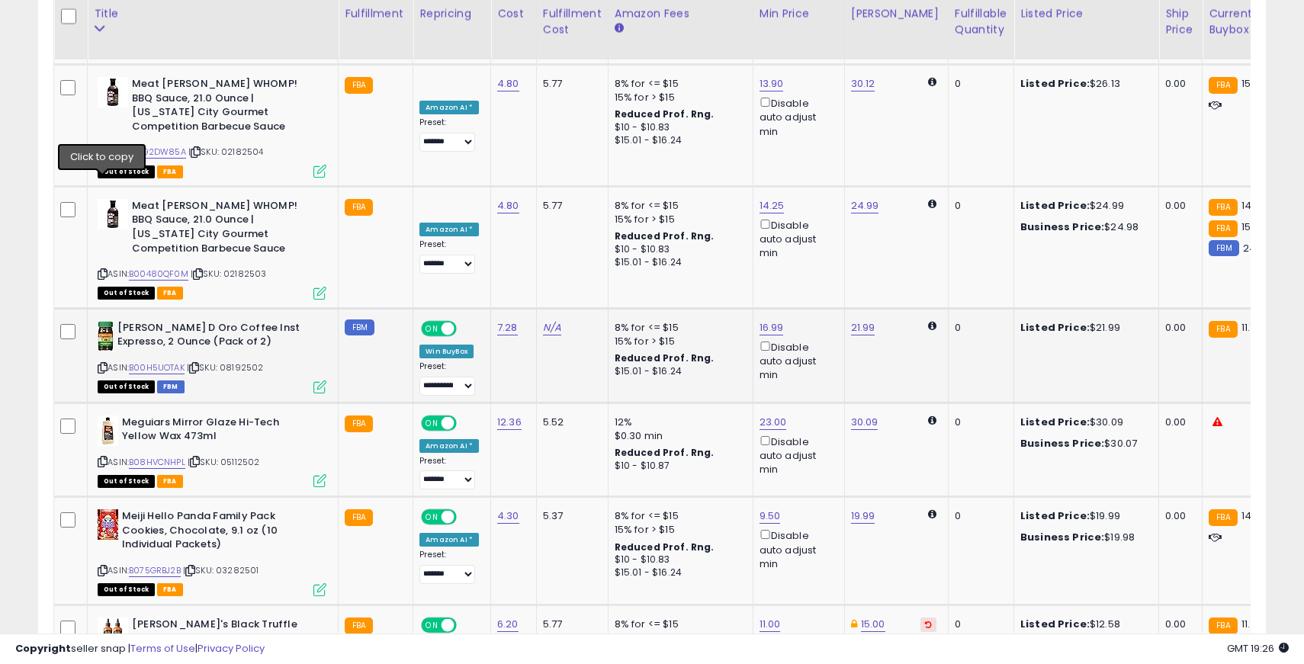
click at [102, 364] on icon at bounding box center [103, 368] width 10 height 8
click at [435, 322] on span "ON" at bounding box center [432, 328] width 19 height 13
click at [104, 458] on icon at bounding box center [103, 462] width 10 height 8
click at [429, 403] on td "**********" at bounding box center [452, 450] width 78 height 95
click at [431, 416] on span "ON" at bounding box center [432, 422] width 19 height 13
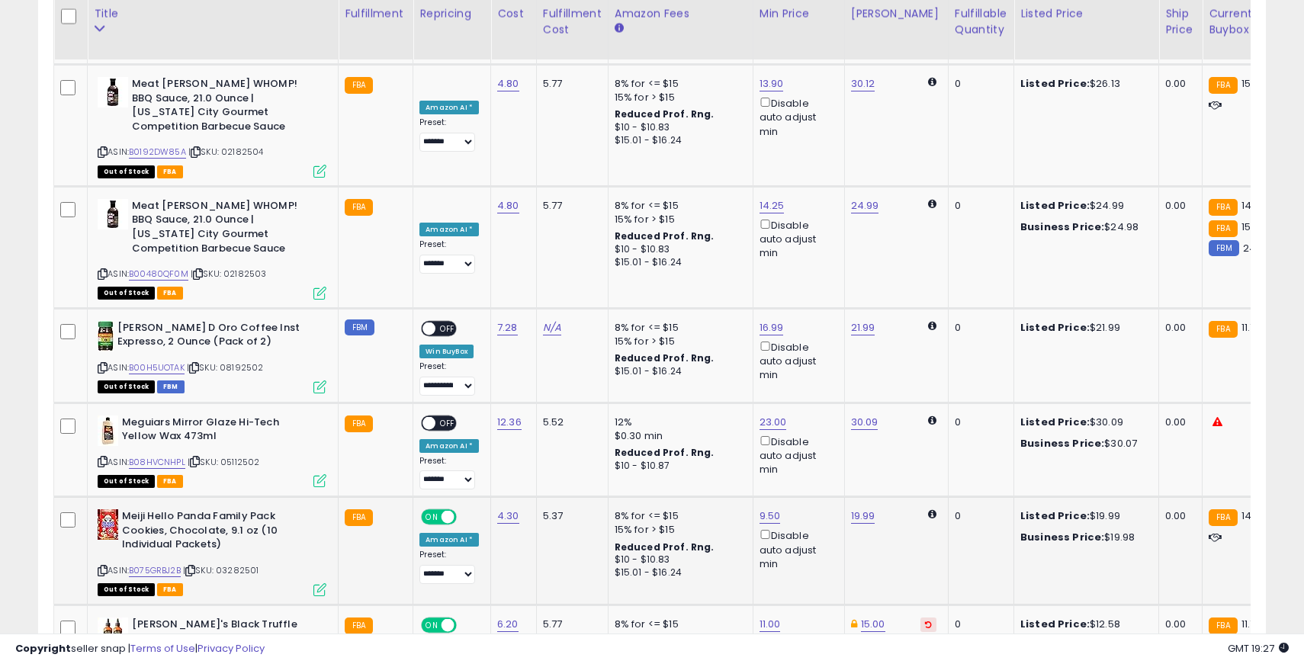
click at [103, 567] on icon at bounding box center [103, 571] width 10 height 8
click at [433, 511] on span "ON" at bounding box center [432, 517] width 19 height 13
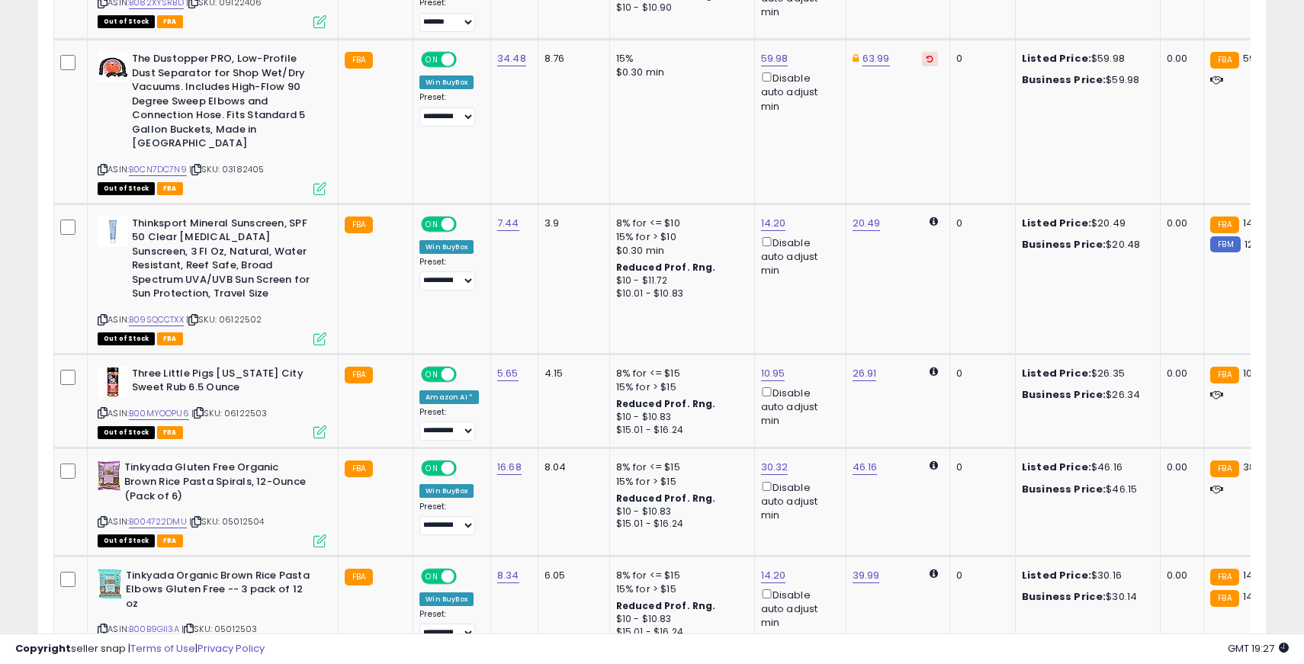
scroll to position [5949, 0]
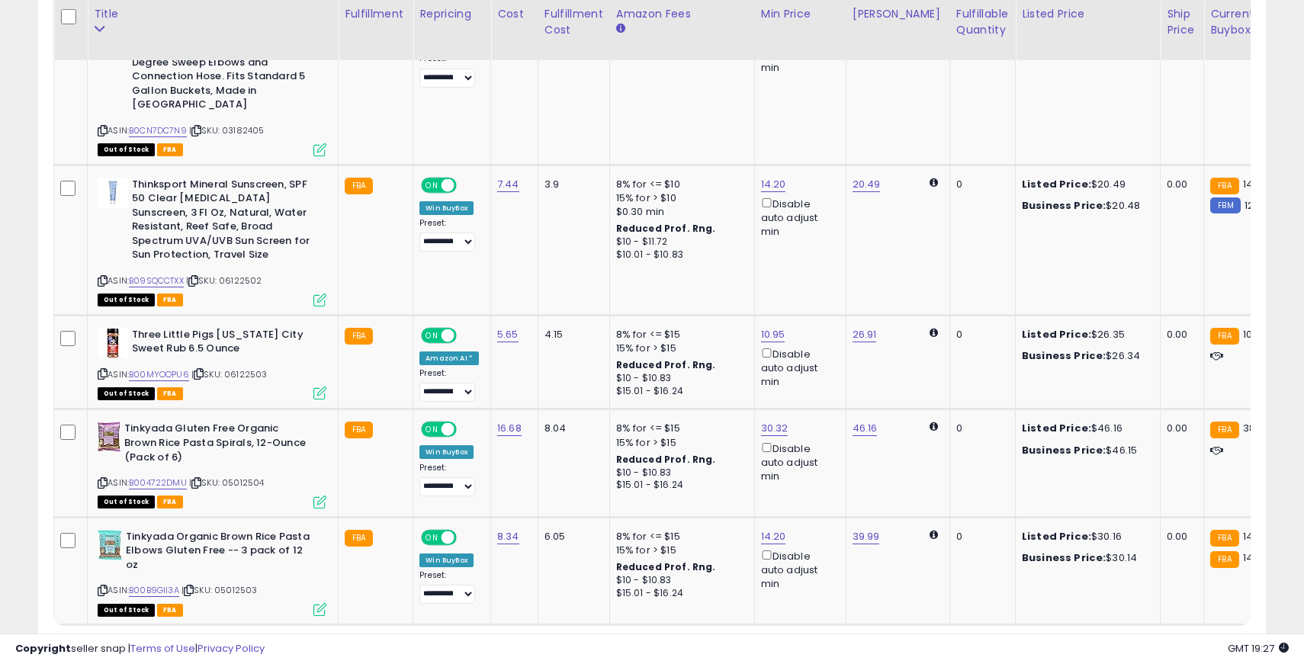
click at [1132, 641] on link "2" at bounding box center [1133, 654] width 26 height 26
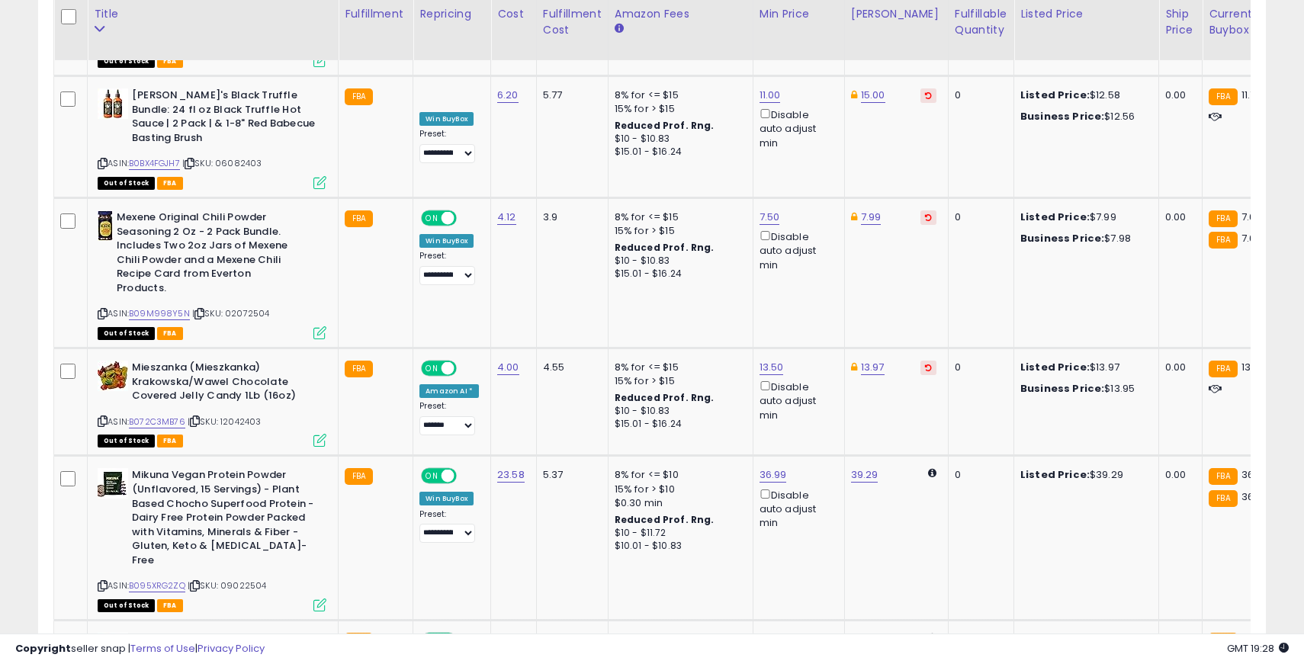
scroll to position [4617, 0]
click at [100, 310] on icon at bounding box center [103, 314] width 10 height 8
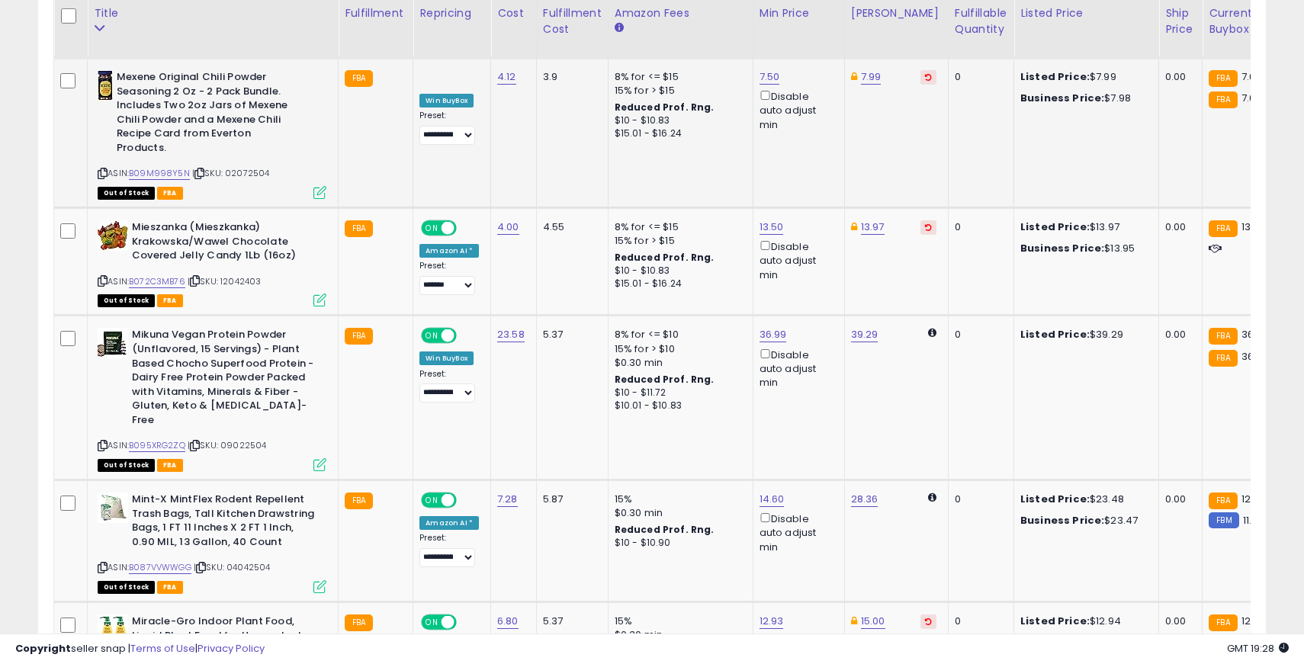
scroll to position [4757, 0]
click at [101, 278] on icon at bounding box center [103, 282] width 10 height 8
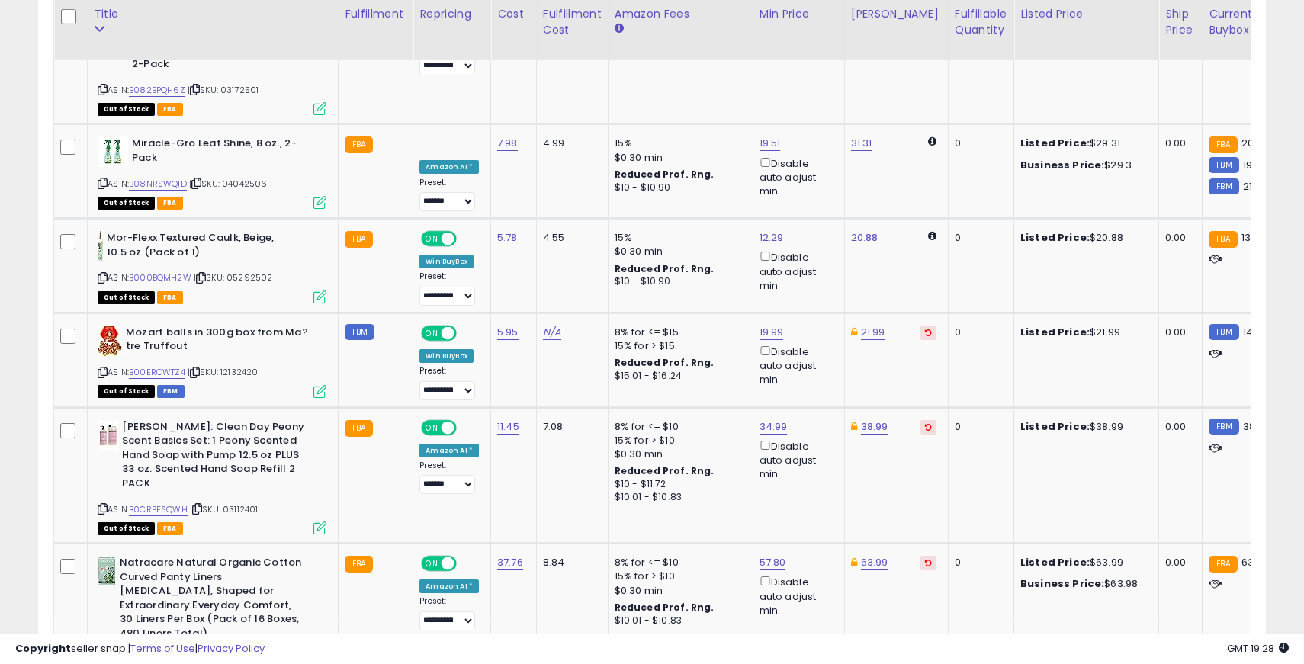
scroll to position [5370, 0]
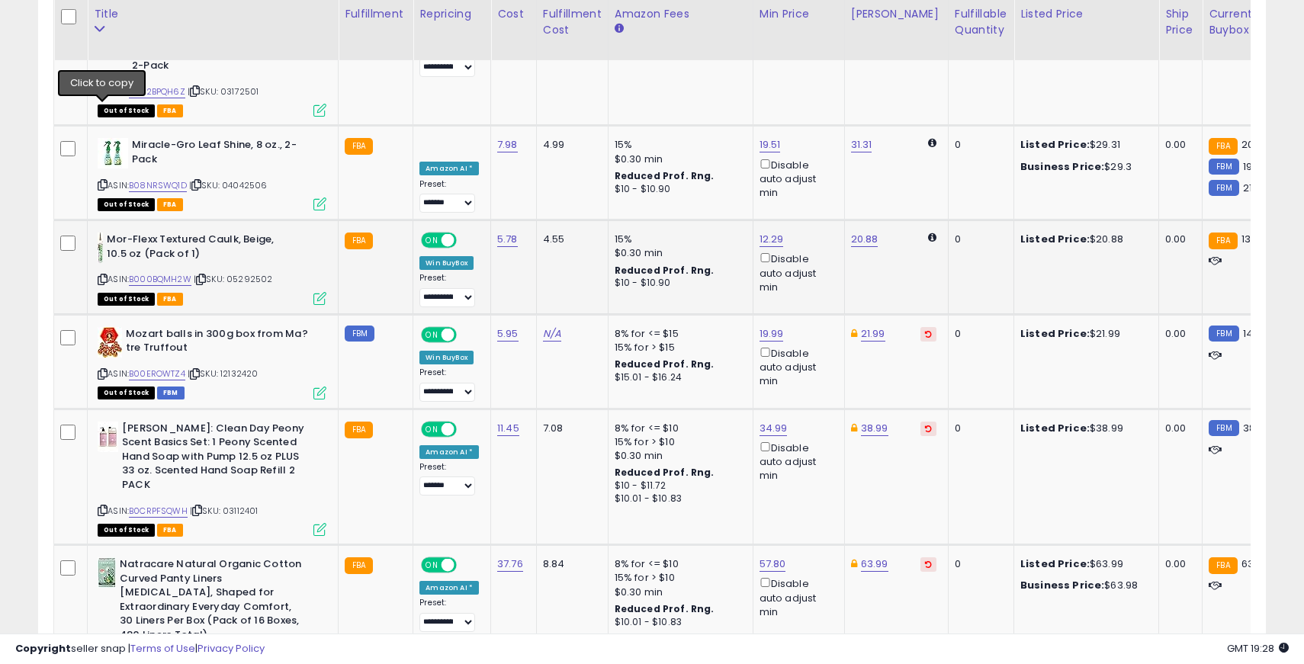
click at [104, 275] on icon at bounding box center [103, 279] width 10 height 8
click at [432, 234] on span "ON" at bounding box center [432, 240] width 19 height 13
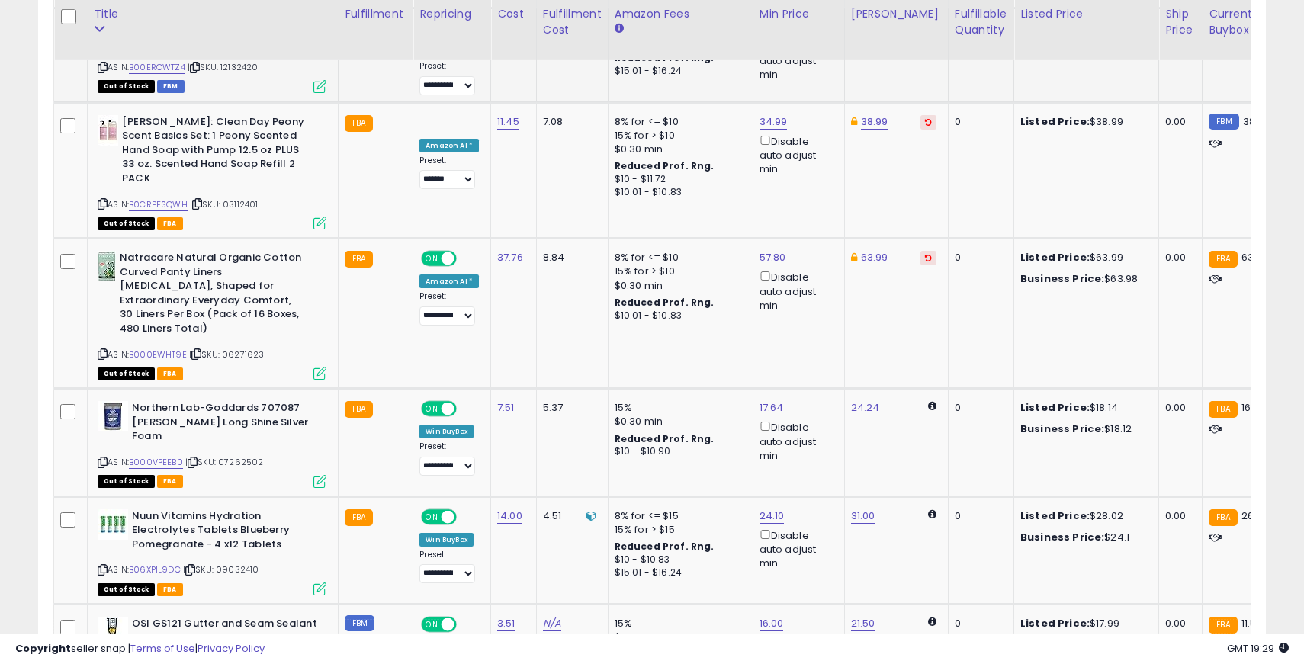
scroll to position [5676, 0]
click at [103, 351] on icon at bounding box center [103, 355] width 10 height 8
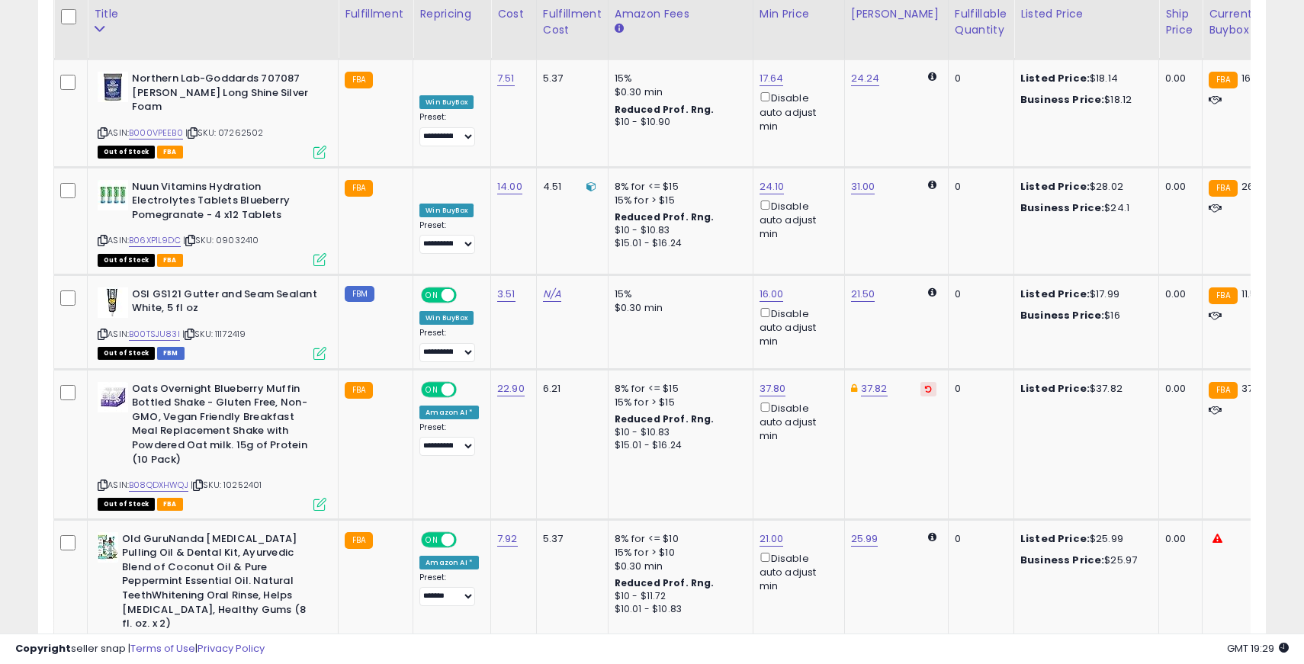
scroll to position [6006, 0]
click at [101, 331] on icon at bounding box center [103, 335] width 10 height 8
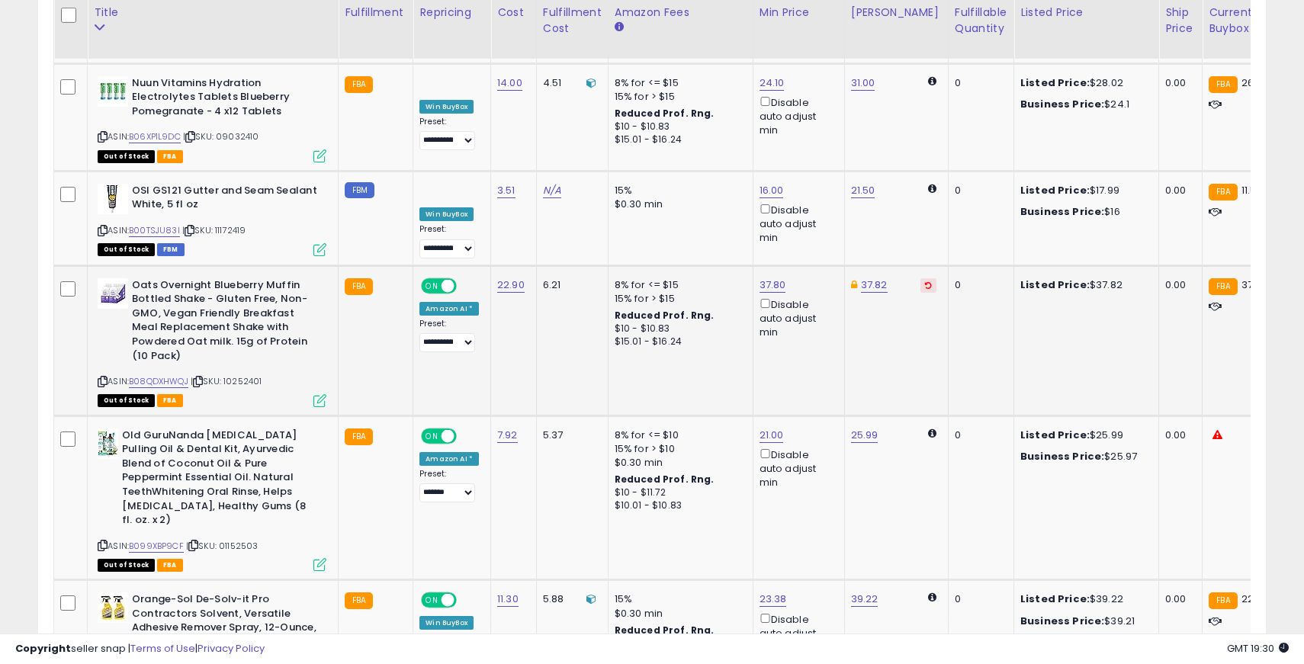
scroll to position [6109, 0]
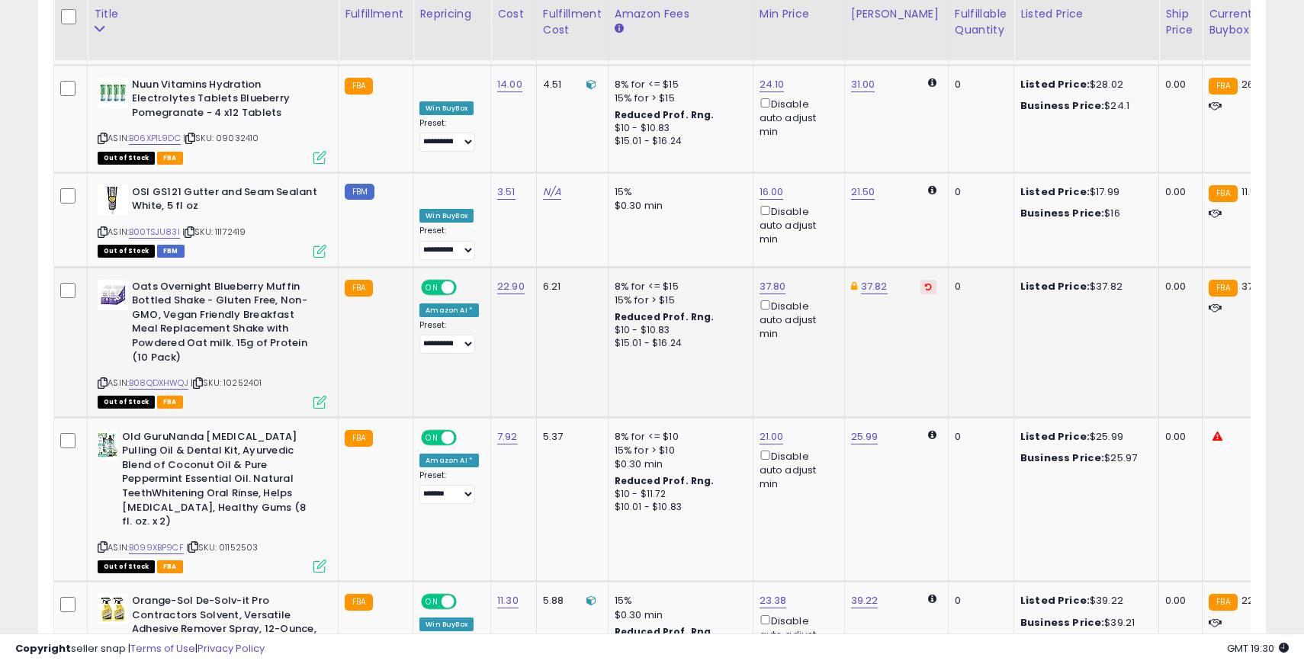
click at [105, 379] on icon at bounding box center [103, 383] width 10 height 8
click at [426, 281] on span "ON" at bounding box center [432, 287] width 19 height 13
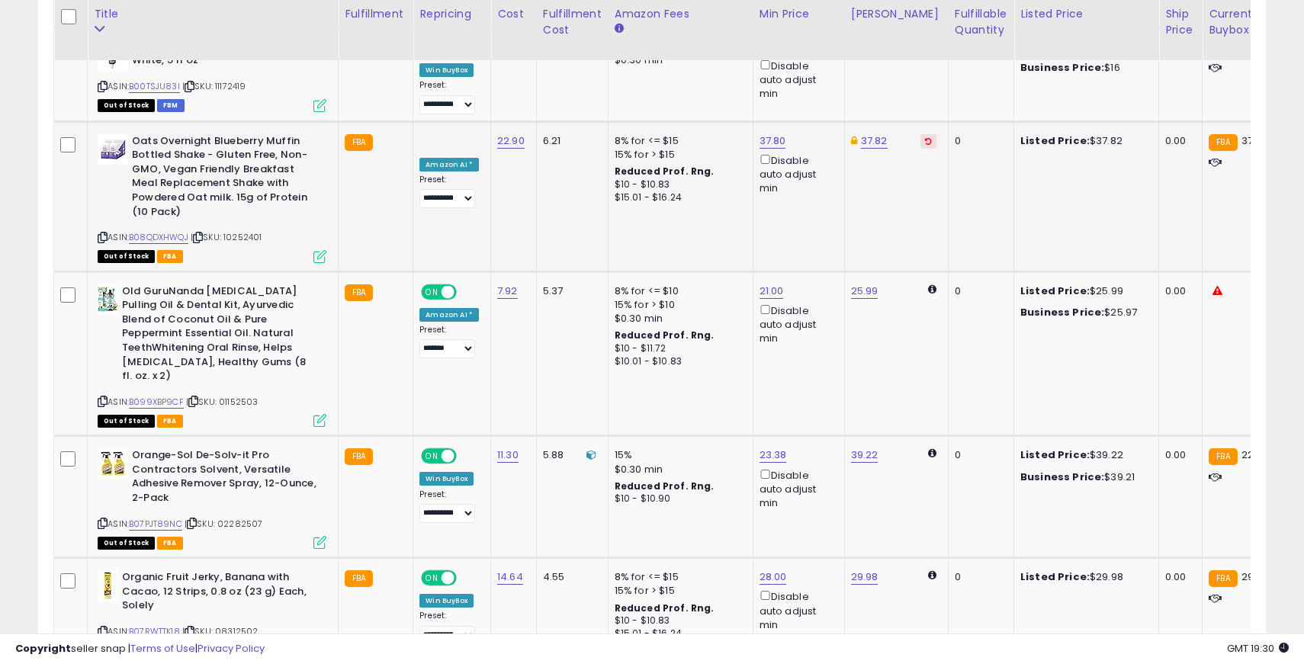
scroll to position [6288, 0]
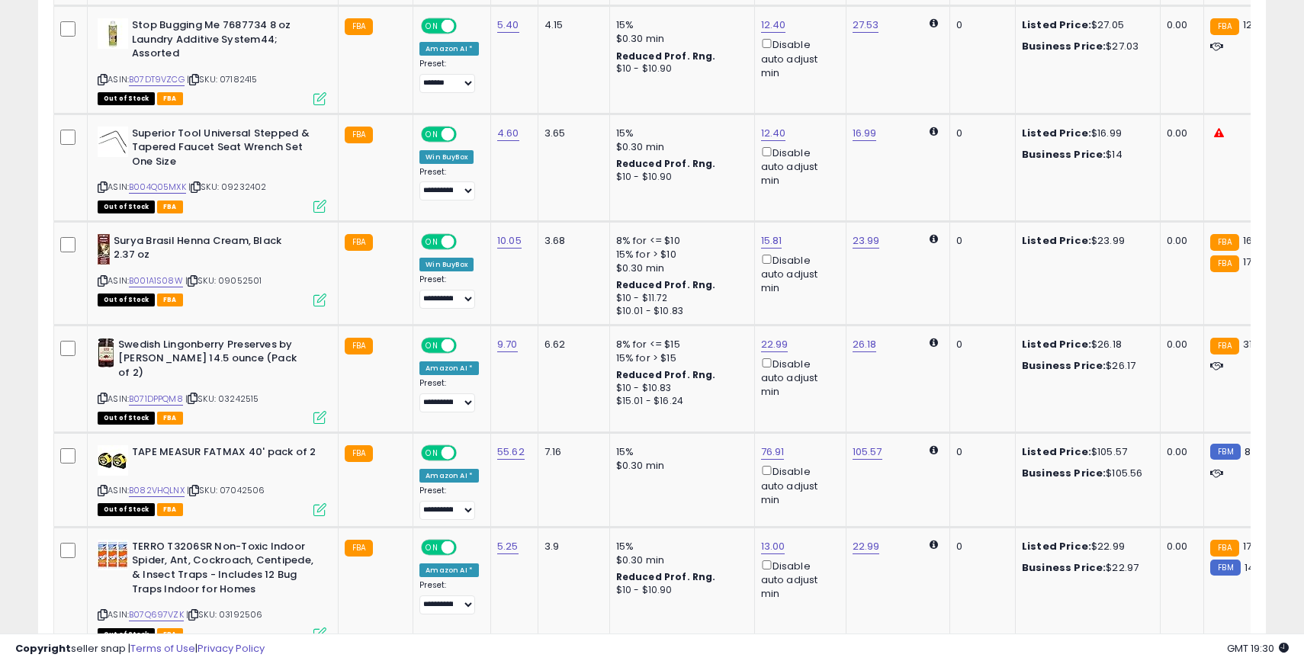
scroll to position [5920, 0]
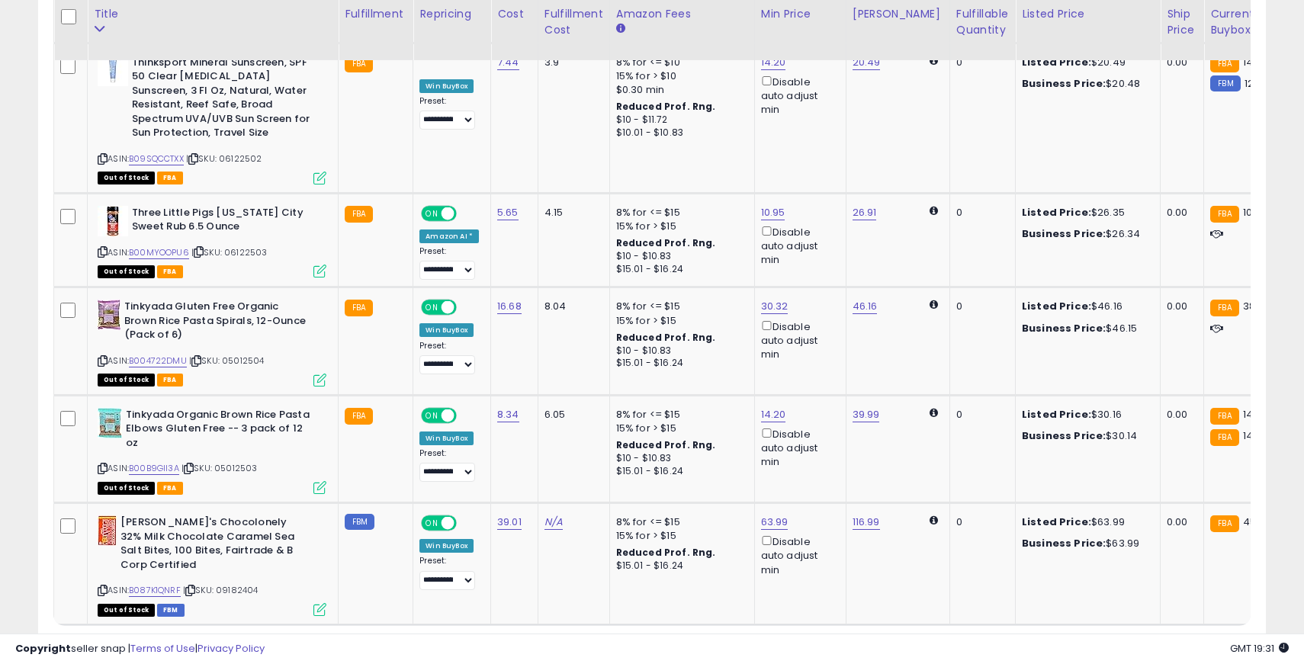
click at [1128, 641] on link "2" at bounding box center [1133, 654] width 26 height 26
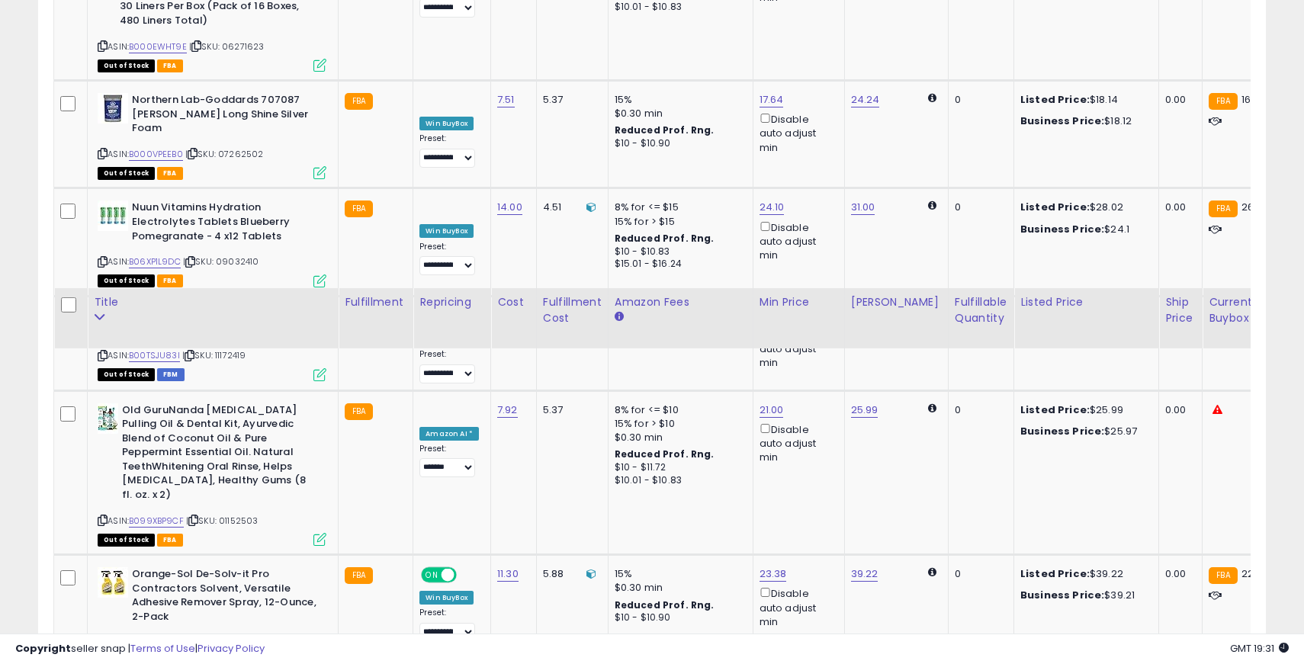
scroll to position [6344, 0]
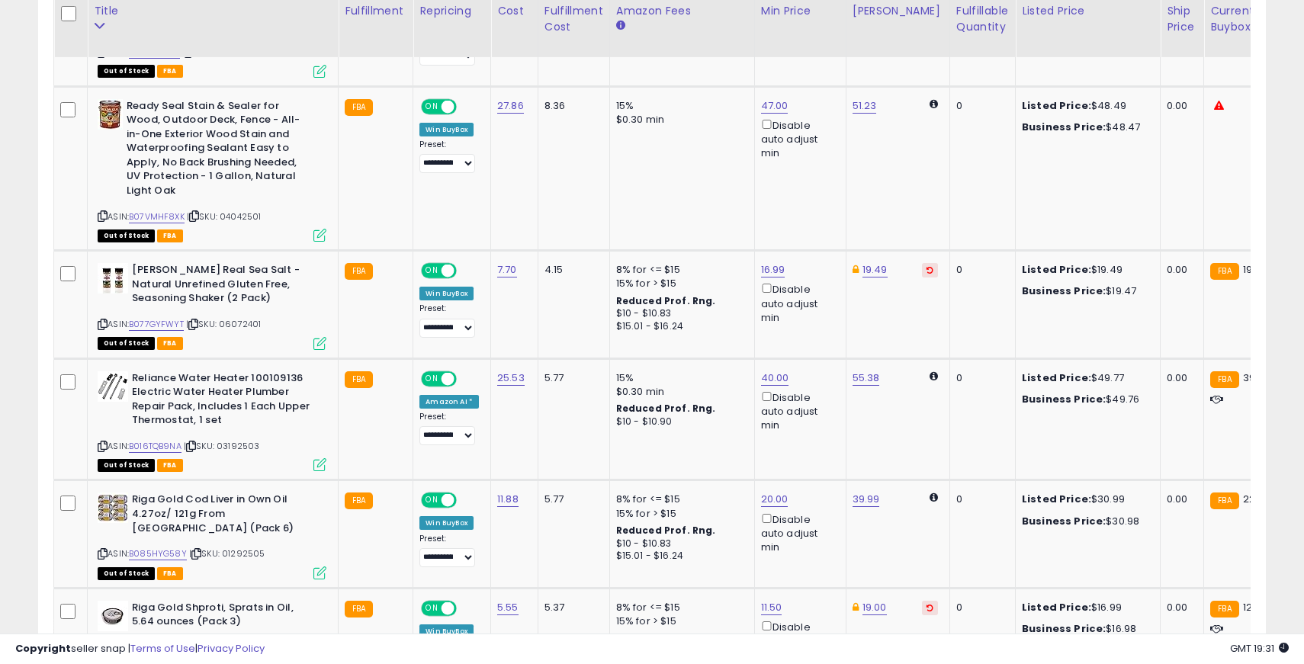
scroll to position [1531, 0]
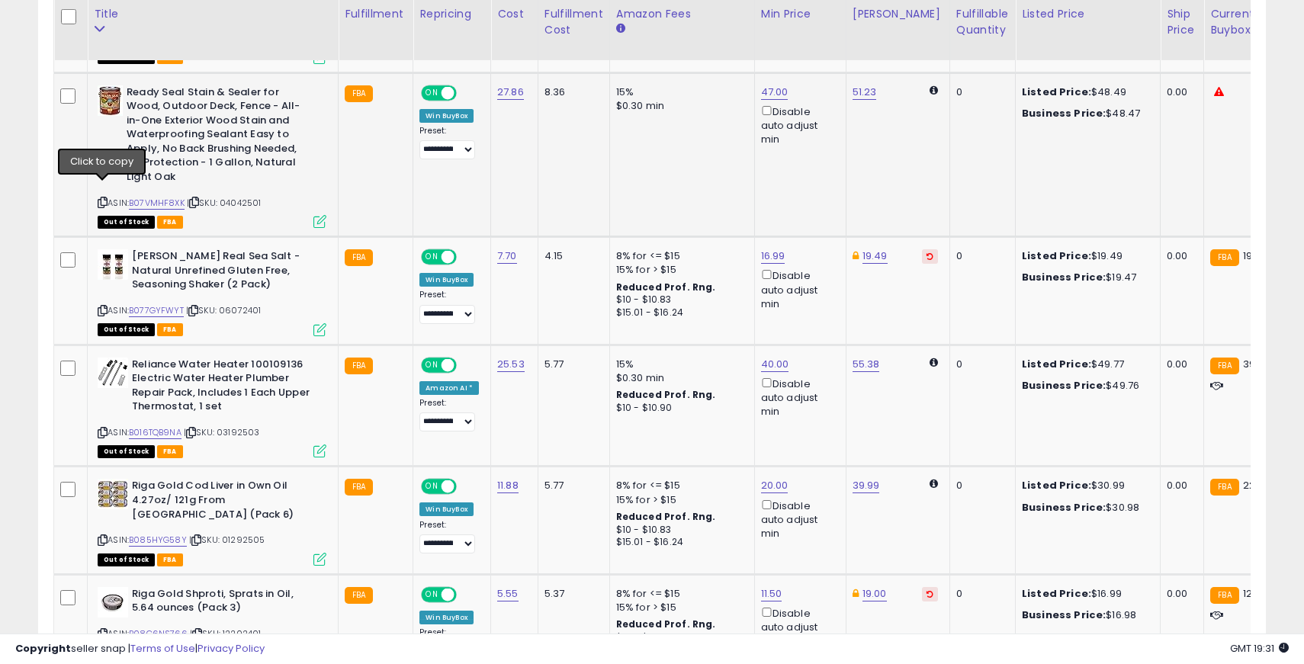
click at [101, 198] on icon at bounding box center [103, 202] width 10 height 8
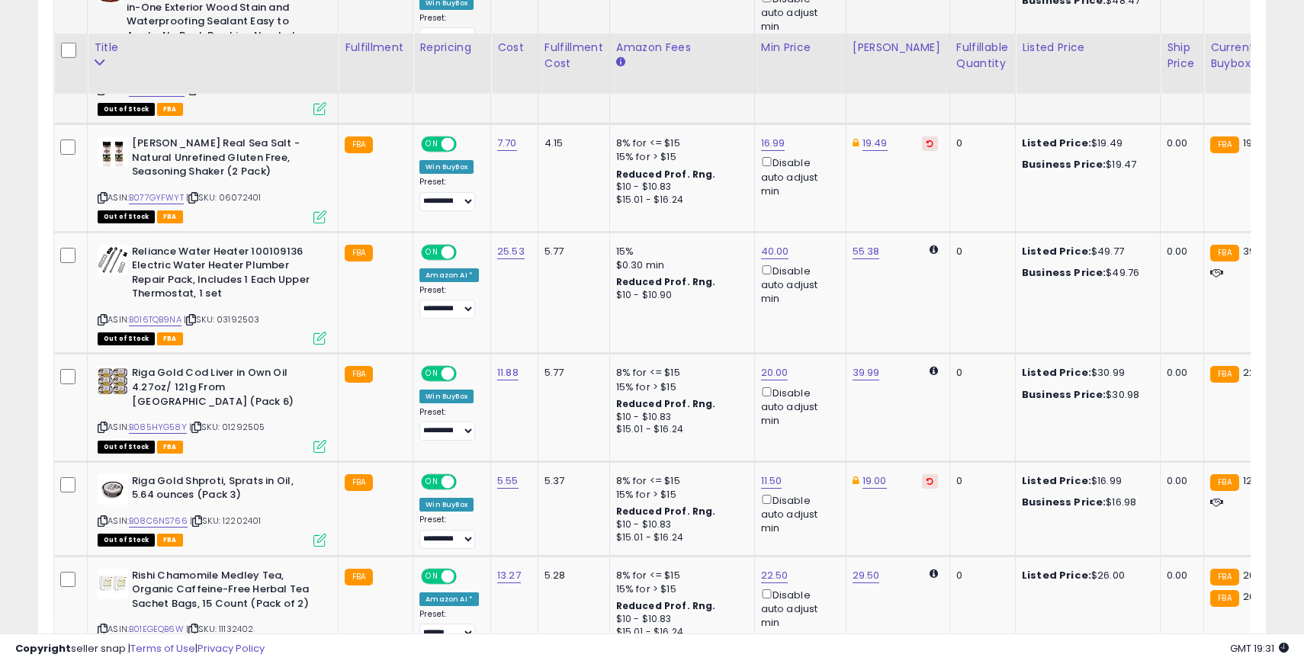
scroll to position [1683, 0]
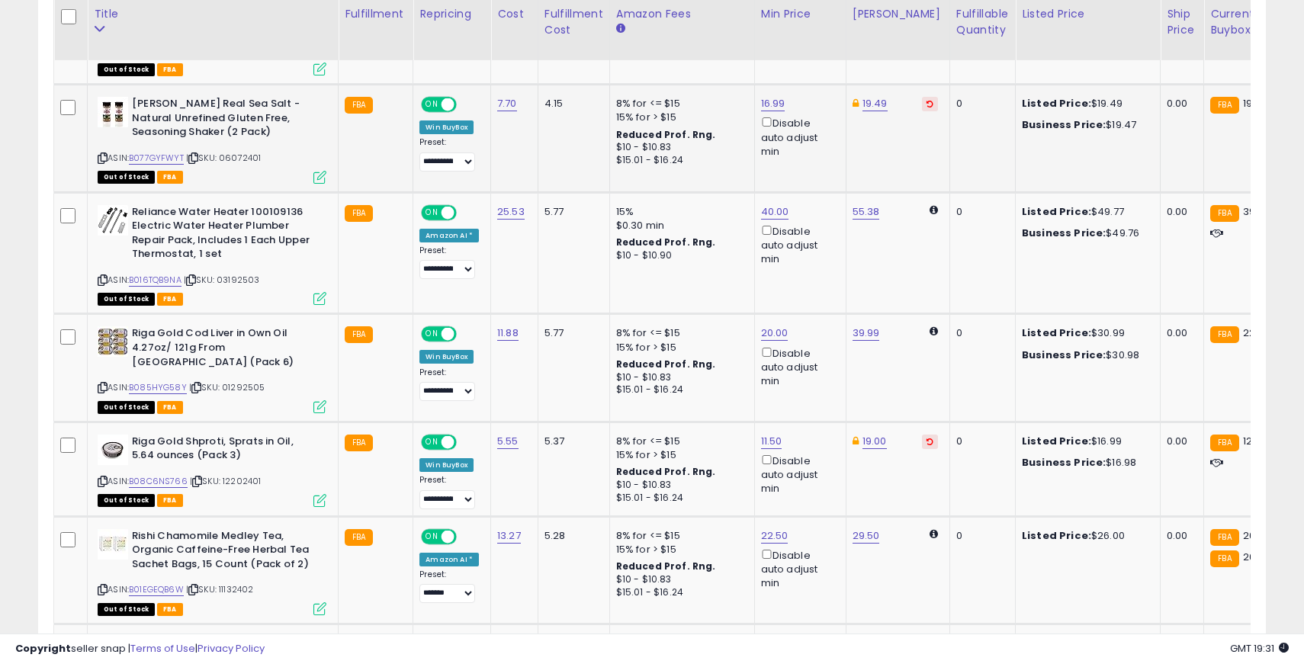
click at [101, 154] on icon at bounding box center [103, 158] width 10 height 8
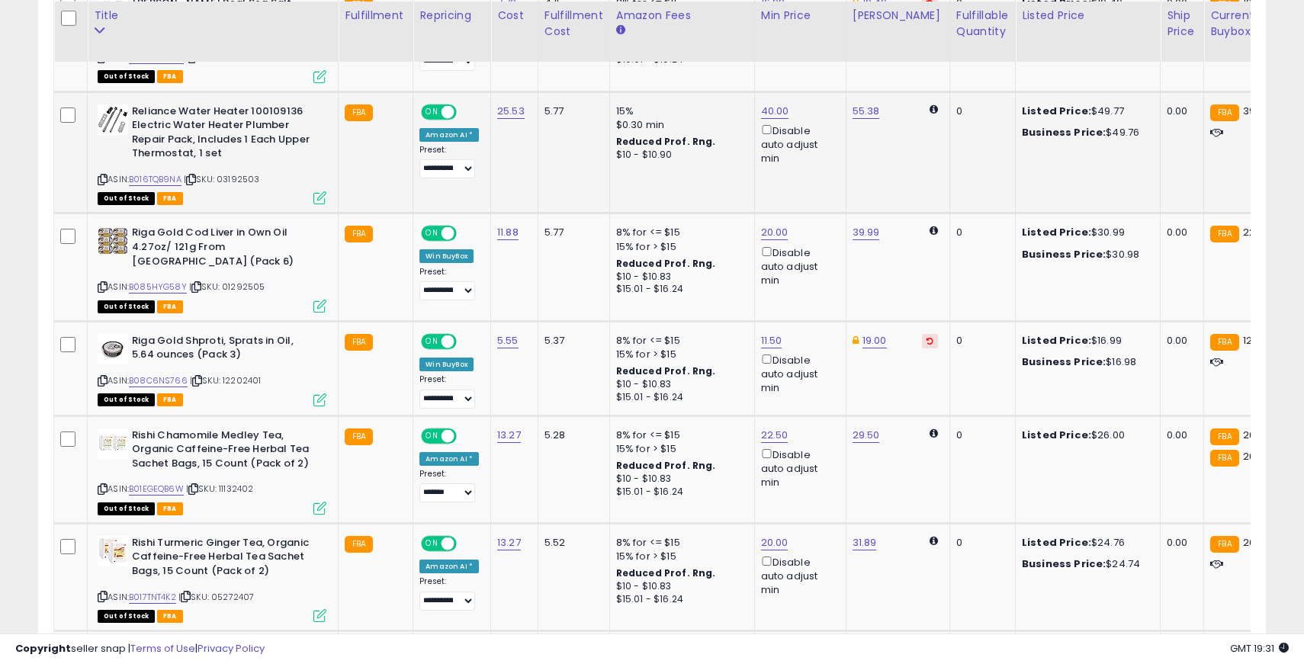
scroll to position [1785, 0]
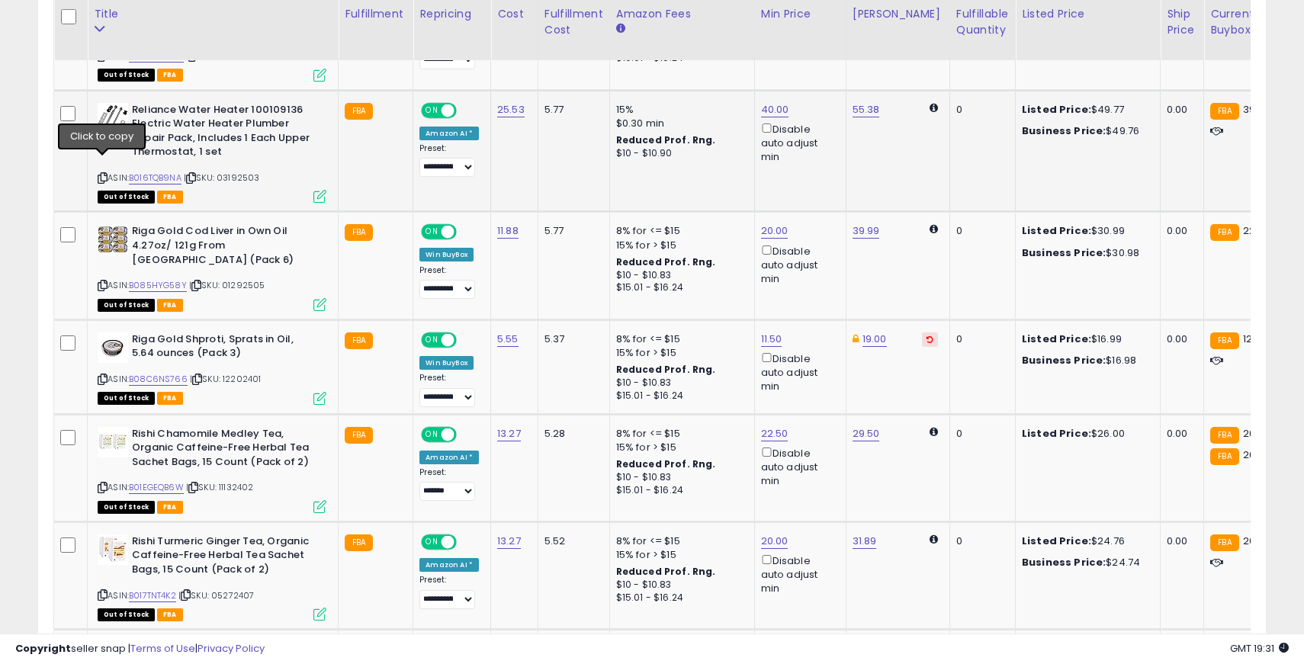
click at [104, 174] on icon at bounding box center [103, 178] width 10 height 8
click at [433, 104] on span "ON" at bounding box center [432, 110] width 19 height 13
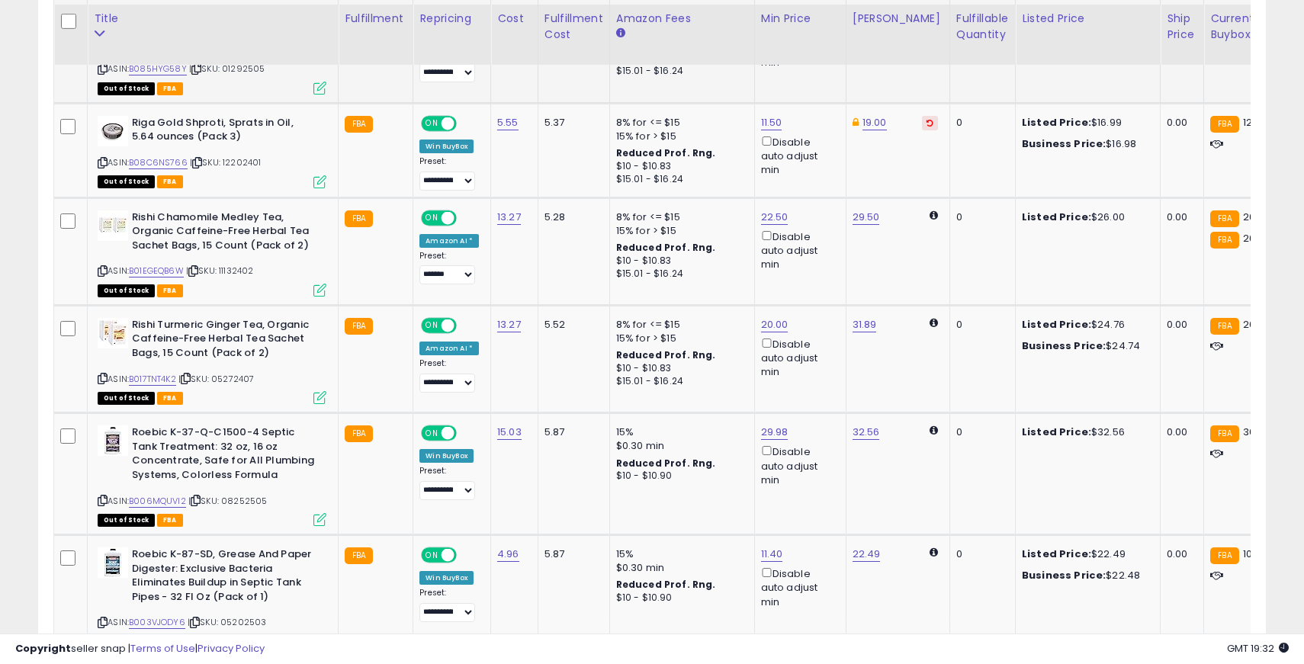
scroll to position [2007, 0]
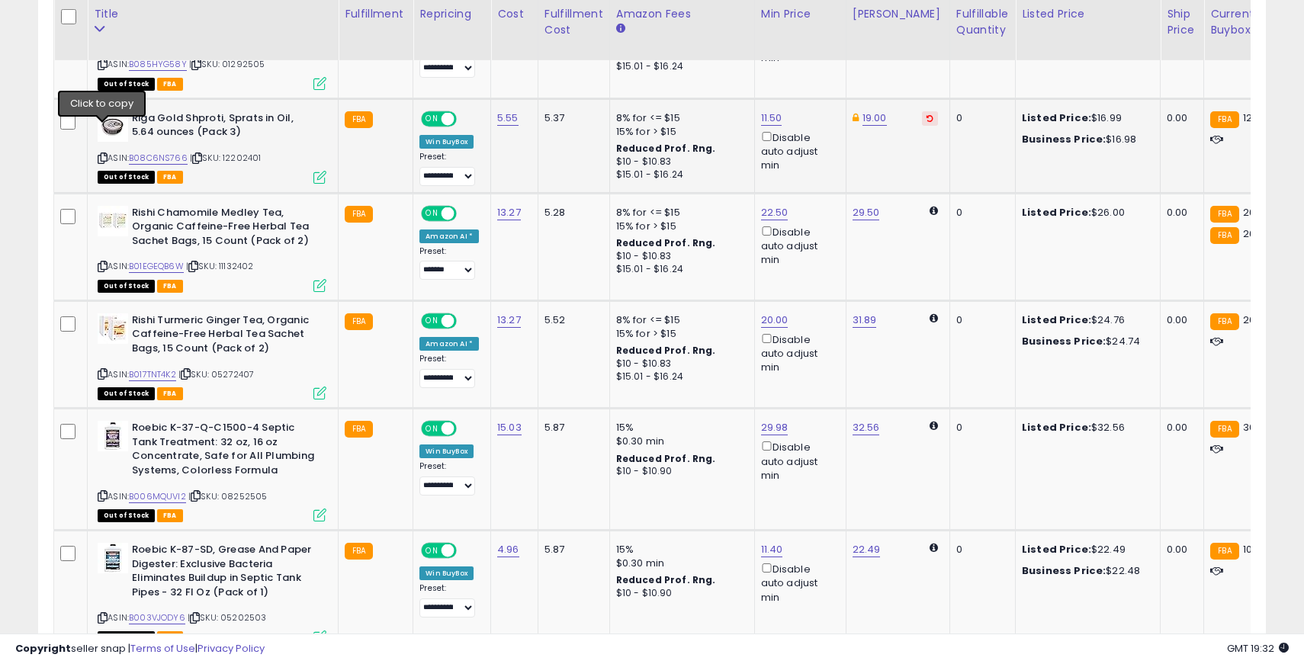
click at [104, 154] on icon at bounding box center [103, 158] width 10 height 8
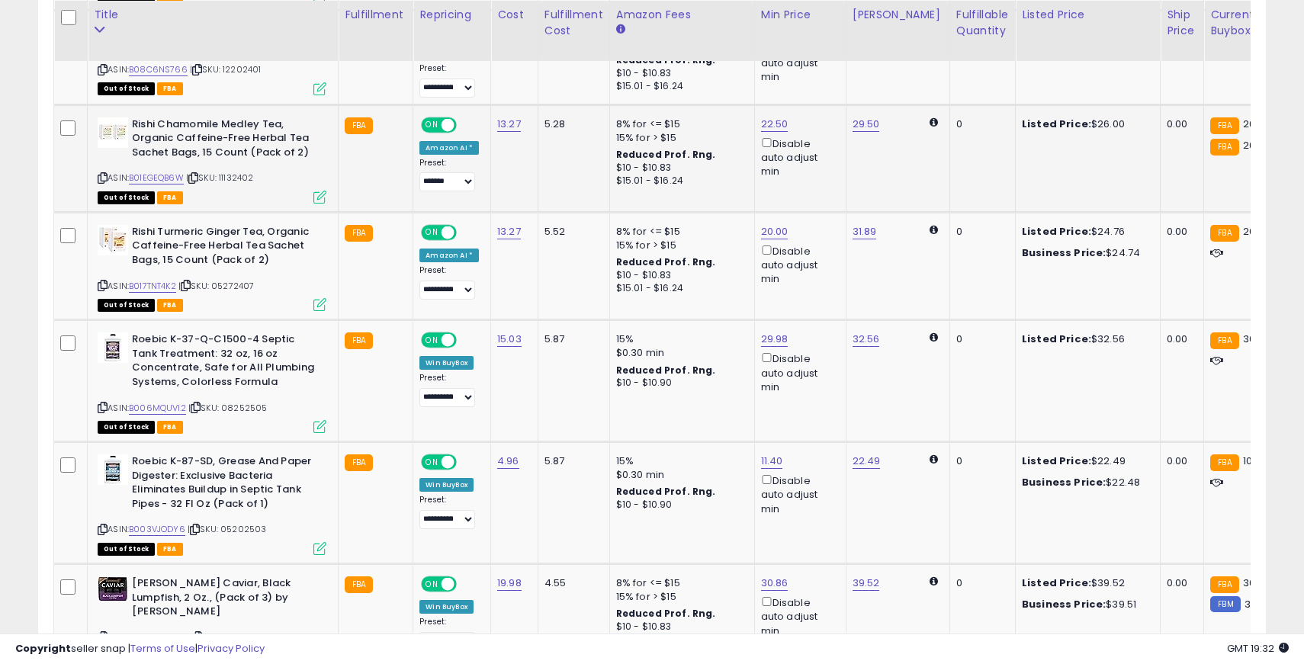
scroll to position [2097, 0]
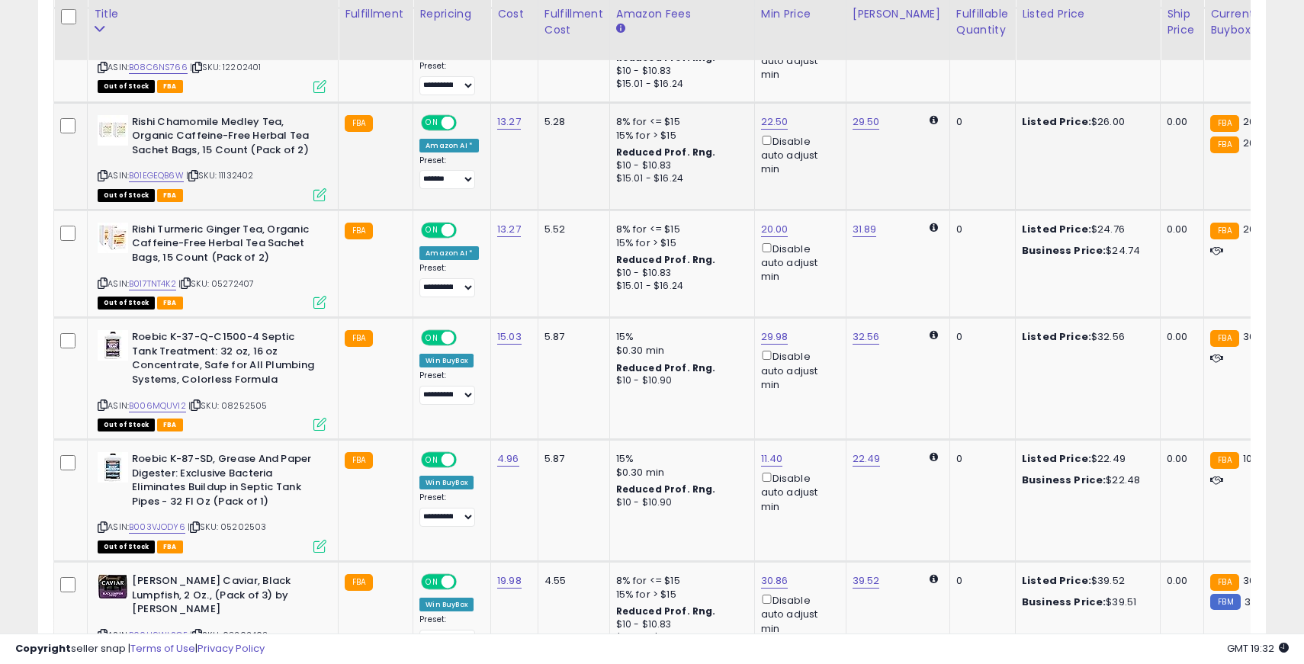
click at [104, 172] on icon at bounding box center [103, 176] width 10 height 8
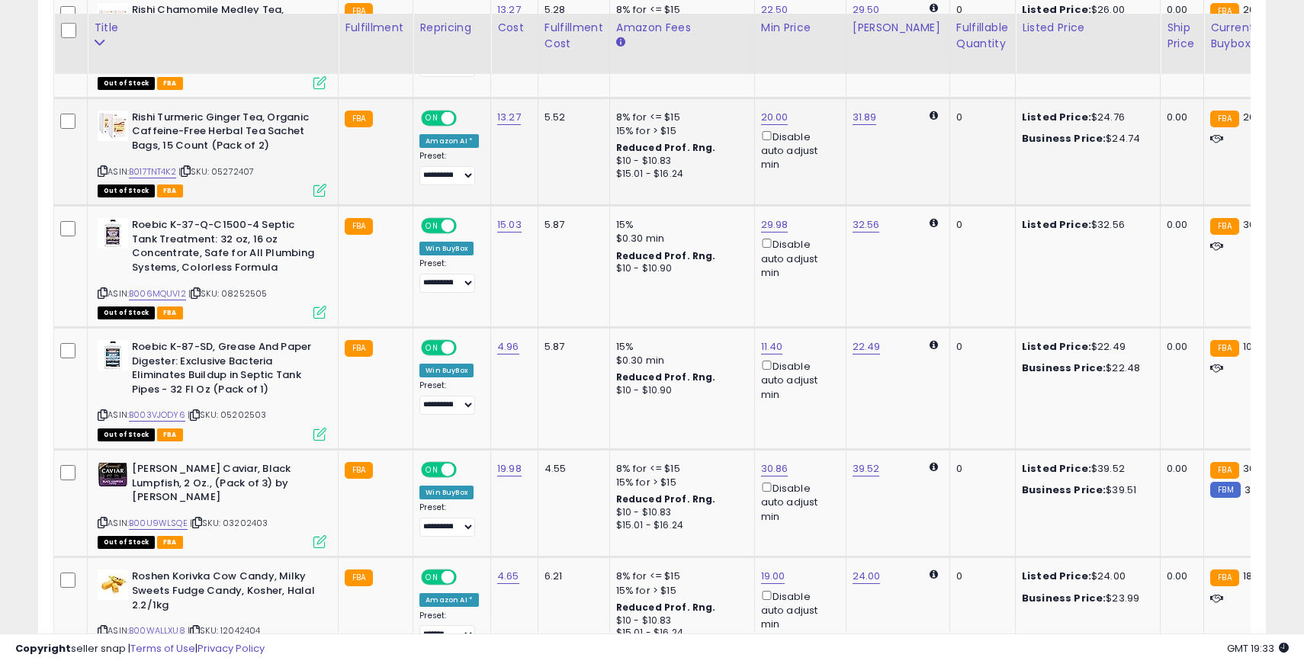
scroll to position [2223, 0]
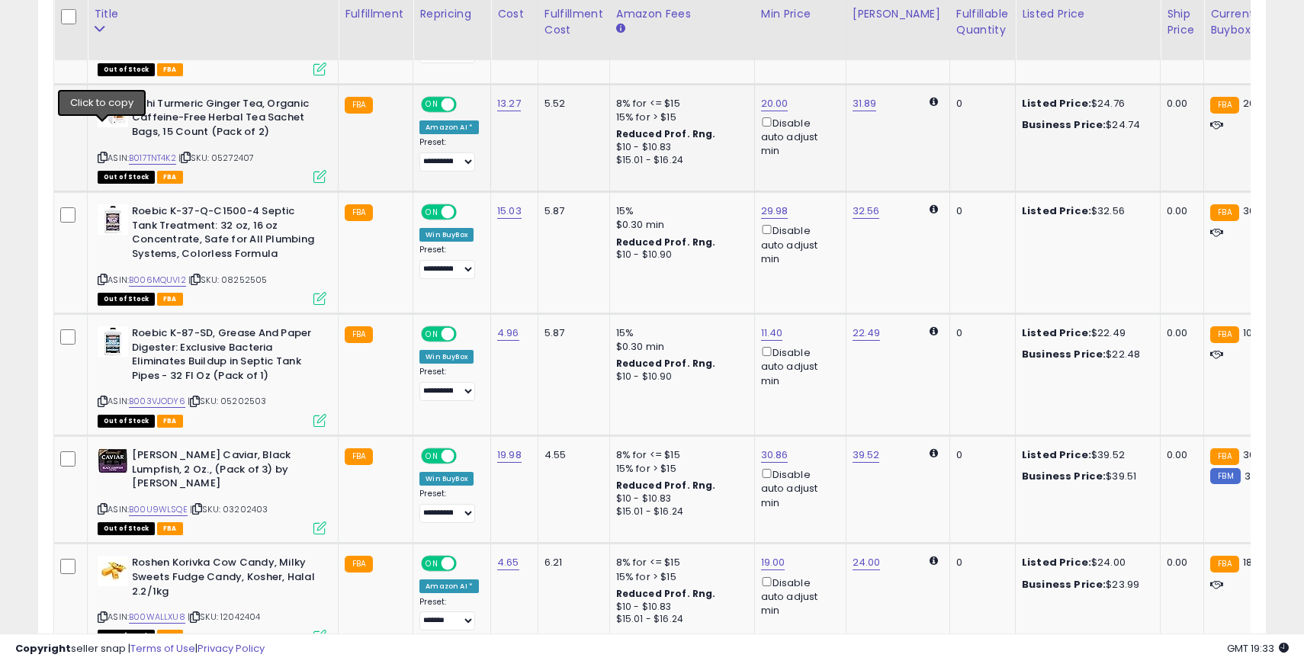
click at [101, 153] on icon at bounding box center [103, 157] width 10 height 8
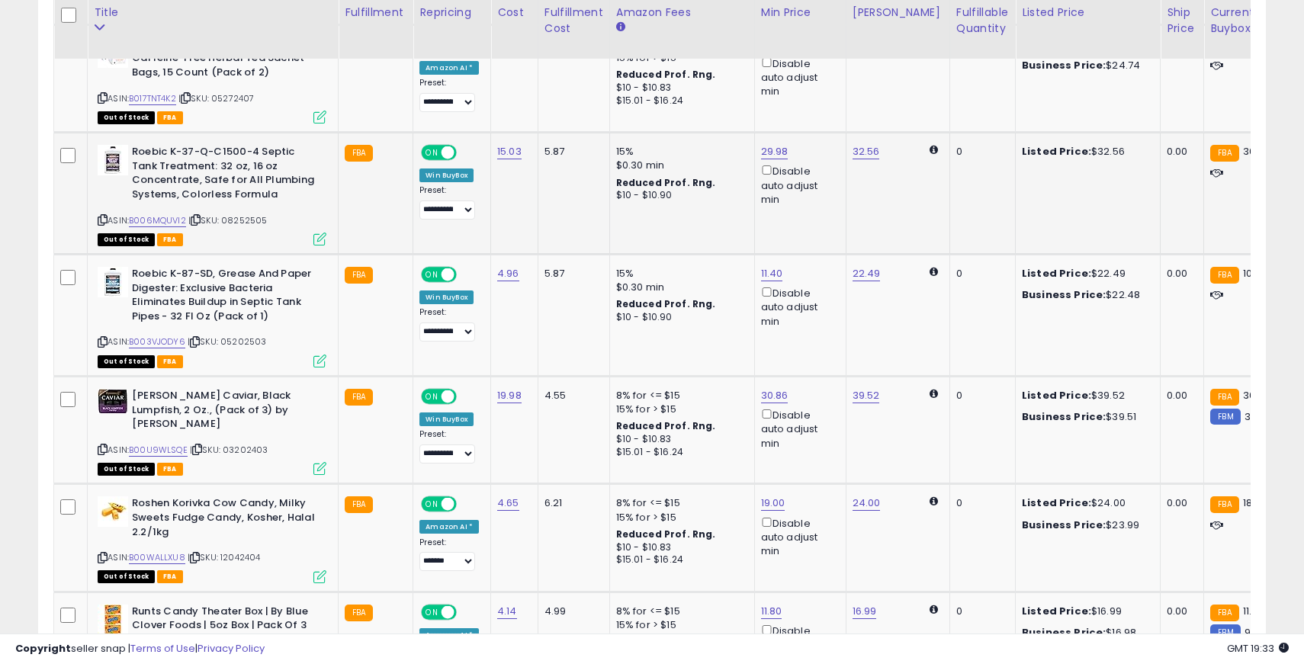
scroll to position [2286, 0]
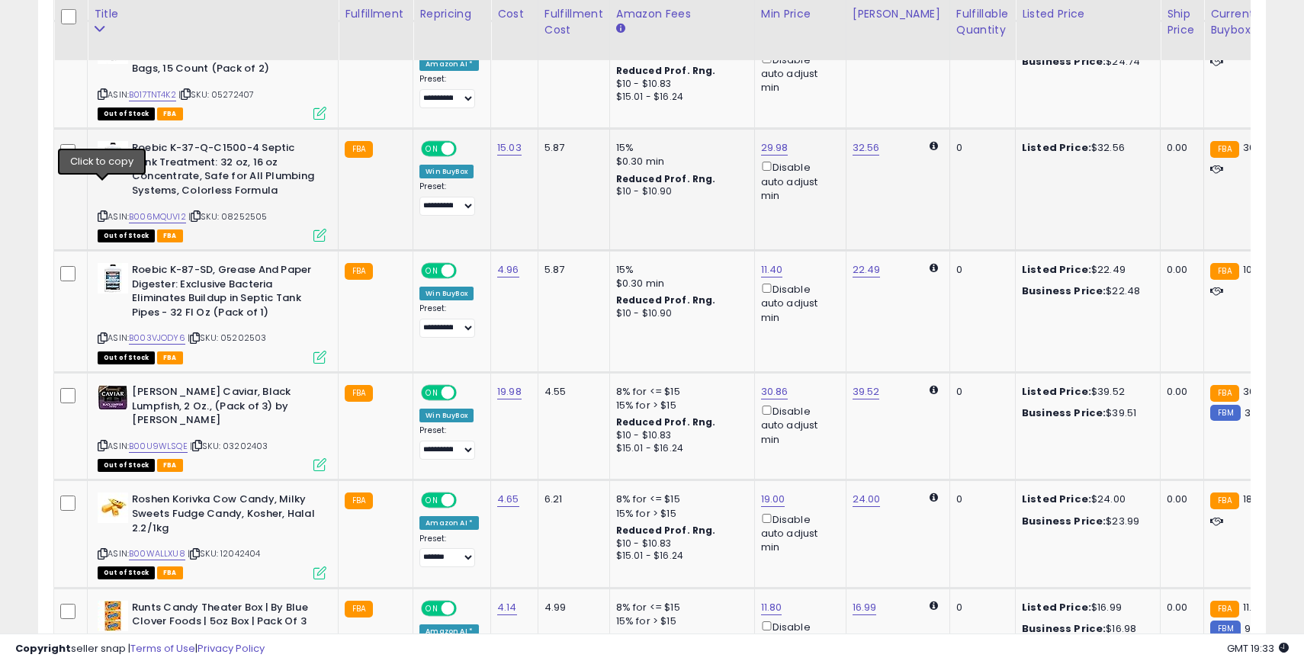
click at [103, 212] on icon at bounding box center [103, 216] width 10 height 8
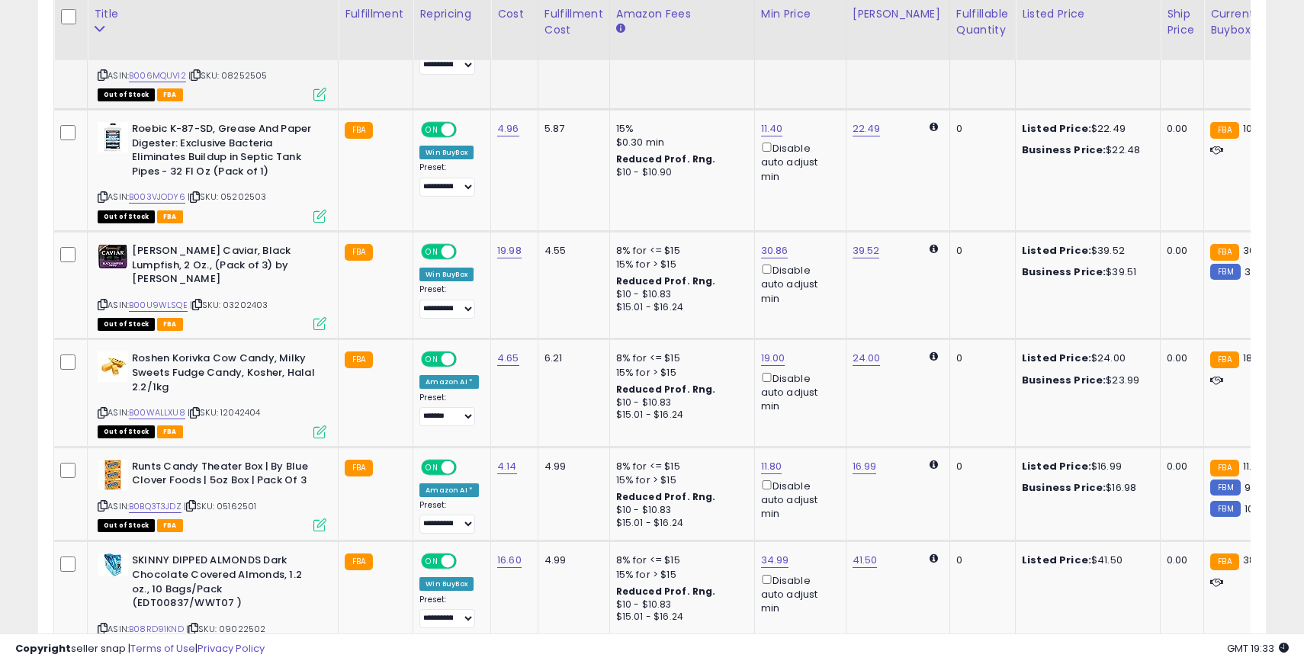
scroll to position [2433, 0]
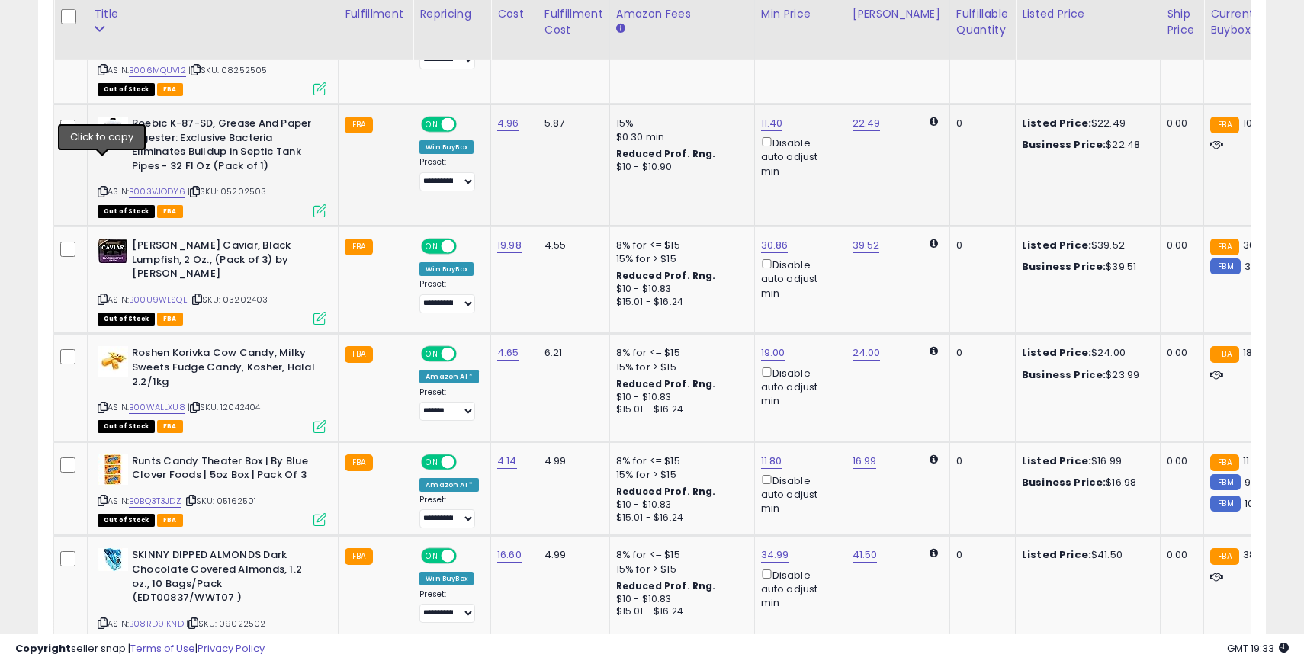
click at [102, 188] on icon at bounding box center [103, 192] width 10 height 8
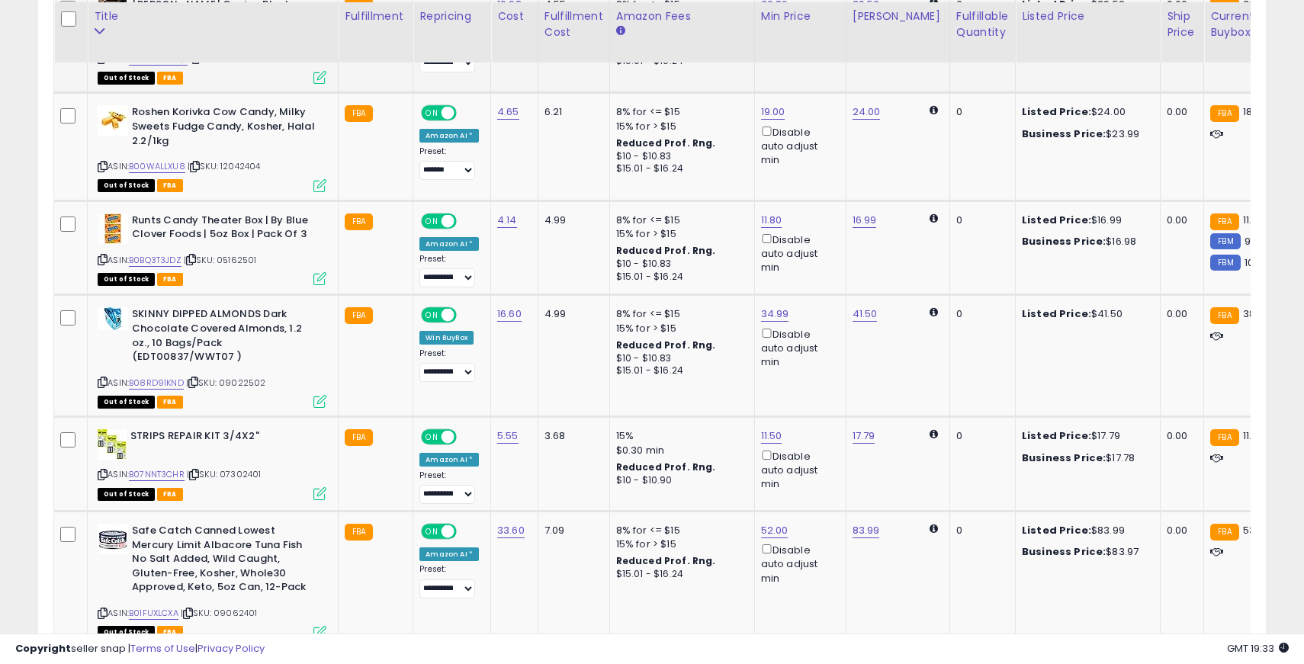
scroll to position [2676, 0]
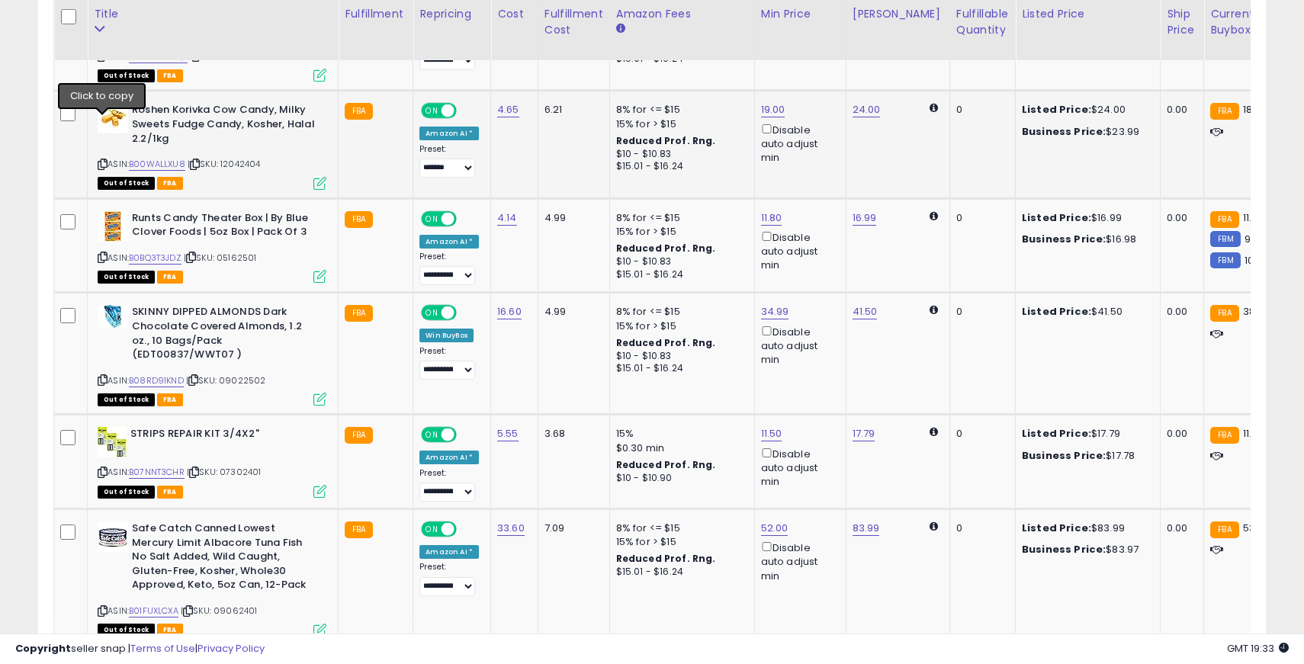
click at [104, 160] on icon at bounding box center [103, 164] width 10 height 8
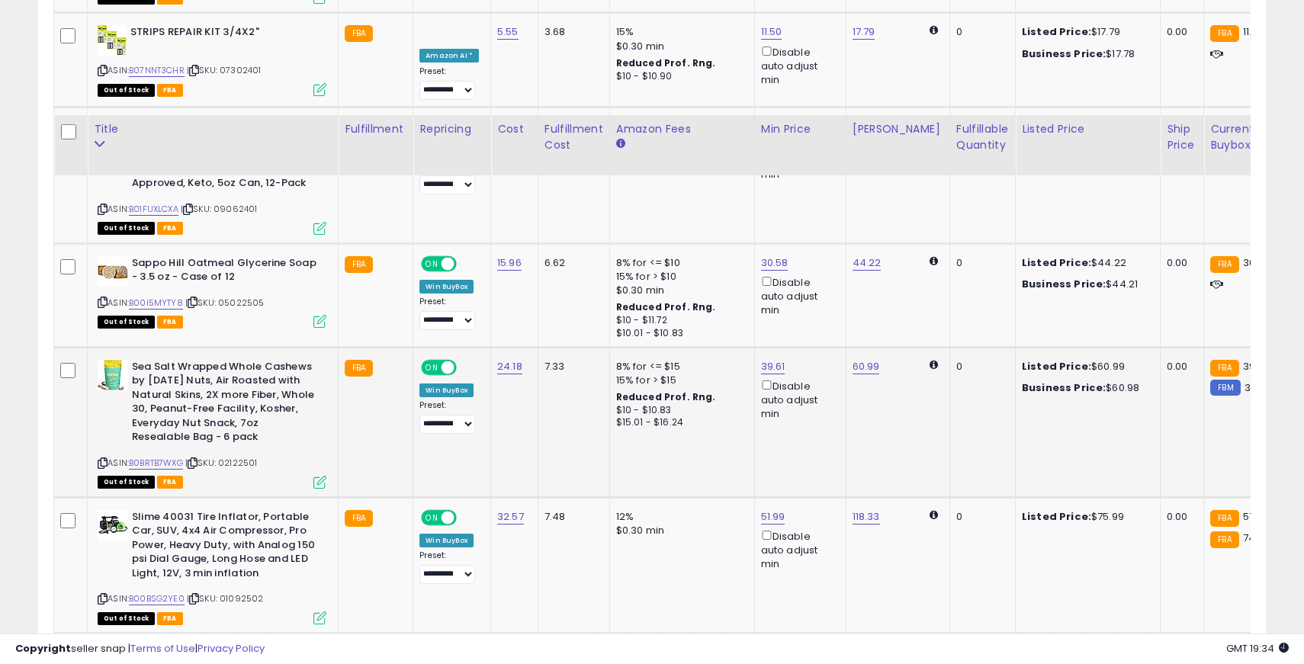
scroll to position [3208, 0]
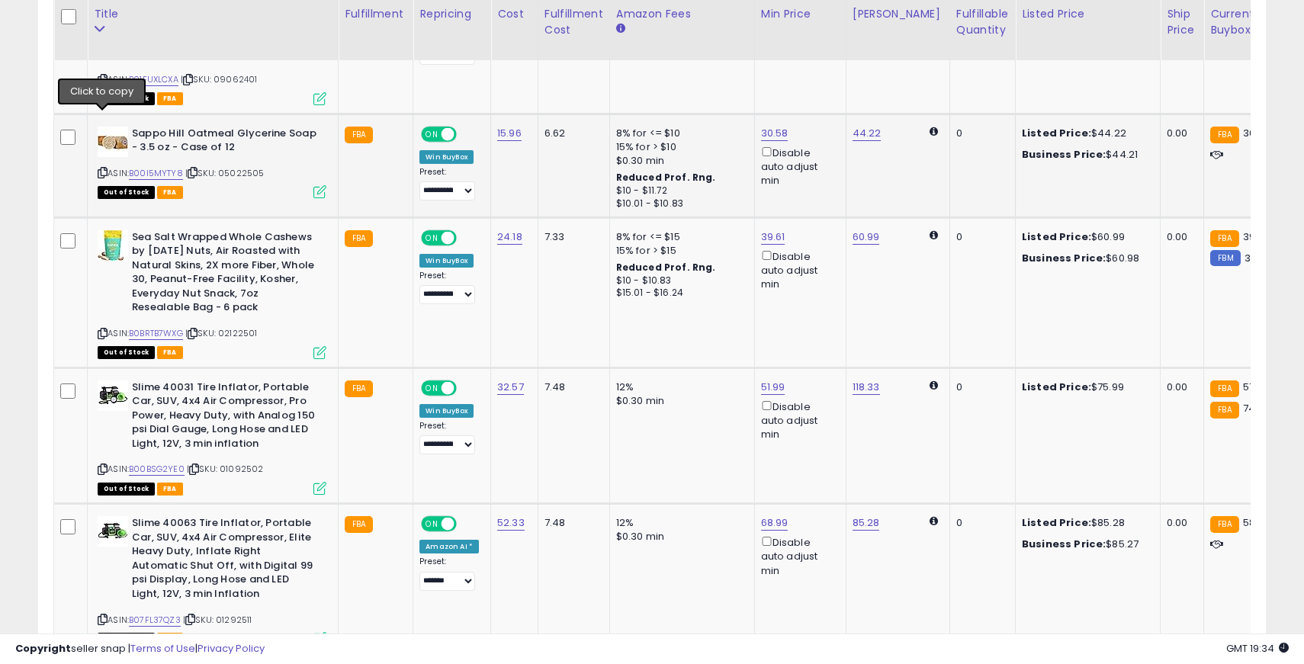
click at [101, 169] on icon at bounding box center [103, 173] width 10 height 8
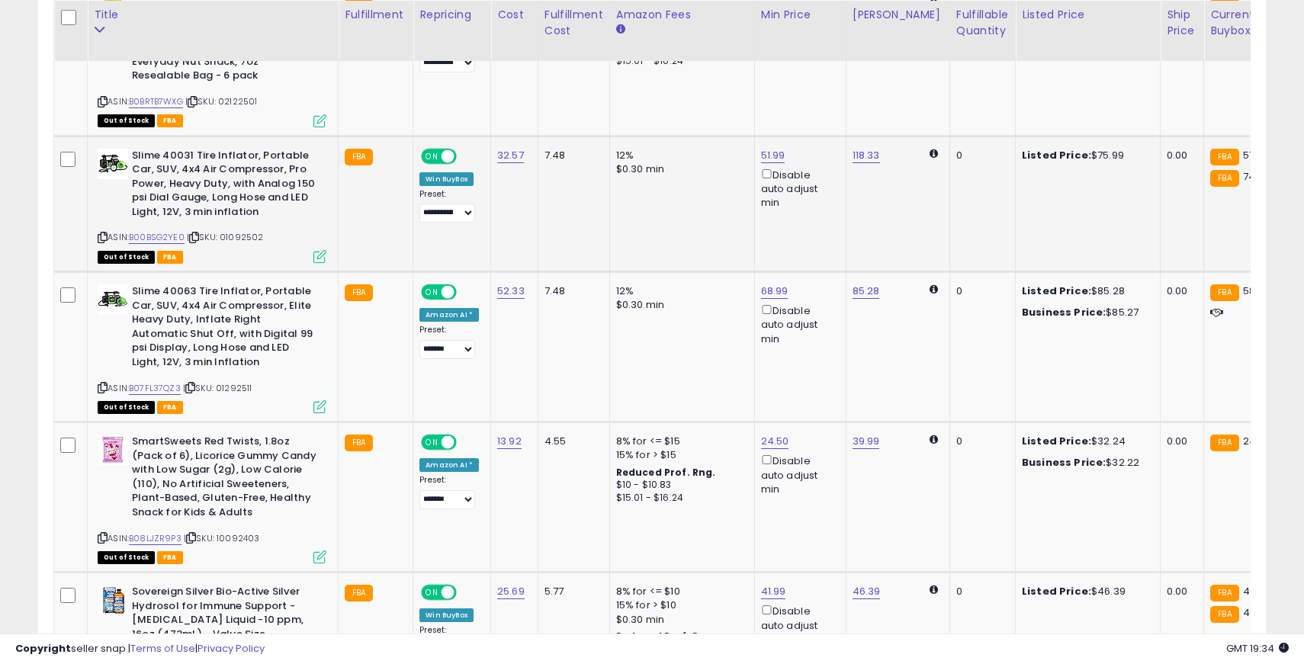
scroll to position [3443, 0]
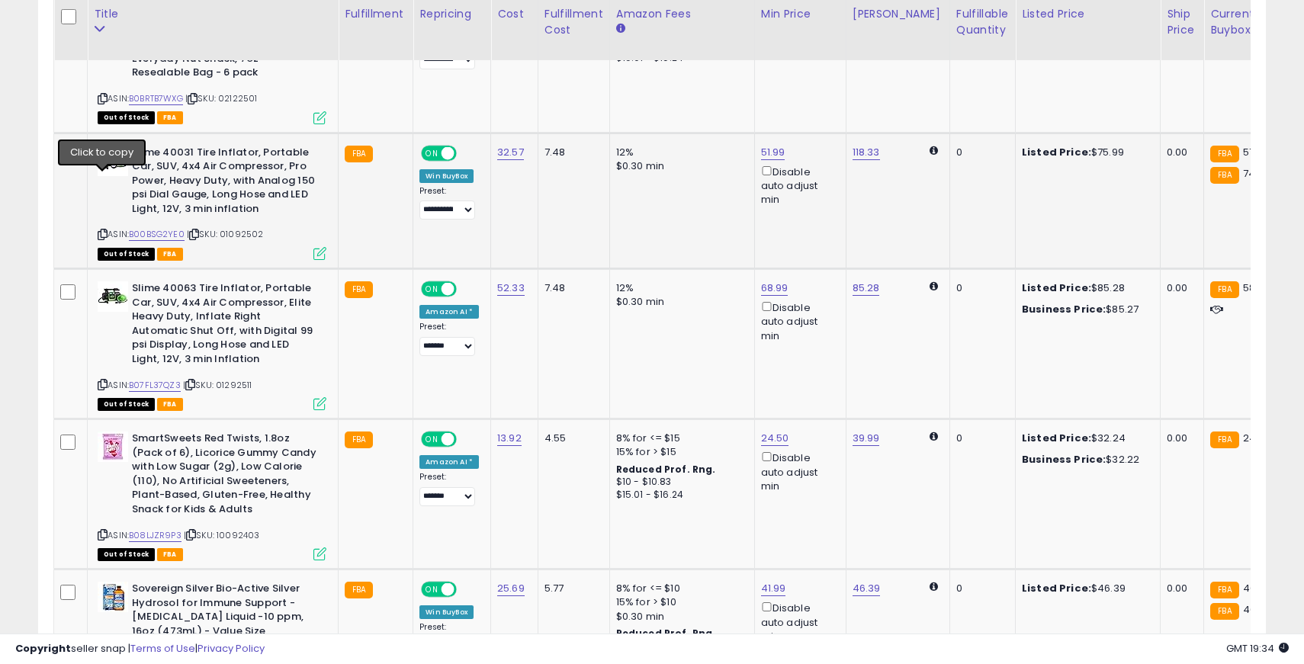
click at [103, 230] on icon at bounding box center [103, 234] width 10 height 8
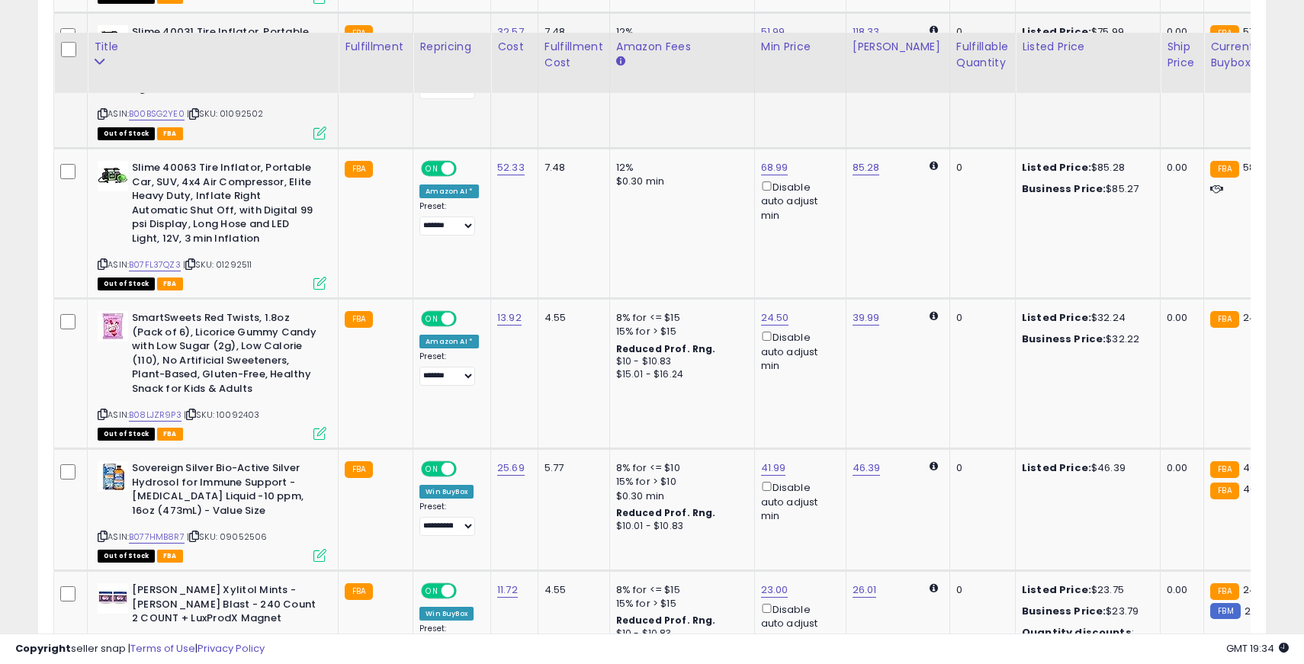
scroll to position [3597, 0]
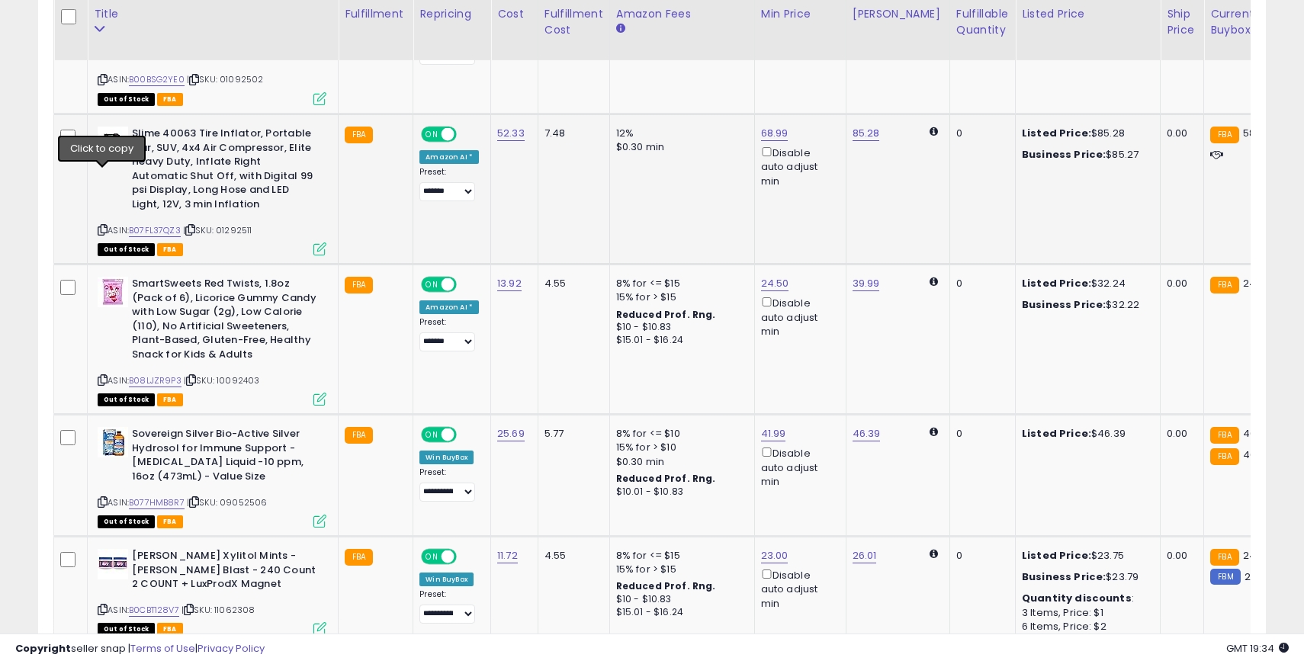
click at [101, 226] on icon at bounding box center [103, 230] width 10 height 8
click at [433, 128] on span "ON" at bounding box center [432, 134] width 19 height 13
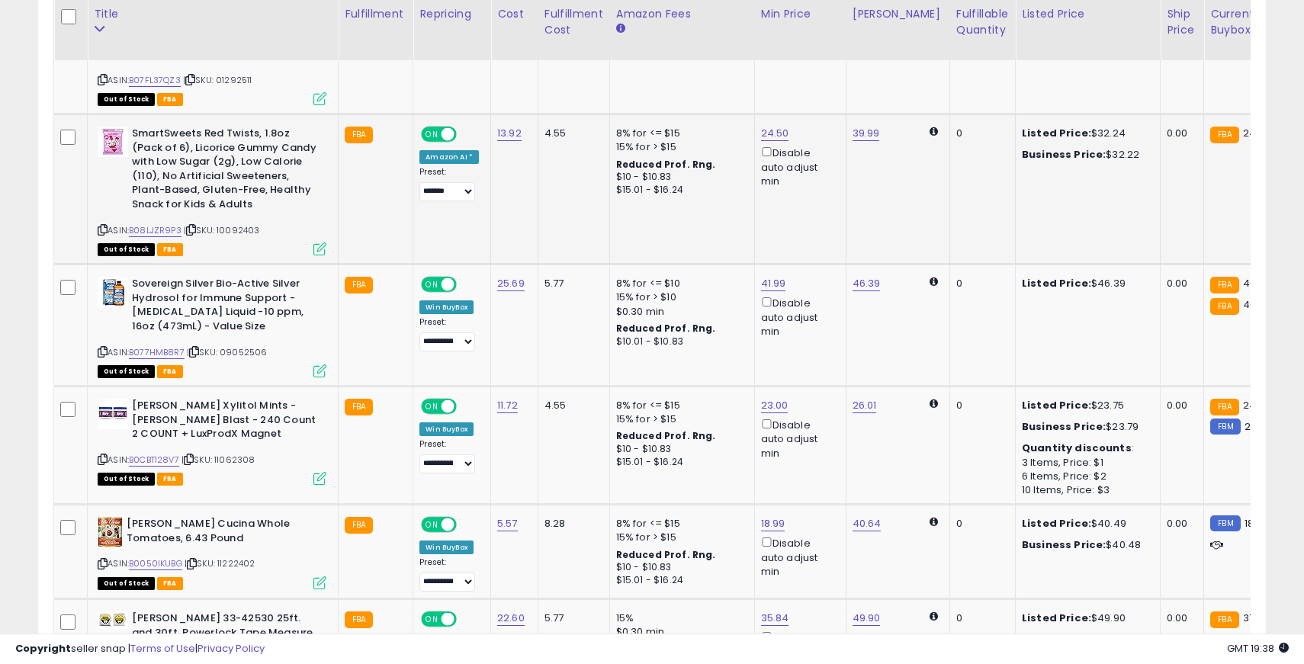
scroll to position [3745, 0]
